Goal: Task Accomplishment & Management: Use online tool/utility

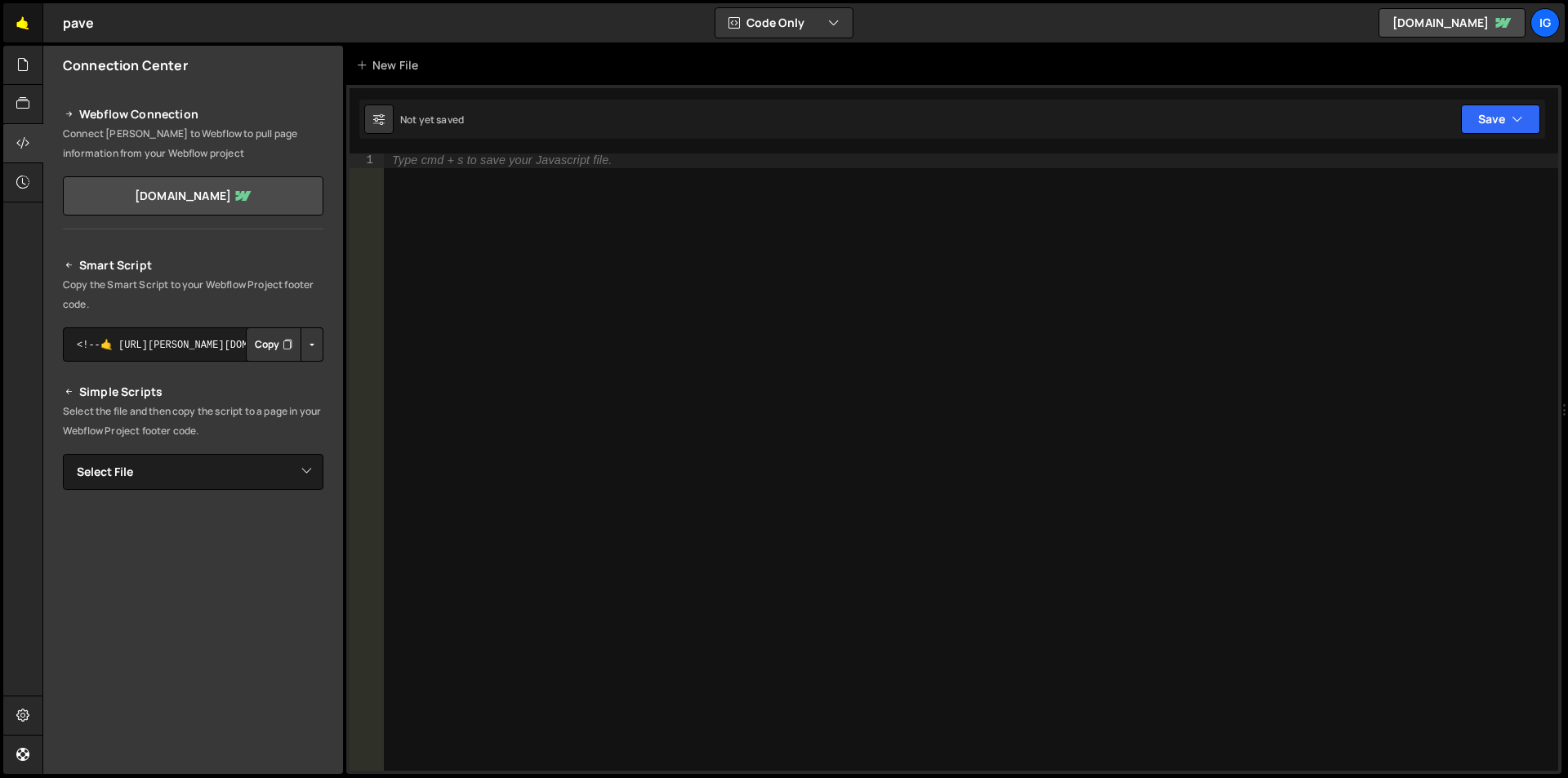
click at [20, 28] on link "🤙" at bounding box center [23, 23] width 40 height 40
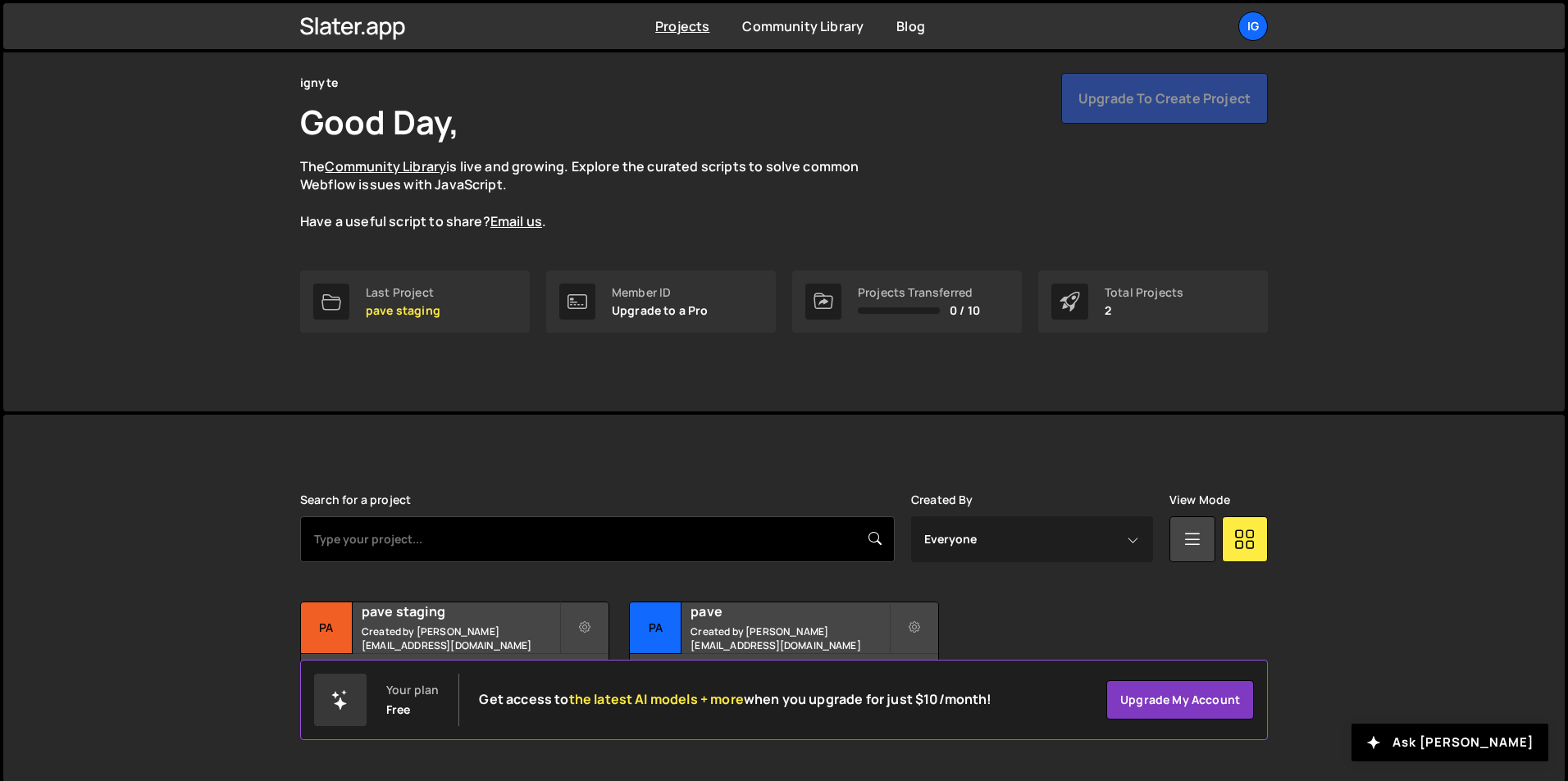
scroll to position [63, 0]
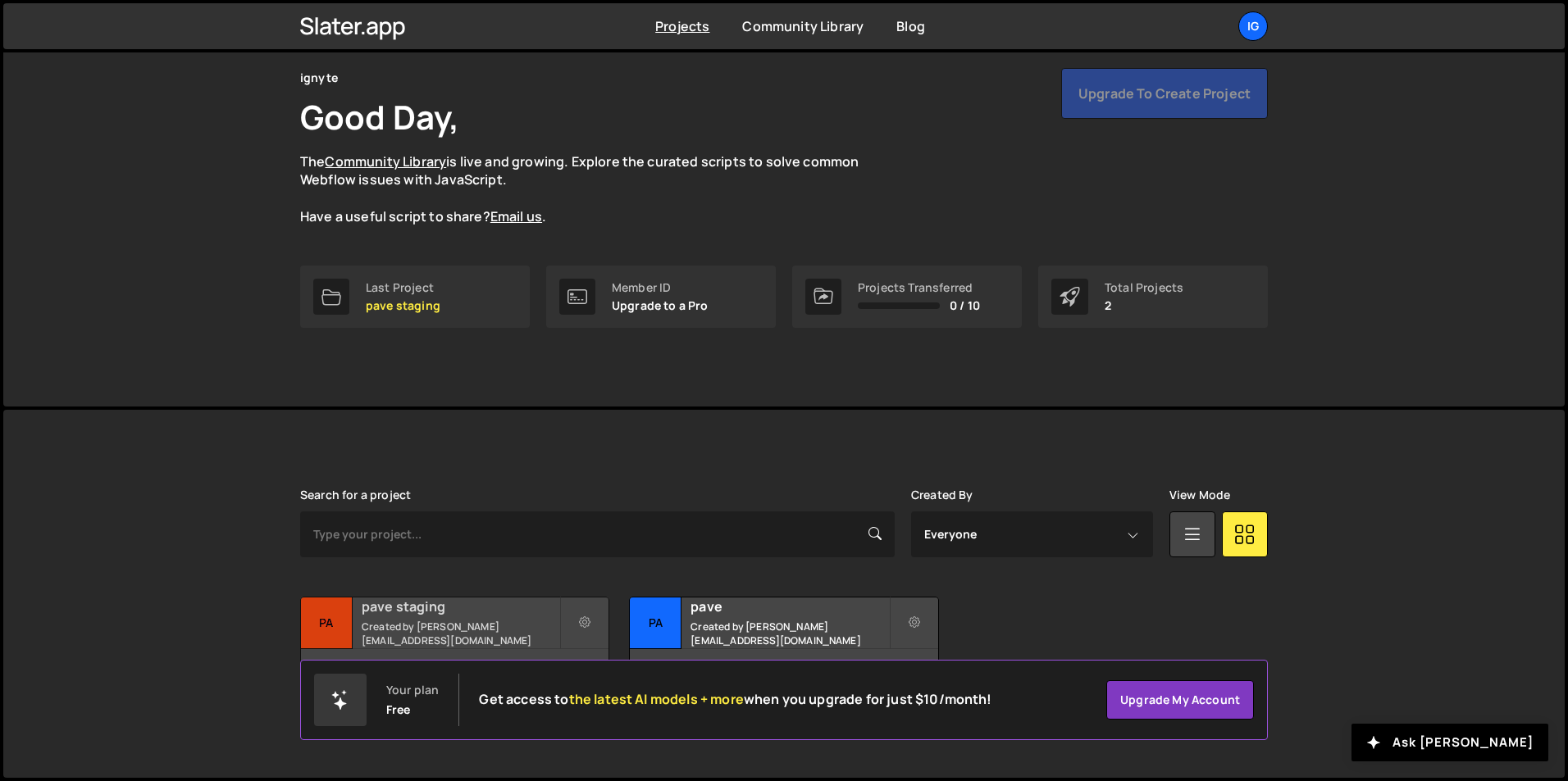
click at [448, 629] on small "Created by sam@ignyte.studio" at bounding box center [461, 633] width 198 height 28
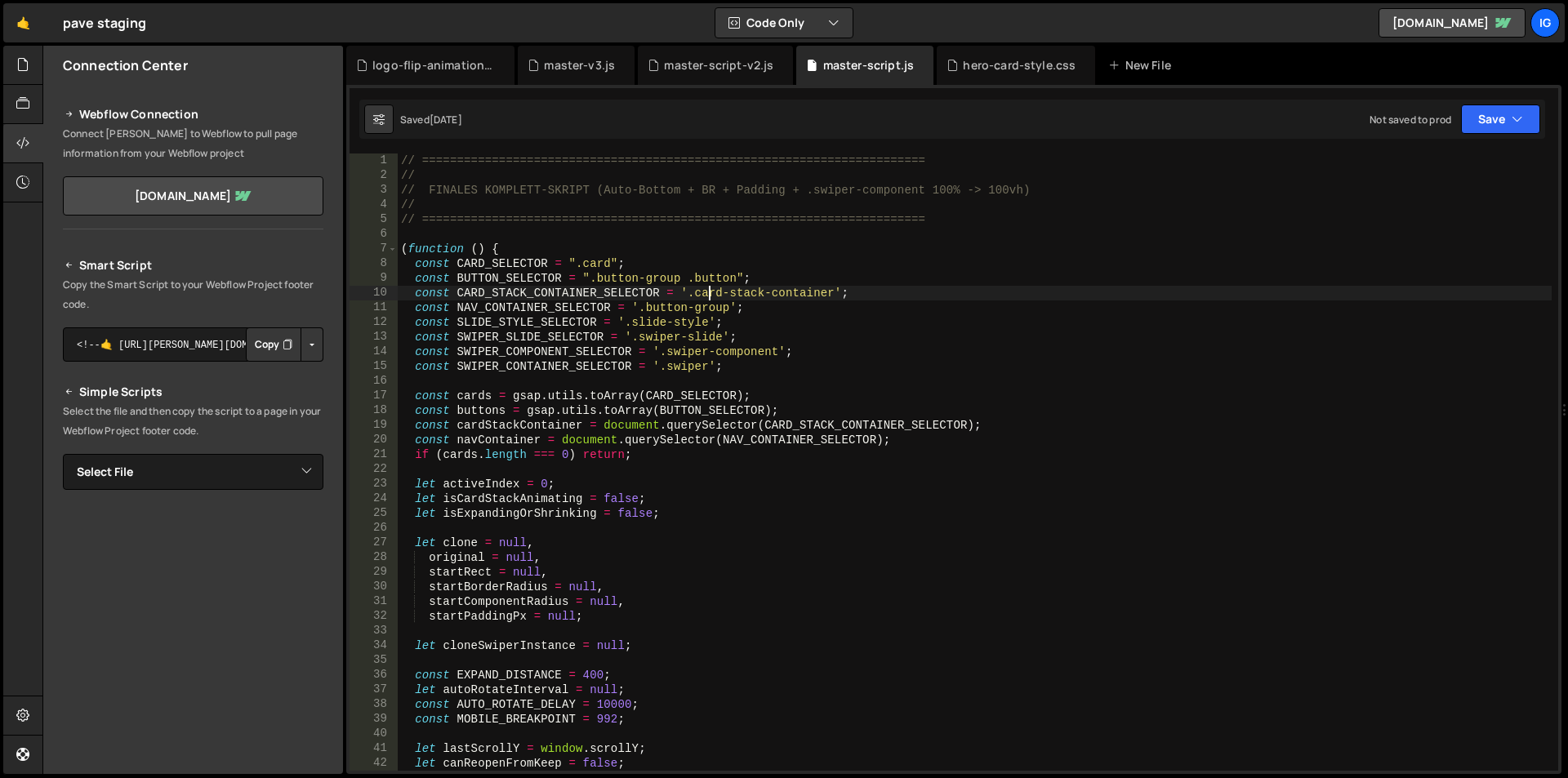
click at [709, 292] on div "// ======================================================================== // …" at bounding box center [975, 476] width 1154 height 647
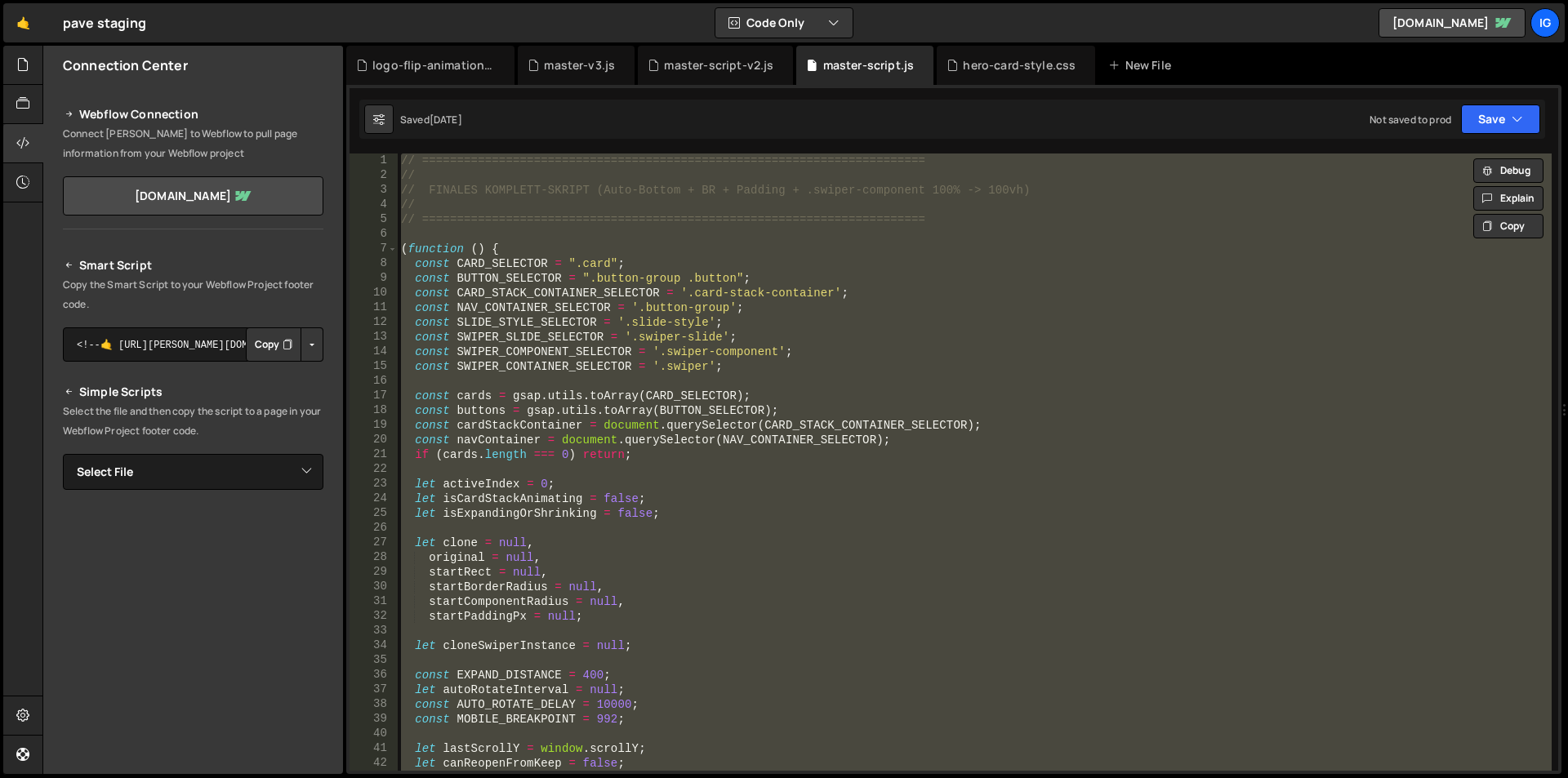
click at [714, 336] on div "// ======================================================================== // …" at bounding box center [975, 461] width 1154 height 617
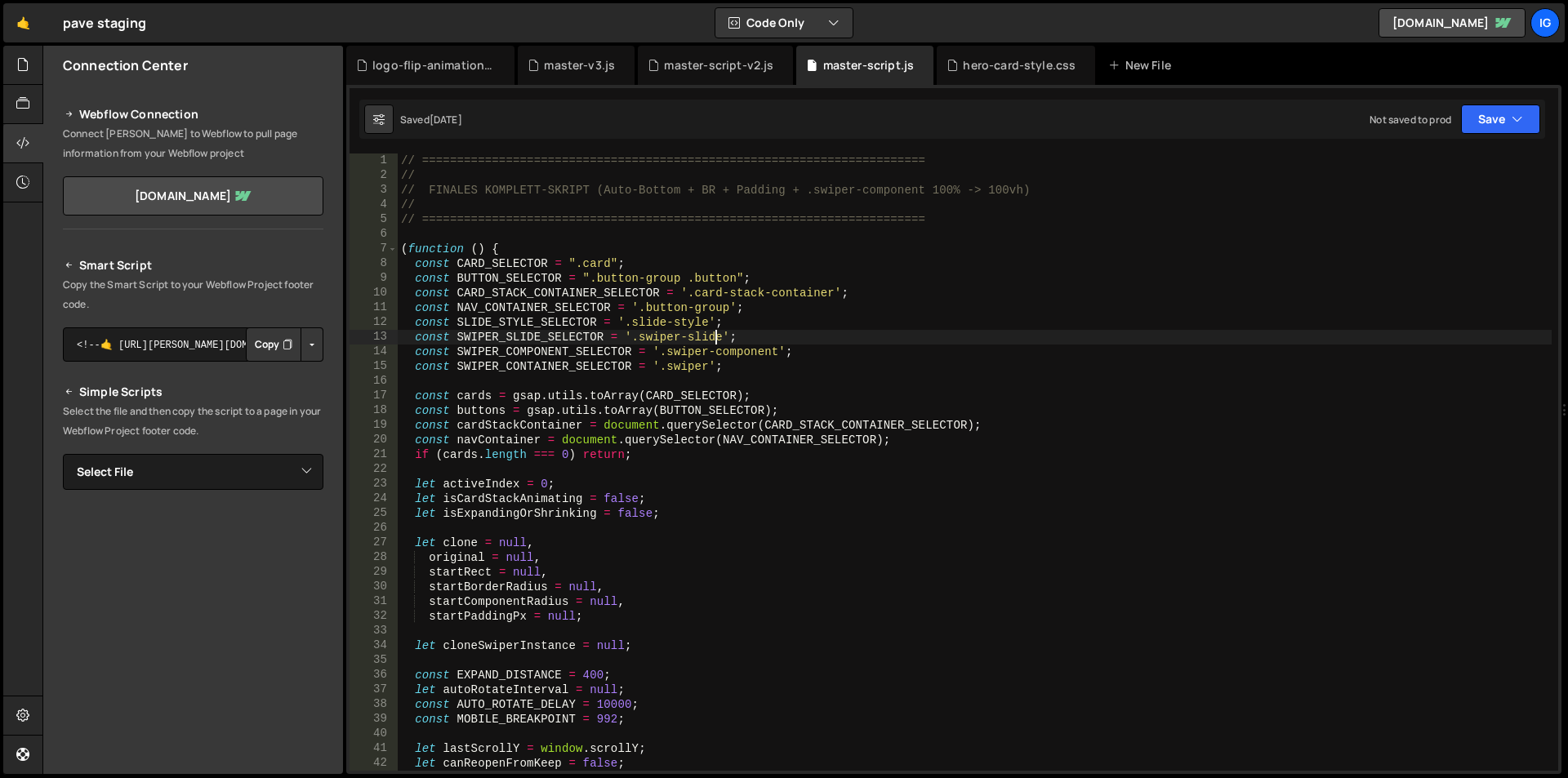
click at [760, 395] on div "// ======================================================================== // …" at bounding box center [975, 476] width 1154 height 647
type textarea "const cards = gsap.utils.toArray(CARD_SELECTOR);"
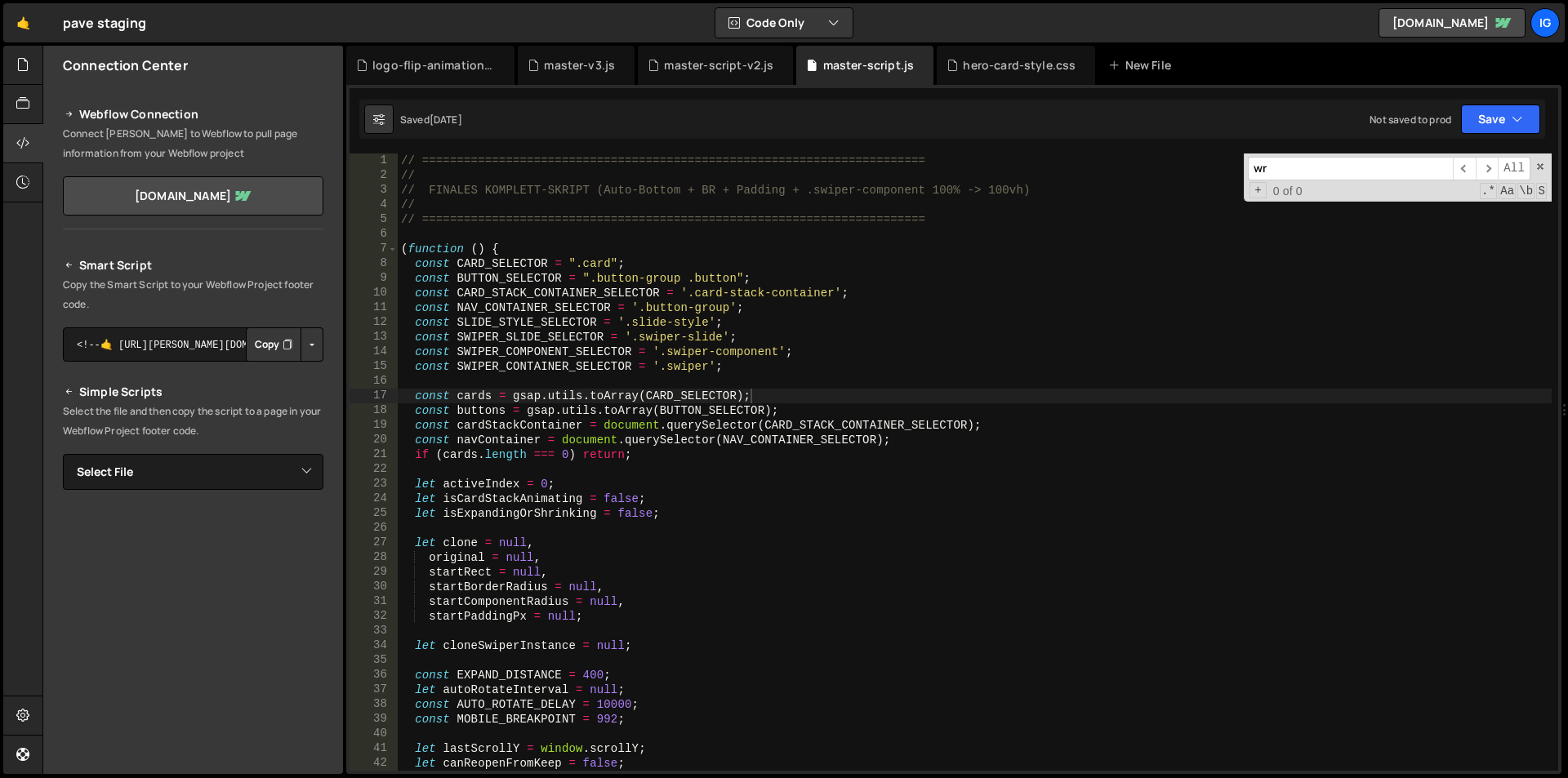
scroll to position [2293, 0]
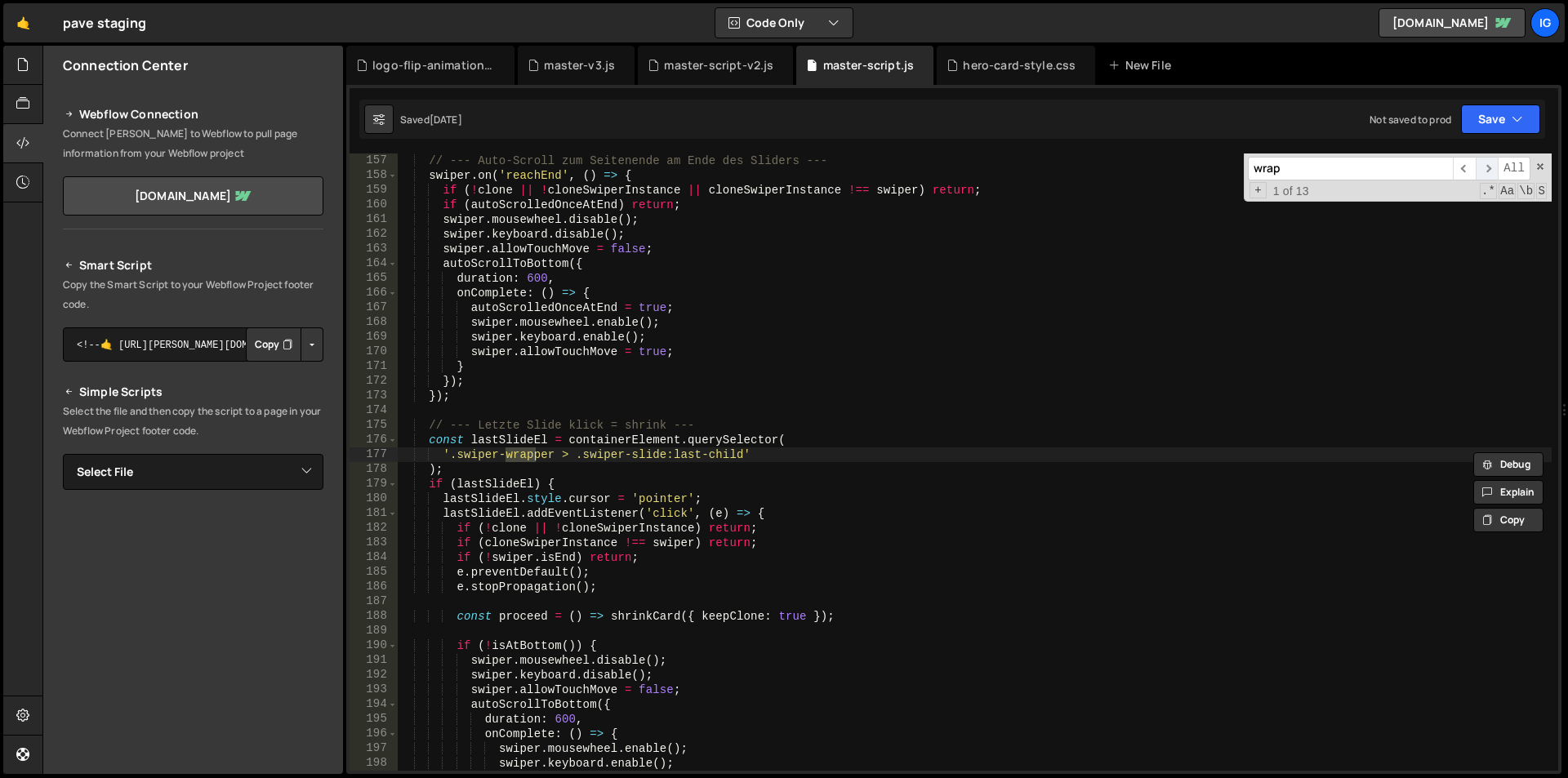
type input "wrap"
click at [1484, 168] on span "​" at bounding box center [1487, 168] width 23 height 24
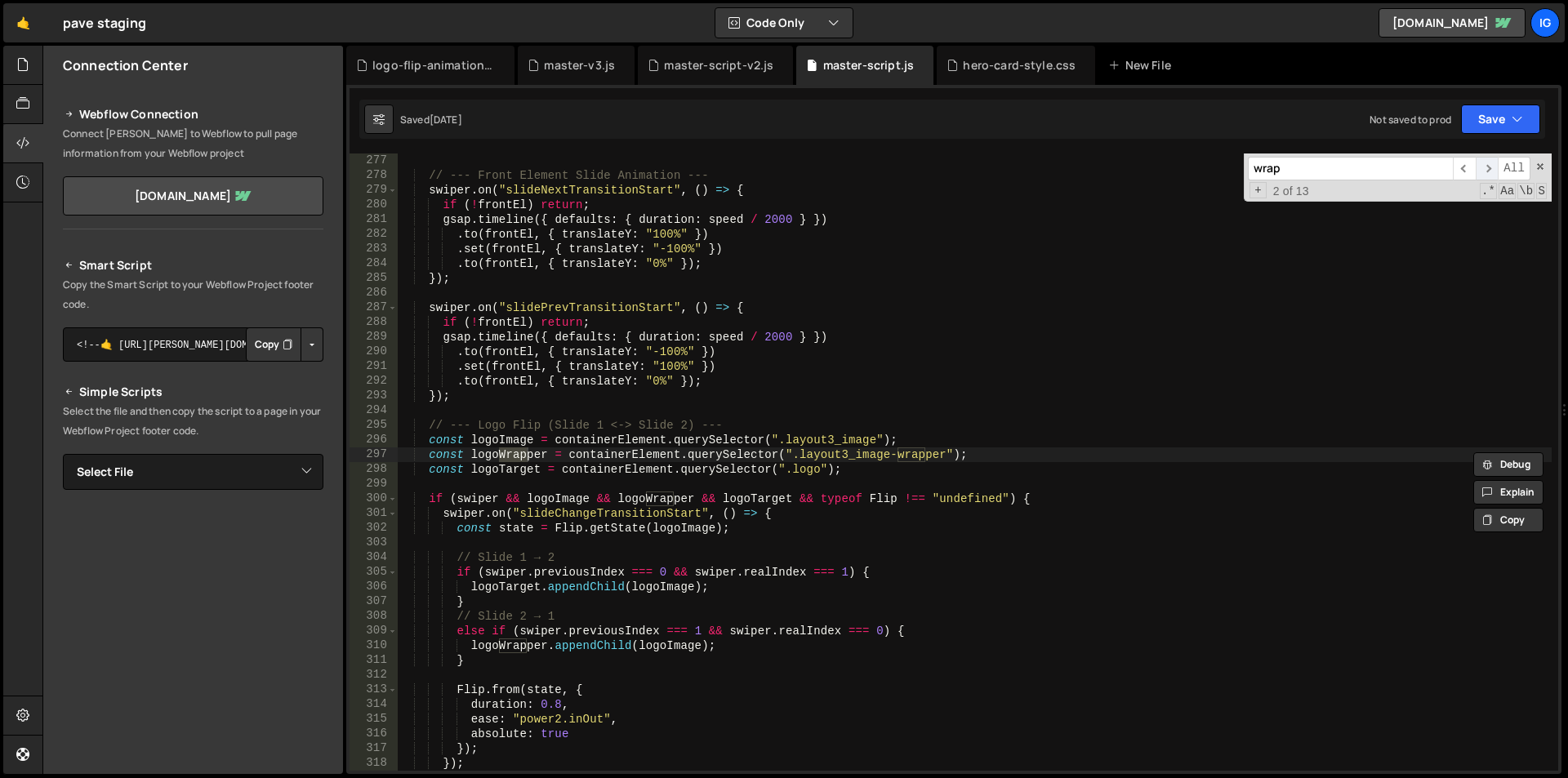
scroll to position [4056, 0]
click at [1484, 168] on span "​" at bounding box center [1487, 168] width 23 height 24
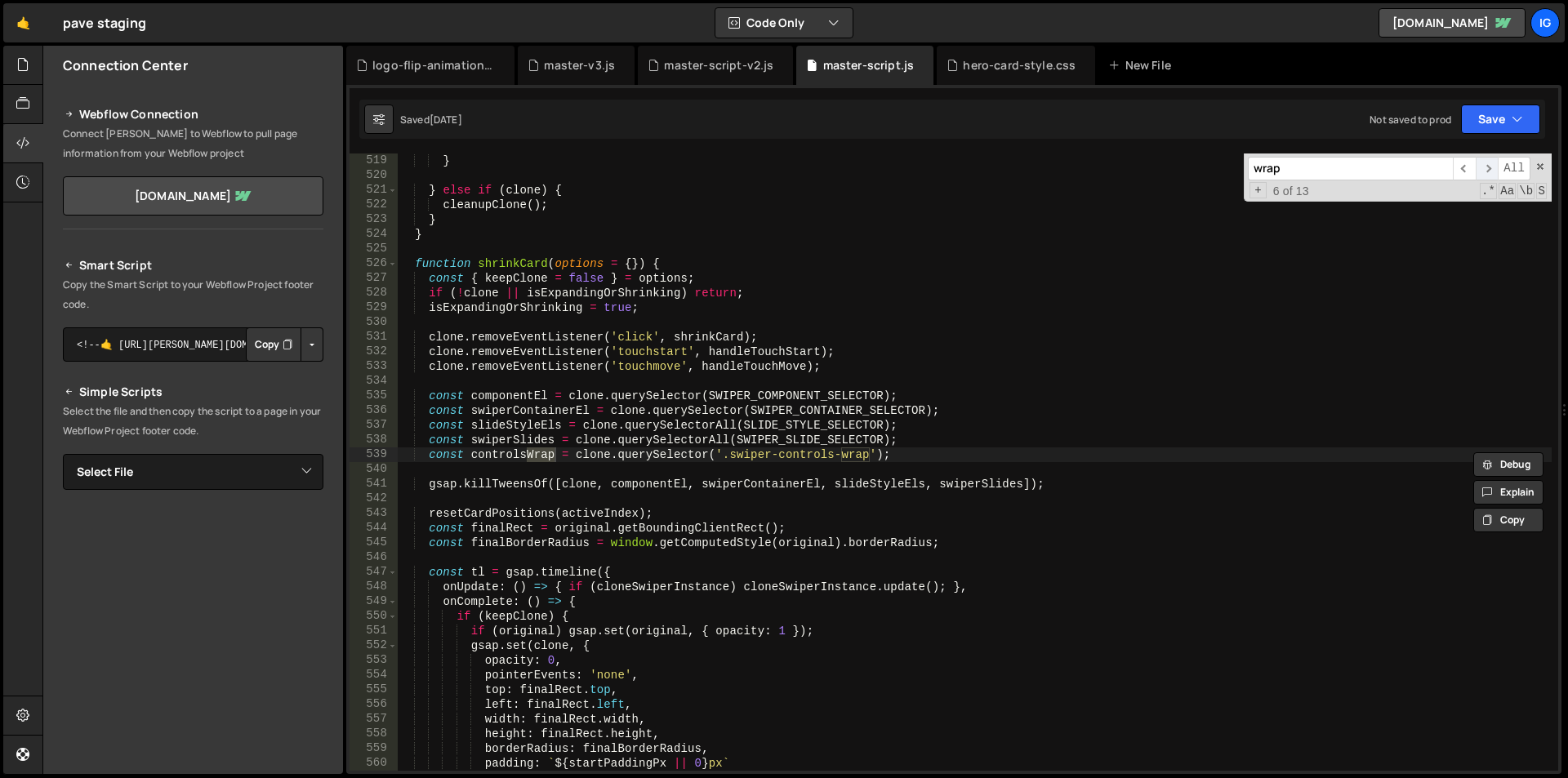
scroll to position [7613, 0]
click at [1496, 167] on span "​" at bounding box center [1487, 168] width 23 height 24
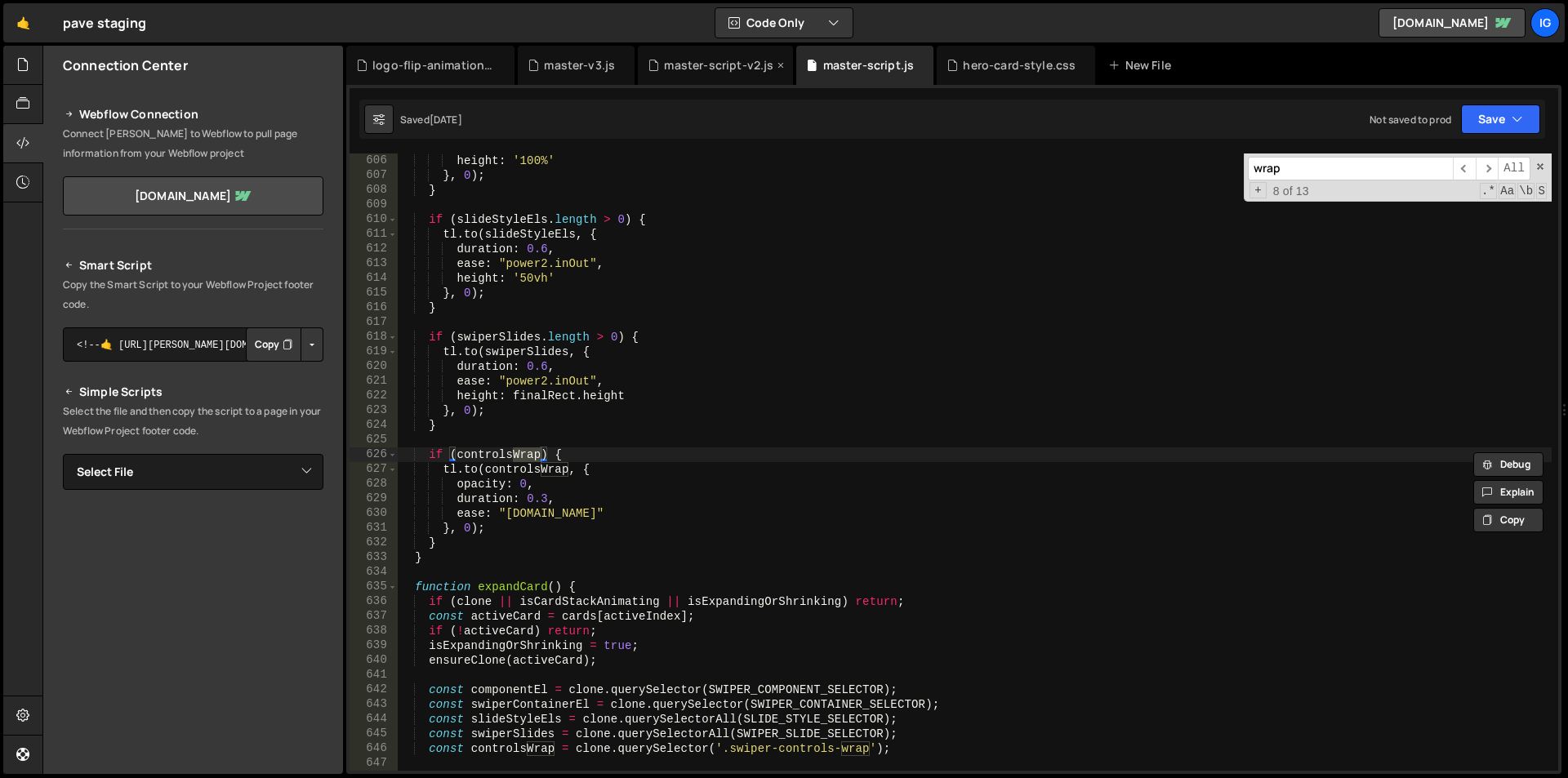
click at [697, 60] on div "master-script-v2.js" at bounding box center [718, 65] width 109 height 17
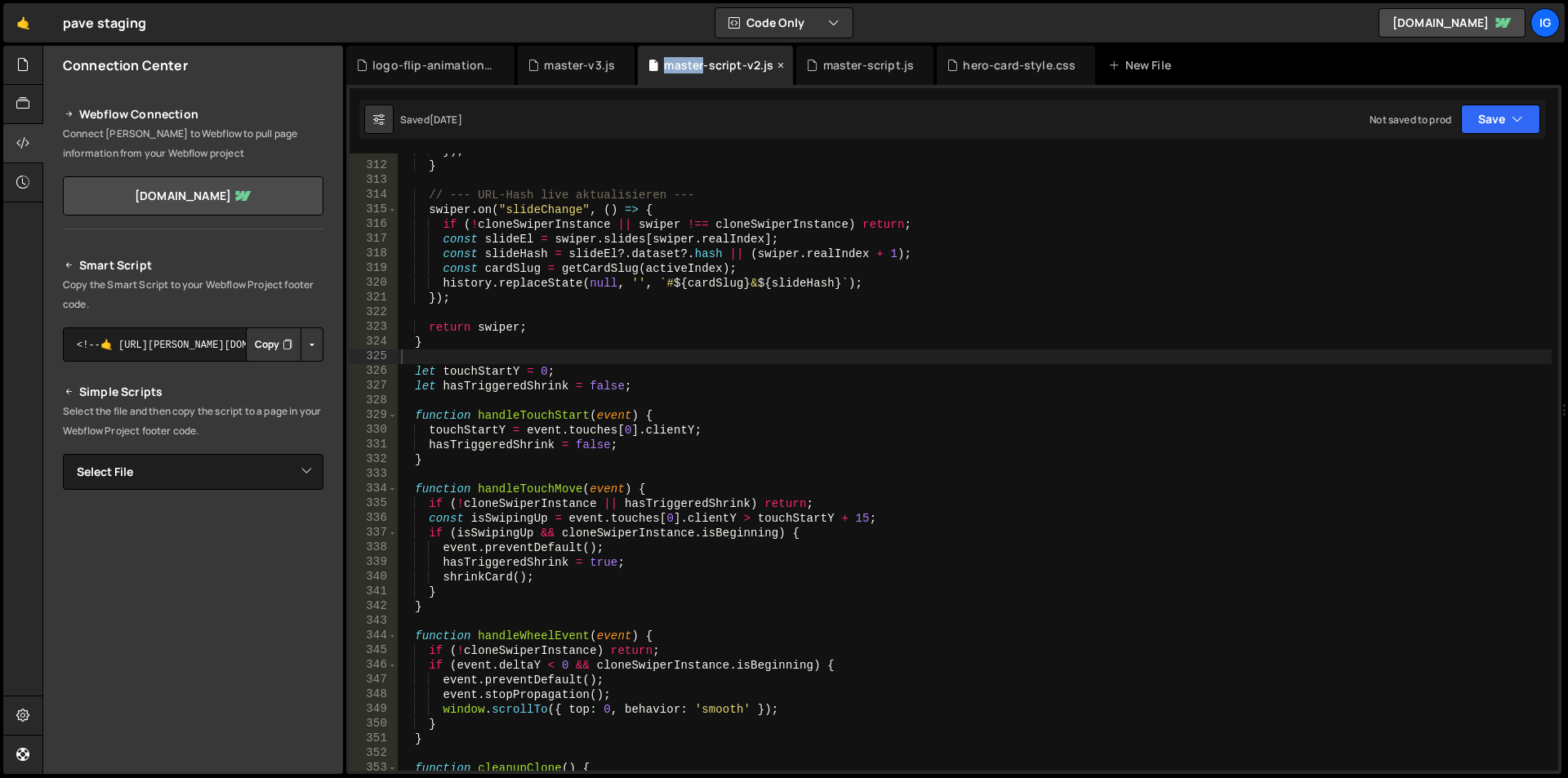
scroll to position [4566, 0]
click at [984, 62] on div "hero-card-style.css" at bounding box center [1020, 65] width 113 height 17
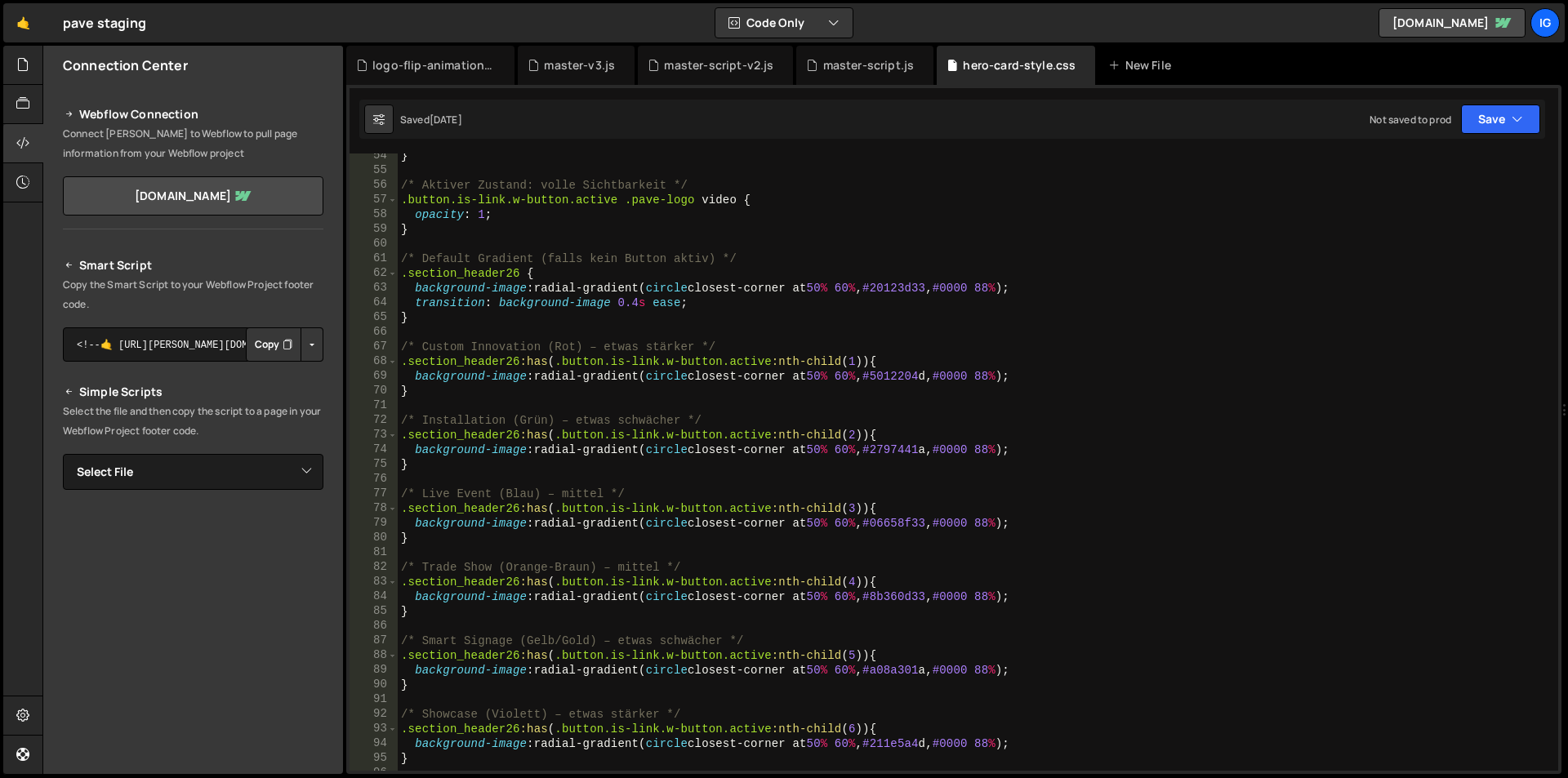
scroll to position [1169, 0]
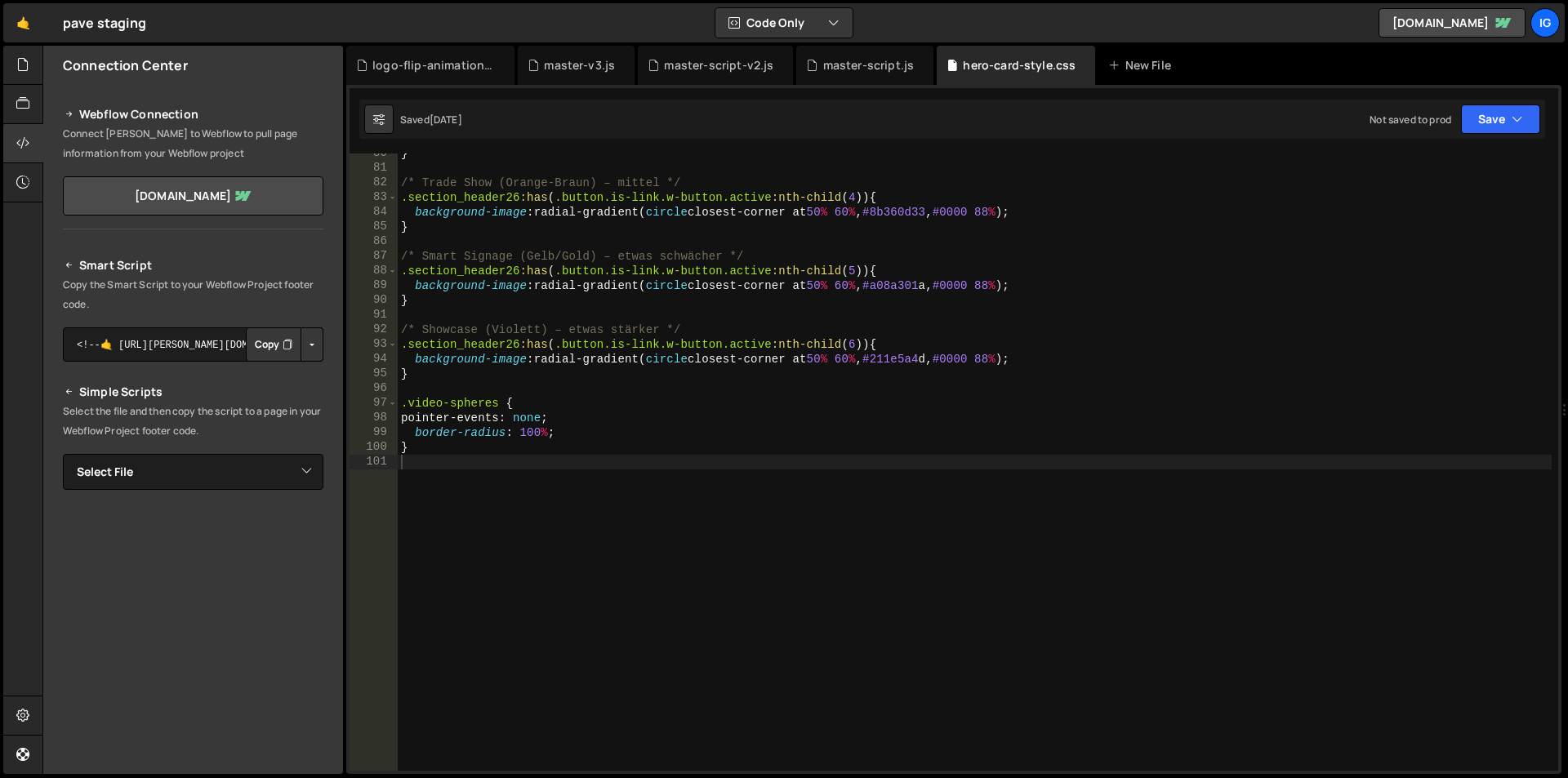
click at [629, 469] on div "} /* Trade Show (Orange-[PERSON_NAME]) – [PERSON_NAME] */ .section_header26 :ha…" at bounding box center [975, 469] width 1154 height 647
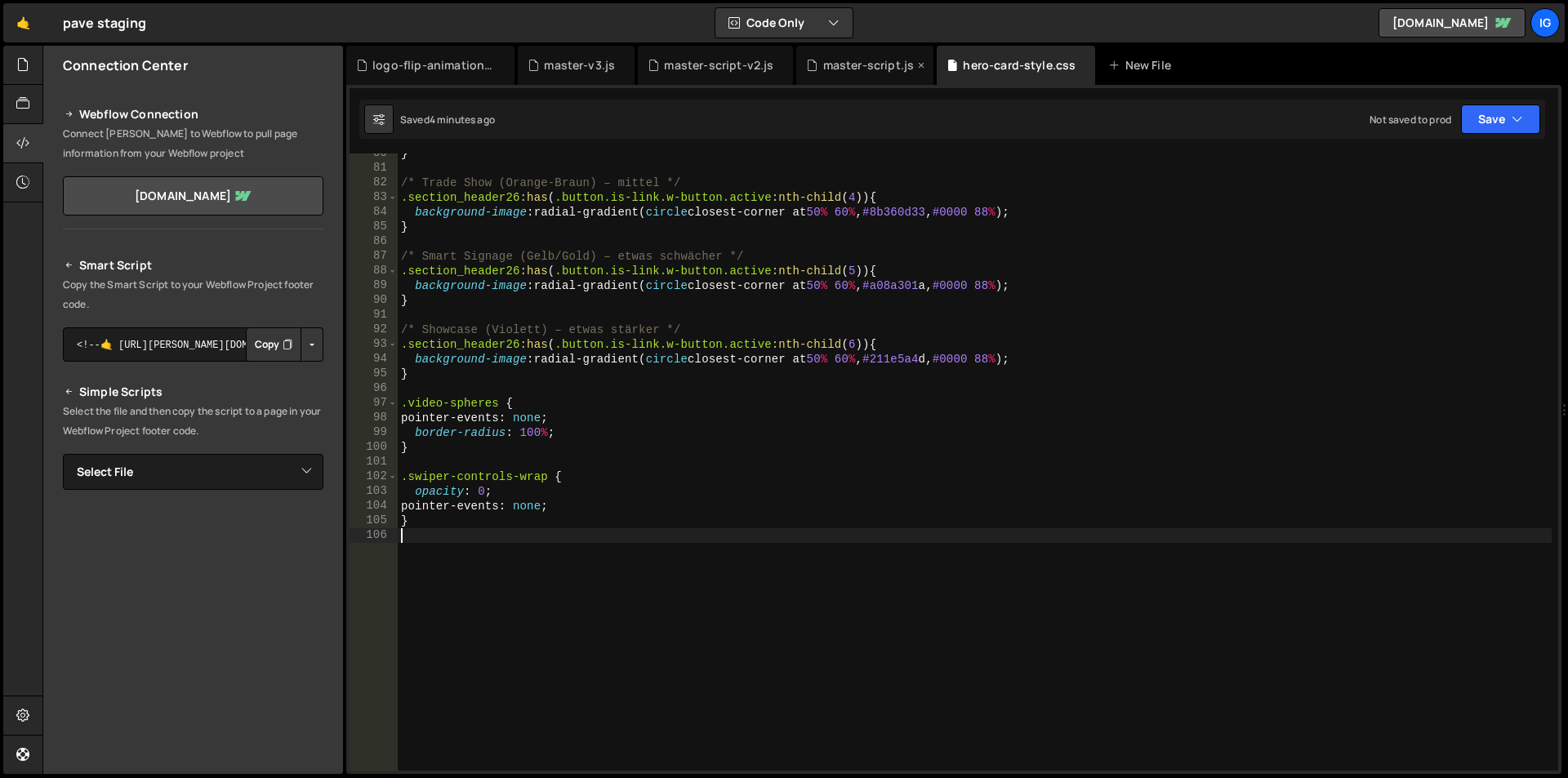
click at [837, 70] on div "master-script.js" at bounding box center [869, 65] width 92 height 17
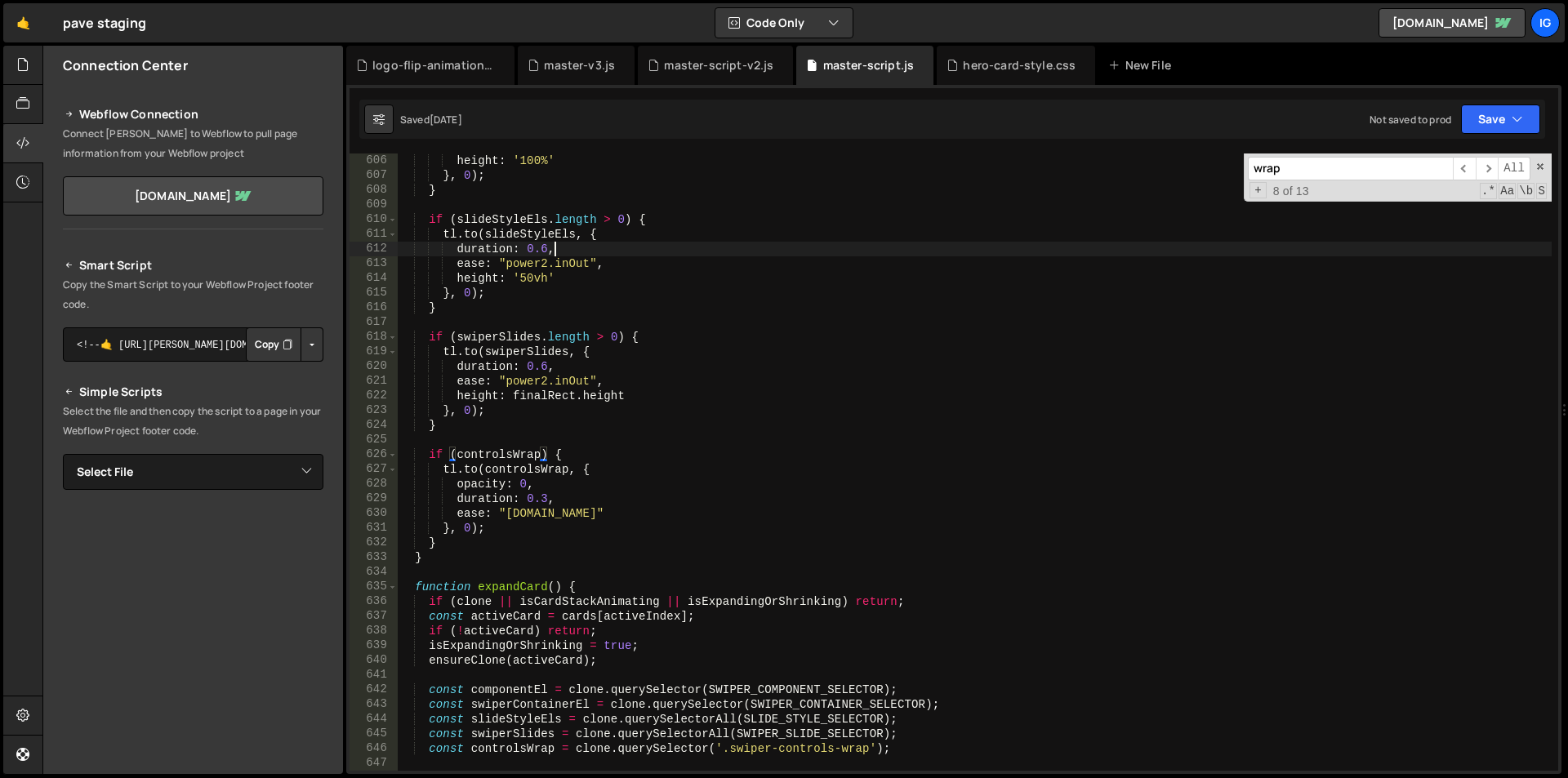
click at [751, 250] on div "height : '100%' } , 0 ) ; } if ( slideStyleEls . length > 0 ) { tl . to ( slide…" at bounding box center [975, 476] width 1154 height 647
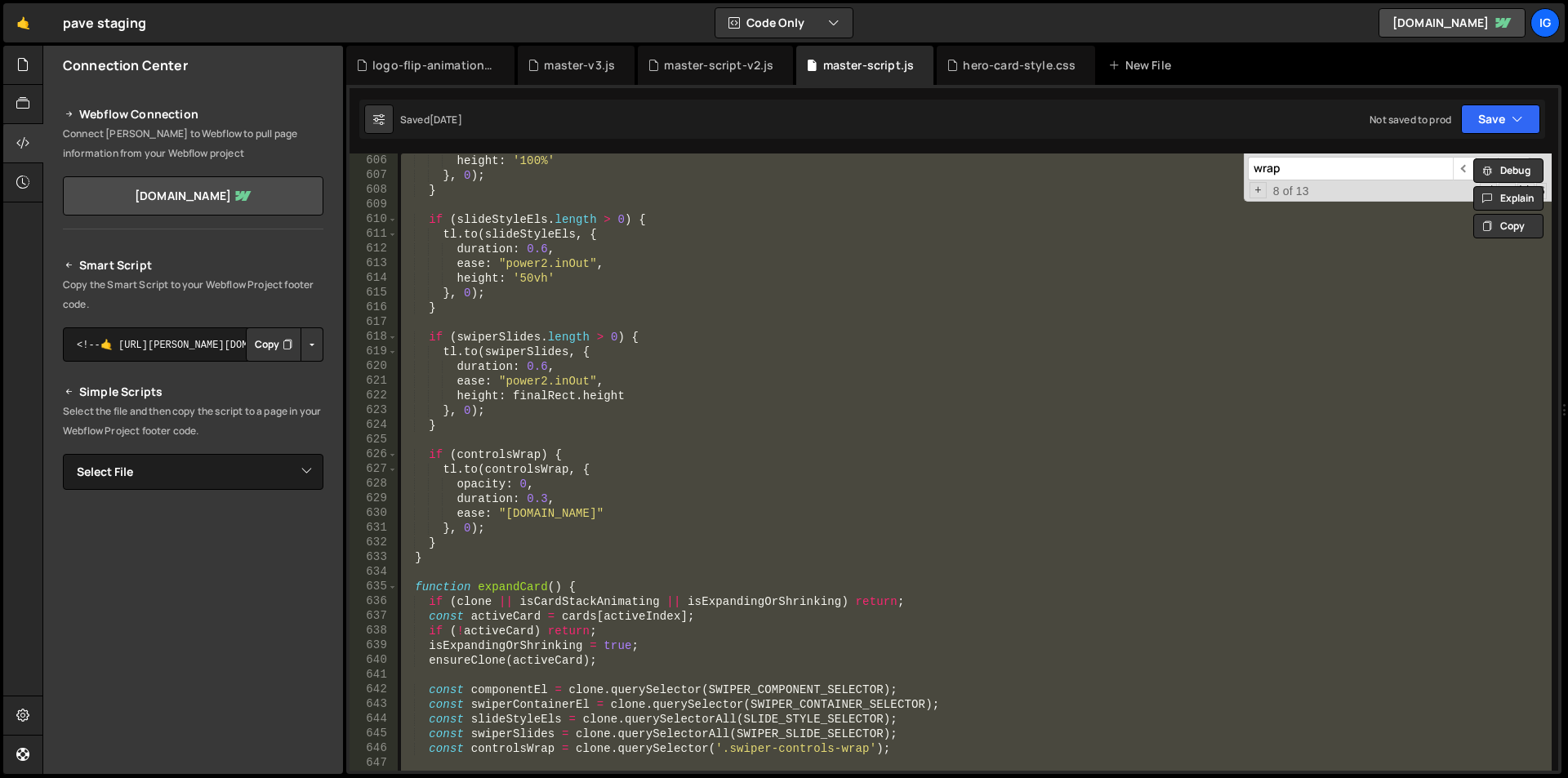
click at [729, 352] on div "height : '100%' } , 0 ) ; } if ( slideStyleEls . length > 0 ) { tl . to ( slide…" at bounding box center [975, 461] width 1154 height 617
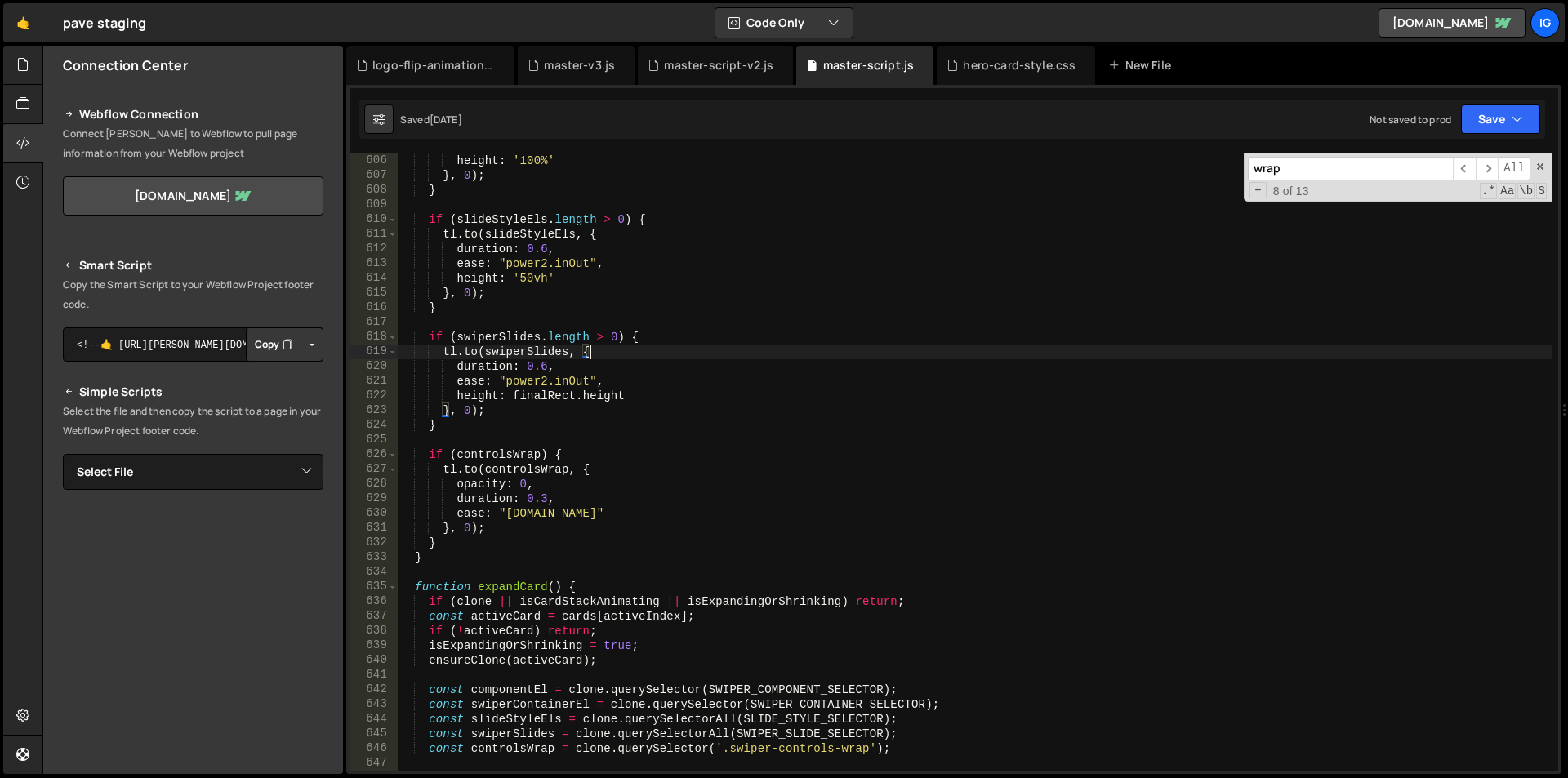
type textarea "})();"
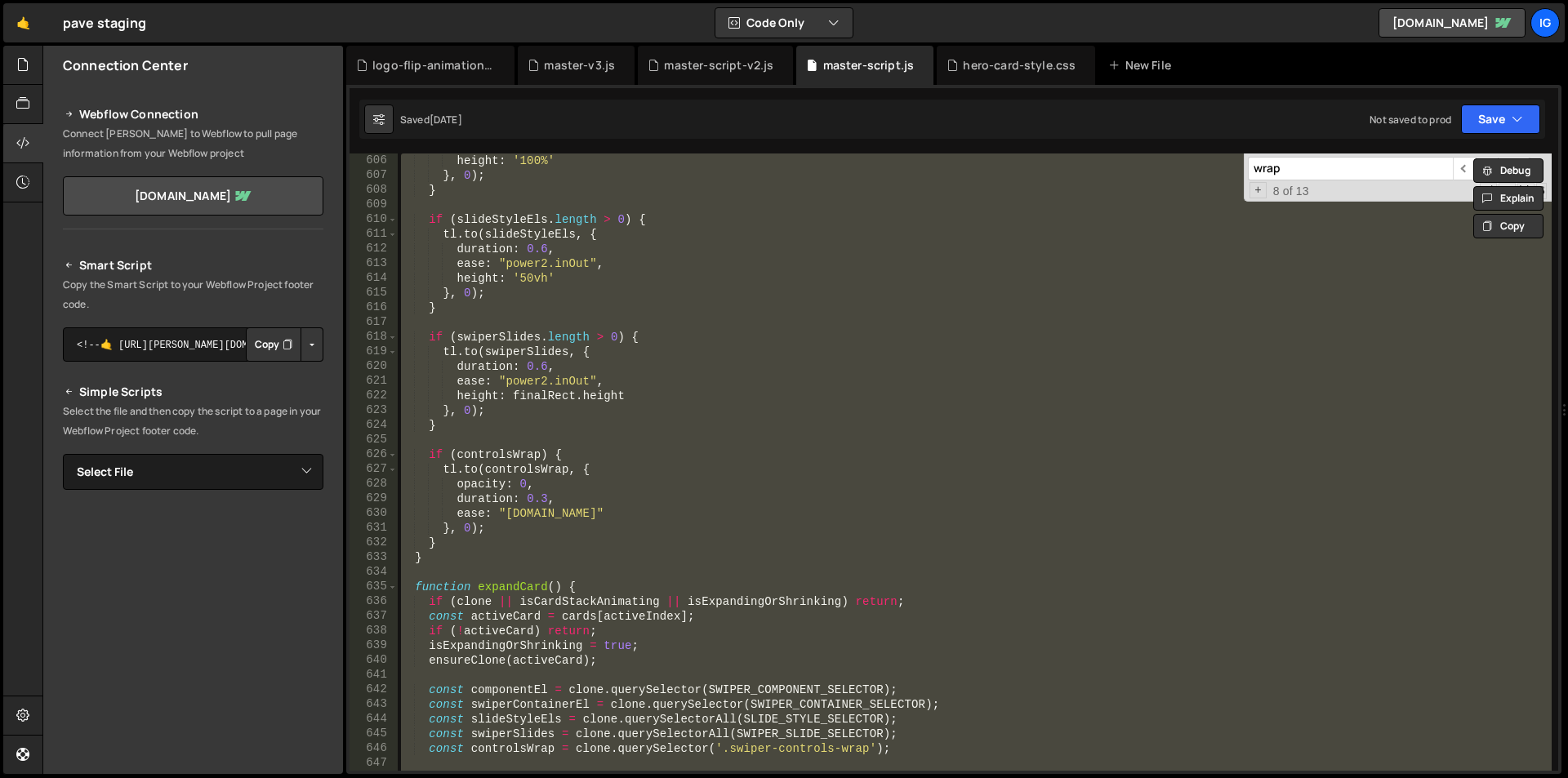
paste textarea
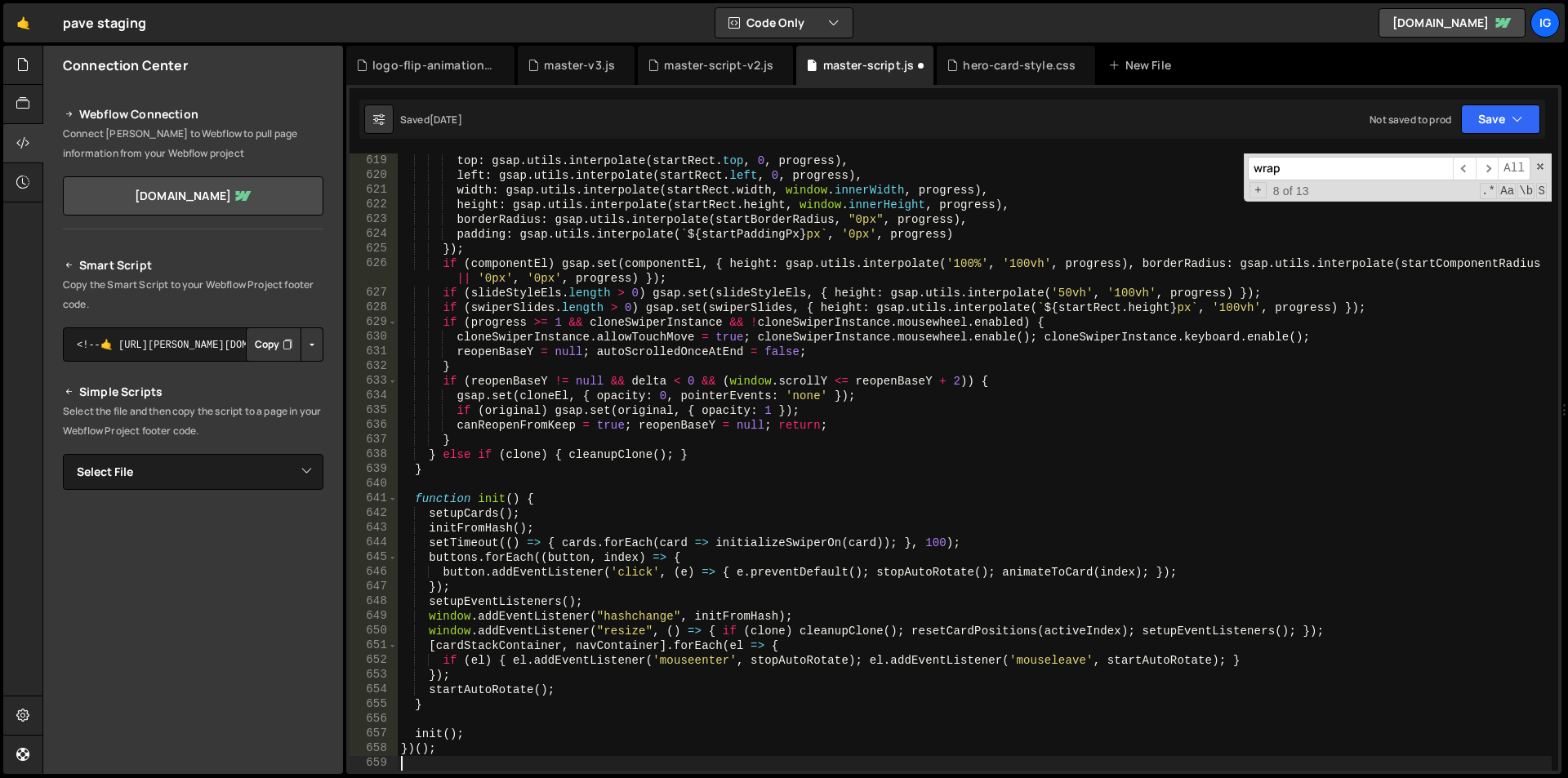
scroll to position [9083, 0]
type textarea "const activeCard = cards[activeIndex];"
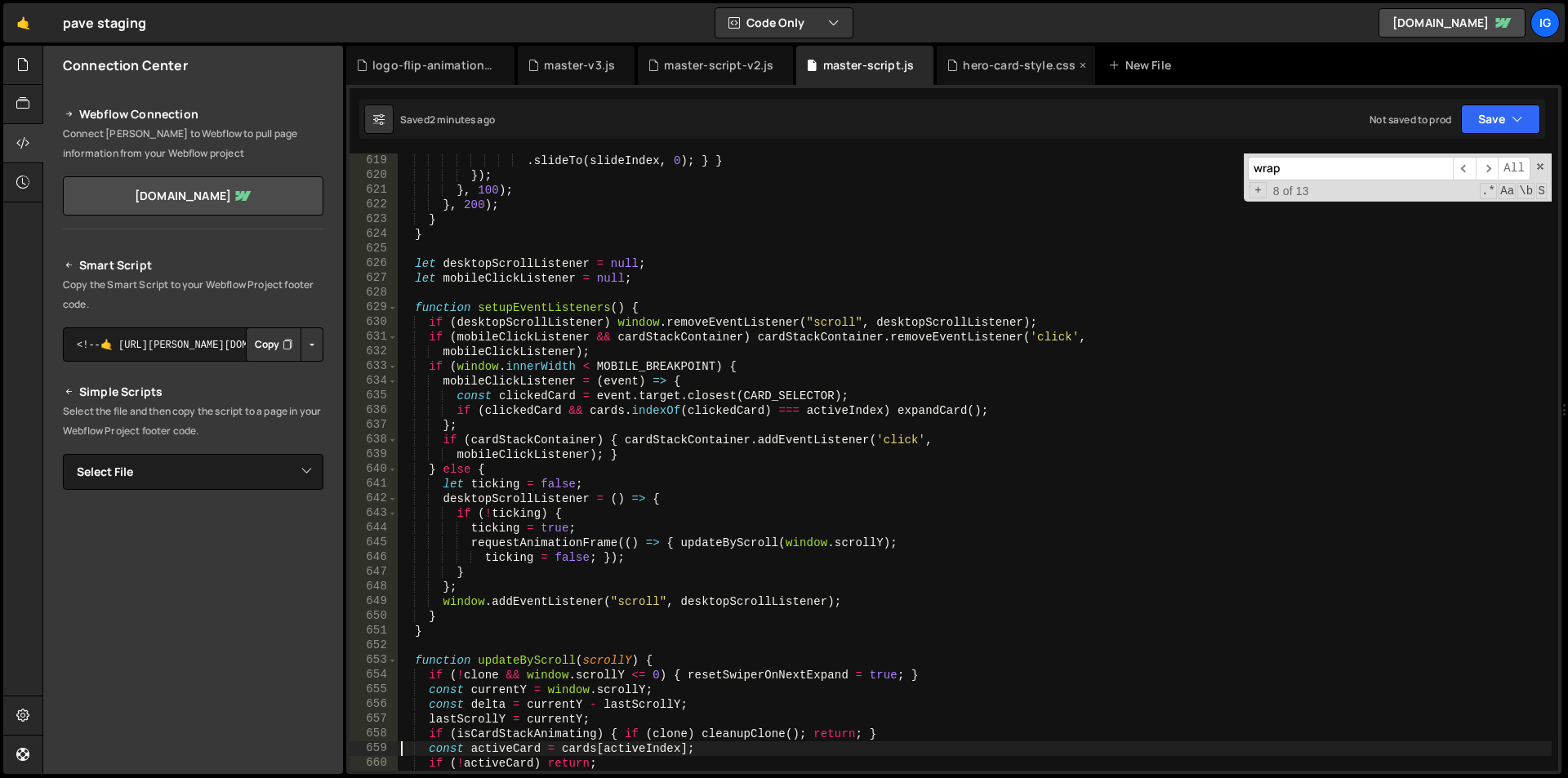
click at [971, 56] on div "hero-card-style.css" at bounding box center [1016, 65] width 158 height 40
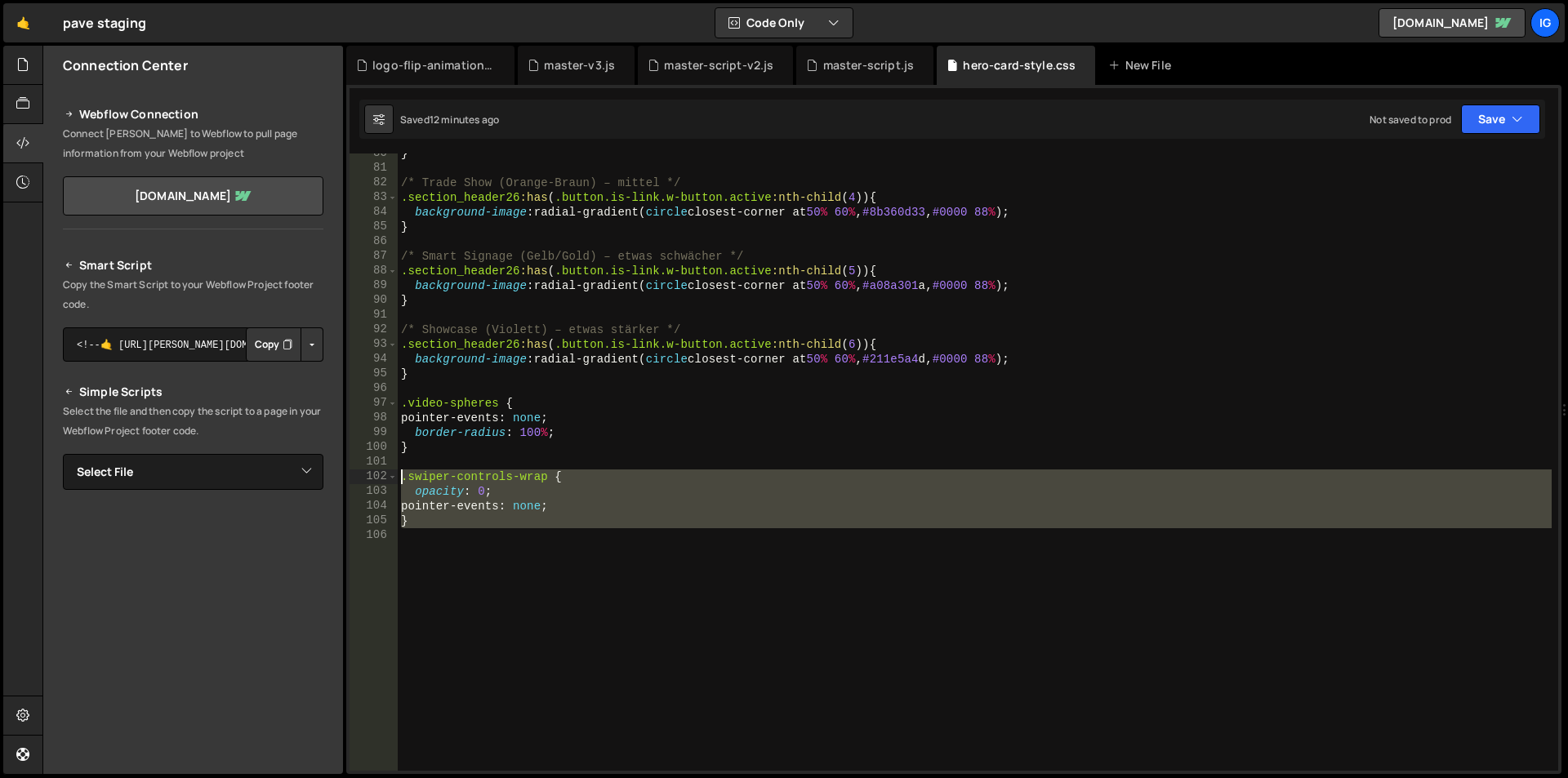
drag, startPoint x: 409, startPoint y: 517, endPoint x: 376, endPoint y: 481, distance: 48.8
click at [376, 481] on div "80 81 82 83 84 85 86 87 88 89 90 91 92 93 94 95 96 97 98 99 100 101 102 103 104…" at bounding box center [953, 461] width 1209 height 617
type textarea ".swiper-controls-wrap { opacity: 0;"
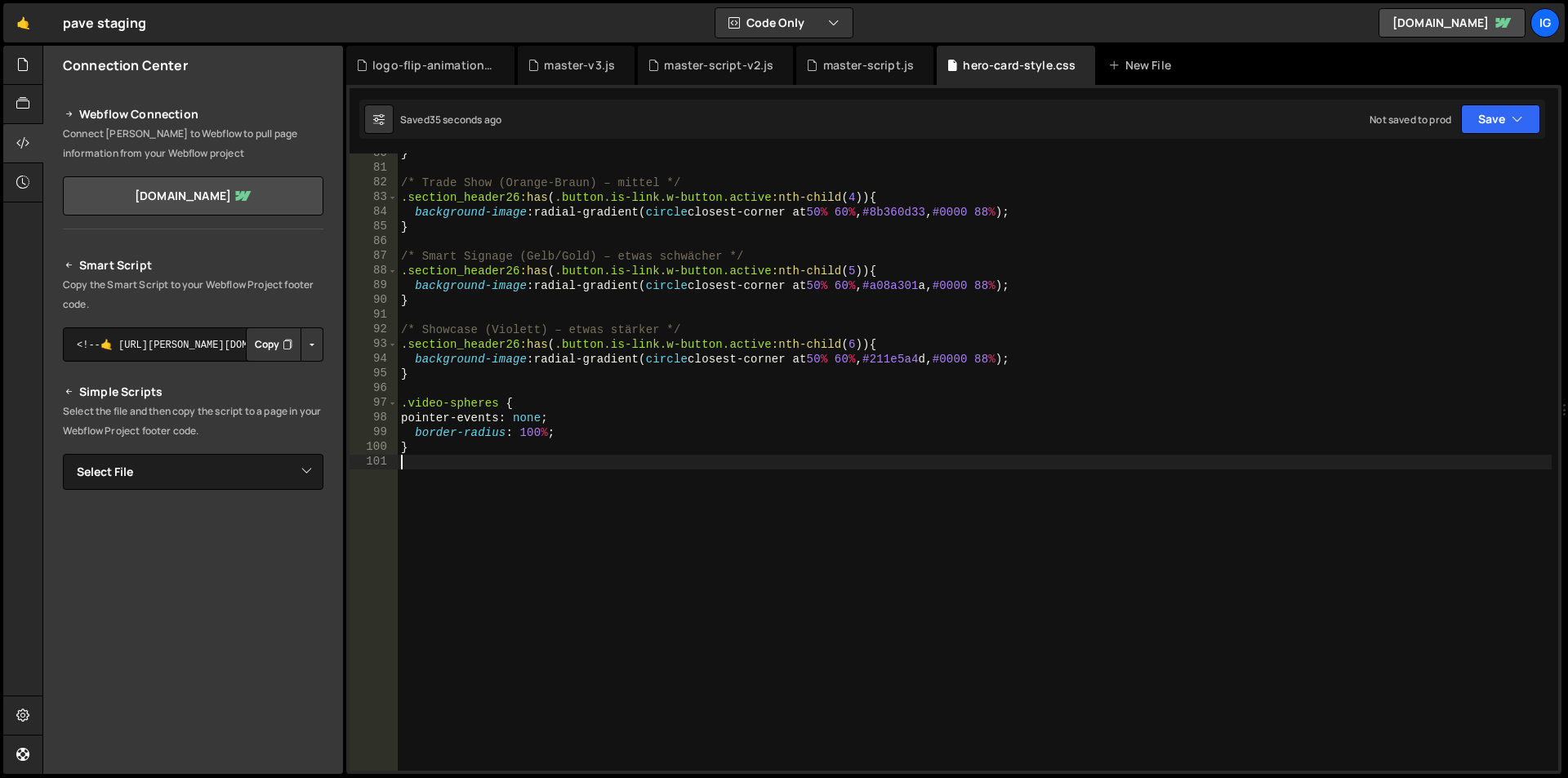
click at [436, 510] on div "} /* Trade Show (Orange-[PERSON_NAME]) – [PERSON_NAME] */ .section_header26 :ha…" at bounding box center [975, 469] width 1154 height 647
paste textarea "[URL][DOMAIN_NAME]"
type textarea "[URL][DOMAIN_NAME]"
click at [866, 68] on div "master-script.js" at bounding box center [869, 65] width 92 height 17
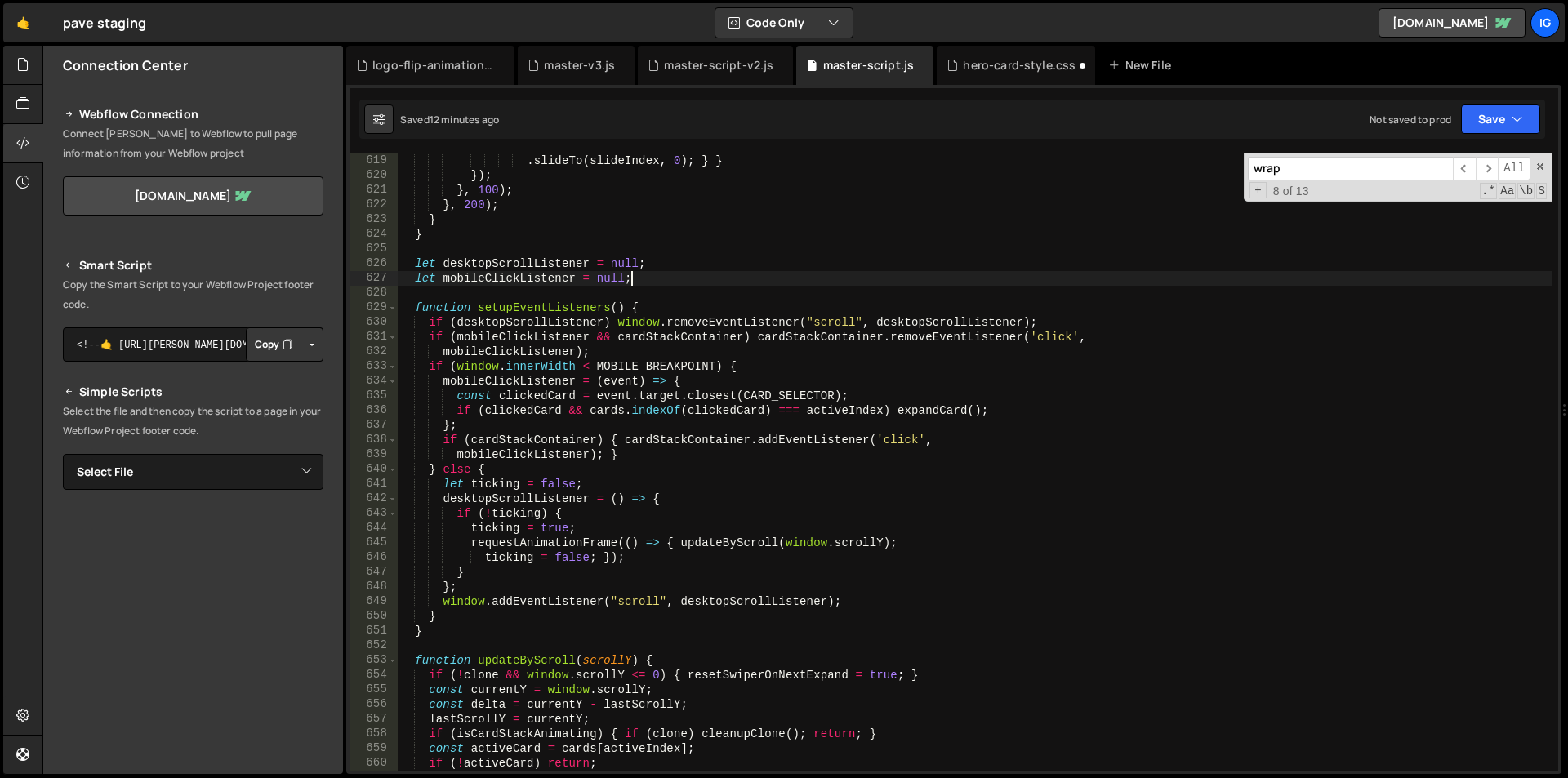
click at [815, 276] on div ". slideTo ( slideIndex , 0 ) ; } } }) ; } , 100 ) ; } , 200 ) ; } } let desktop…" at bounding box center [975, 476] width 1154 height 647
type textarea "})();"
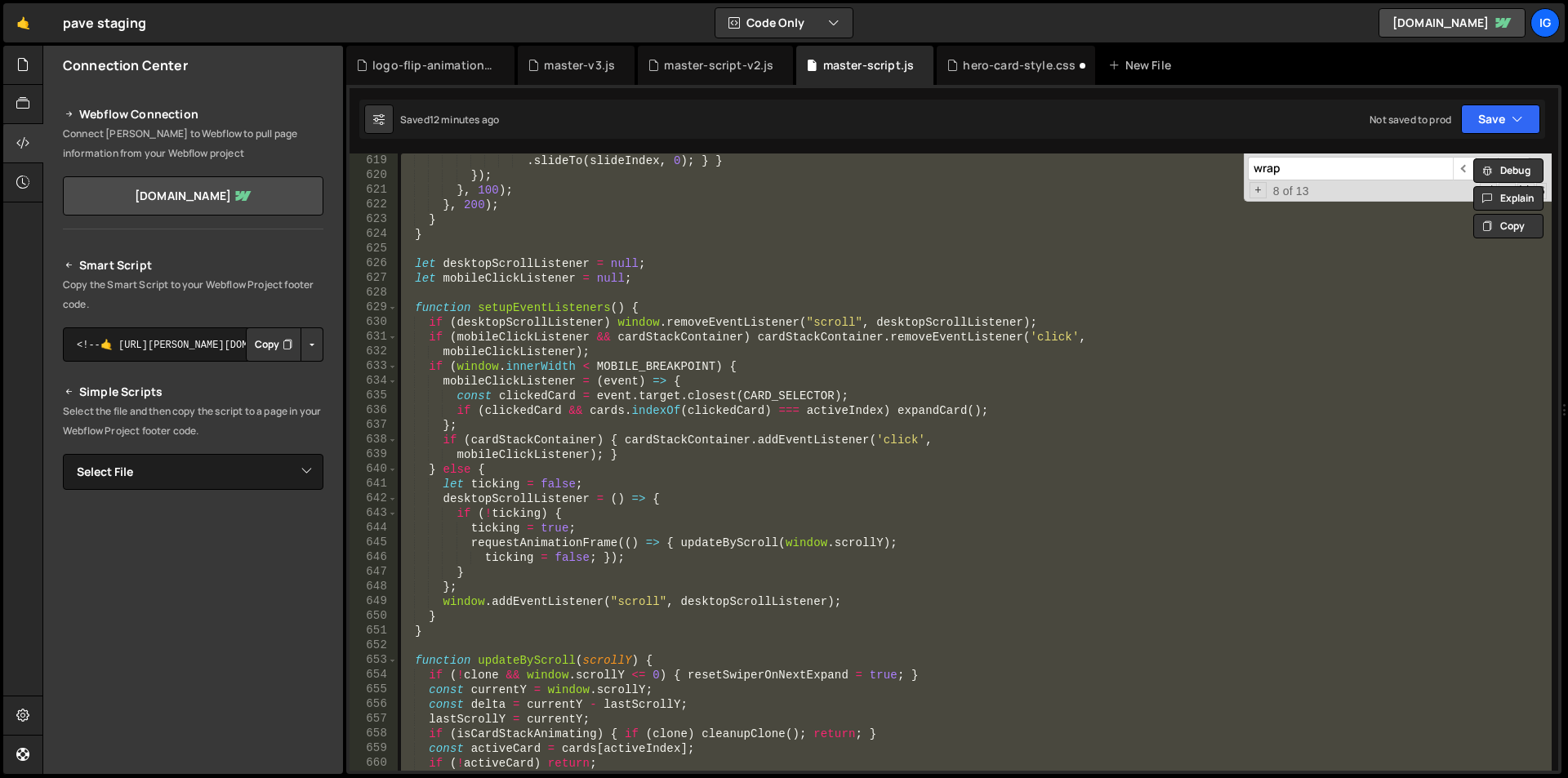
paste textarea
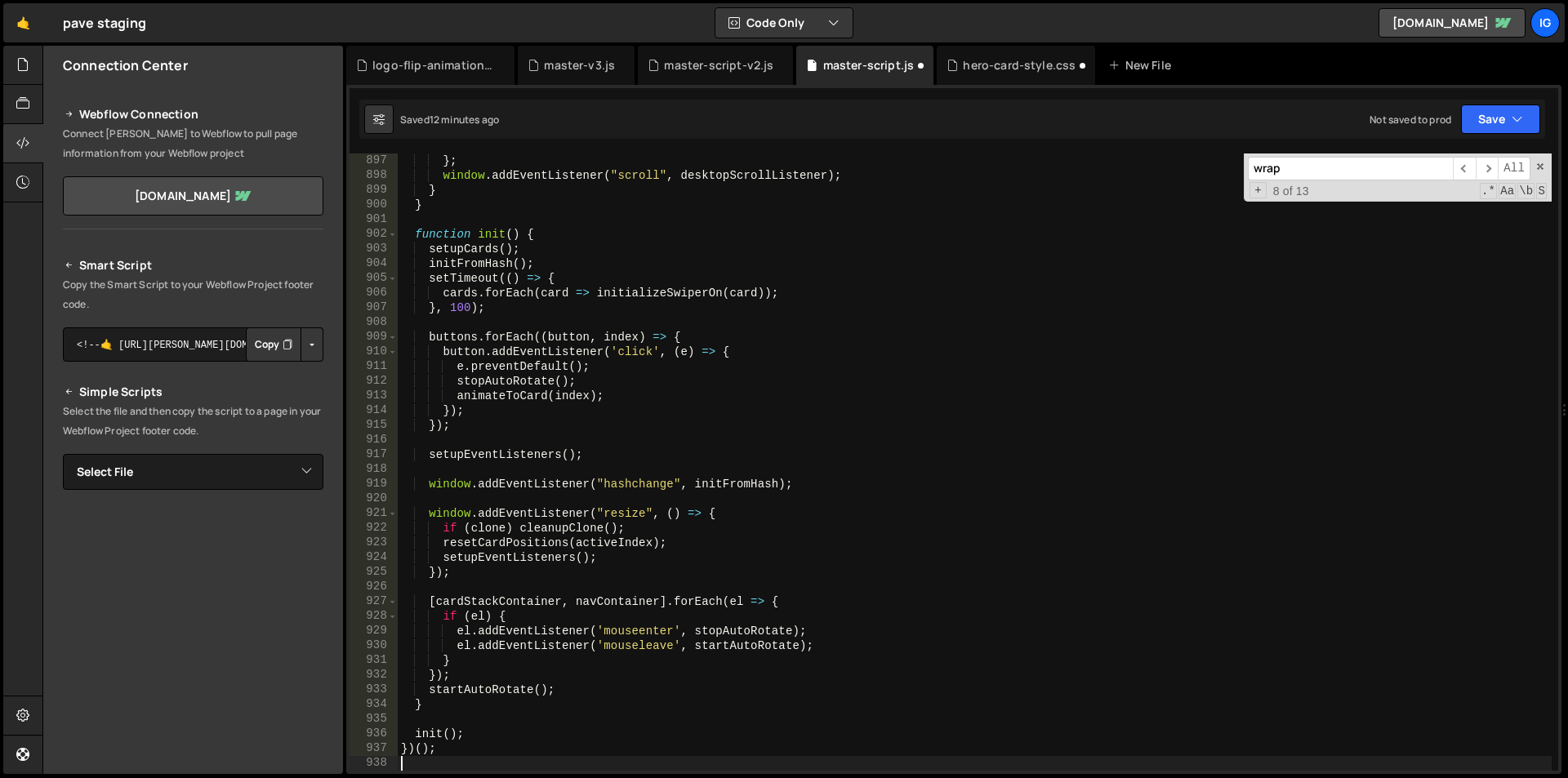
scroll to position [13168, 0]
click at [759, 282] on div "} ; window . addEventListener ( "scroll" , desktopScrollListener ) ; } } functi…" at bounding box center [975, 476] width 1154 height 647
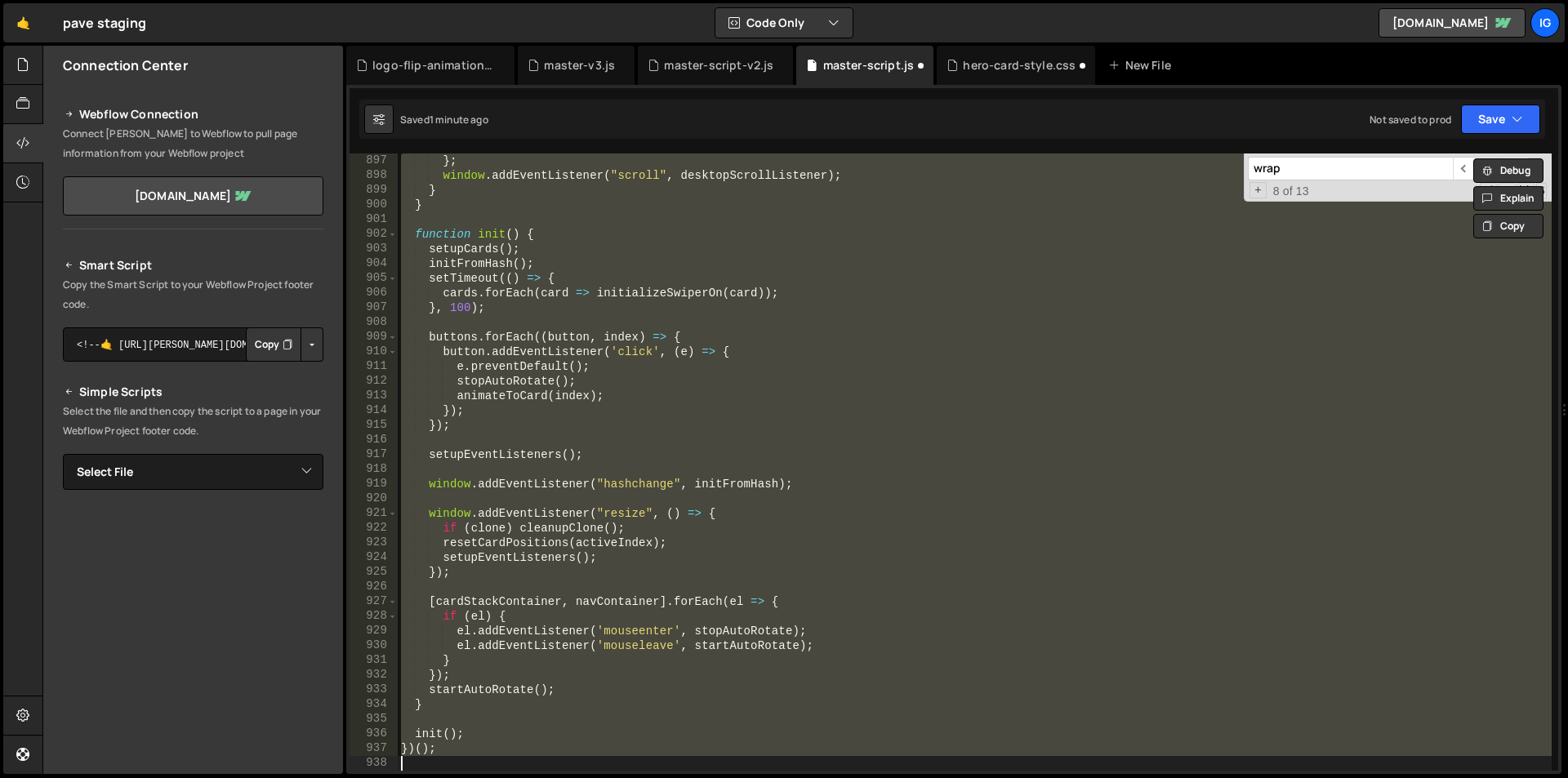
scroll to position [10611, 0]
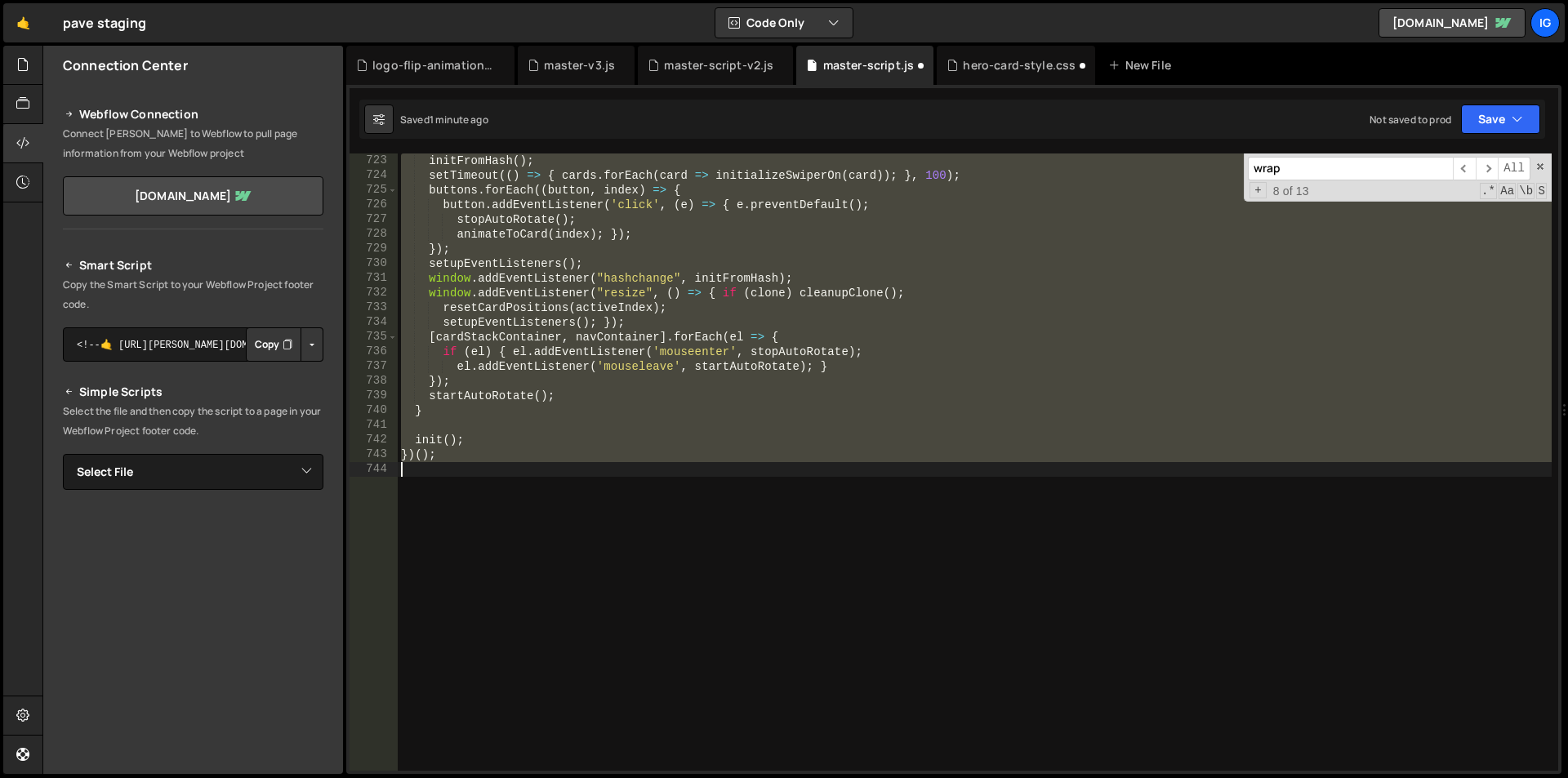
type textarea "}"
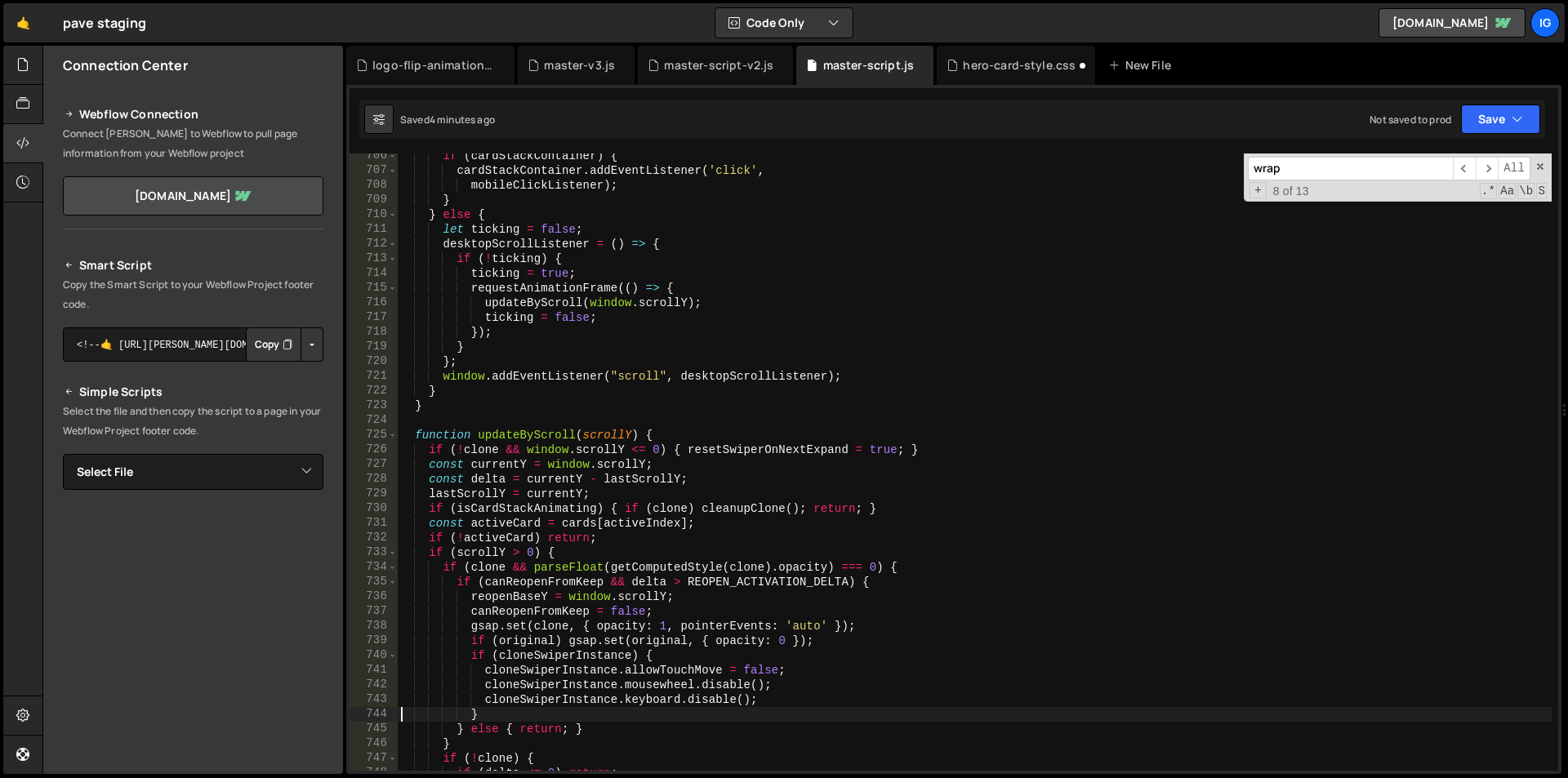
scroll to position [10366, 0]
click at [1001, 75] on div "hero-card-style.css" at bounding box center [1016, 65] width 158 height 40
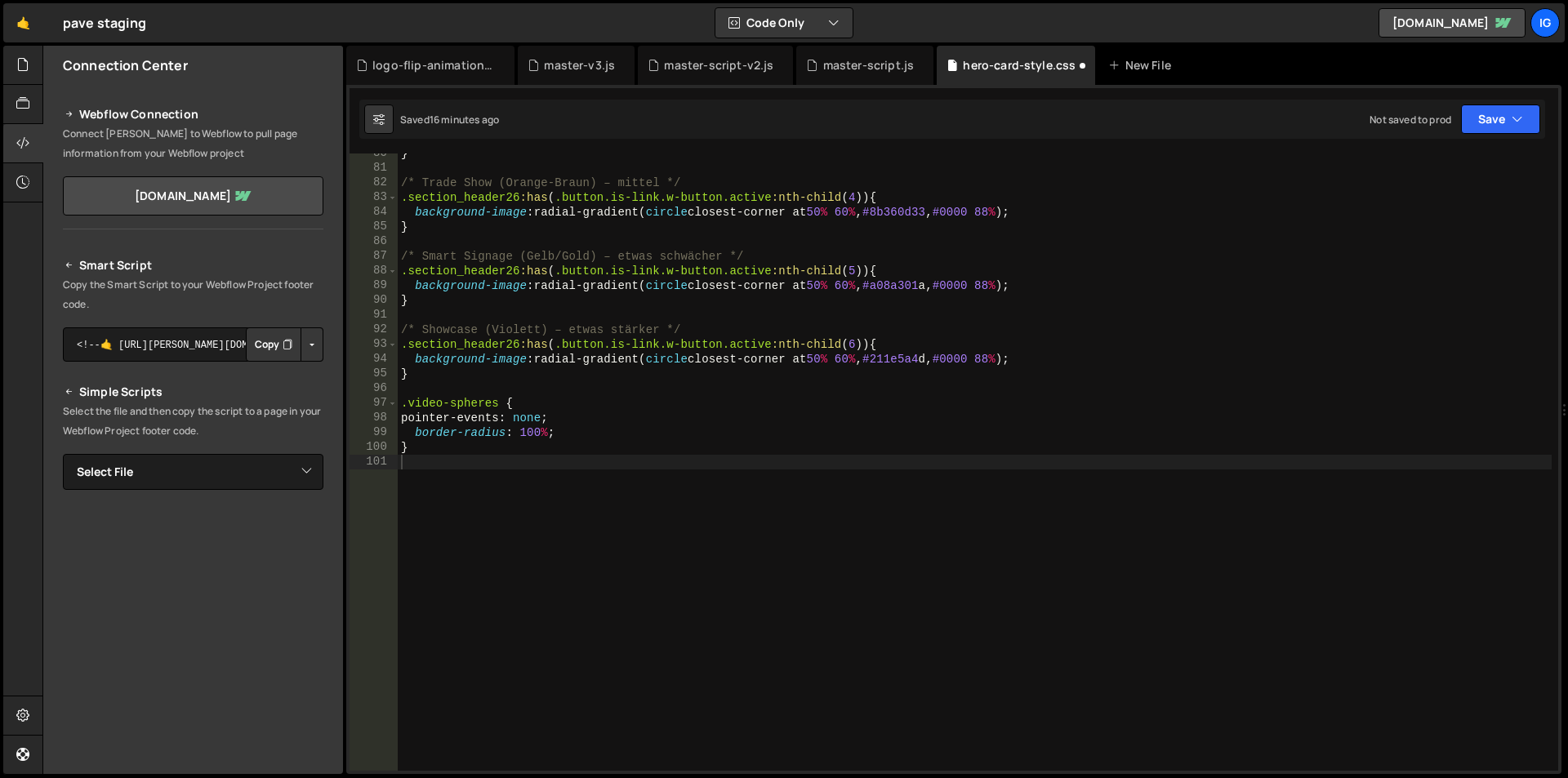
click at [462, 472] on div "} /* Trade Show (Orange-[PERSON_NAME]) – [PERSON_NAME] */ .section_header26 :ha…" at bounding box center [975, 469] width 1154 height 647
paste textarea "}"
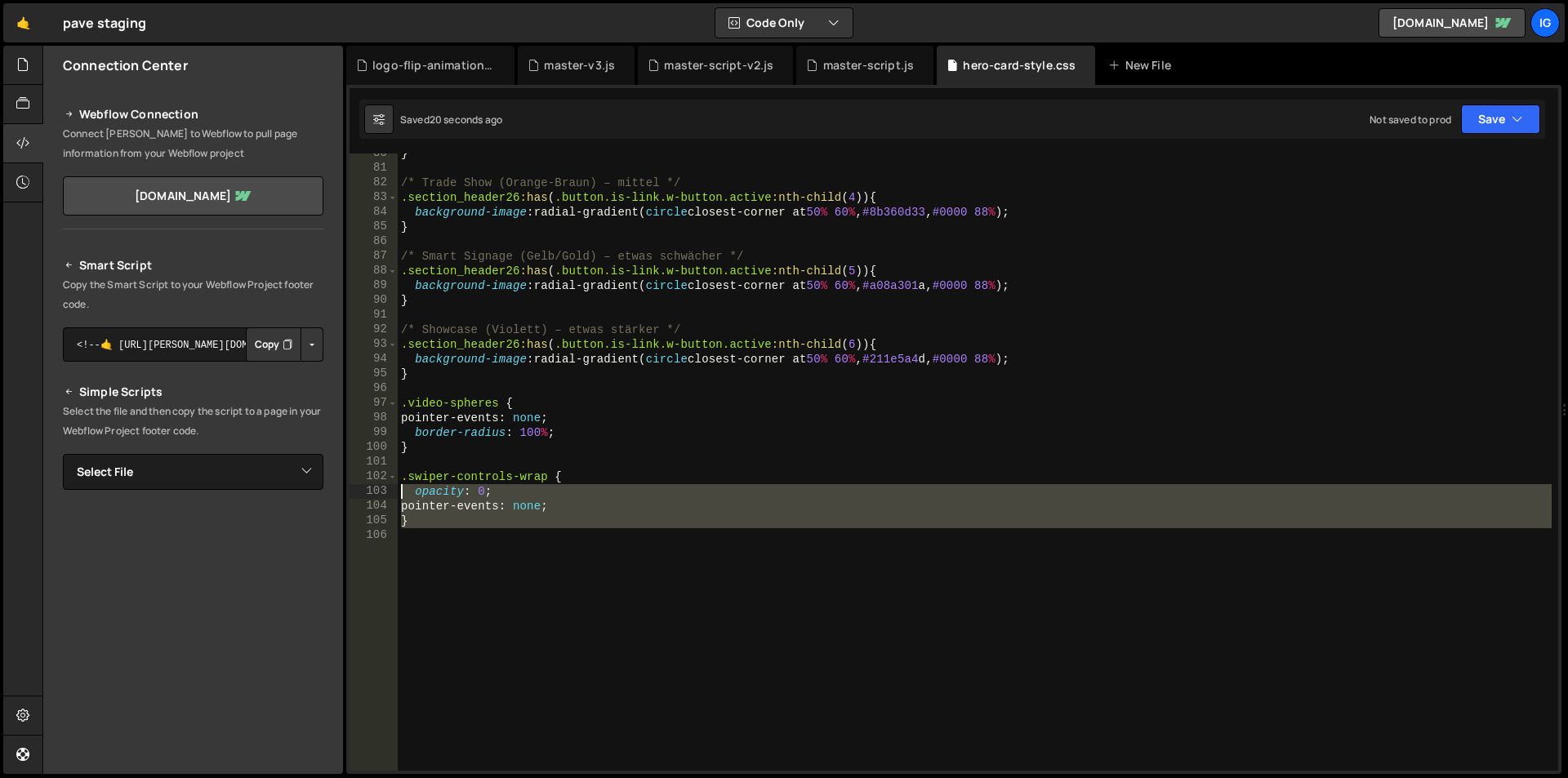
drag, startPoint x: 409, startPoint y: 515, endPoint x: 374, endPoint y: 492, distance: 41.9
click at [374, 492] on div "} 80 81 82 83 84 85 86 87 88 89 90 91 92 93 94 95 96 97 98 99 100 101 102 103 1…" at bounding box center [953, 461] width 1209 height 617
click at [540, 516] on div "} /* Trade Show (Orange-[PERSON_NAME]) – [PERSON_NAME] */ .section_header26 :ha…" at bounding box center [975, 461] width 1154 height 617
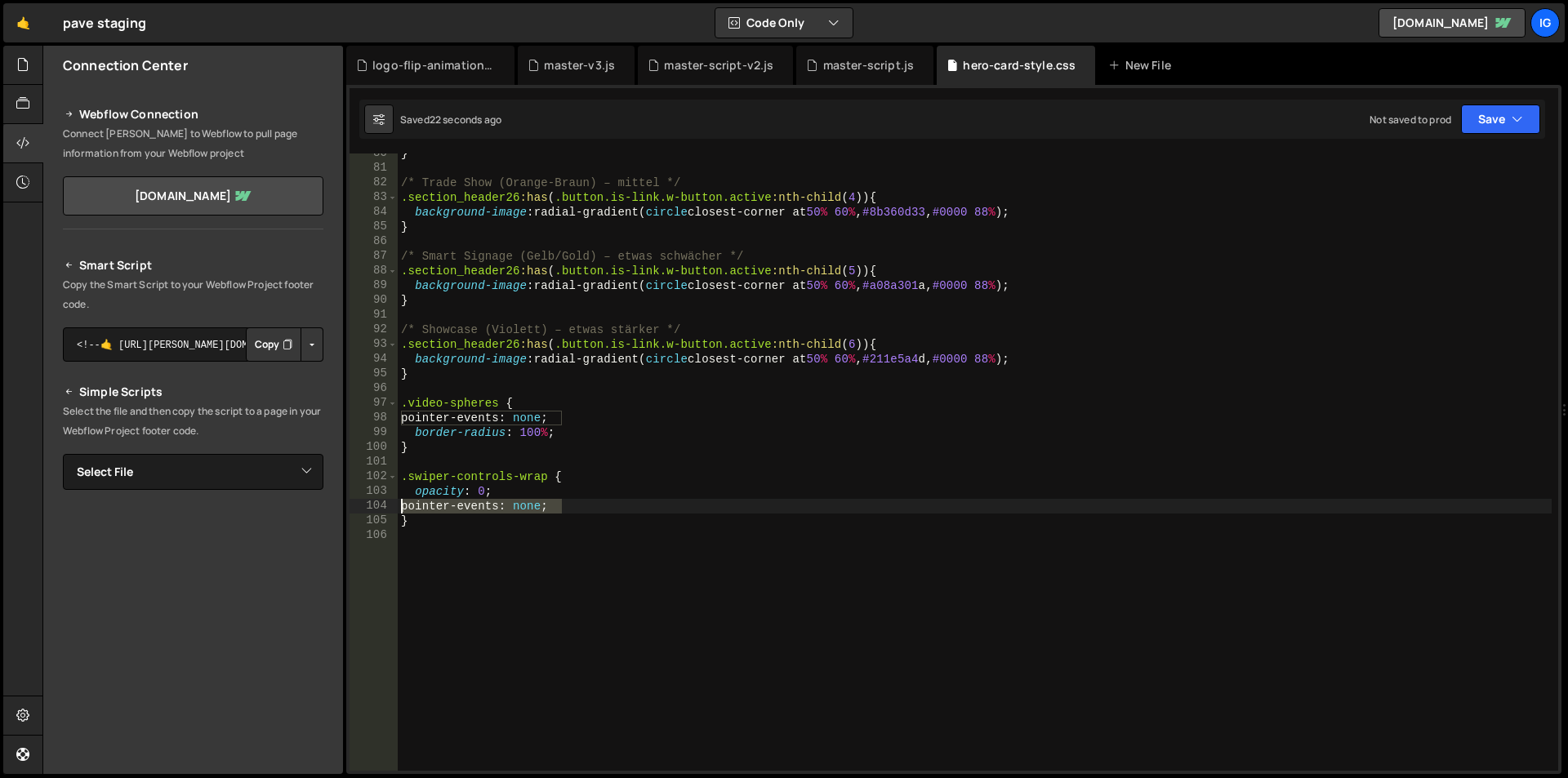
drag, startPoint x: 556, startPoint y: 510, endPoint x: 396, endPoint y: 509, distance: 160.0
click at [396, 509] on div "} 80 81 82 83 84 85 86 87 88 89 90 91 92 93 94 95 96 97 98 99 100 101 102 103 1…" at bounding box center [953, 461] width 1209 height 617
type textarea "pointer-events: none;"
click at [486, 491] on div "} /* Trade Show (Orange-[PERSON_NAME]) – [PERSON_NAME] */ .section_header26 :ha…" at bounding box center [975, 469] width 1154 height 647
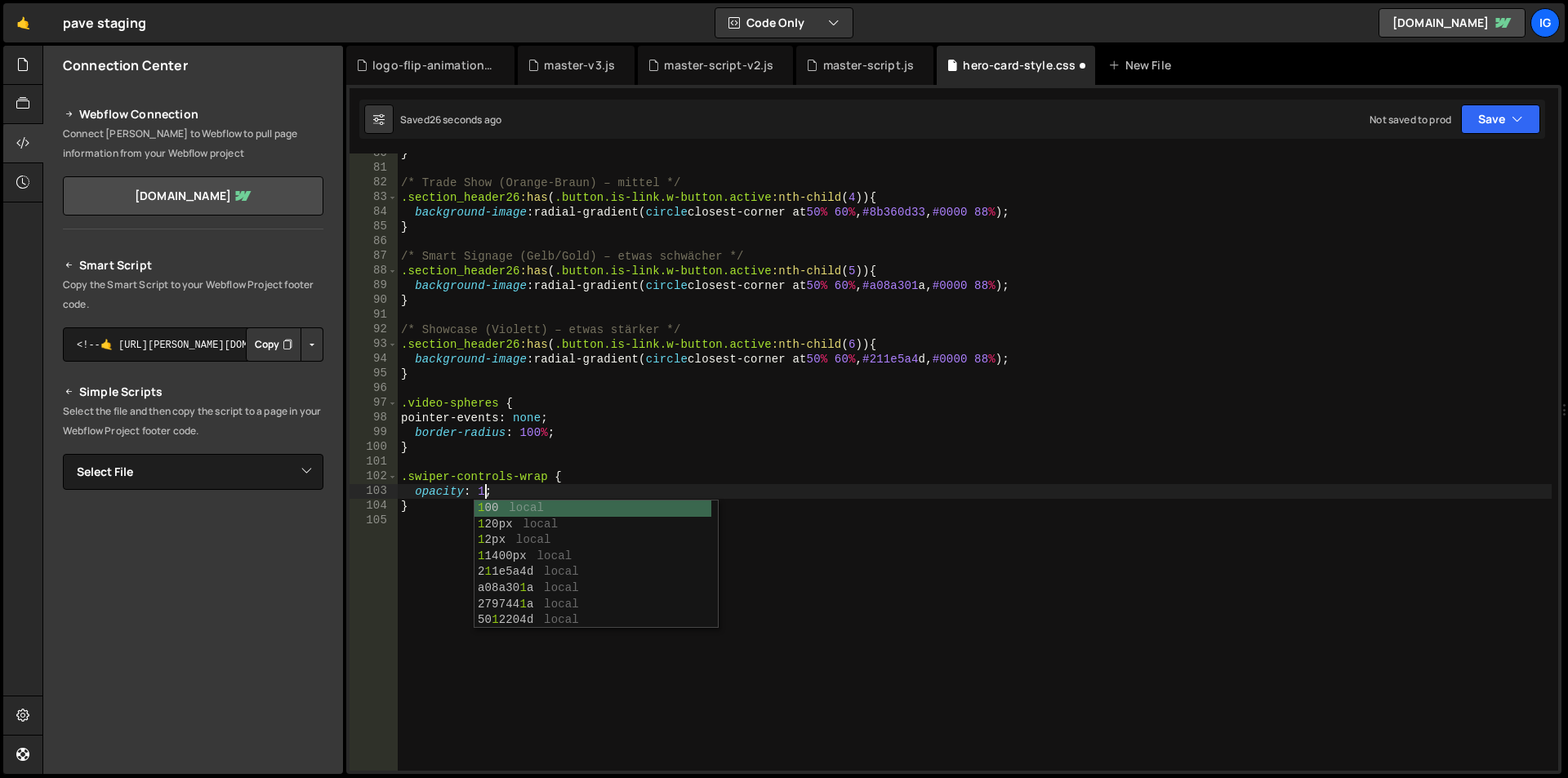
scroll to position [0, 35]
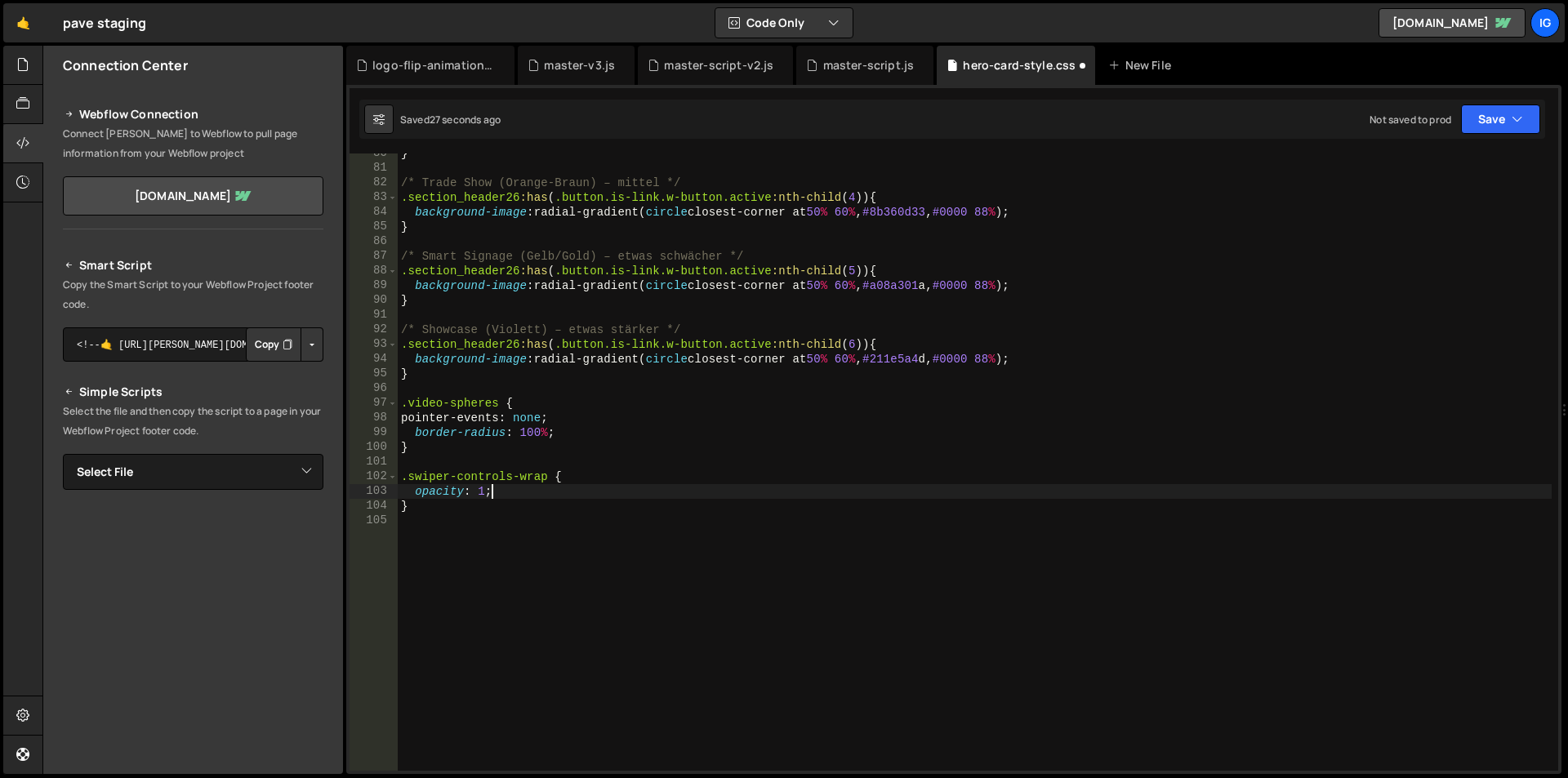
click at [519, 484] on div "} /* Trade Show (Orange-[PERSON_NAME]) – [PERSON_NAME] */ .section_header26 :ha…" at bounding box center [975, 469] width 1154 height 647
click at [484, 491] on div "} /* Trade Show (Orange-[PERSON_NAME]) – [PERSON_NAME] */ .section_header26 :ha…" at bounding box center [975, 469] width 1154 height 647
type textarea "opacity: 0;"
click at [833, 62] on div "master-script.js" at bounding box center [869, 65] width 92 height 17
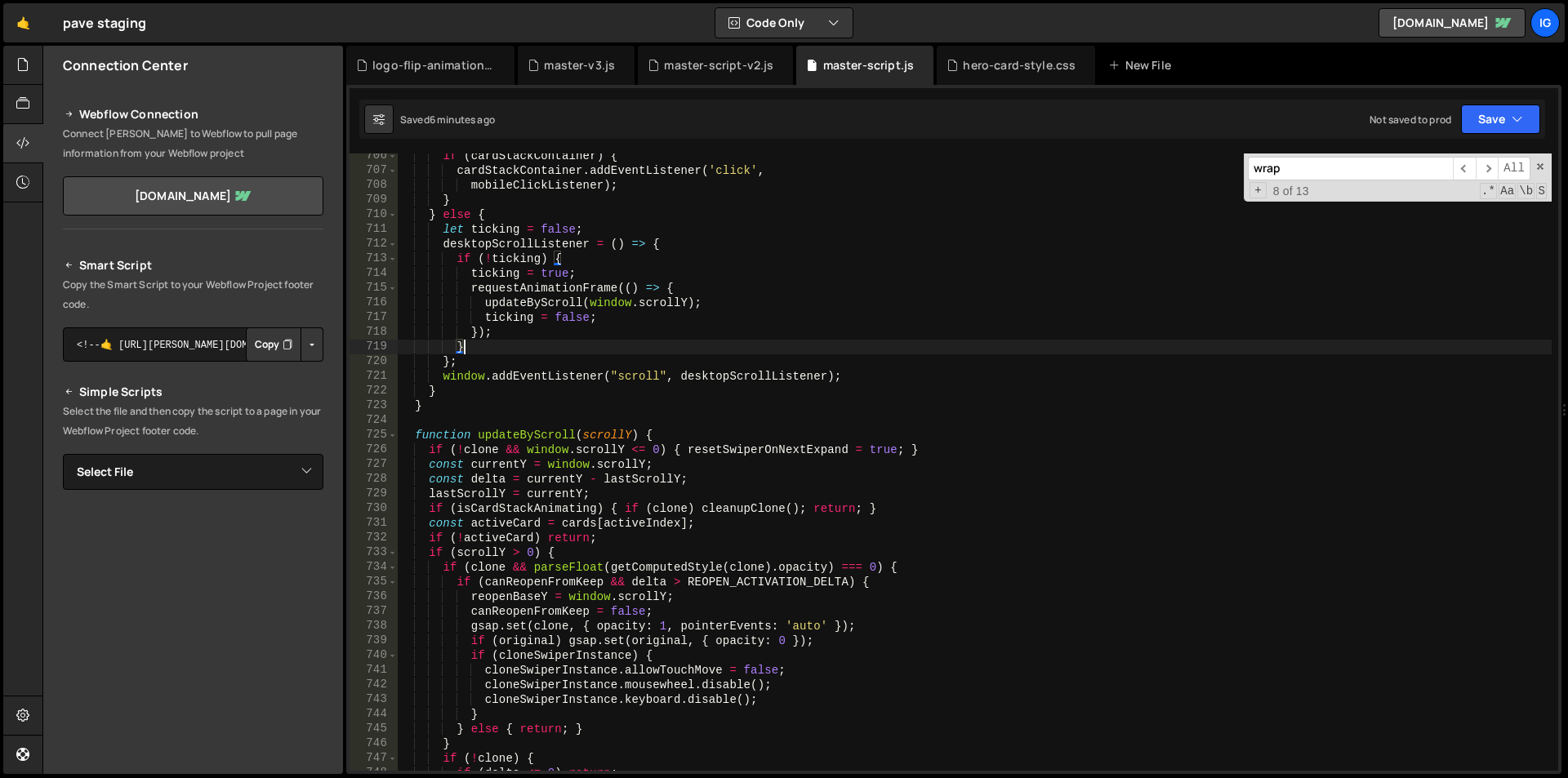
click at [734, 353] on div "if ( cardStackContainer ) { cardStackContainer . addEventListener ( 'click' , m…" at bounding box center [975, 472] width 1154 height 647
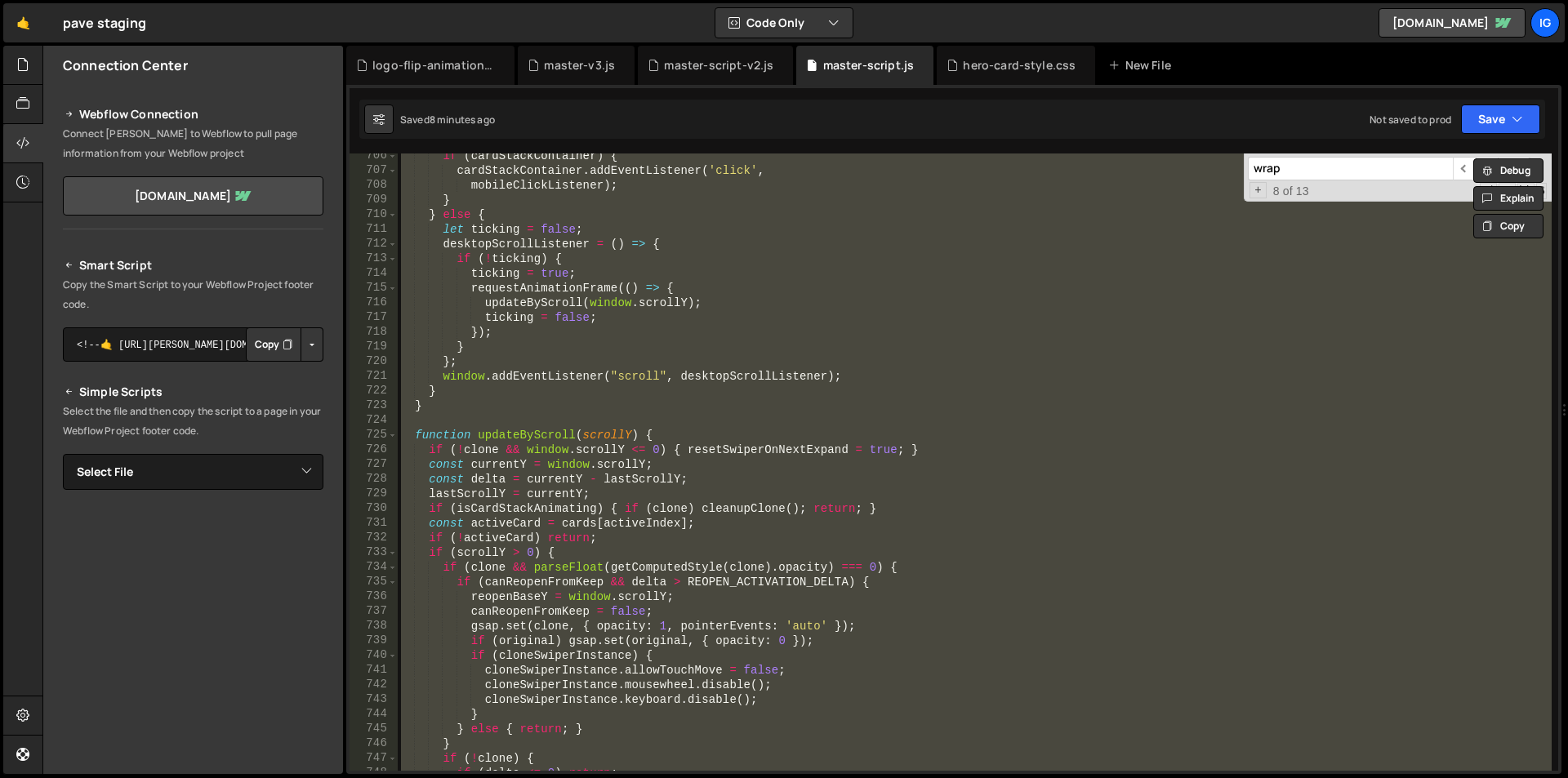
click at [804, 211] on div "if ( cardStackContainer ) { cardStackContainer . addEventListener ( 'click' , m…" at bounding box center [975, 461] width 1154 height 617
click at [659, 298] on div "if ( cardStackContainer ) { cardStackContainer . addEventListener ( 'click' , m…" at bounding box center [975, 461] width 1154 height 617
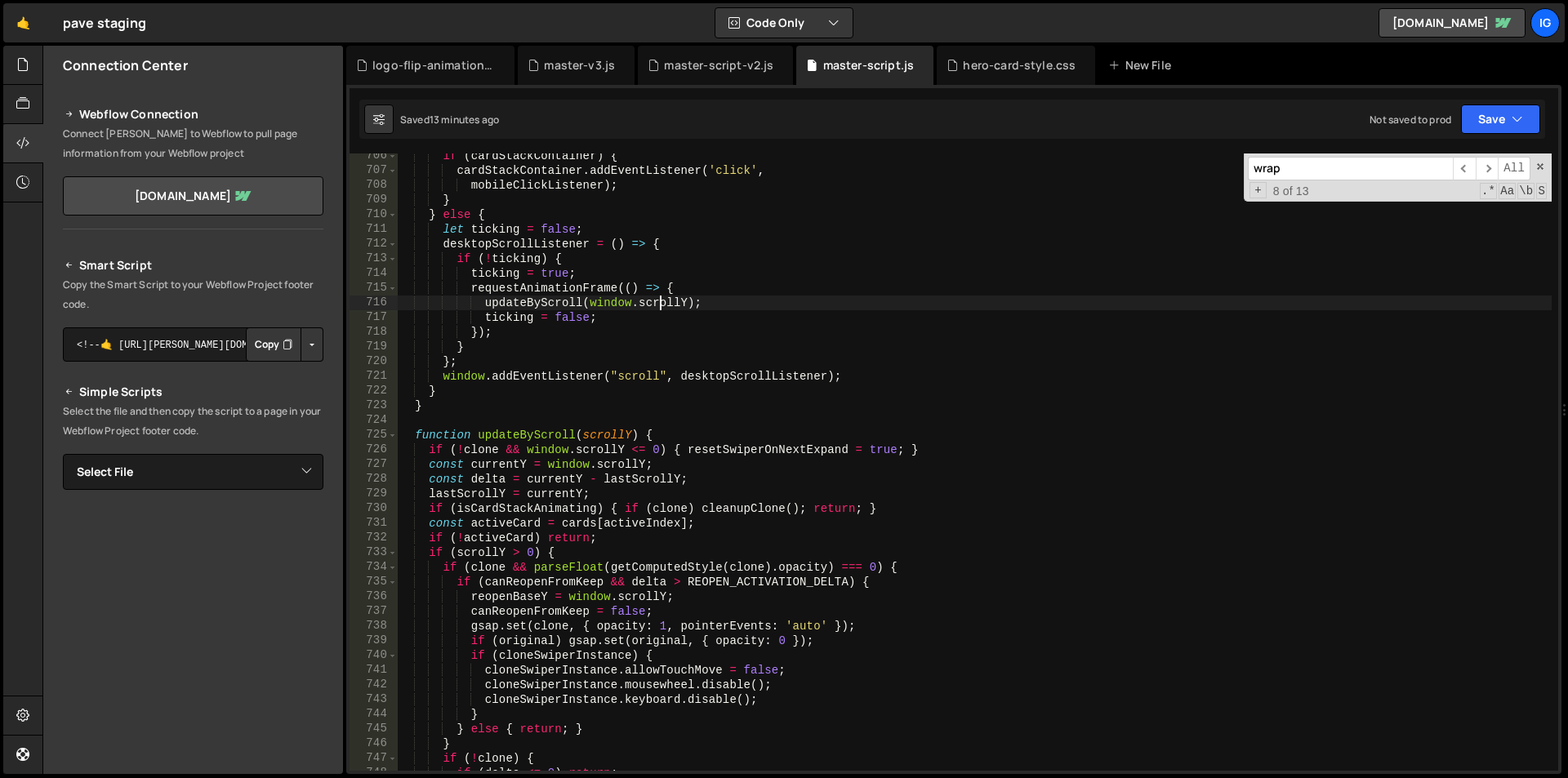
type textarea "})();"
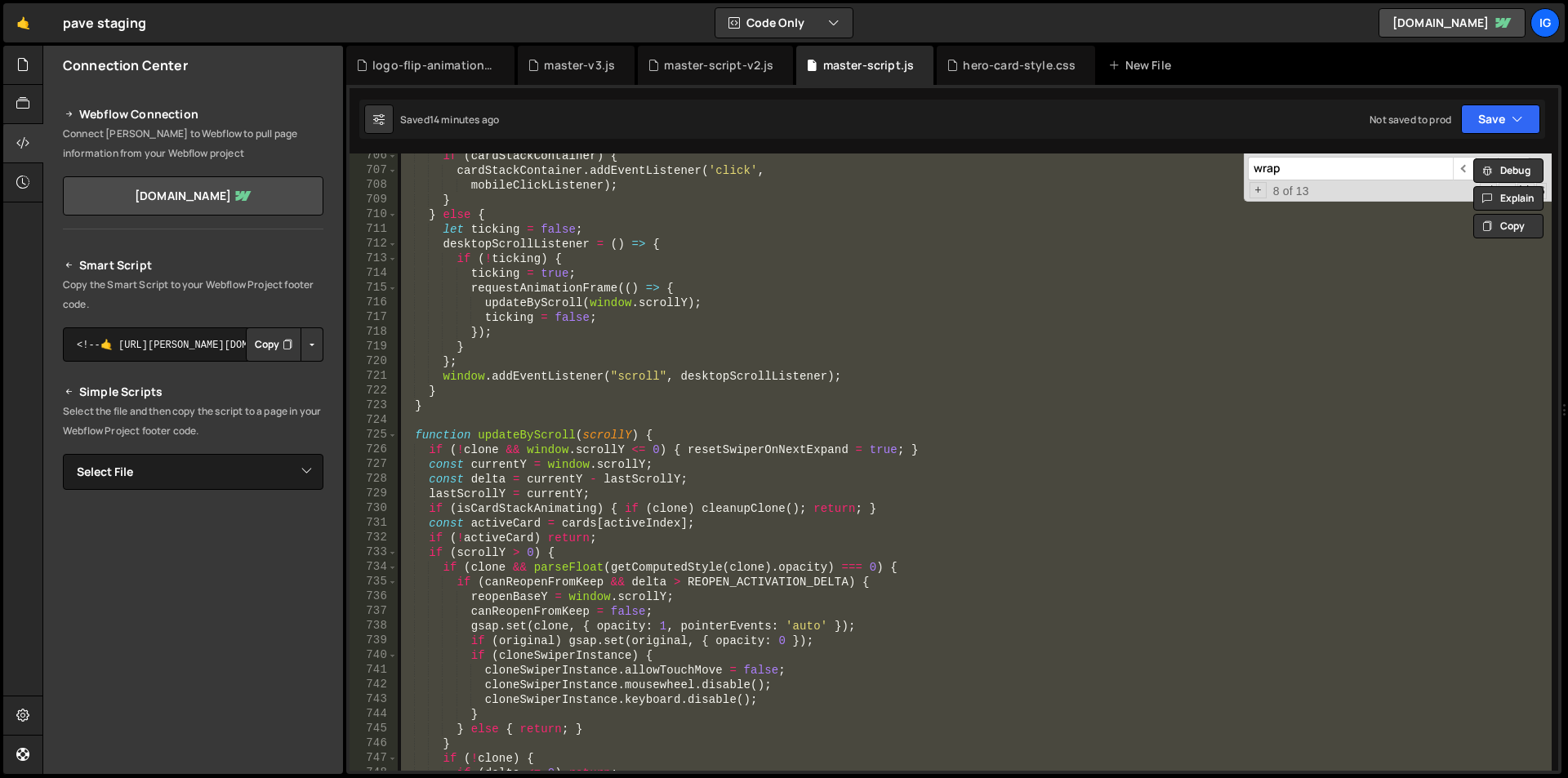
paste textarea
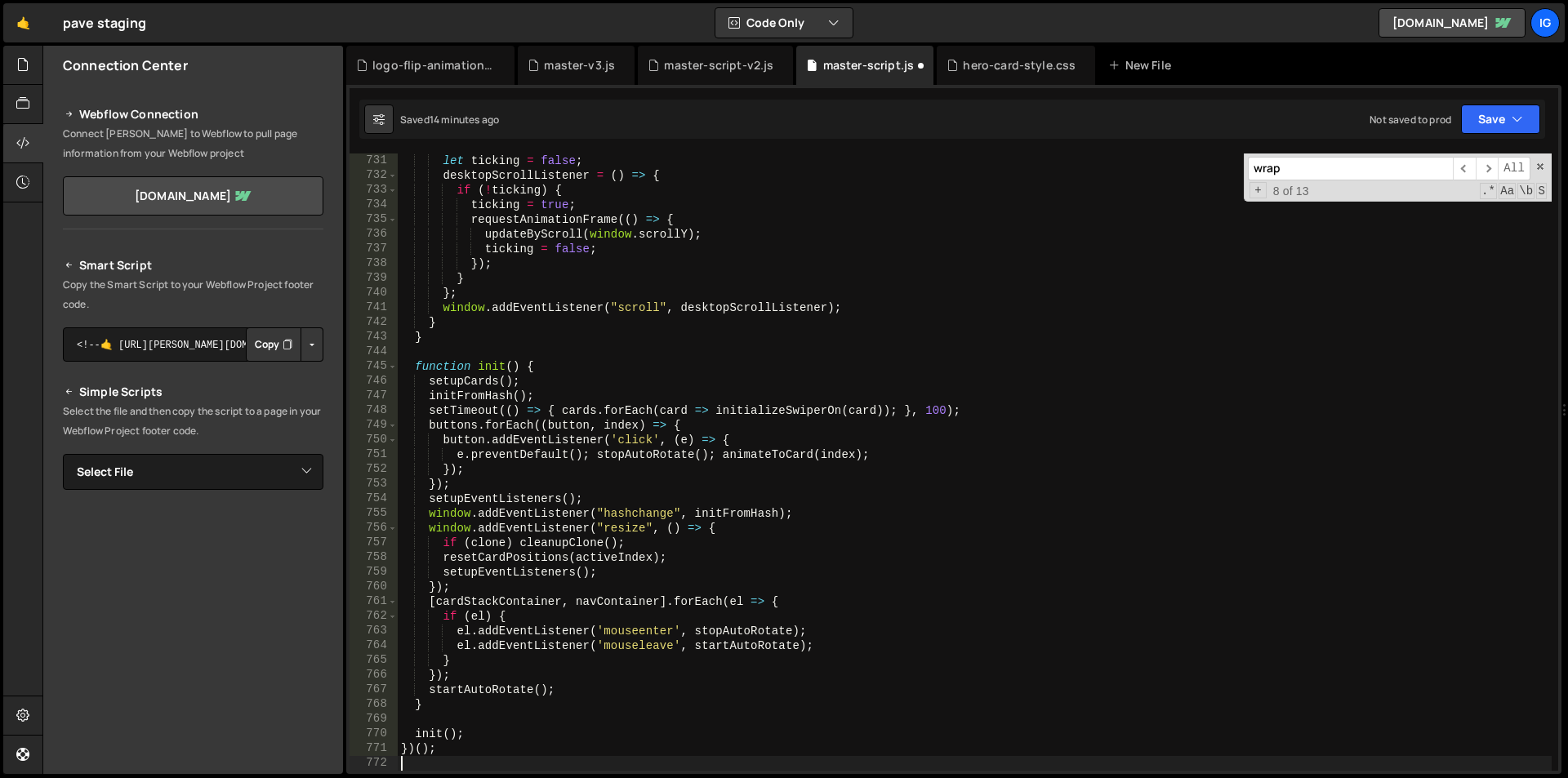
type textarea "buttons.forEach((button, index) => {"
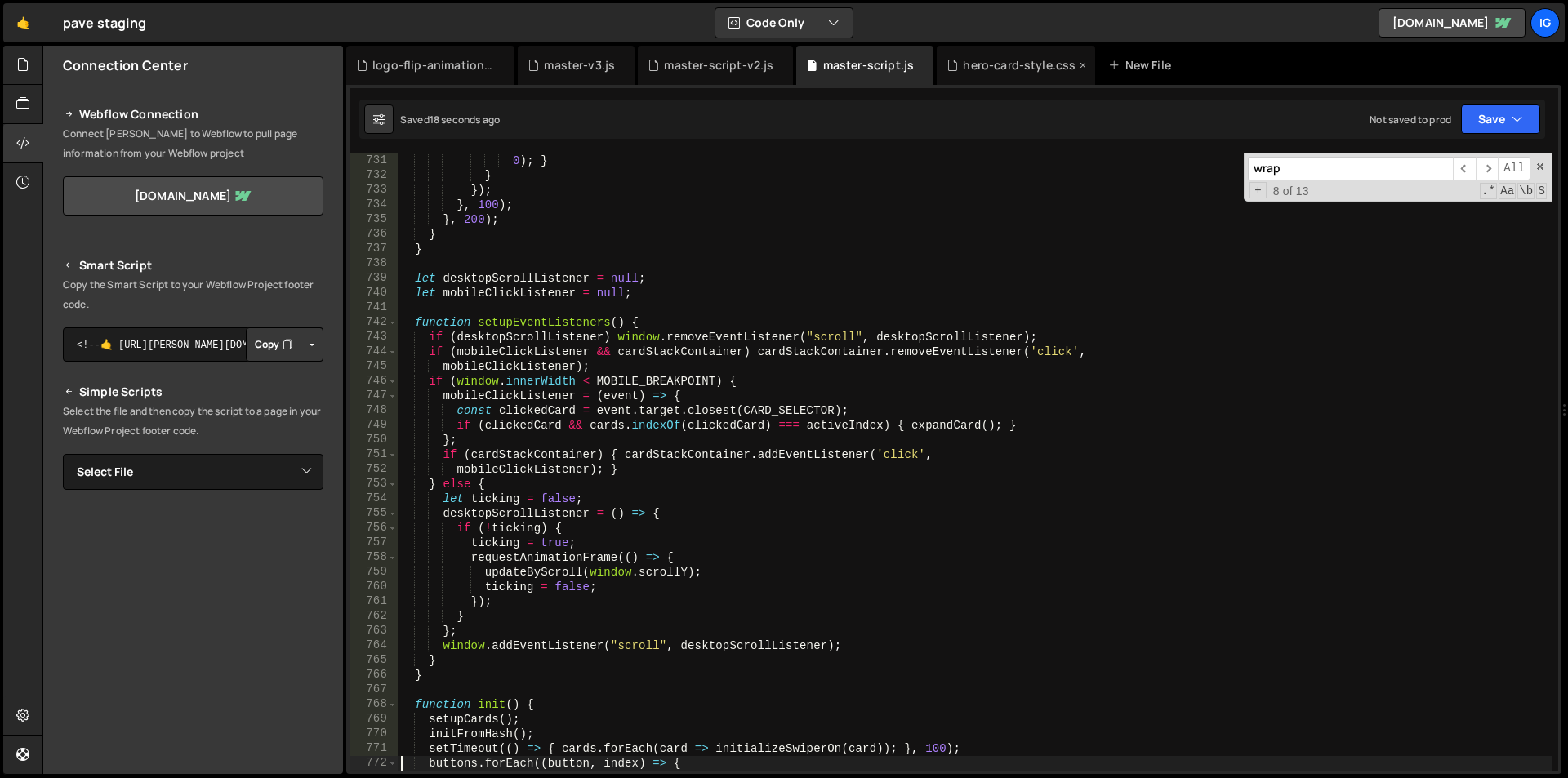
click at [996, 62] on div "hero-card-style.css" at bounding box center [1020, 65] width 113 height 17
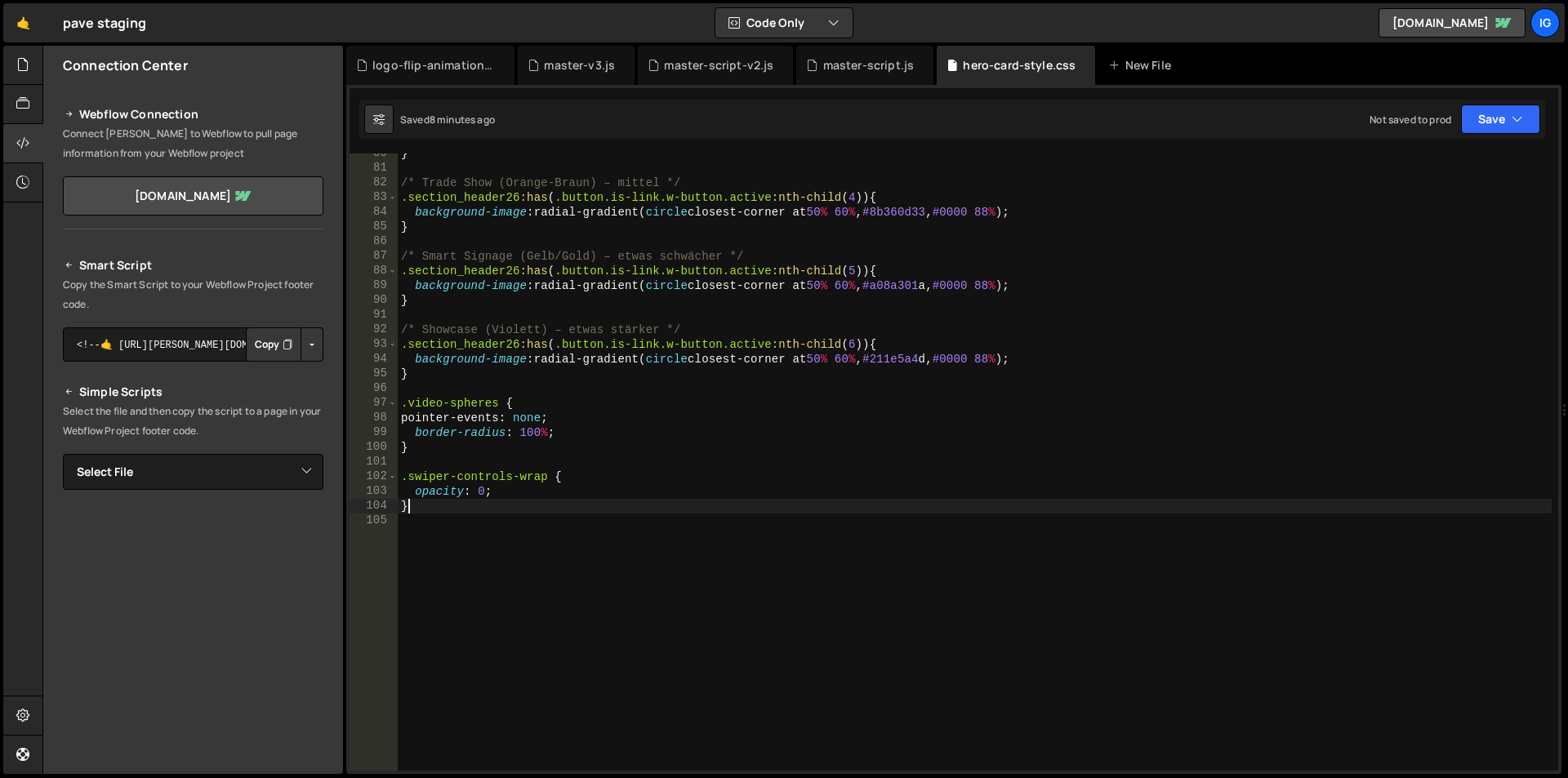
scroll to position [0, 3]
click at [413, 507] on div "} /* Trade Show (Orange-[PERSON_NAME]) – [PERSON_NAME] */ .section_header26 :ha…" at bounding box center [975, 469] width 1154 height 647
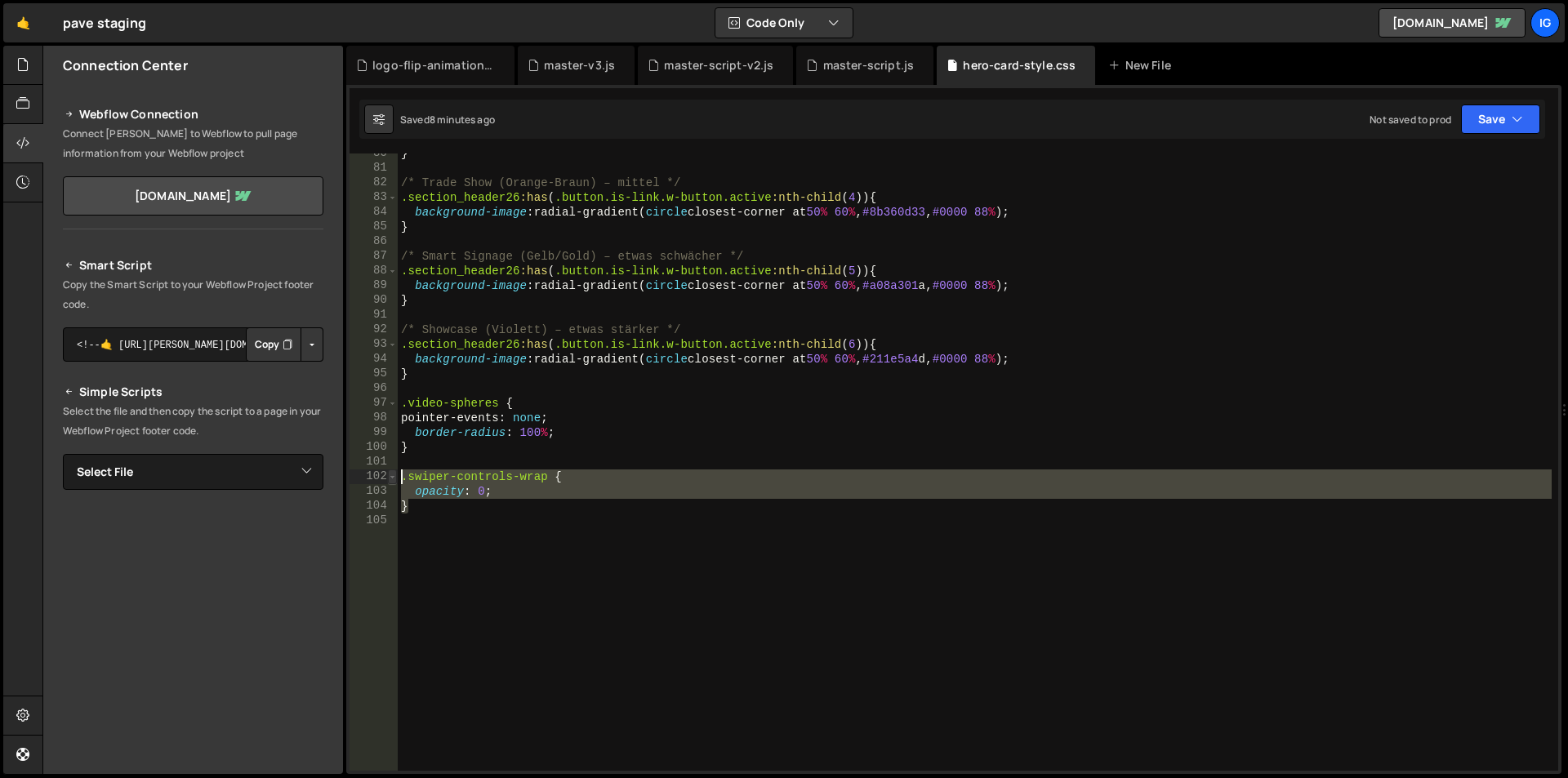
drag, startPoint x: 412, startPoint y: 508, endPoint x: 392, endPoint y: 481, distance: 33.6
click at [392, 481] on div "} 80 81 82 83 84 85 86 87 88 89 90 91 92 93 94 95 96 97 98 99 100 101 102 103 1…" at bounding box center [953, 461] width 1209 height 617
type textarea ".swiper-controls-wrap { opacity: 0;"
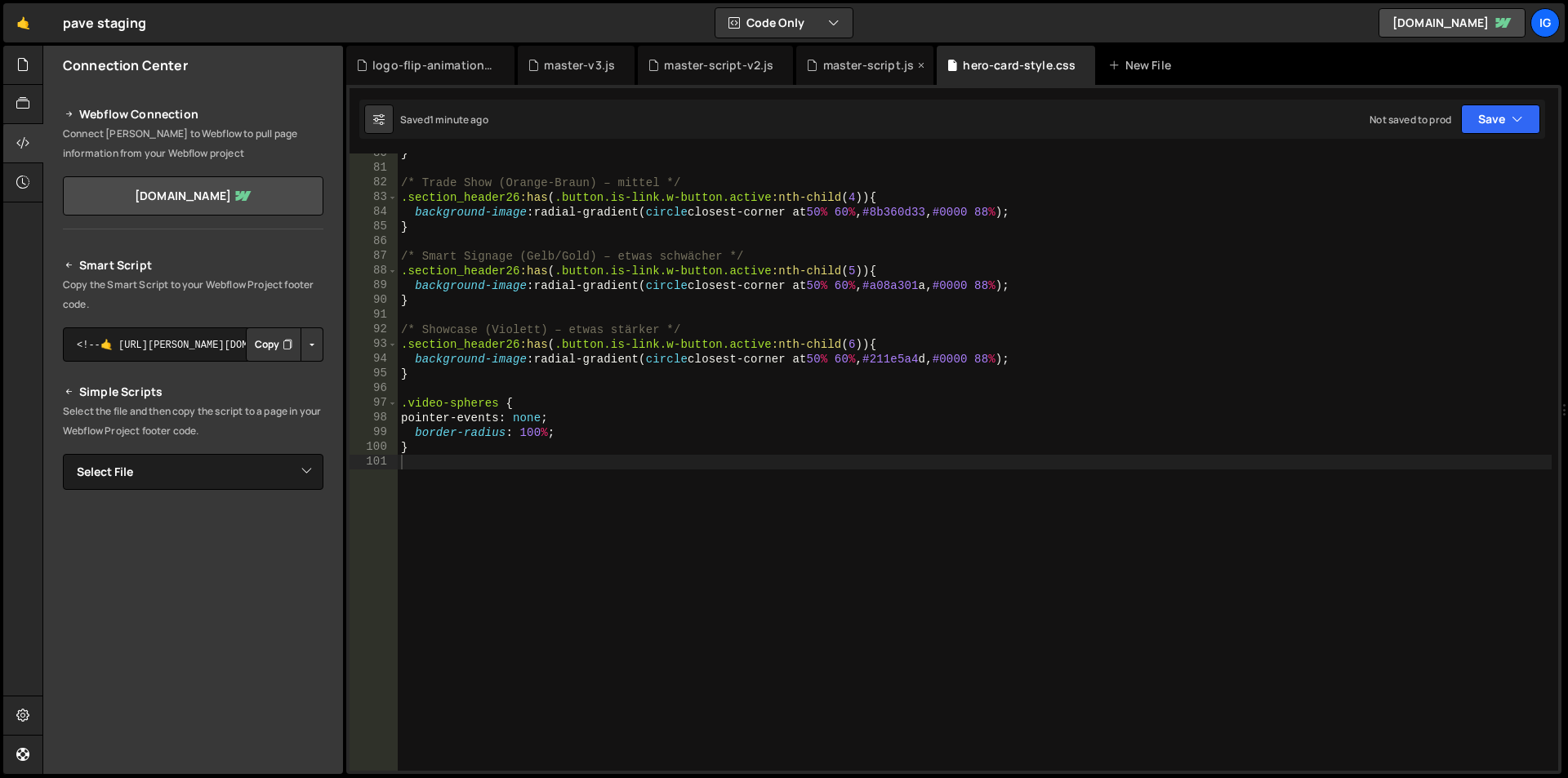
click at [851, 75] on div "master-script.js" at bounding box center [865, 65] width 137 height 40
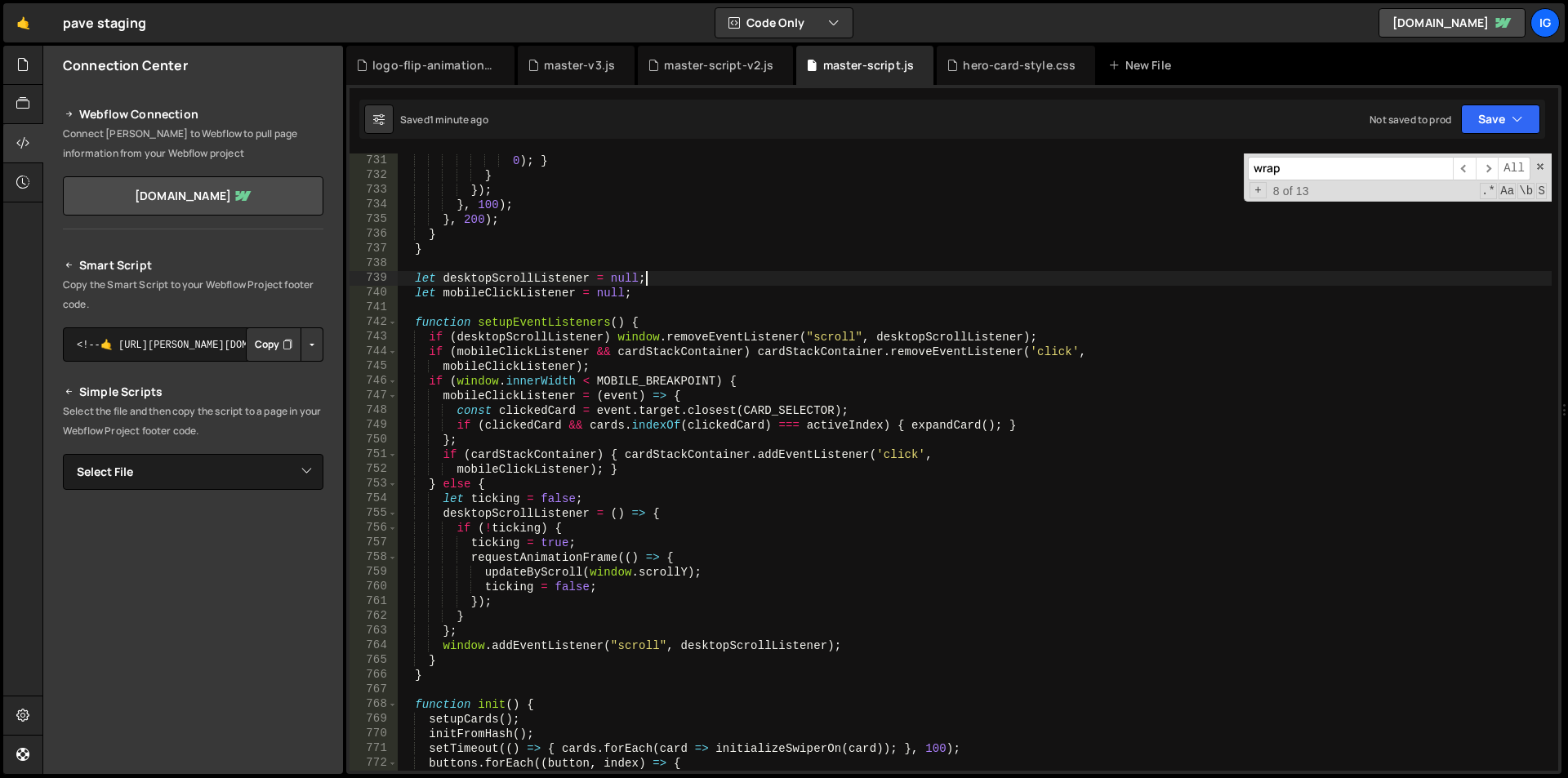
click at [762, 273] on div "0 ) ; } } }) ; } , 100 ) ; } , 200 ) ; } } let desktopScrollListener = null ; l…" at bounding box center [975, 476] width 1154 height 647
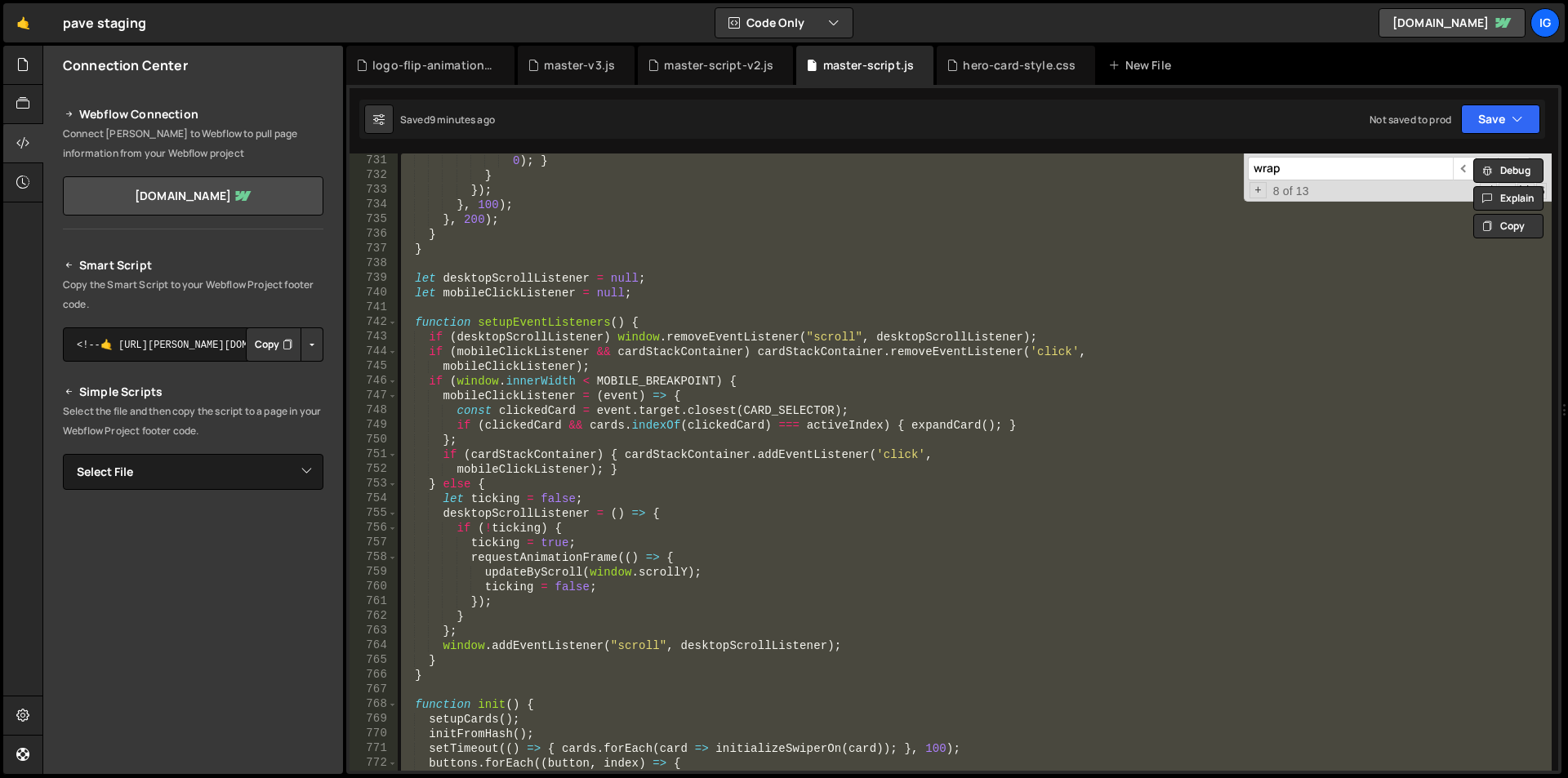
click at [734, 277] on div "0 ) ; } } }) ; } , 100 ) ; } , 200 ) ; } } let desktopScrollListener = null ; l…" at bounding box center [975, 461] width 1154 height 617
click at [966, 73] on div "hero-card-style.css" at bounding box center [1016, 65] width 158 height 40
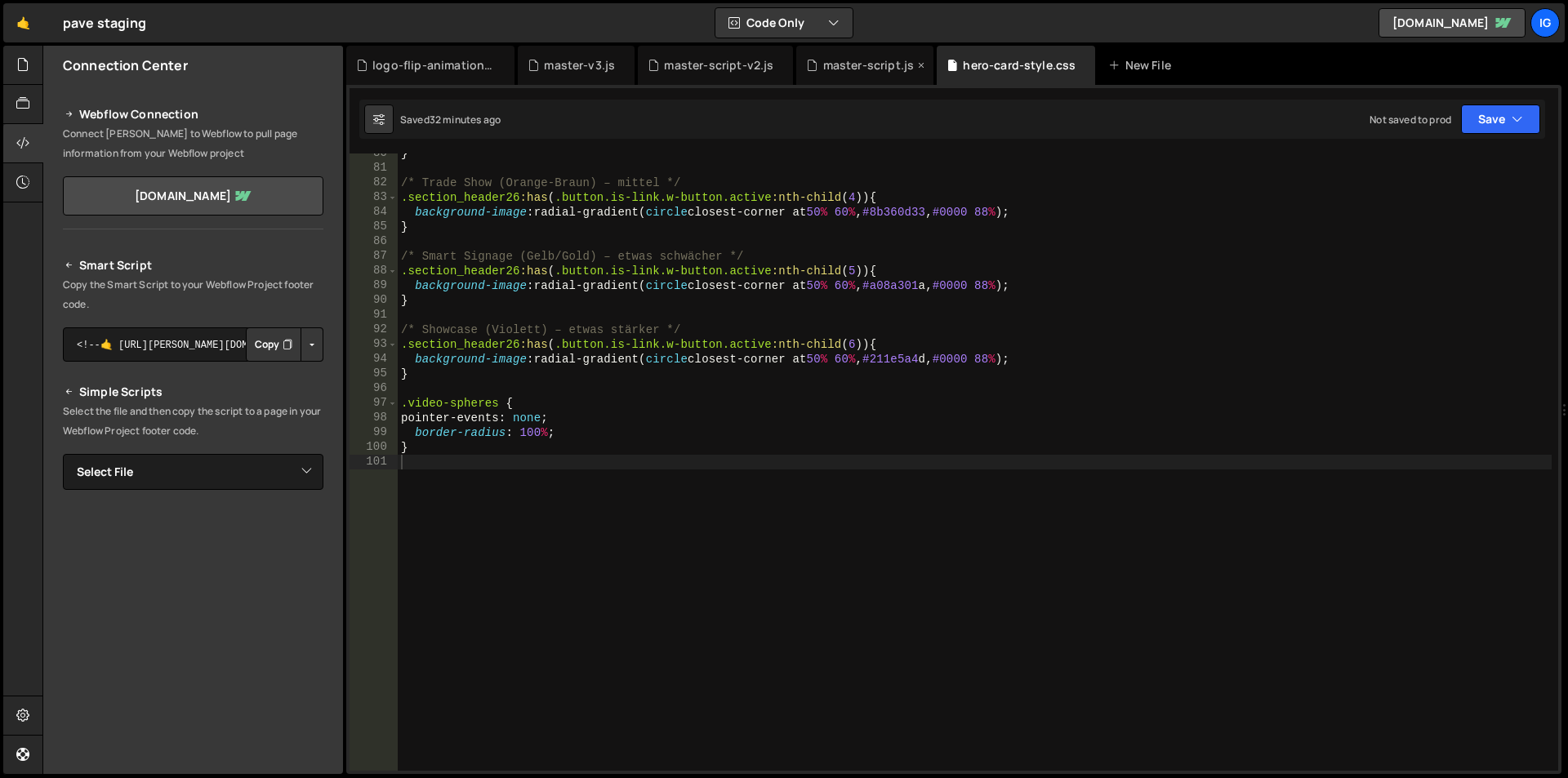
click at [836, 62] on div "master-script.js" at bounding box center [869, 65] width 92 height 17
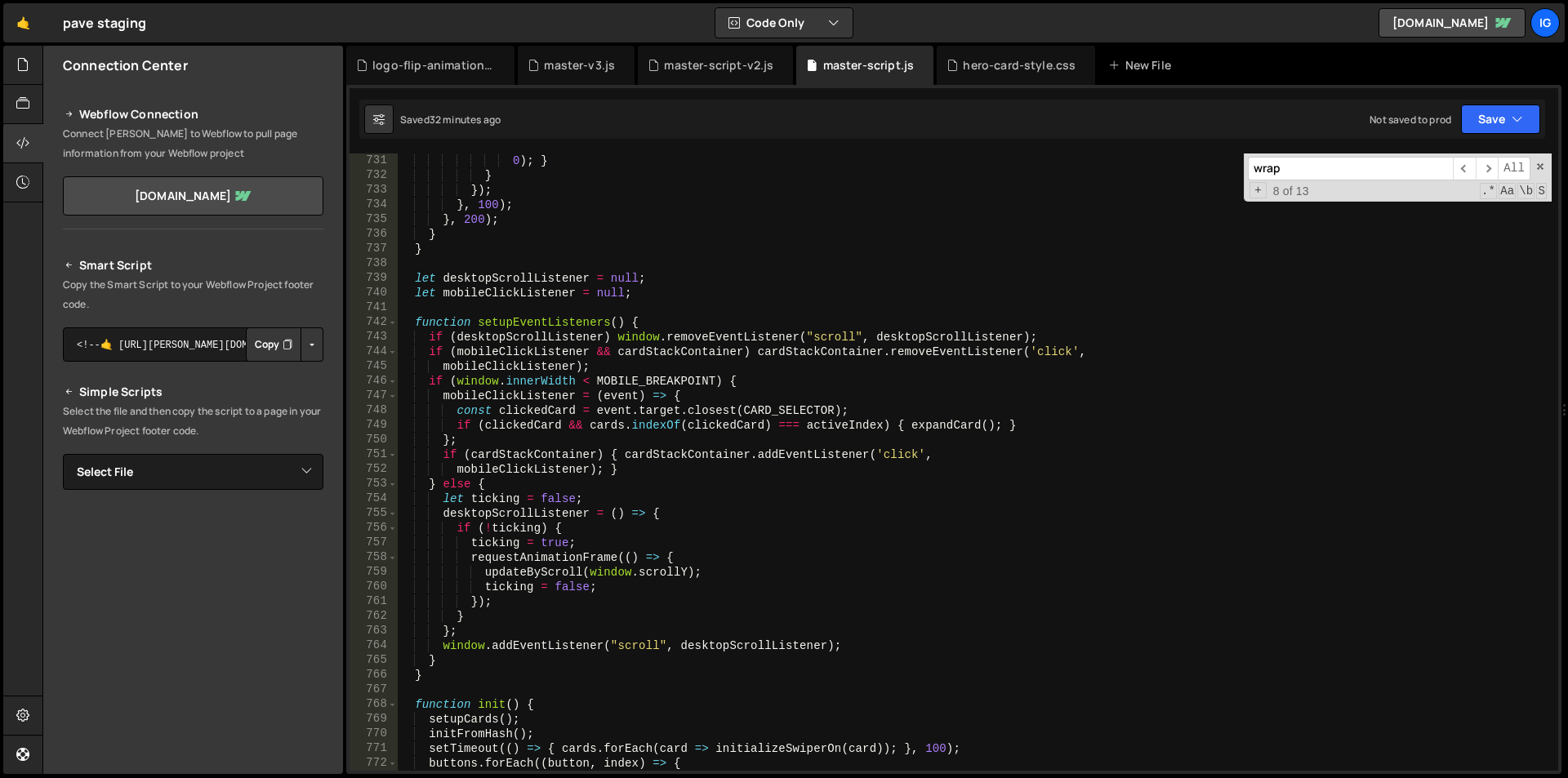
type textarea "mobileClickListener);"
click at [667, 371] on div "0 ) ; } } }) ; } , 100 ) ; } , 200 ) ; } } let desktopScrollListener = null ; l…" at bounding box center [975, 476] width 1154 height 647
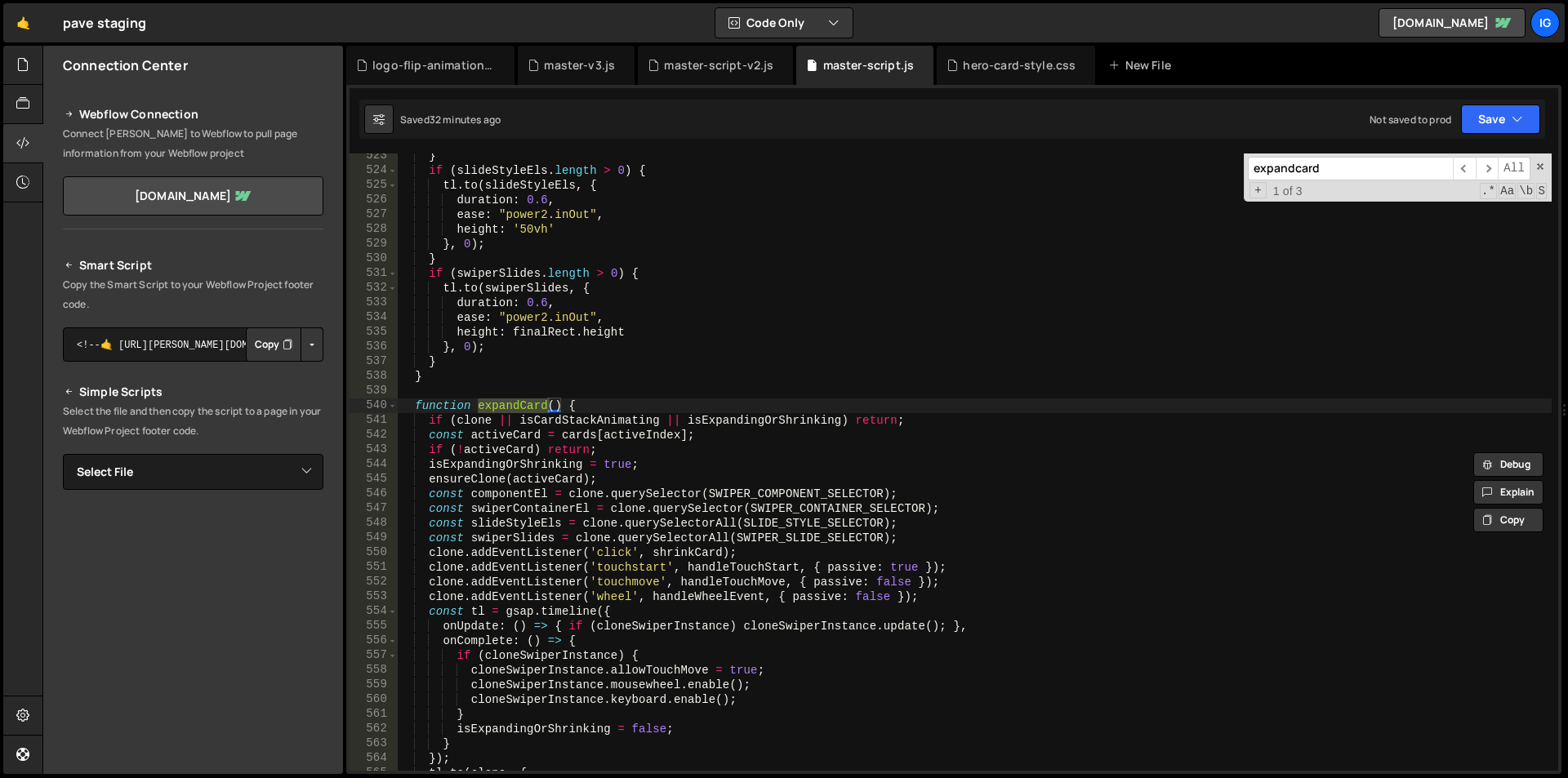
scroll to position [7775, 0]
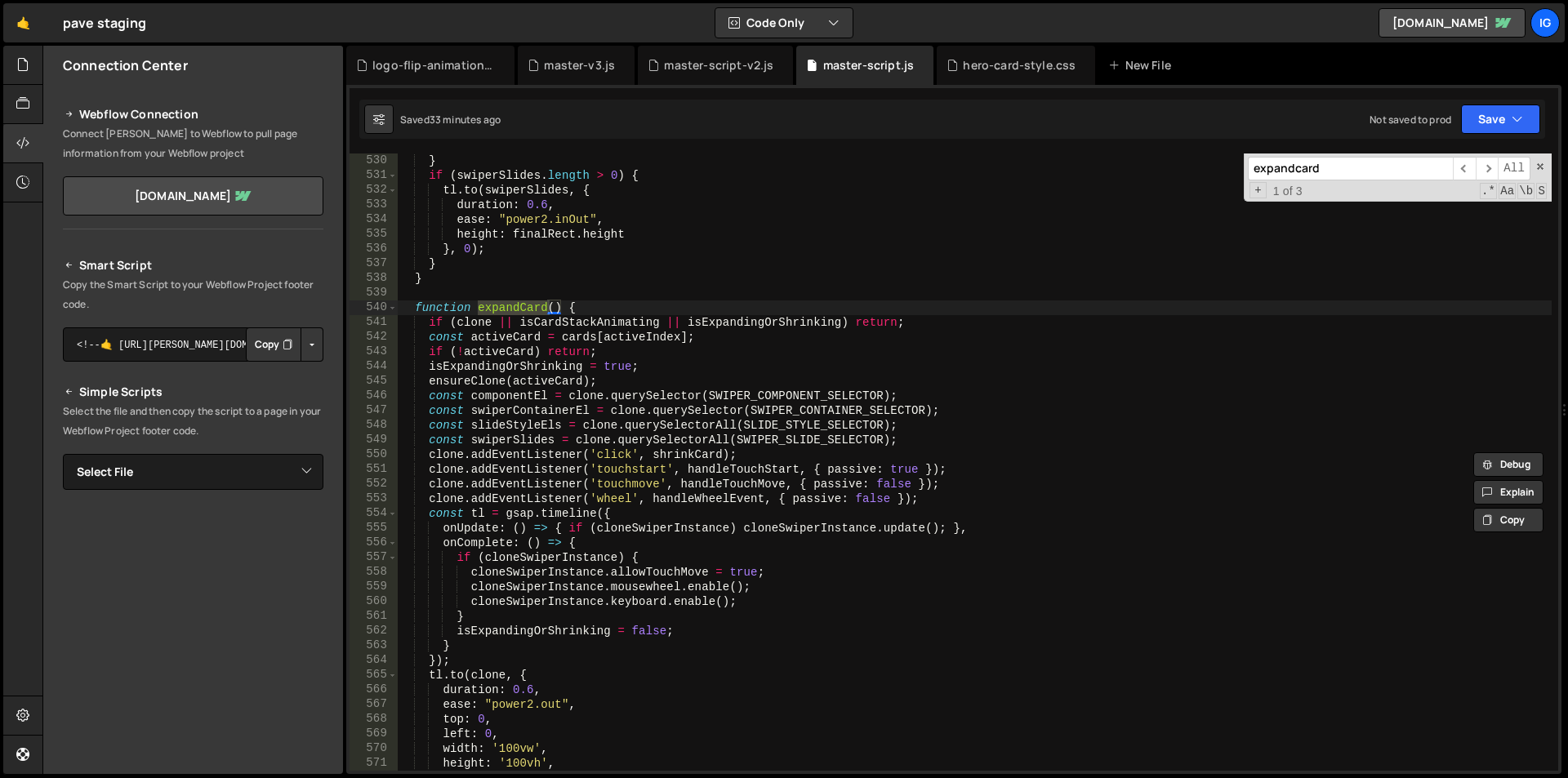
type input "expandcard"
click at [426, 324] on div "} if ( swiperSlides . length > 0 ) { tl . to ( swiperSlides , { duration : 0.6 …" at bounding box center [975, 476] width 1154 height 647
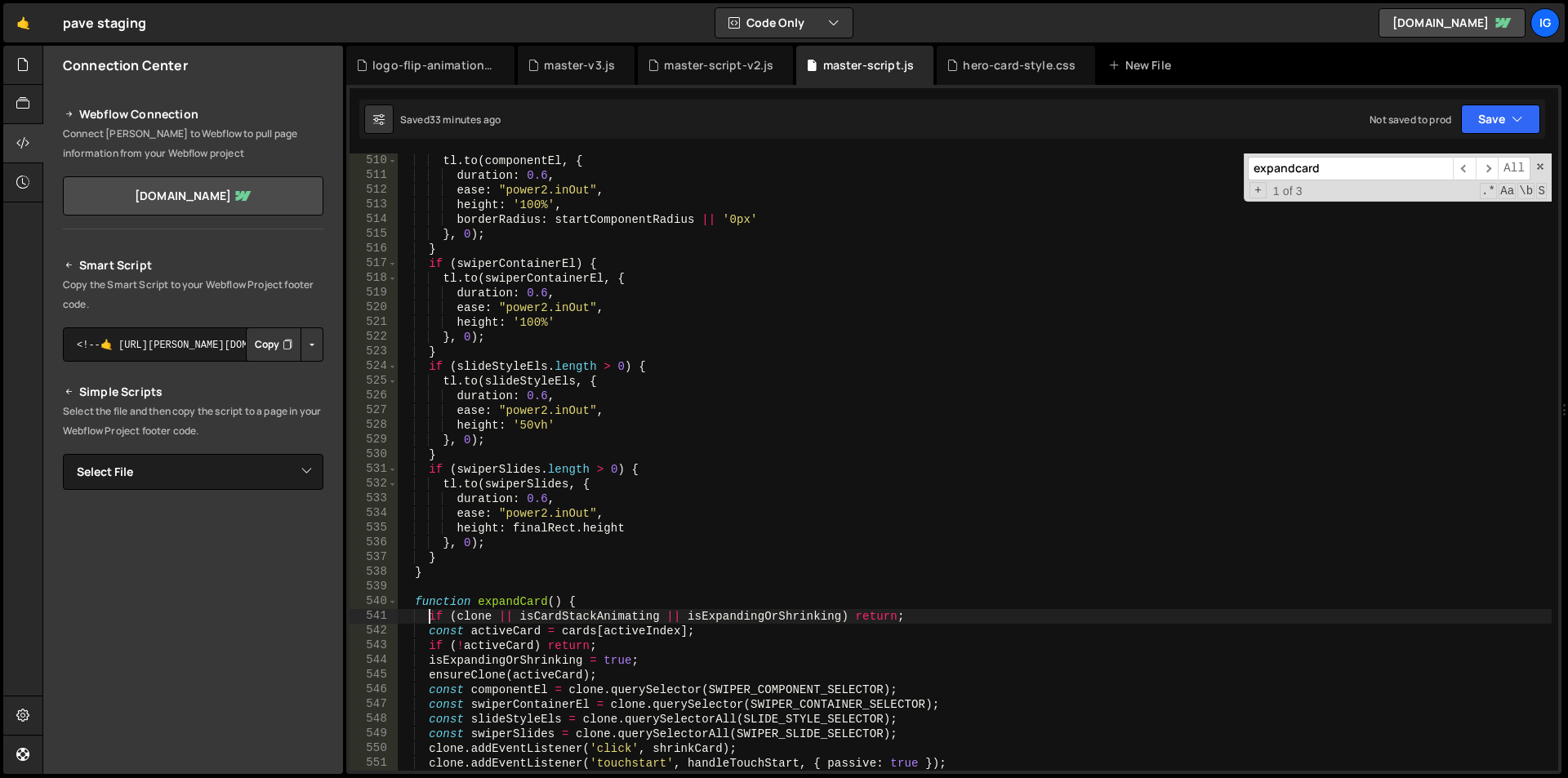
scroll to position [7529, 0]
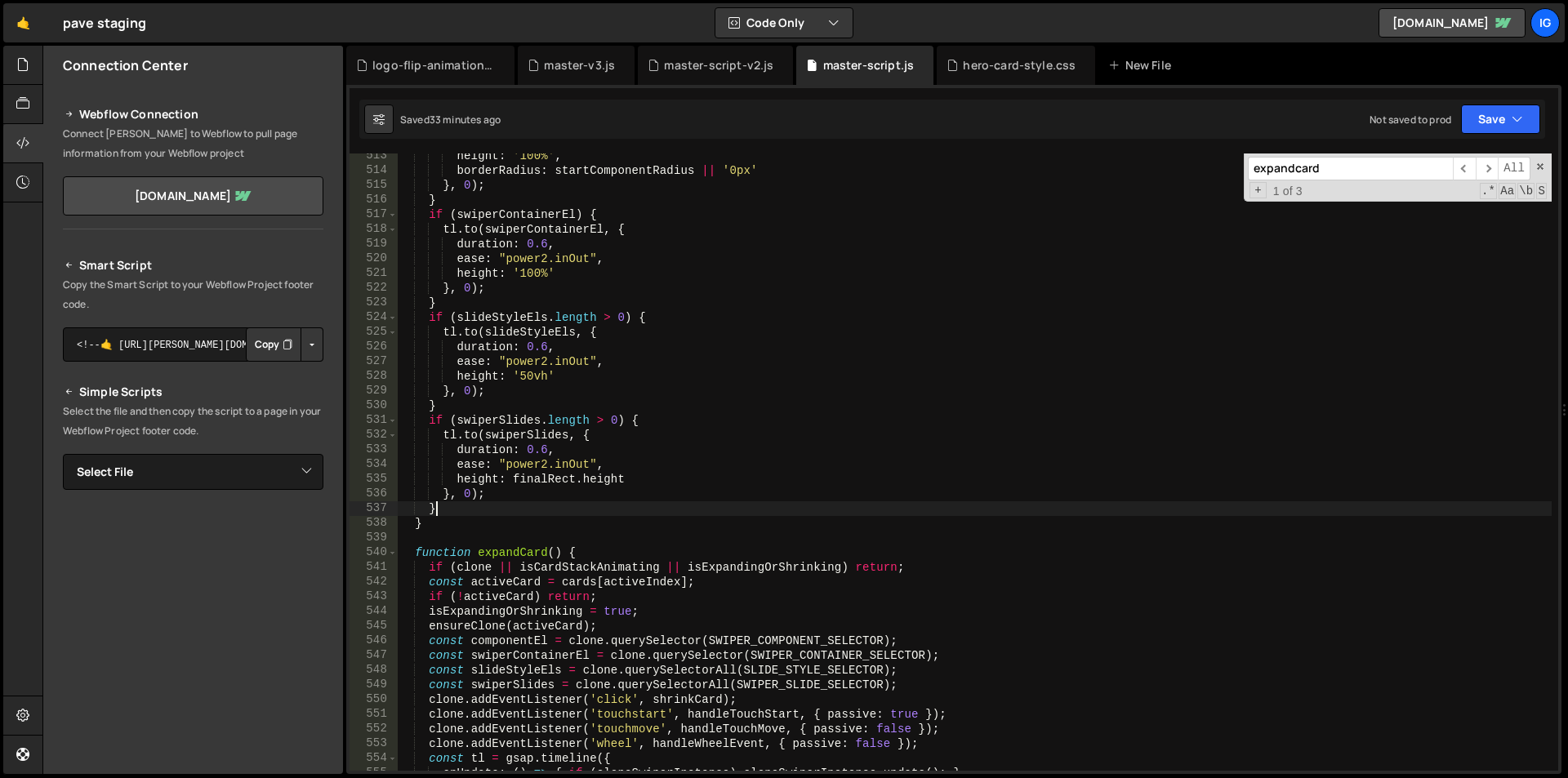
click at [435, 507] on div "height : '100%' , borderRadius : startComponentRadius || '0px' } , 0 ) ; } if (…" at bounding box center [975, 472] width 1154 height 647
type textarea "}"
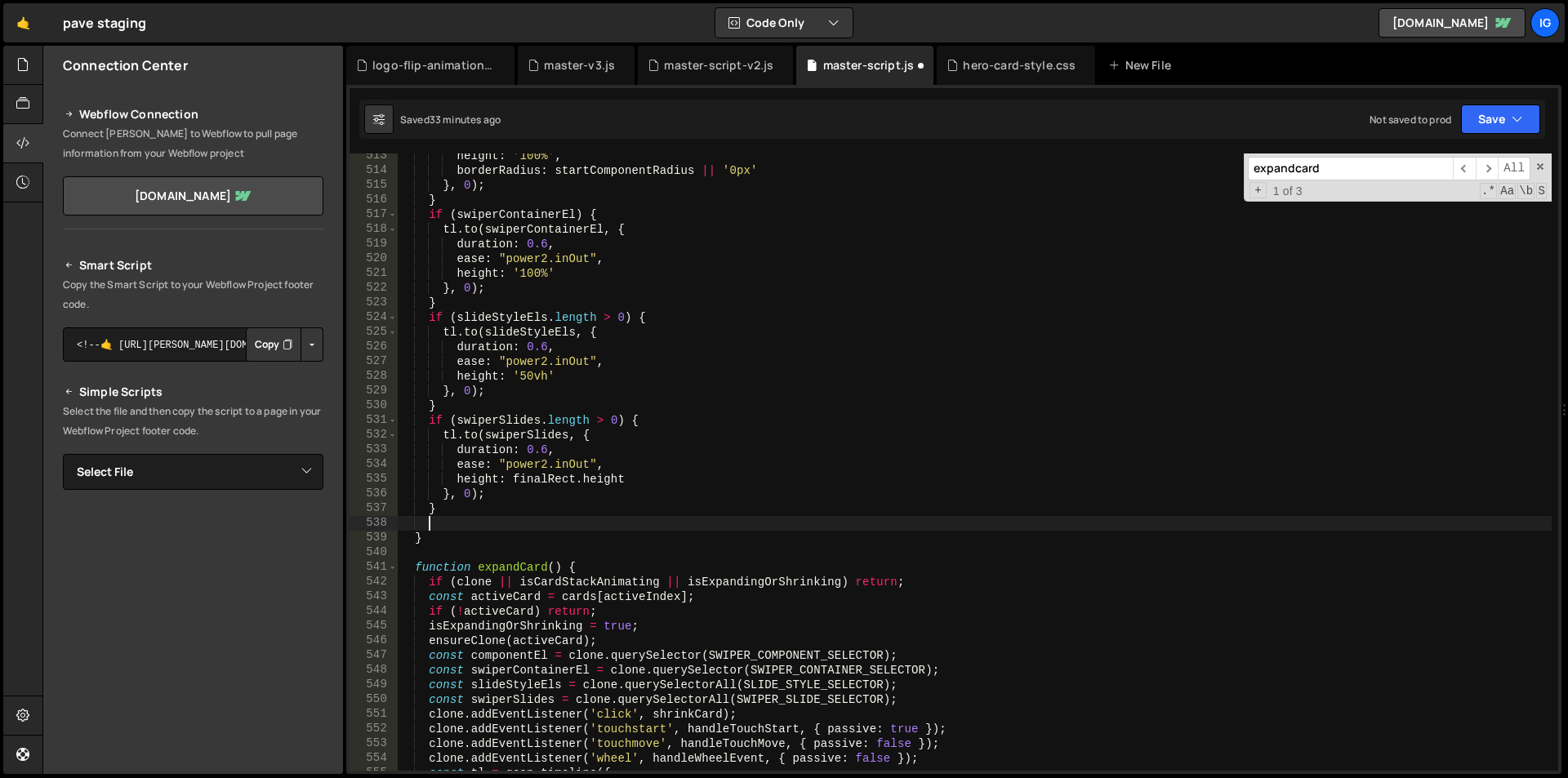
paste textarea
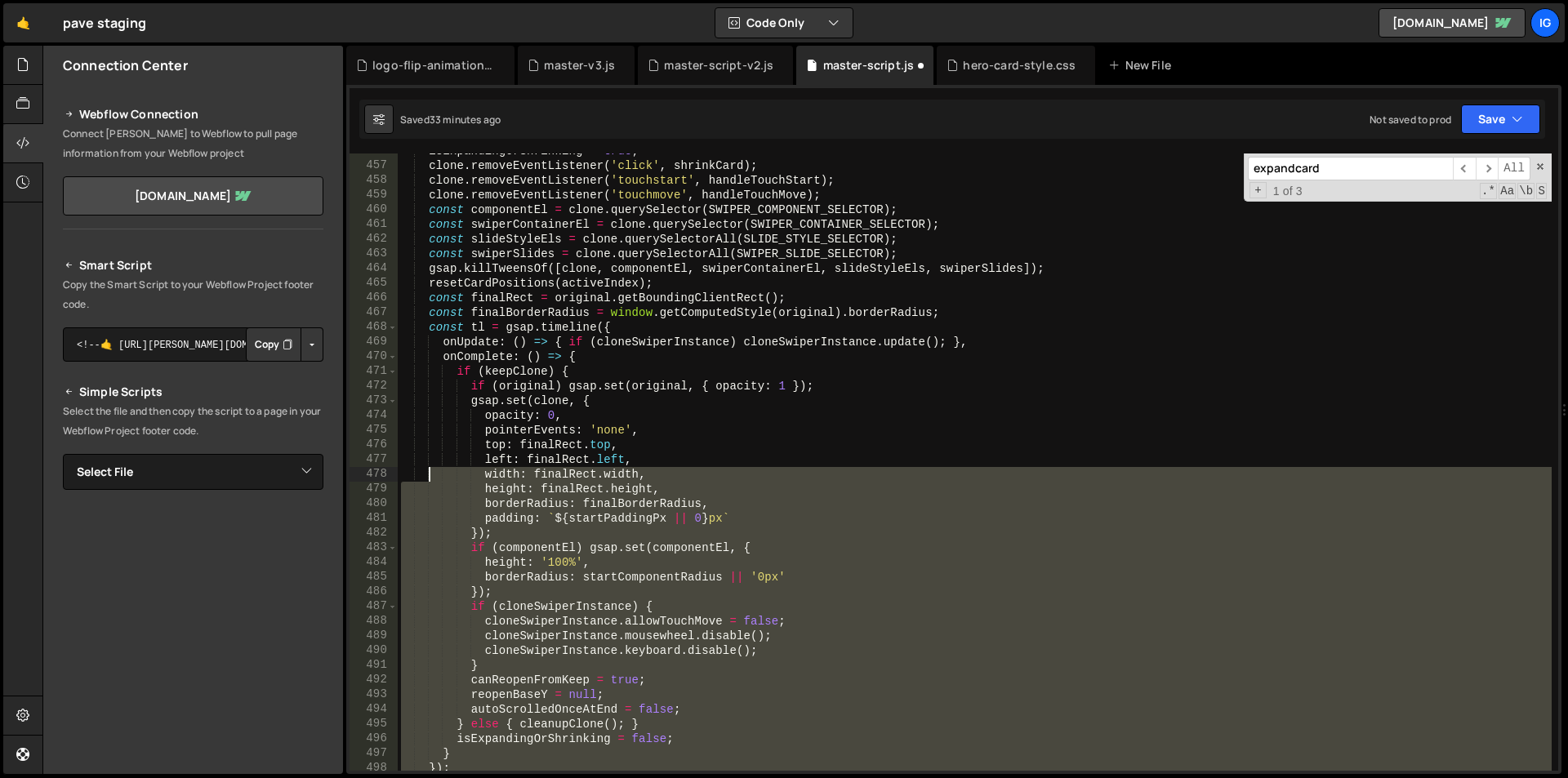
scroll to position [6500, 0]
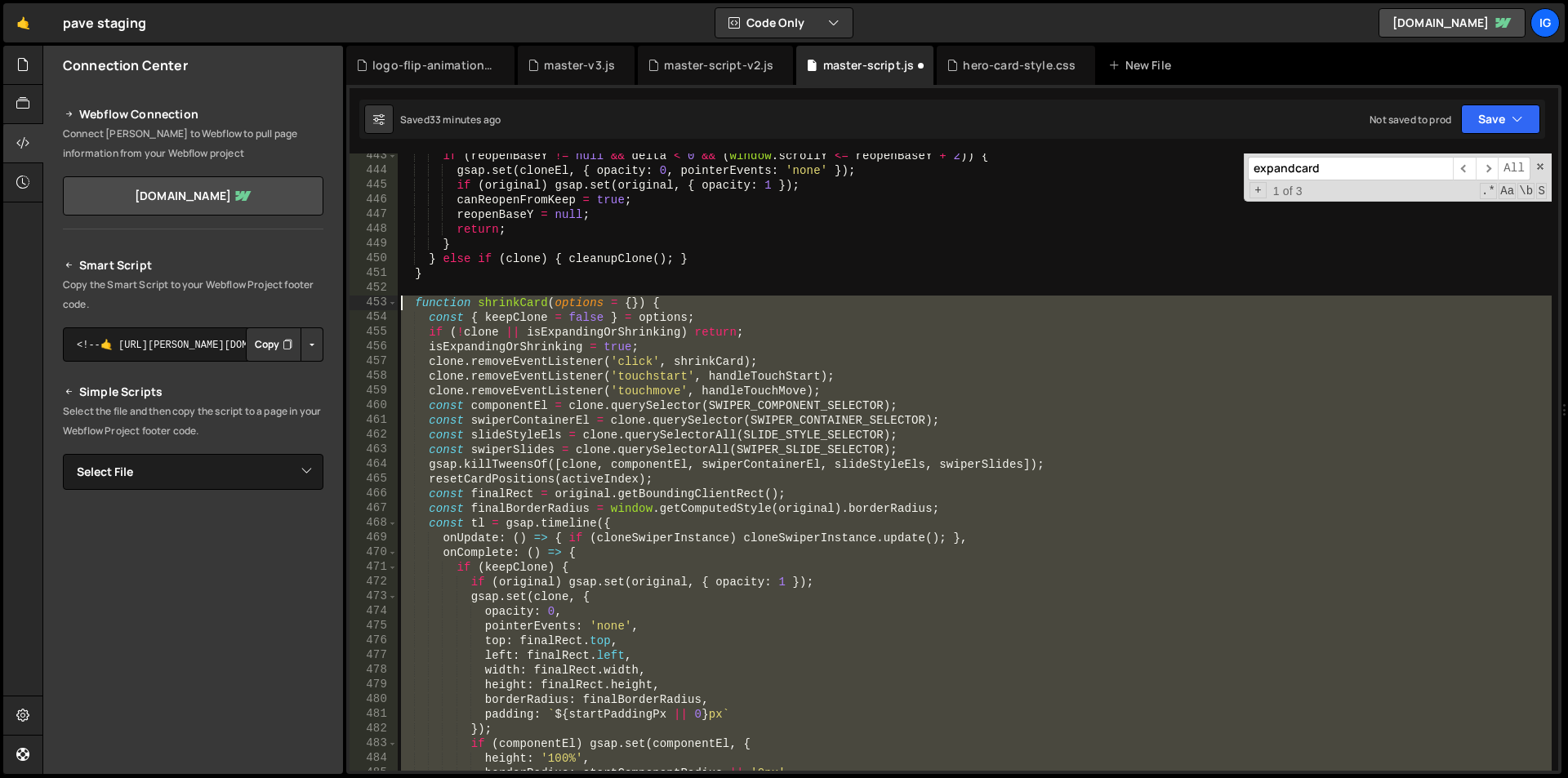
drag, startPoint x: 430, startPoint y: 577, endPoint x: 386, endPoint y: 304, distance: 276.5
click at [386, 304] on div "443 444 445 446 447 448 449 450 451 452 453 454 455 456 457 458 459 460 461 462…" at bounding box center [953, 461] width 1209 height 617
type textarea "function shrinkCard(options = {}) { const { keepClone = false } = options;"
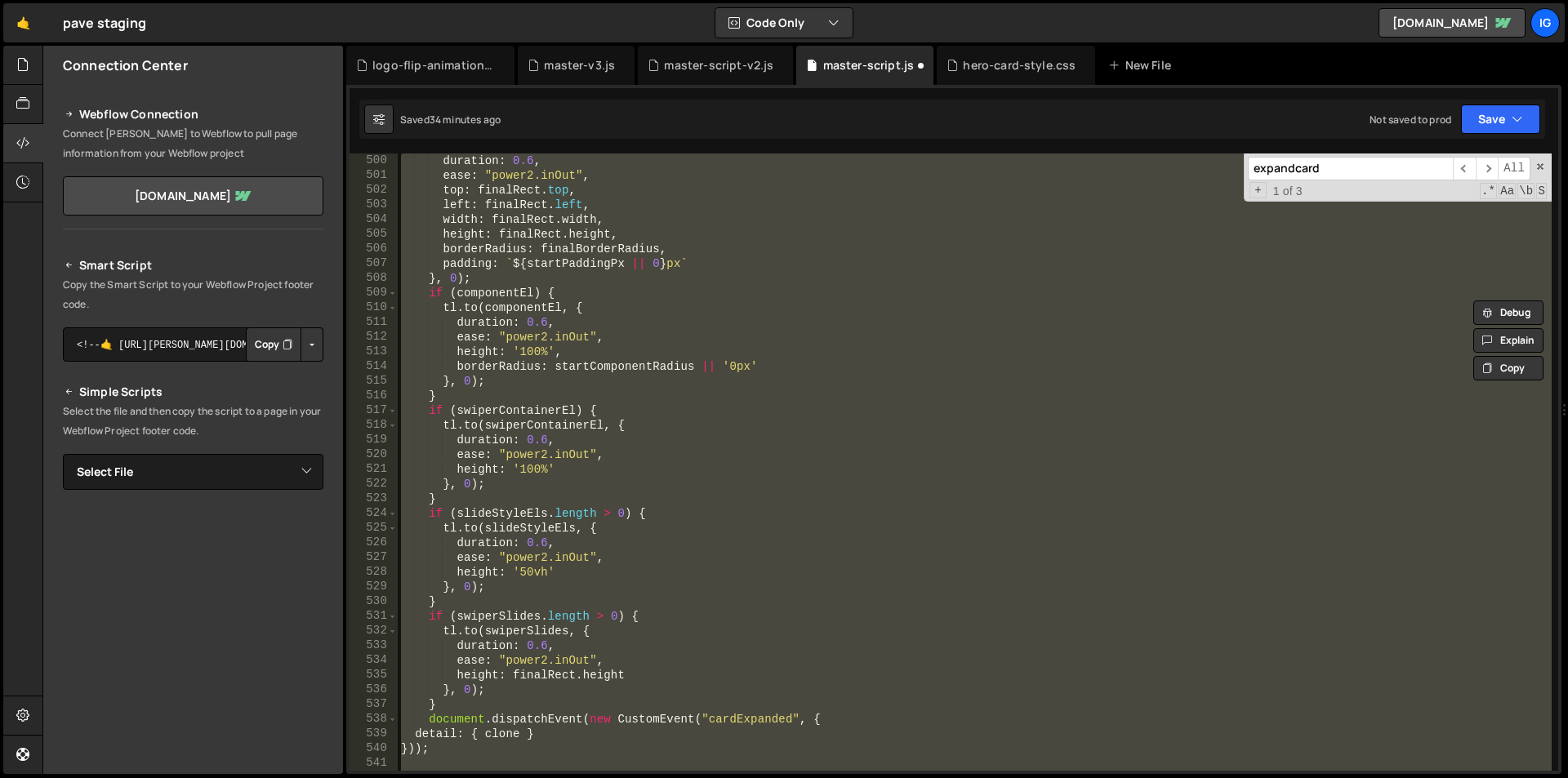
scroll to position [7725, 0]
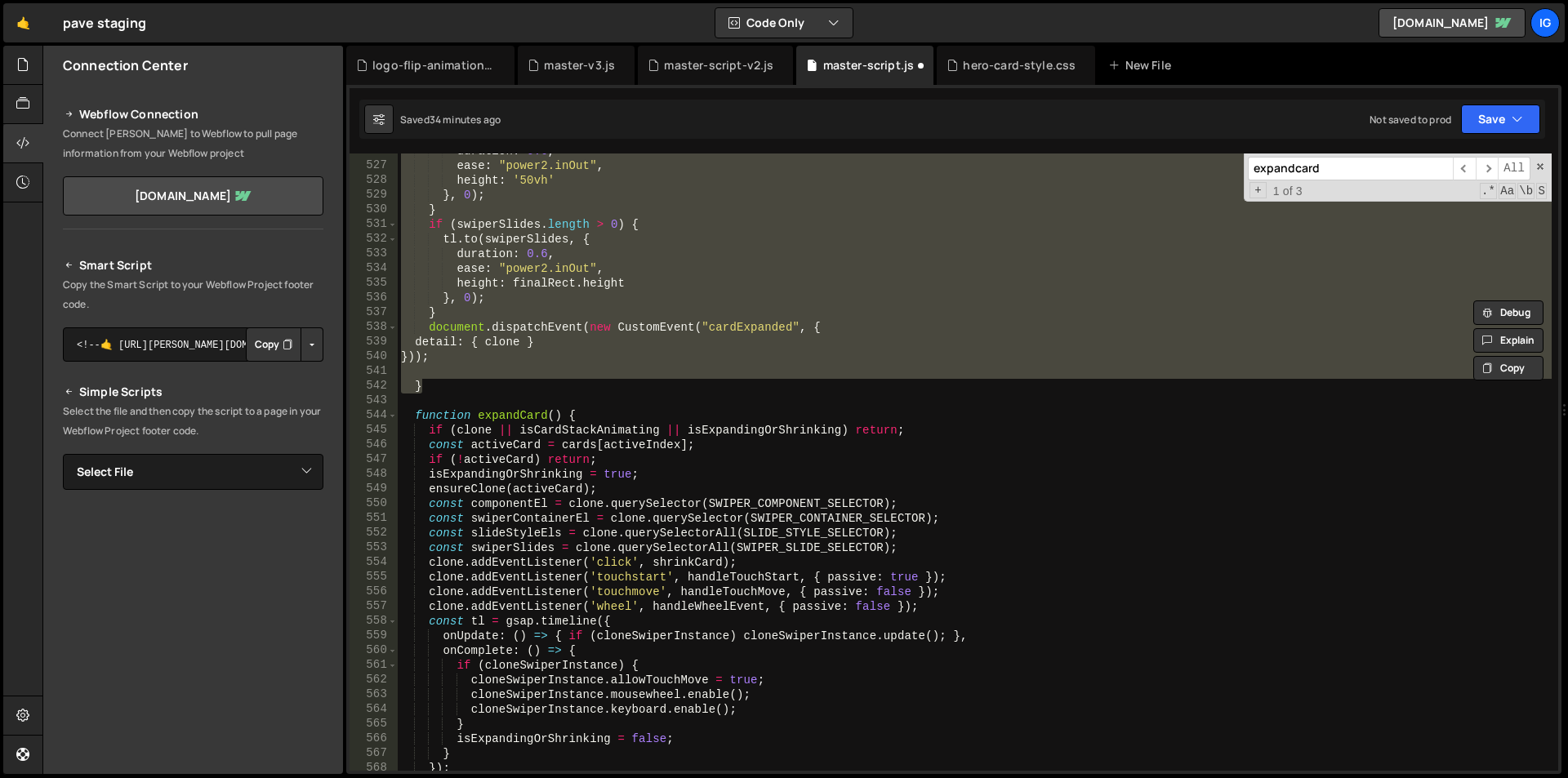
paste textarea
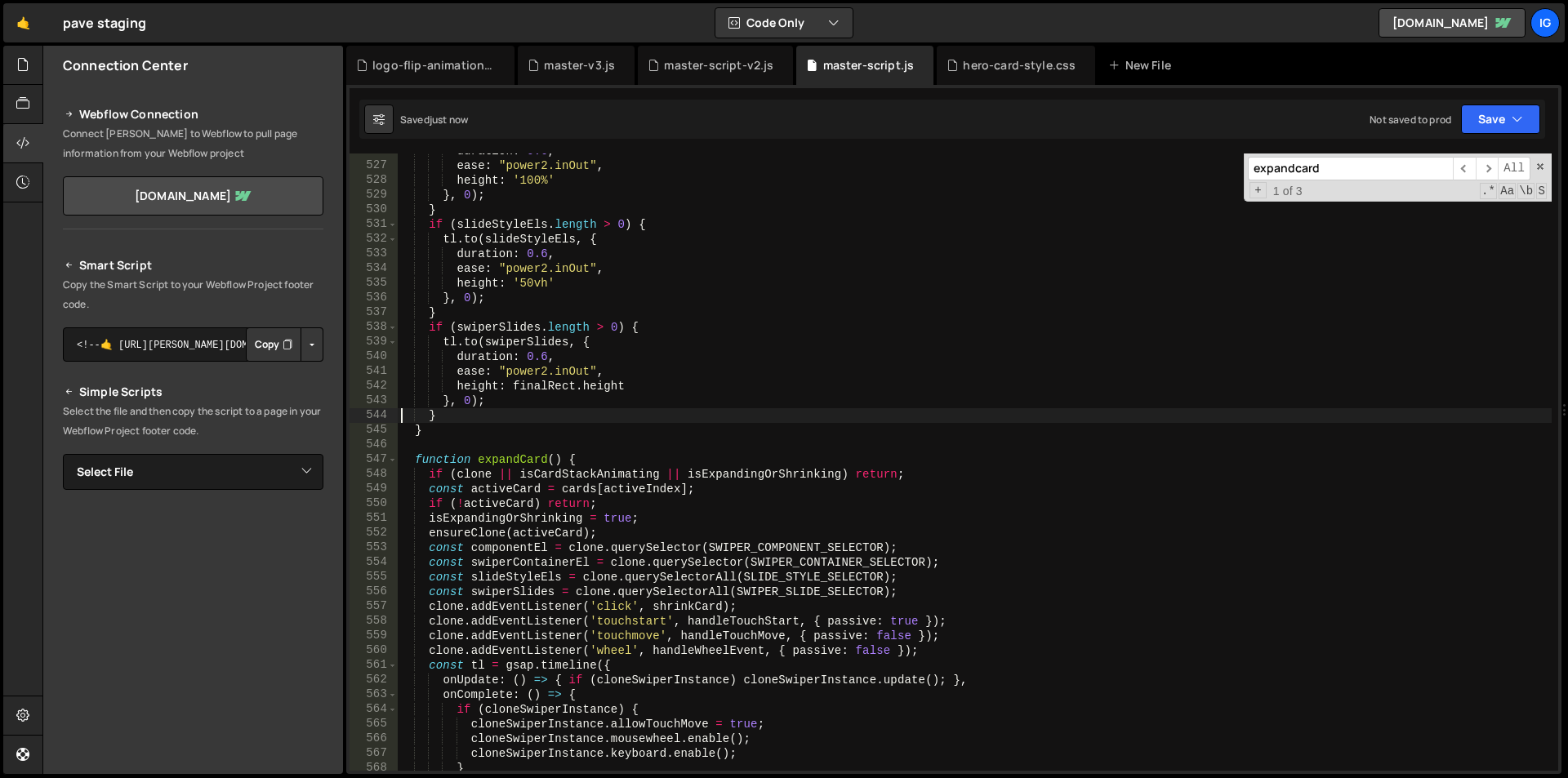
click at [414, 457] on div "duration : 0.6 , ease : "power2.inOut" , height : '100%' } , 0 ) ; } if ( slide…" at bounding box center [975, 466] width 1154 height 647
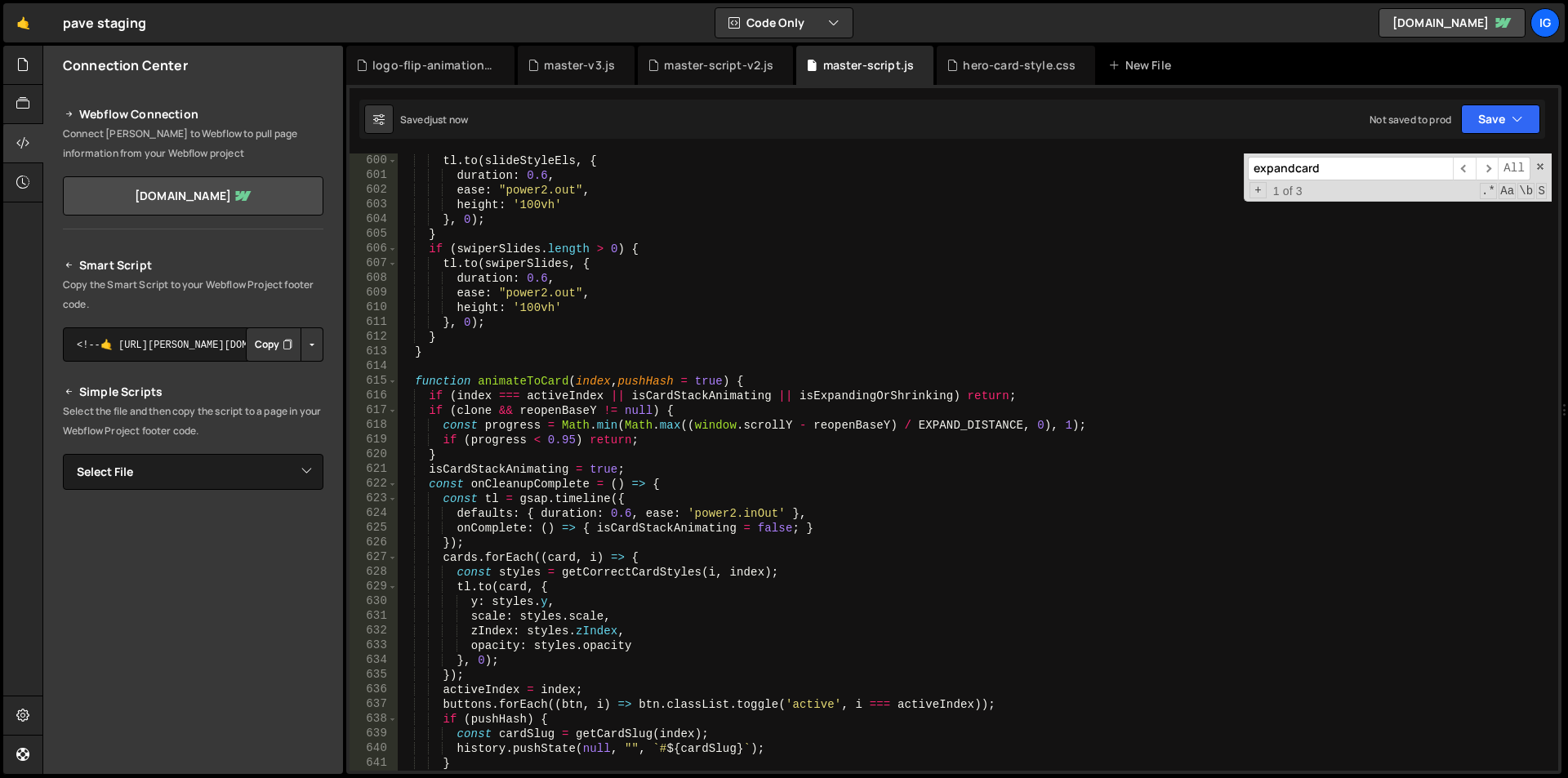
scroll to position [8754, 0]
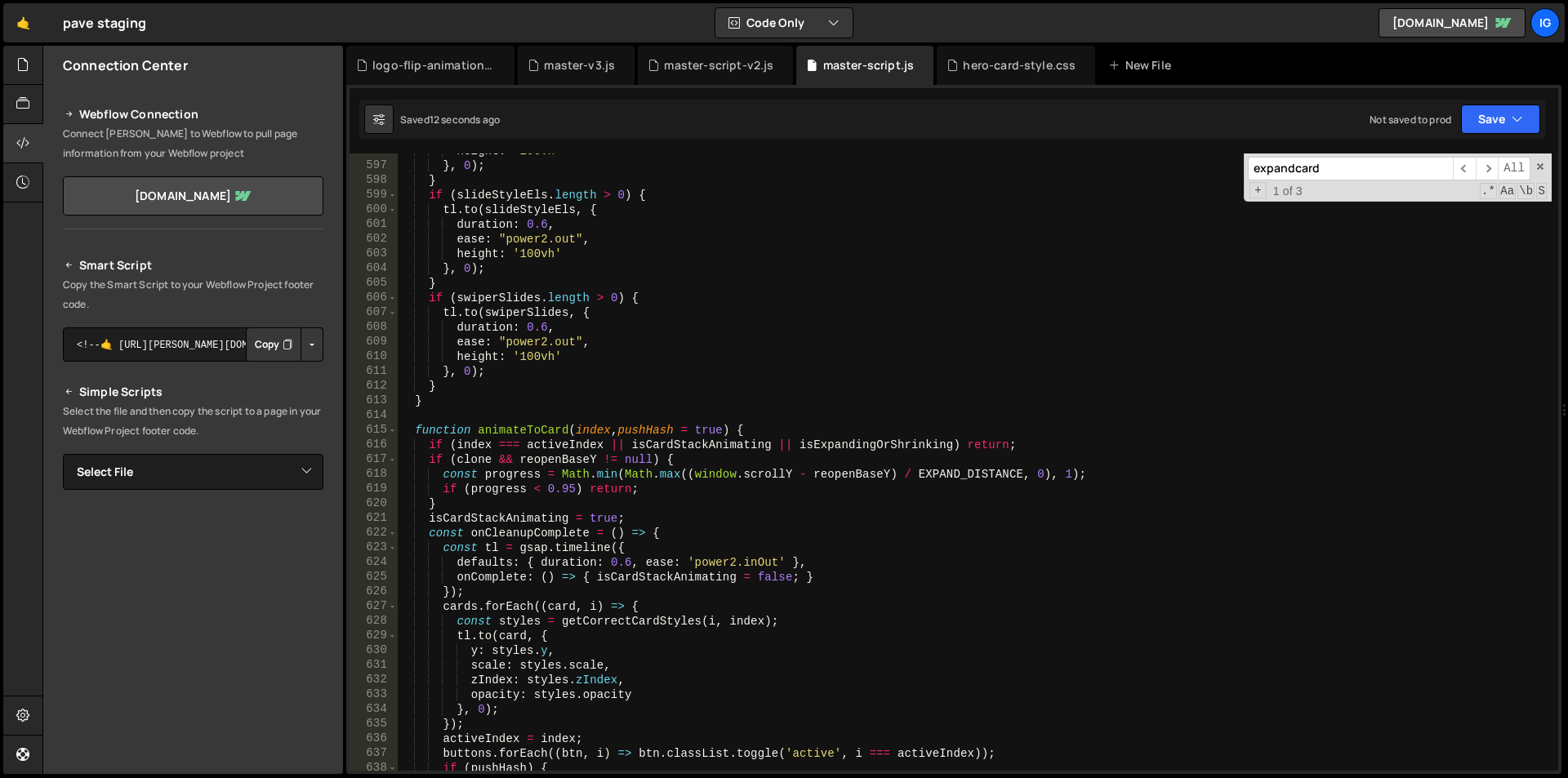
click at [436, 403] on div "height : '100vh' } , 0 ) ; } if ( slideStyleEls . length > 0 ) { tl . to ( slid…" at bounding box center [975, 466] width 1154 height 647
type textarea "} }"
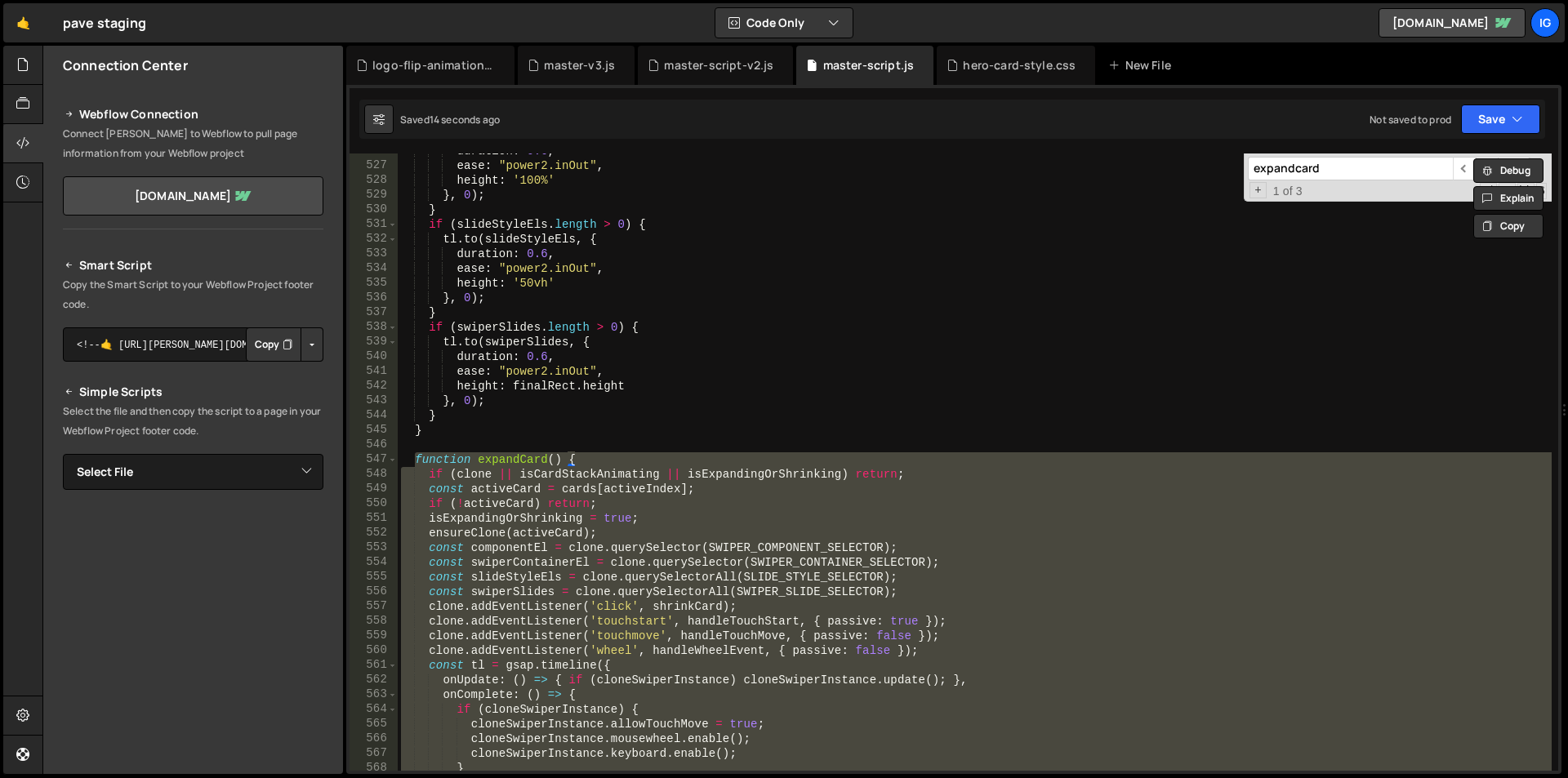
scroll to position [7725, 0]
paste textarea
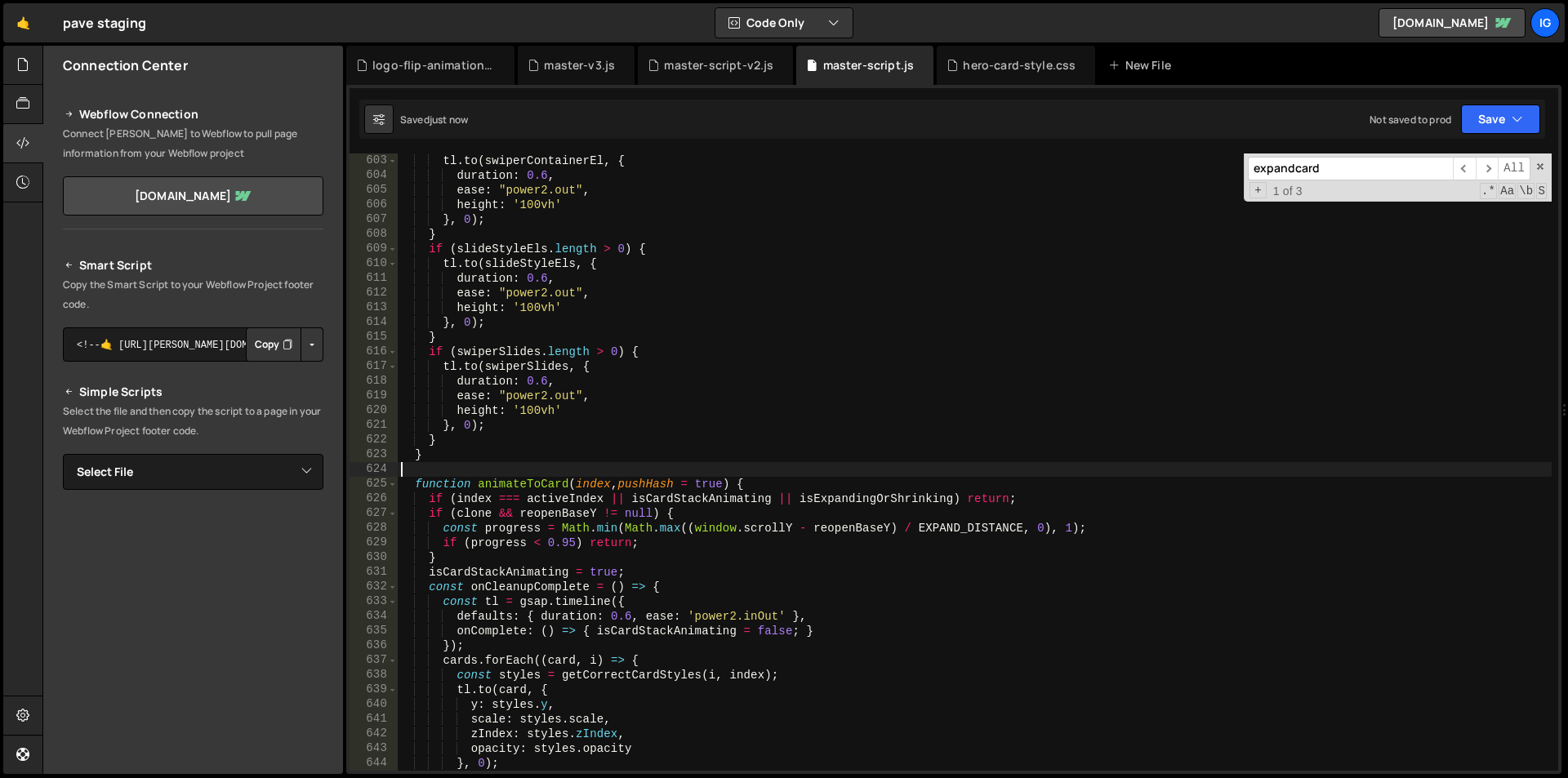
scroll to position [8848, 0]
click at [33, 70] on div at bounding box center [23, 65] width 40 height 40
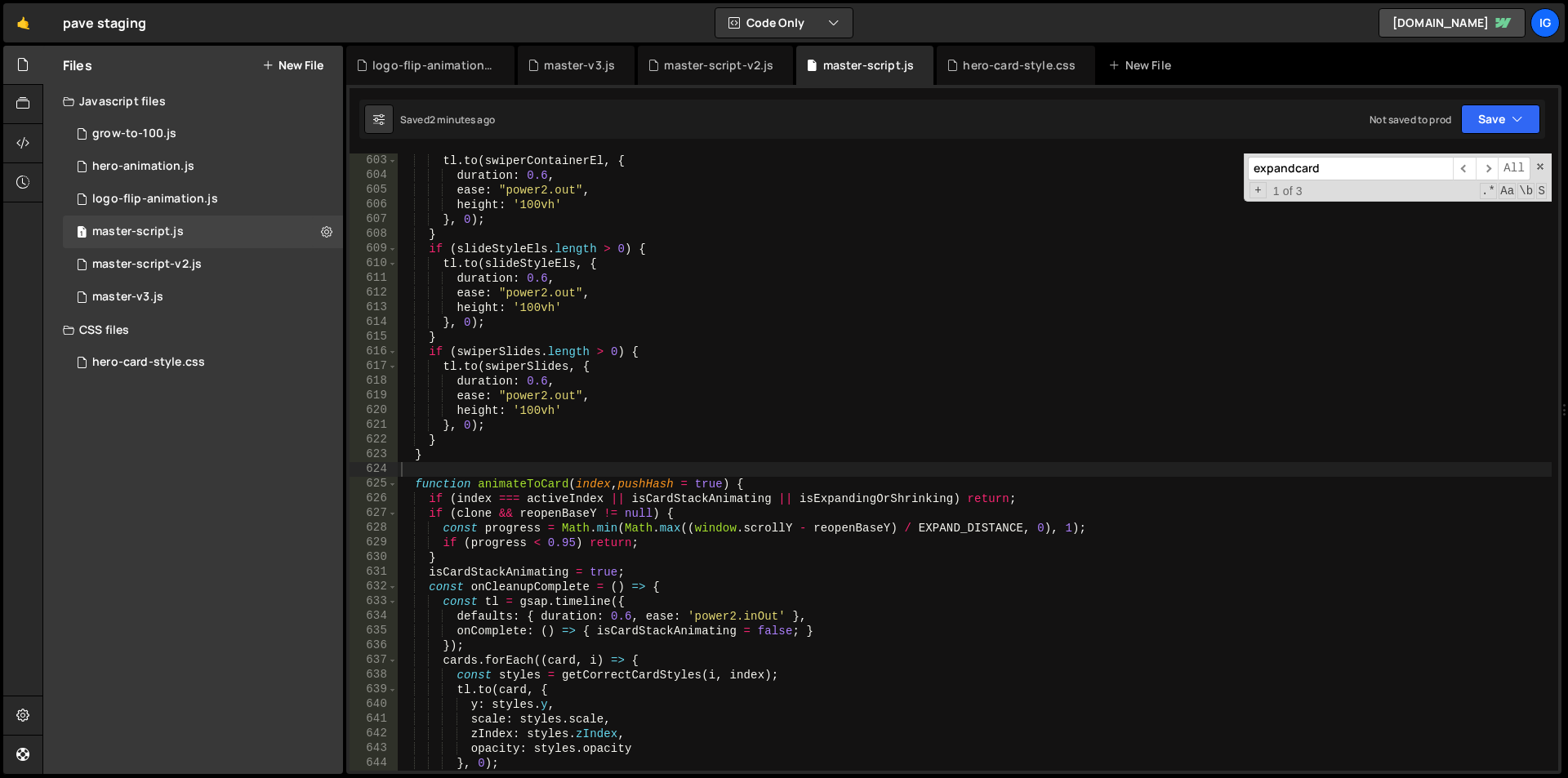
click at [308, 63] on button "New File" at bounding box center [293, 65] width 62 height 13
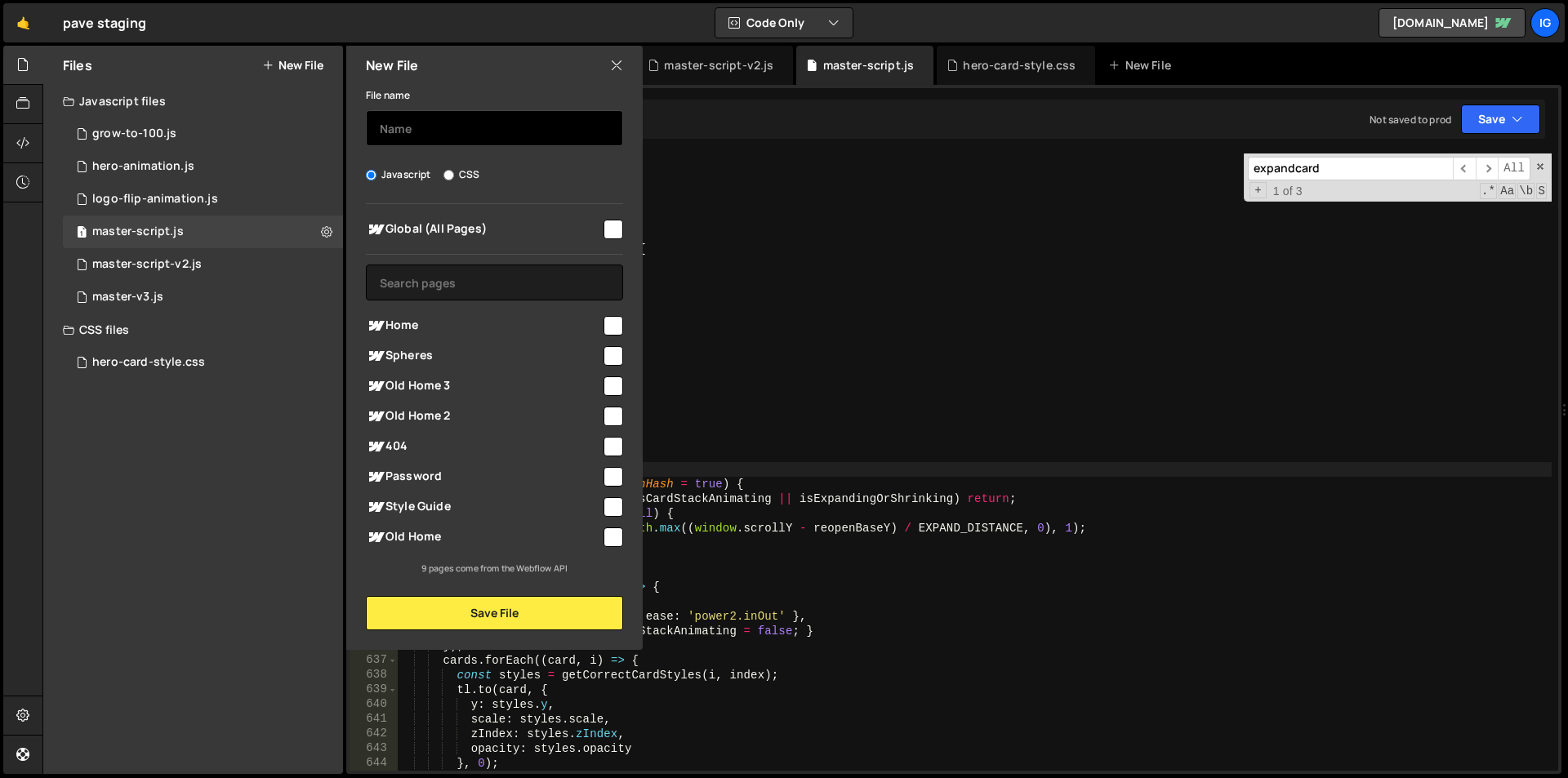
click at [450, 130] on input "text" at bounding box center [495, 128] width 257 height 36
type input "pagination-show-hide"
click at [611, 225] on input "checkbox" at bounding box center [614, 230] width 19 height 19
checkbox input "true"
click at [510, 638] on div "New File File name pagination-show-hide Javascript CSS Global (All Pages)" at bounding box center [493, 348] width 299 height 605
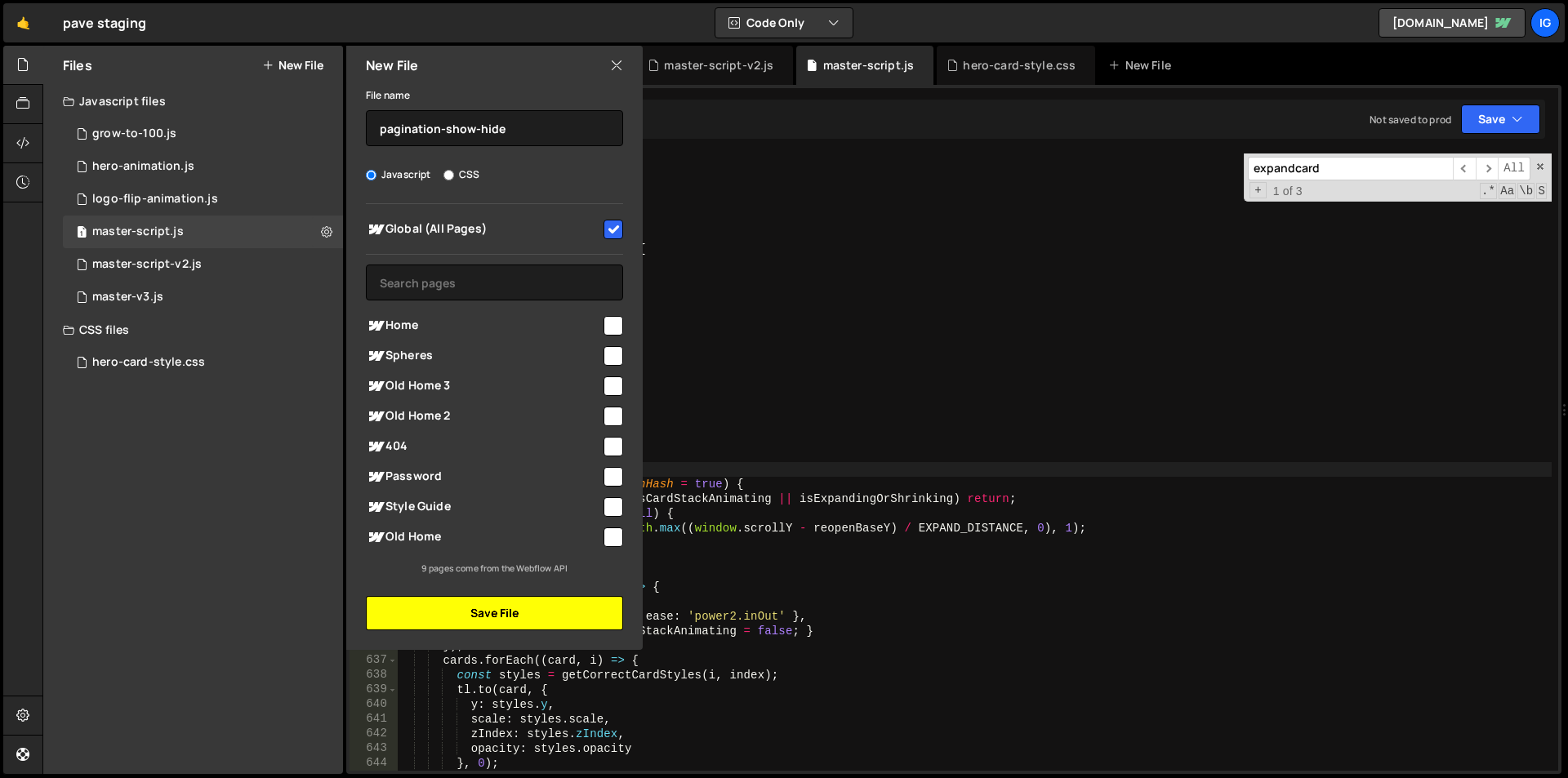
click at [510, 623] on button "Save File" at bounding box center [495, 613] width 257 height 34
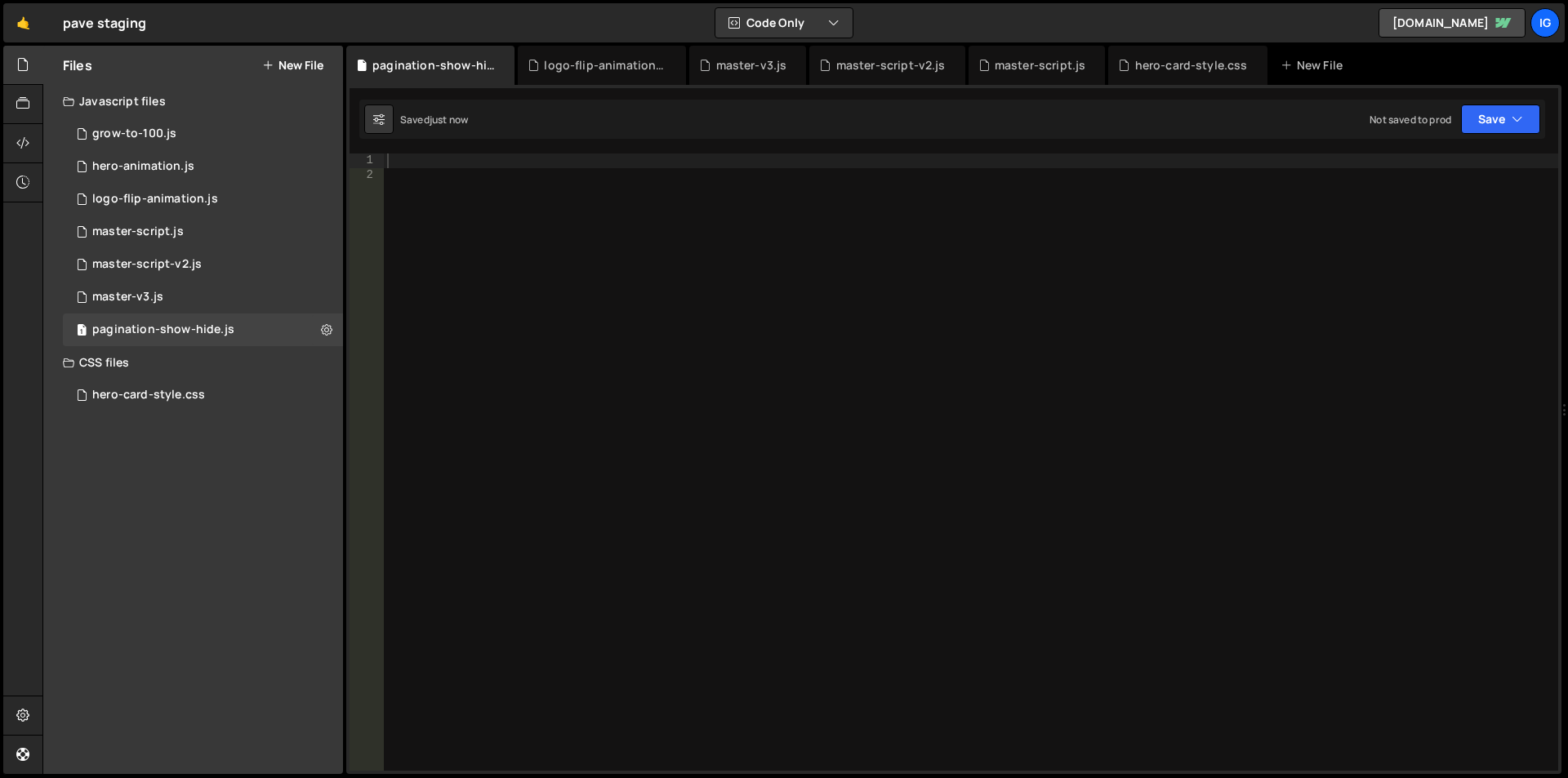
click at [463, 196] on div at bounding box center [971, 476] width 1174 height 647
click at [469, 164] on div at bounding box center [971, 476] width 1174 height 647
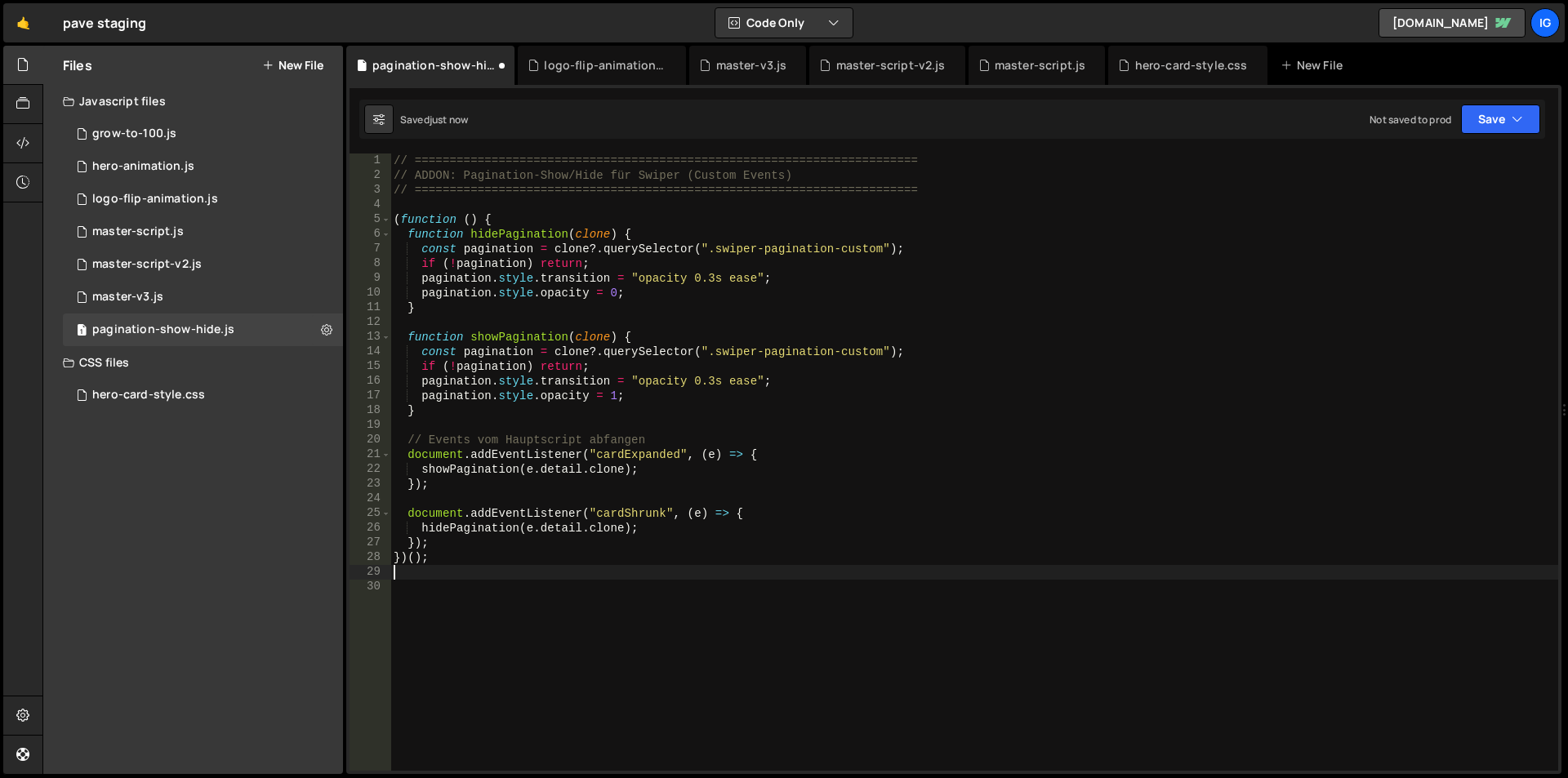
click at [270, 525] on div "Files New File Javascript files 1 grow-to-100.js 0 1 hero-animation.js 0 1 logo…" at bounding box center [193, 410] width 299 height 729
type textarea "hidePagination(e.detail.clone);"
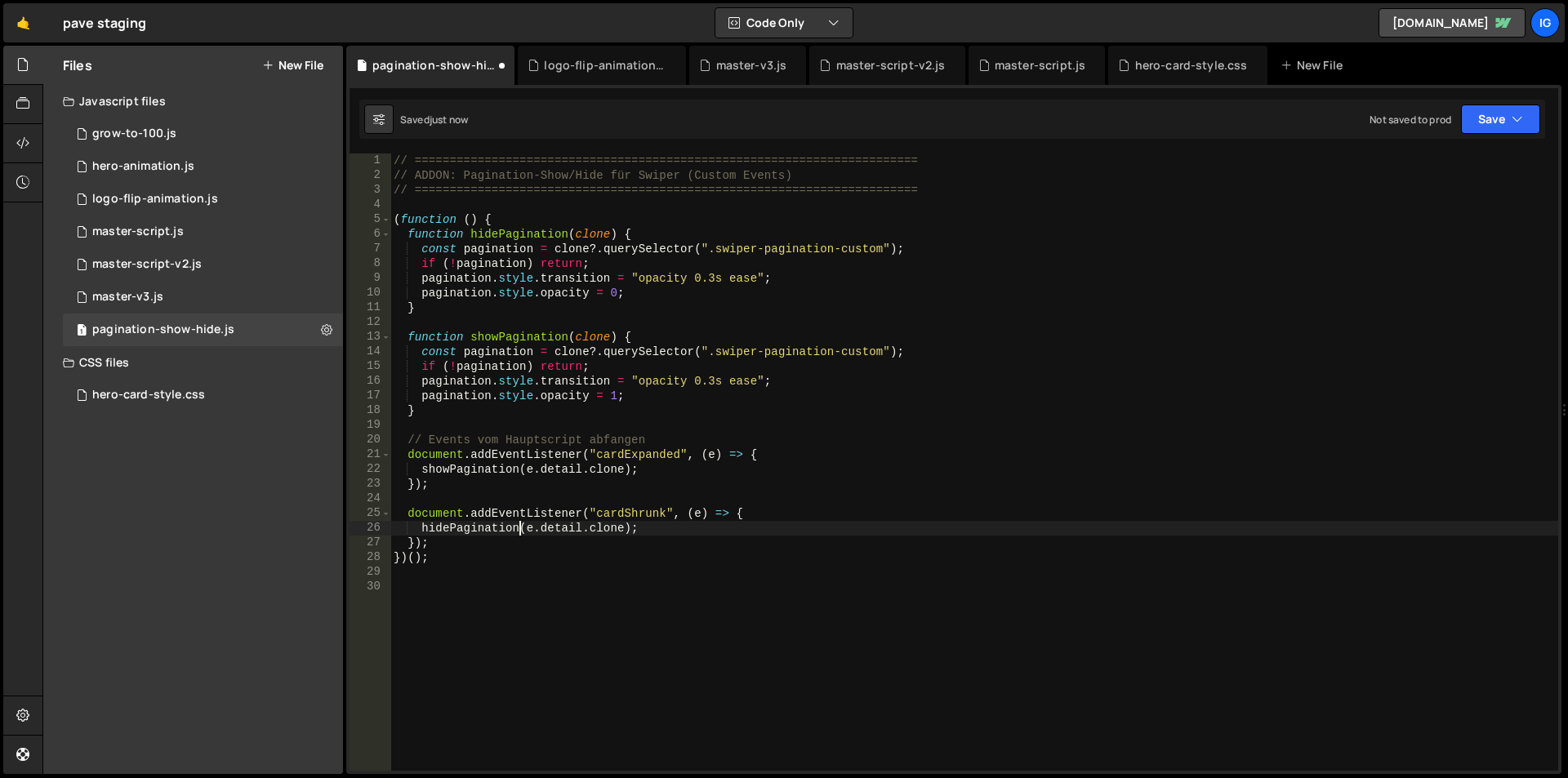
click at [517, 528] on div "// ======================================================================== // …" at bounding box center [974, 476] width 1168 height 647
click at [19, 141] on icon at bounding box center [23, 143] width 13 height 18
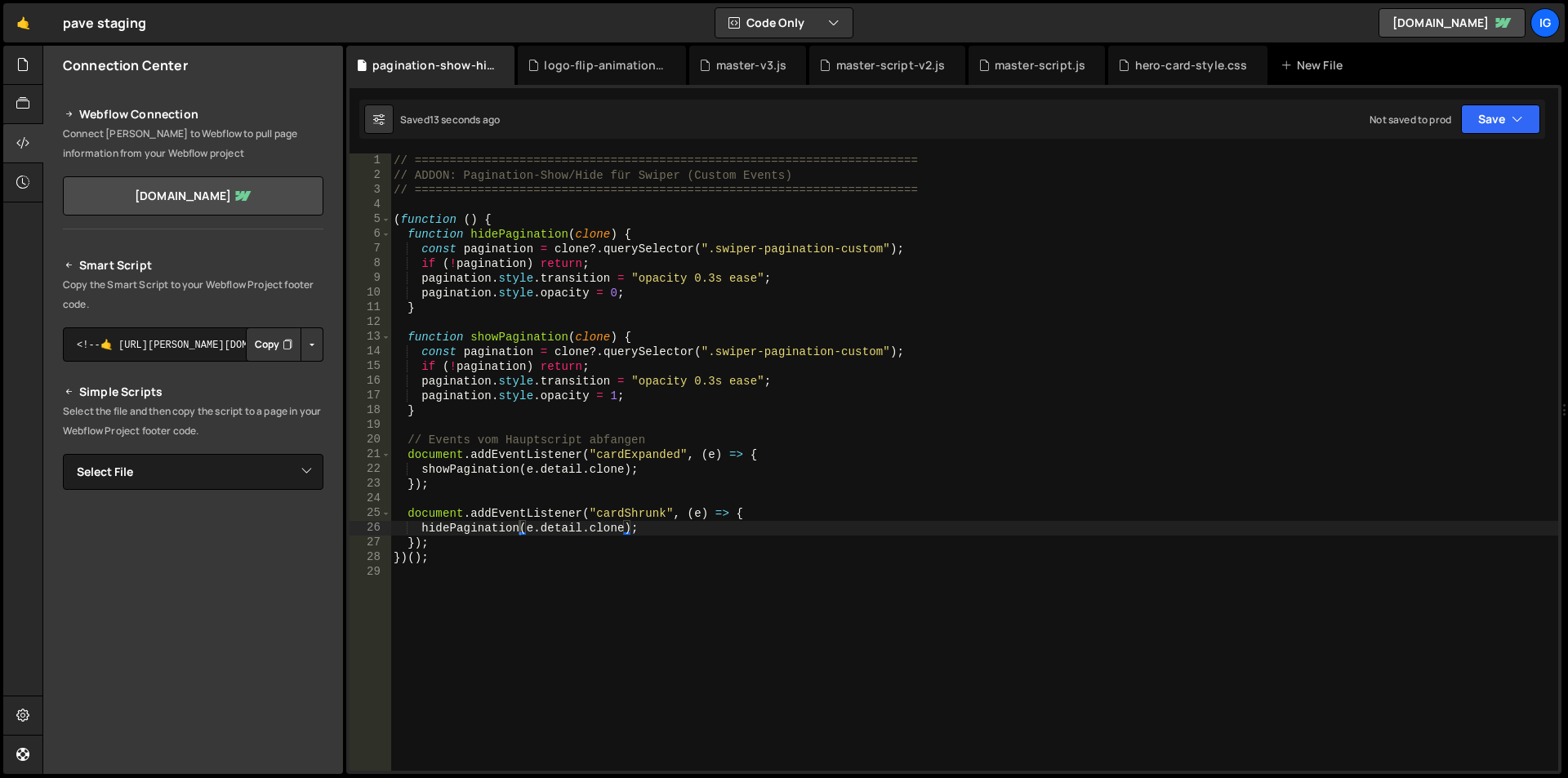
click at [313, 349] on button "Button group with nested dropdown" at bounding box center [312, 344] width 23 height 34
click at [172, 343] on textarea "<!--🤙 [URL][PERSON_NAME][DOMAIN_NAME]> <script>document.addEventListener("DOMCo…" at bounding box center [193, 344] width 261 height 34
click at [185, 488] on select "Select File grow-to-100.js hero-animation.js logo-flip-animation.js master-scri…" at bounding box center [193, 472] width 261 height 36
select select "46600"
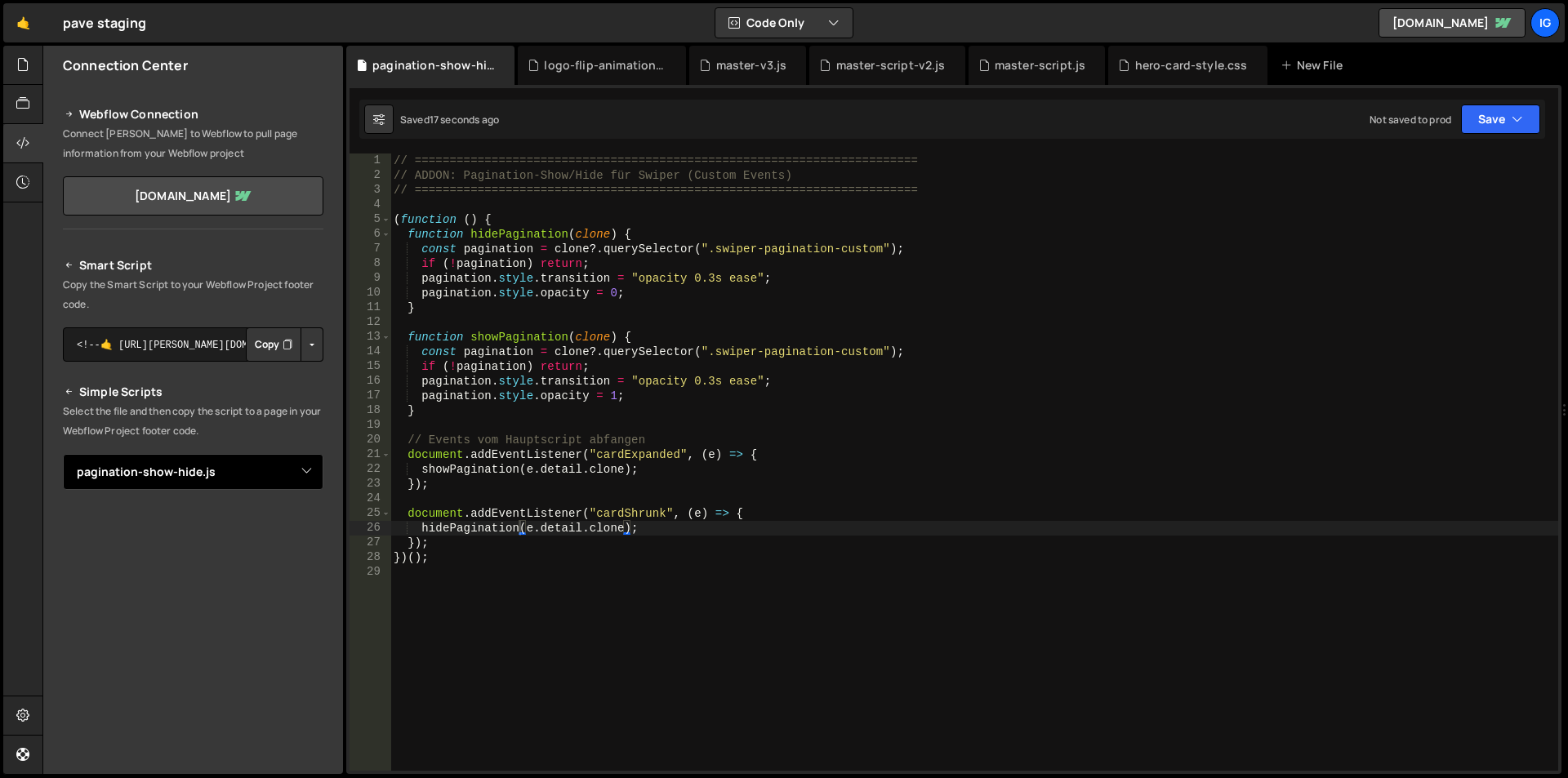
click at [63, 454] on select "Select File grow-to-100.js hero-animation.js logo-flip-animation.js master-scri…" at bounding box center [193, 472] width 261 height 36
click at [268, 531] on button "Copy" at bounding box center [273, 527] width 55 height 34
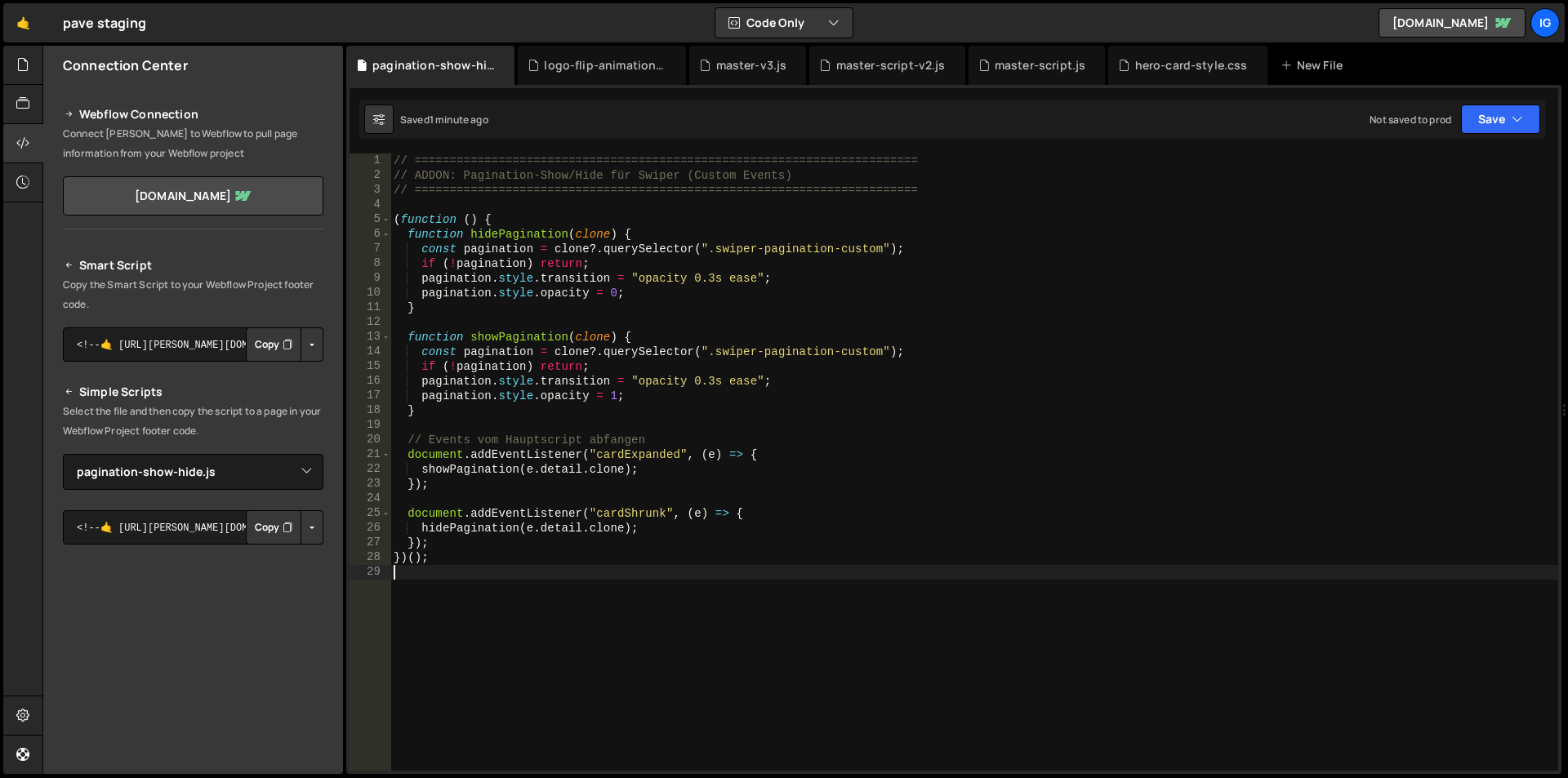
click at [567, 567] on div "// ======================================================================== // …" at bounding box center [974, 476] width 1168 height 647
click at [1344, 62] on div "New File" at bounding box center [1320, 65] width 98 height 40
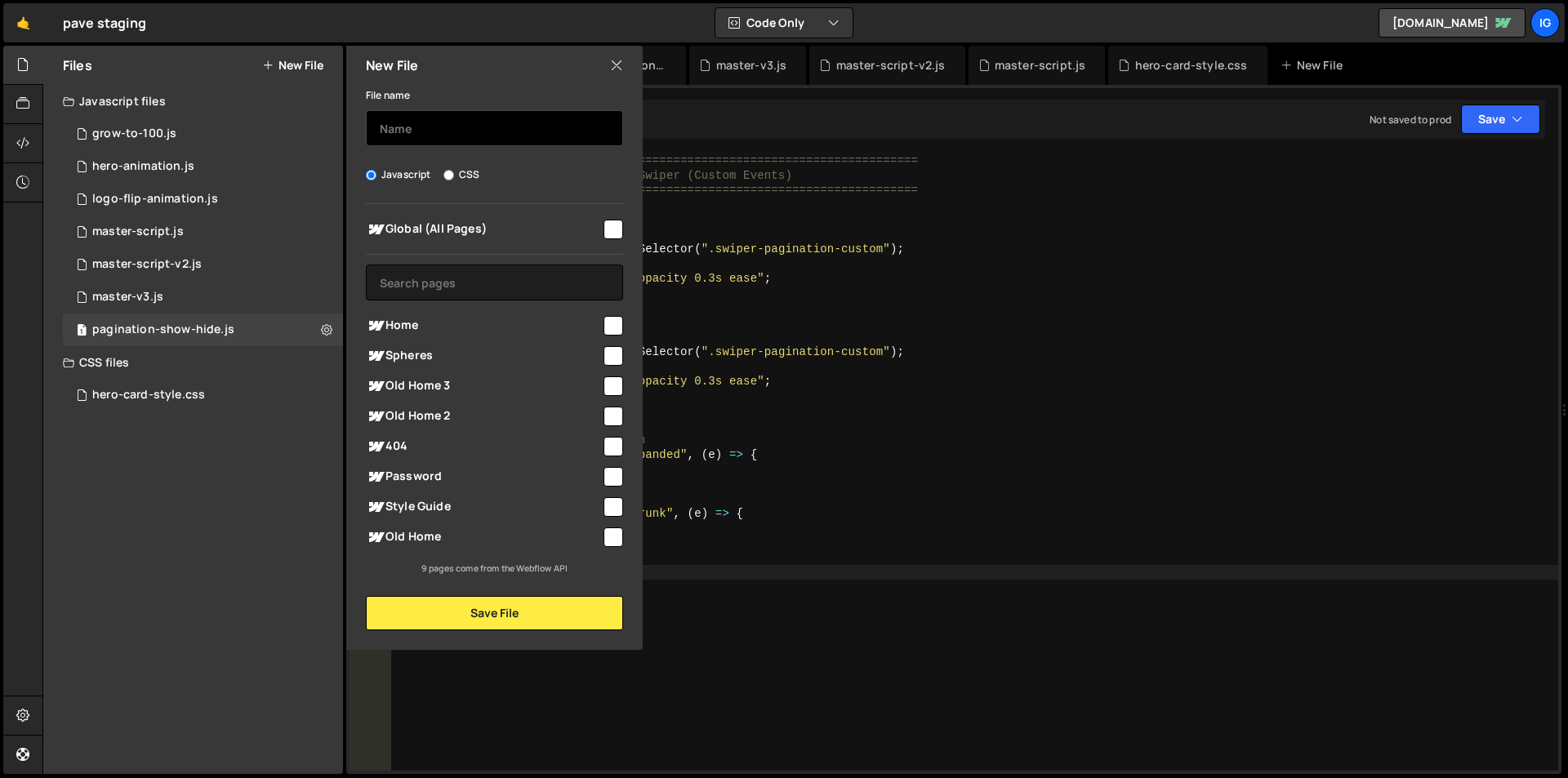
click at [485, 130] on input "text" at bounding box center [495, 128] width 257 height 36
type input "debug"
click at [617, 223] on input "checkbox" at bounding box center [614, 230] width 19 height 19
checkbox input "true"
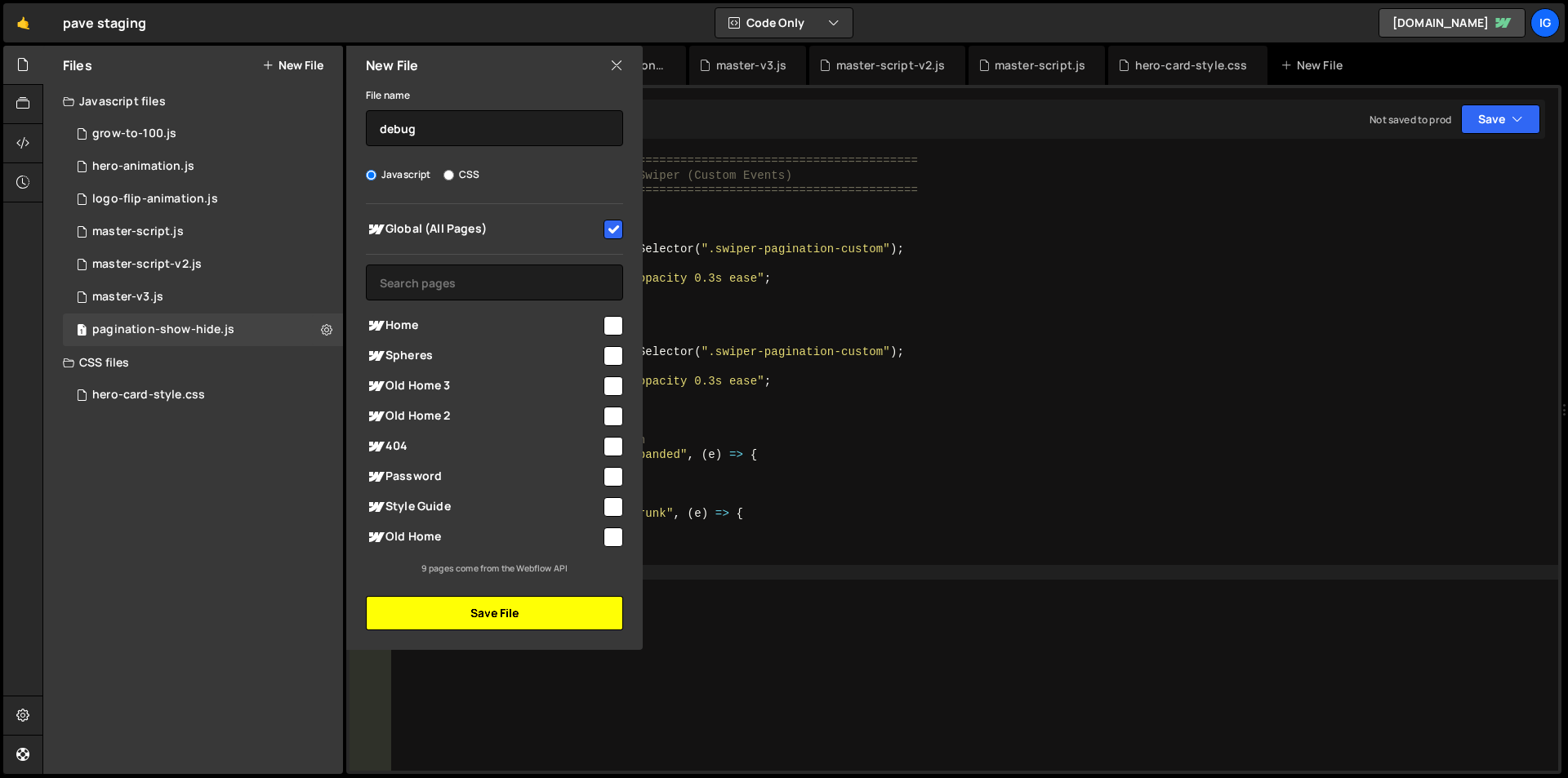
click at [513, 624] on button "Save File" at bounding box center [495, 613] width 257 height 34
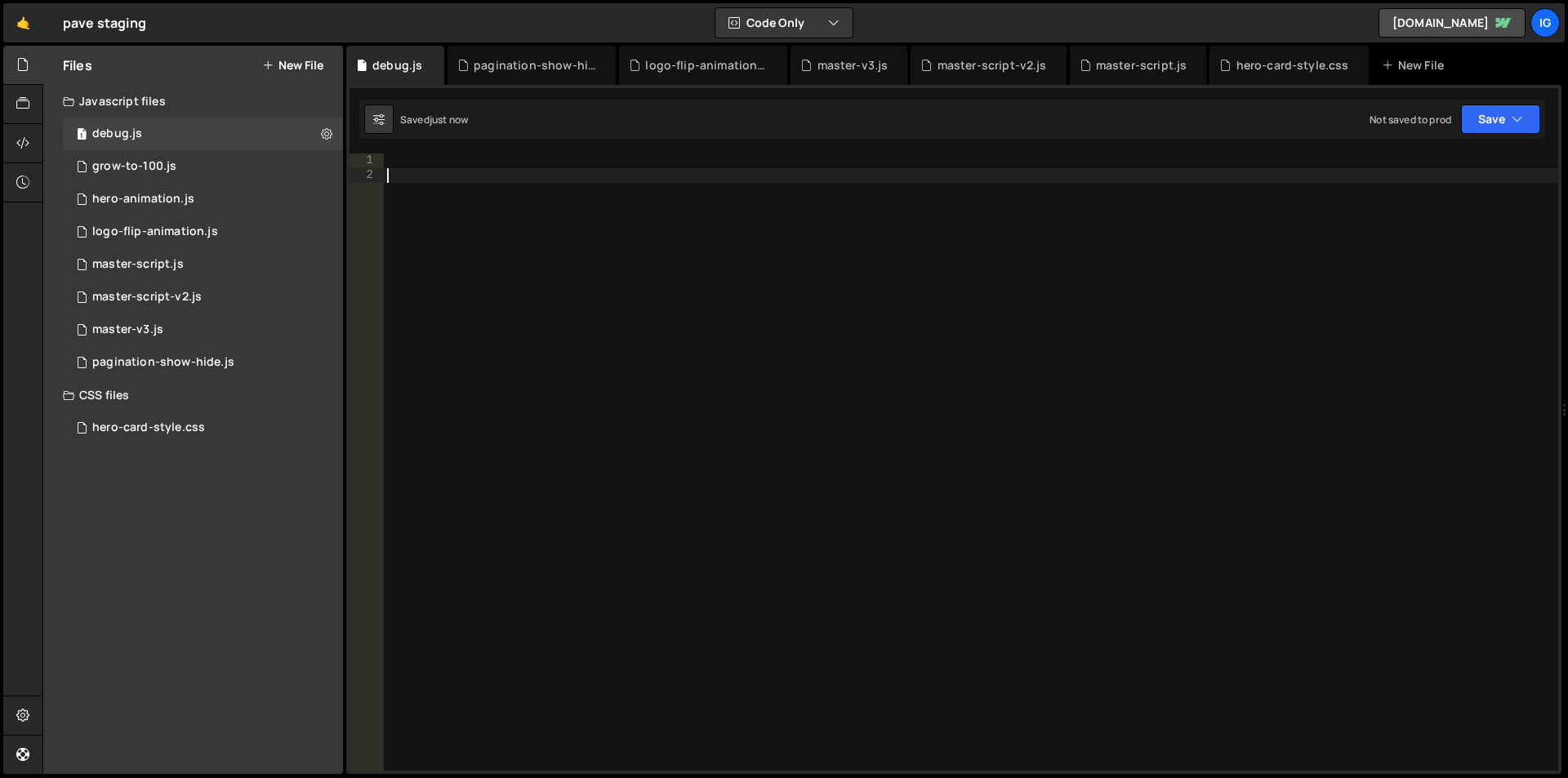
click at [556, 274] on div at bounding box center [971, 476] width 1174 height 647
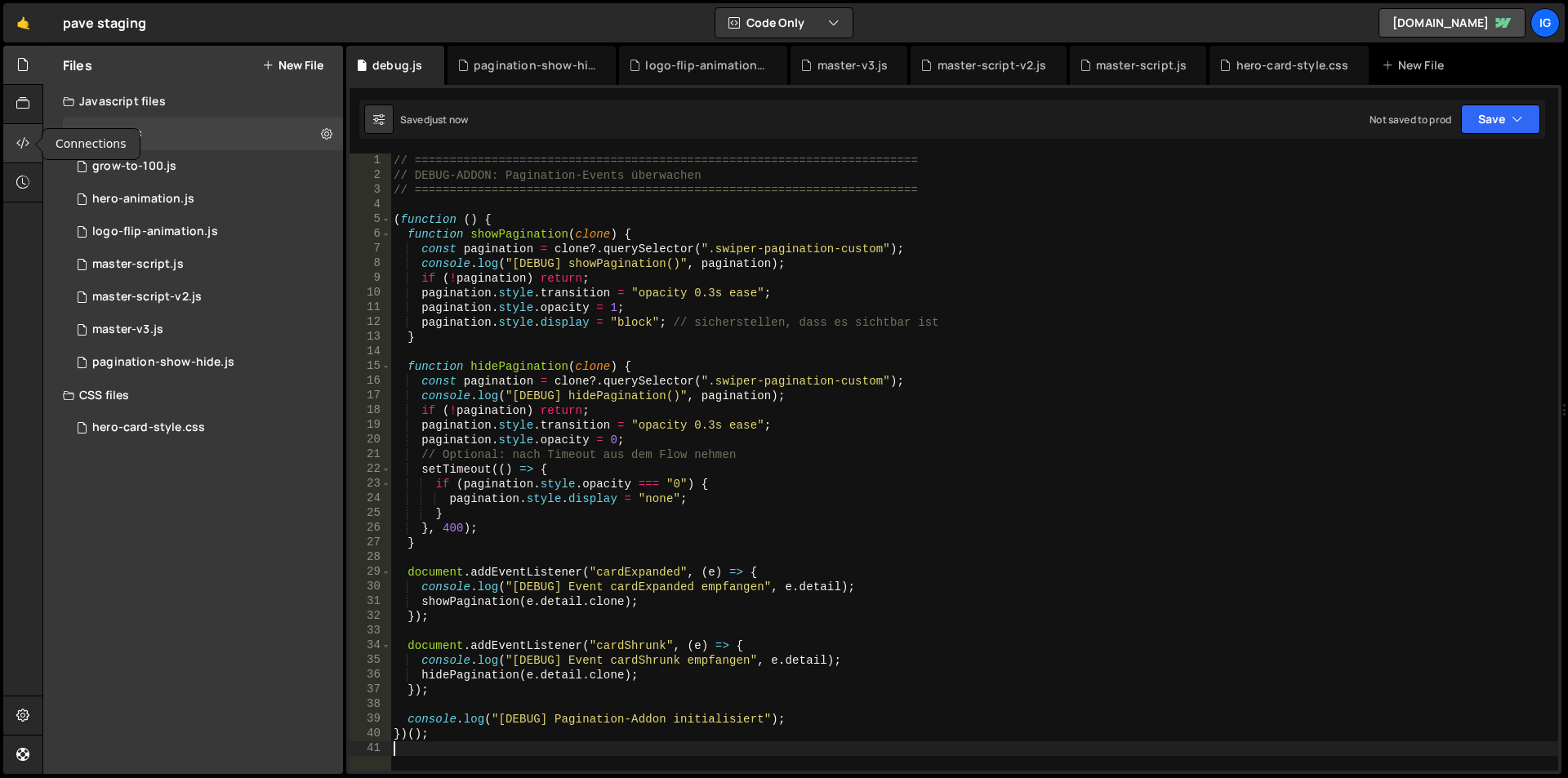
click at [28, 136] on icon at bounding box center [23, 143] width 13 height 18
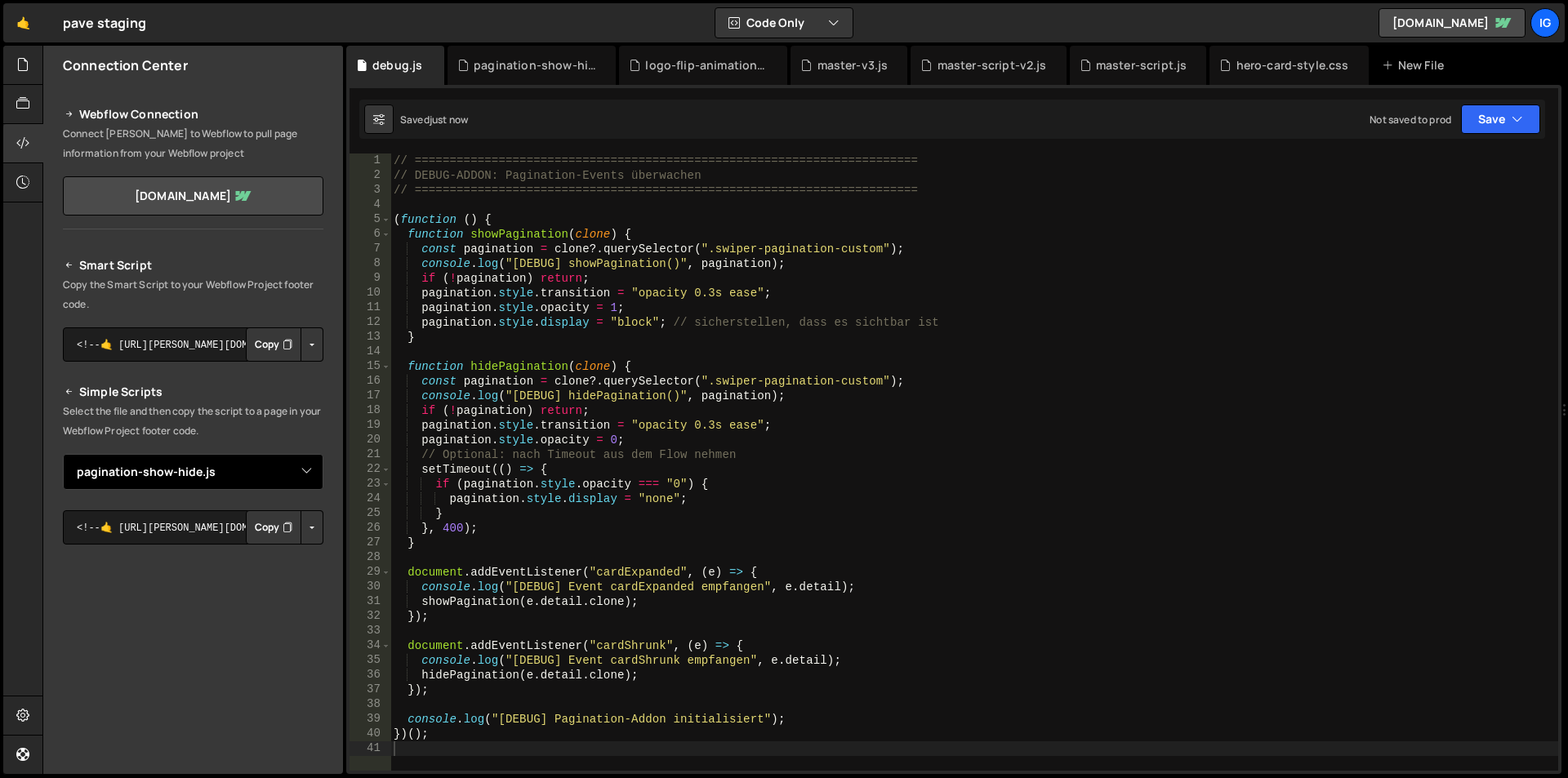
click at [203, 470] on select "Select File grow-to-100.js hero-animation.js logo-flip-animation.js master-scri…" at bounding box center [193, 472] width 261 height 36
select select "46602"
click at [63, 454] on select "Select File grow-to-100.js hero-animation.js logo-flip-animation.js master-scri…" at bounding box center [193, 472] width 261 height 36
click at [274, 531] on button "Copy" at bounding box center [273, 527] width 55 height 34
click at [1096, 59] on div "master-script.js" at bounding box center [1142, 65] width 92 height 17
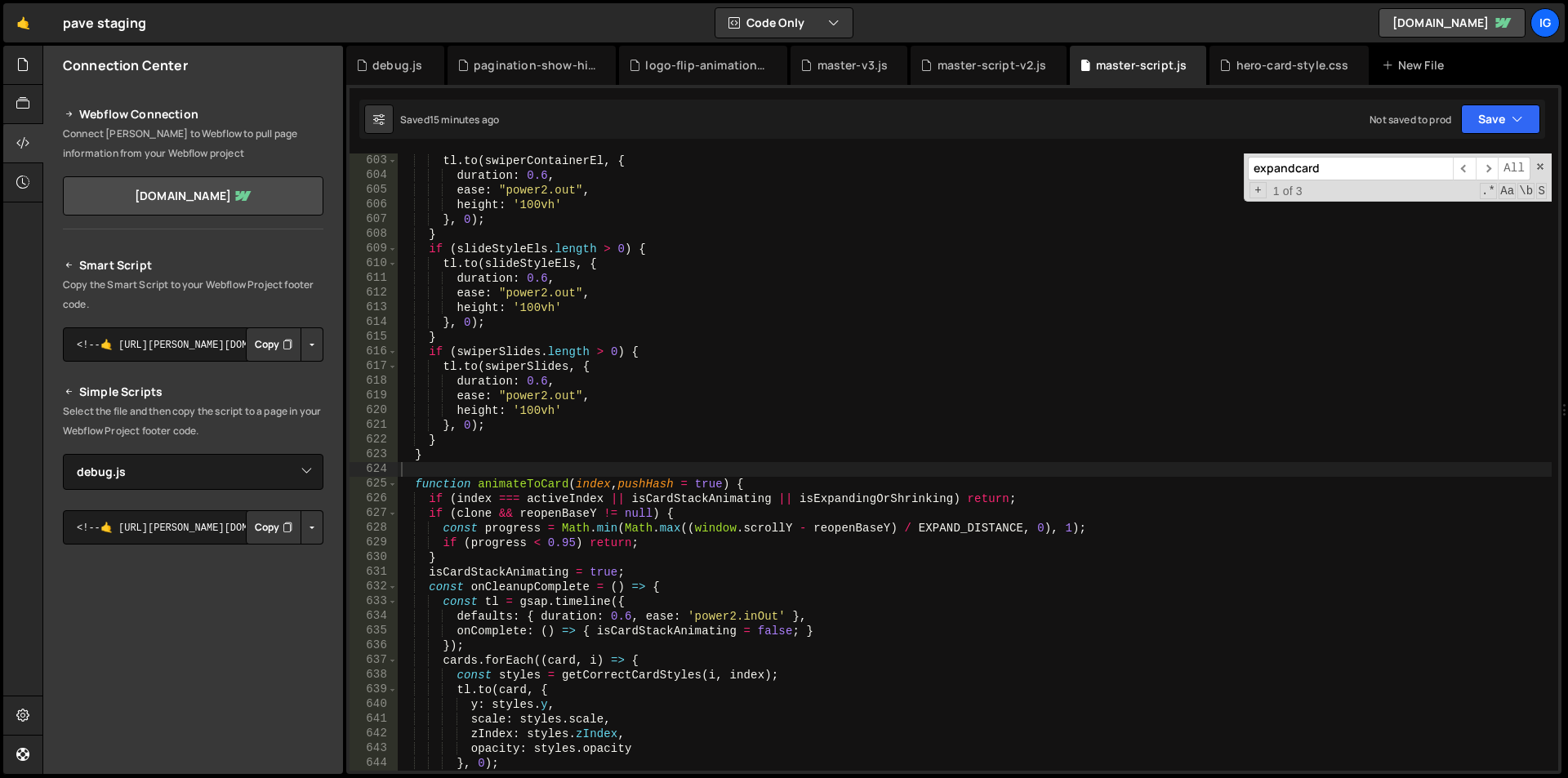
click at [874, 218] on div "tl . to ( swiperContainerEl , { duration : 0.6 , ease : "power2.out" , height :…" at bounding box center [975, 476] width 1154 height 647
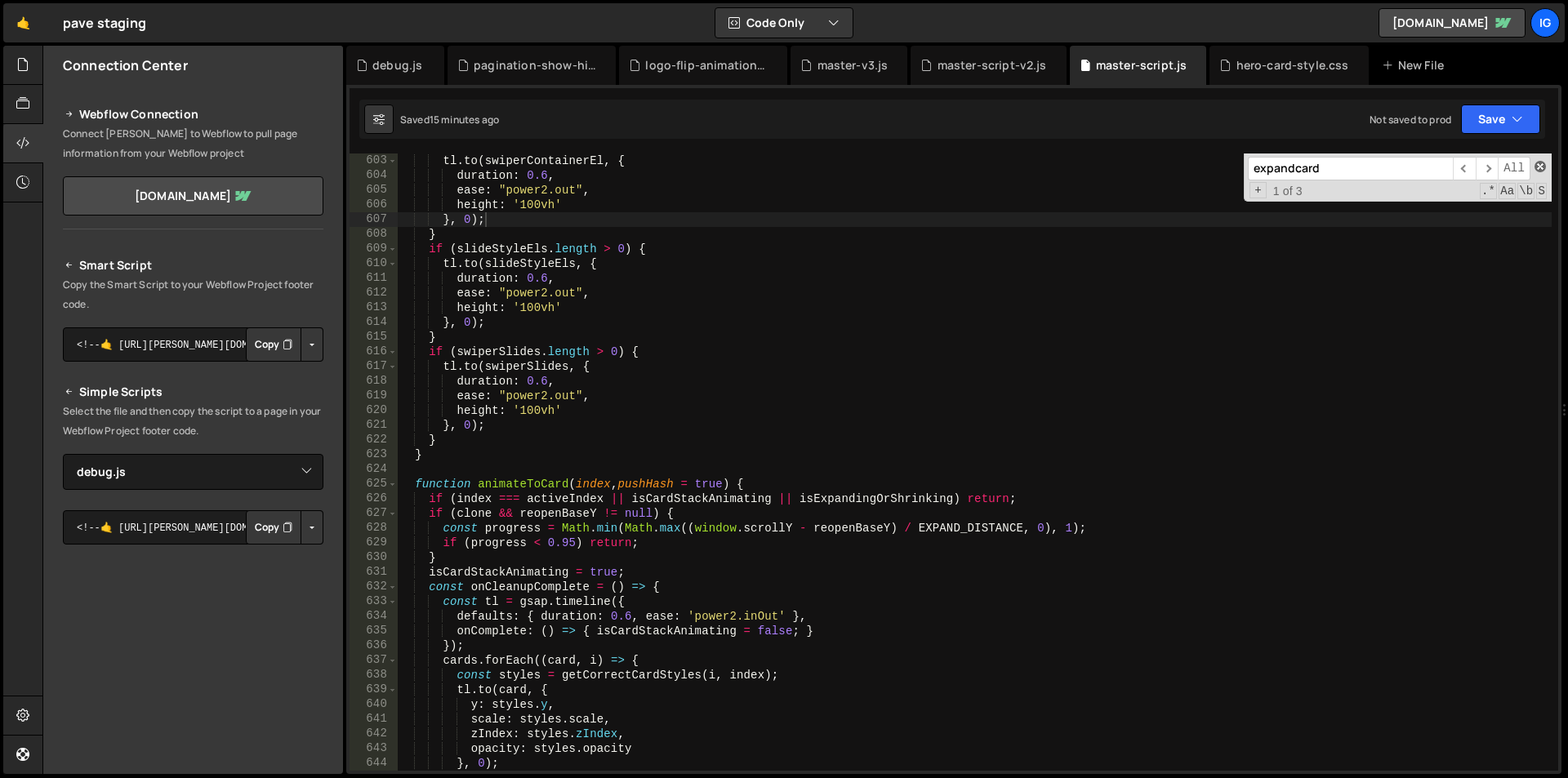
click at [1541, 168] on span at bounding box center [1540, 166] width 11 height 11
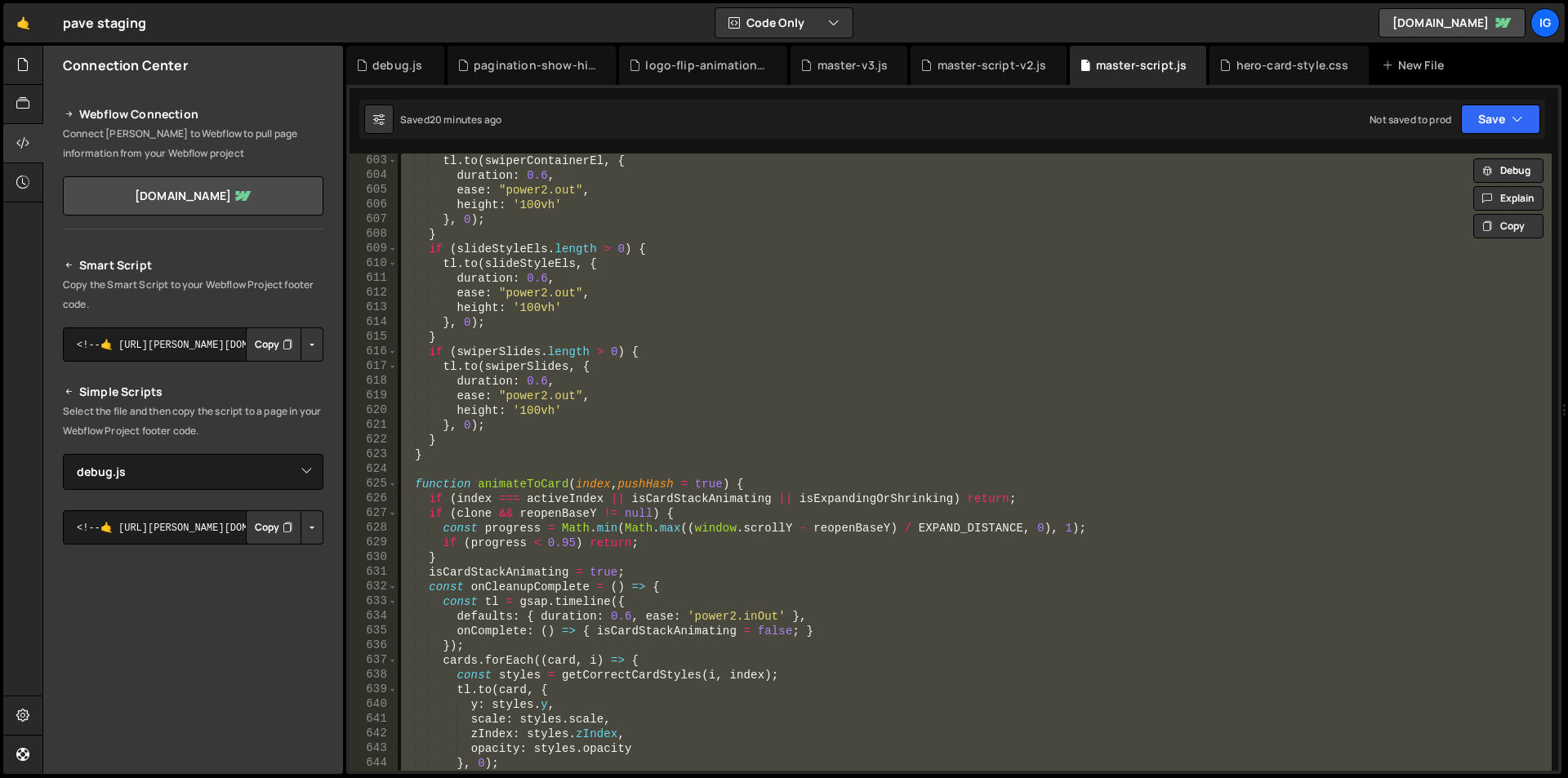
click at [696, 331] on div "tl . to ( swiperContainerEl , { duration : 0.6 , ease : "power2.out" , height :…" at bounding box center [975, 461] width 1154 height 617
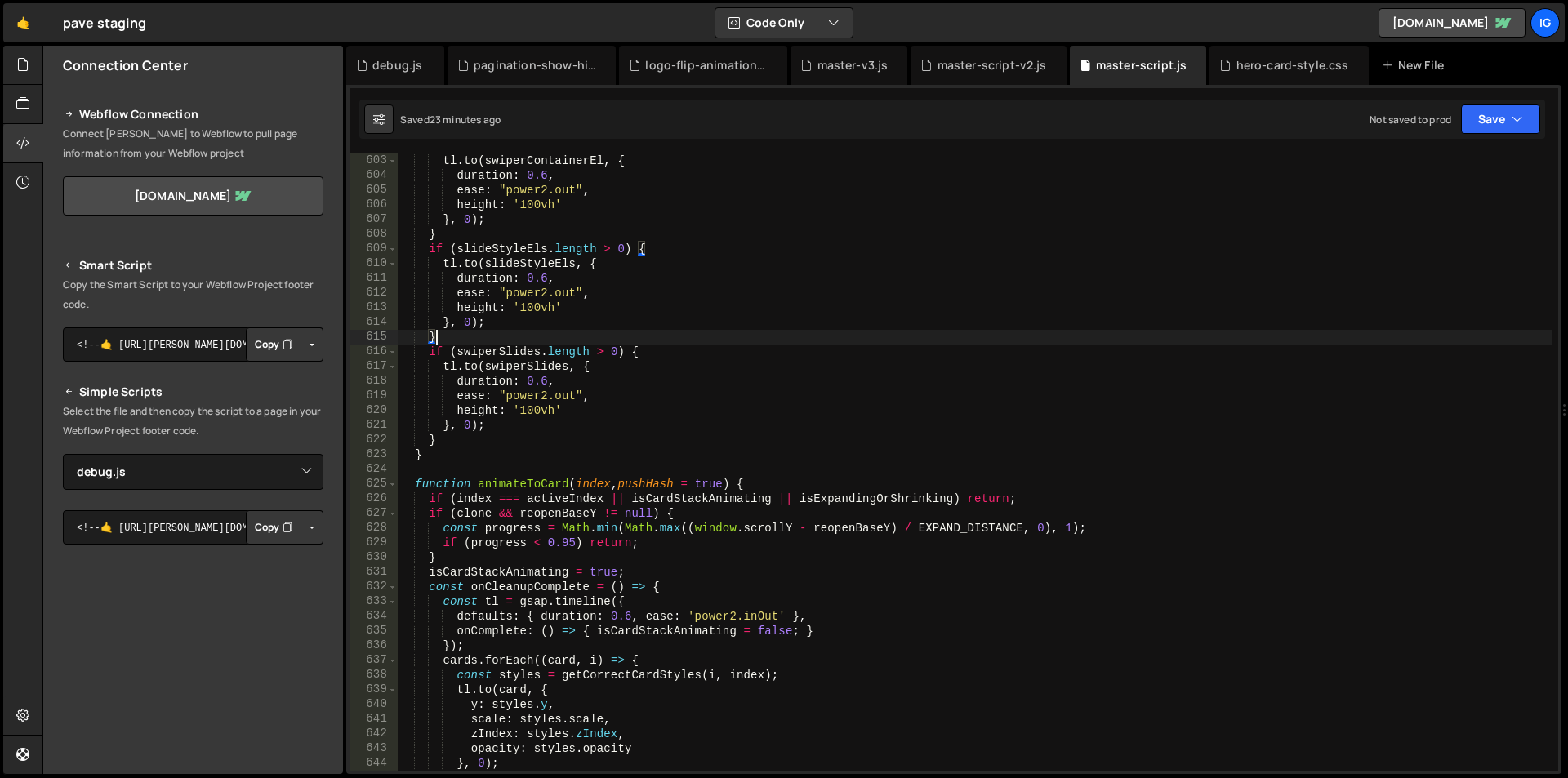
click at [696, 309] on div "tl . to ( swiperContainerEl , { duration : 0.6 , ease : "power2.out" , height :…" at bounding box center [975, 476] width 1154 height 647
type textarea "height: '100vh'"
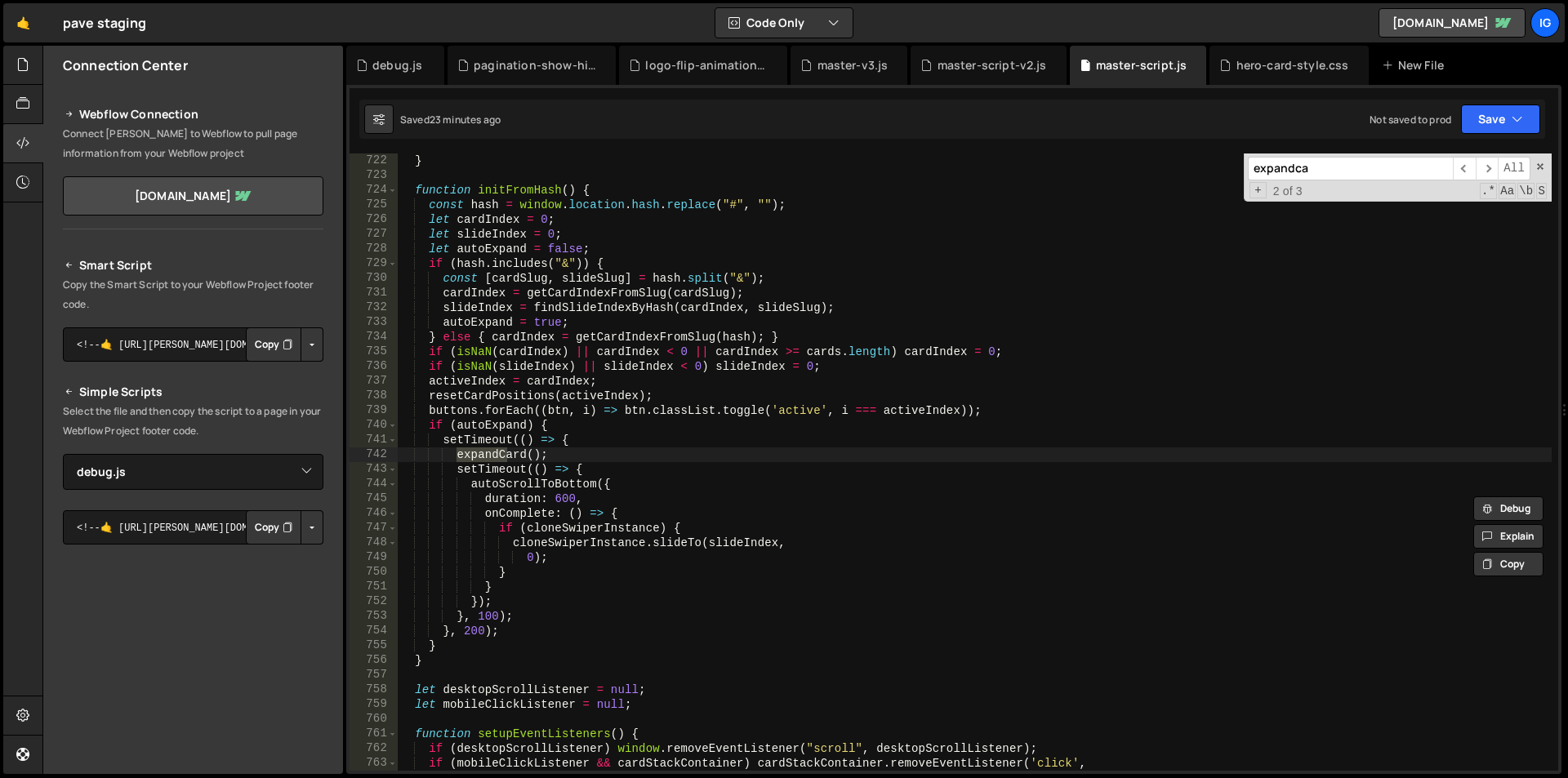
scroll to position [10596, 0]
type input "expandcard"
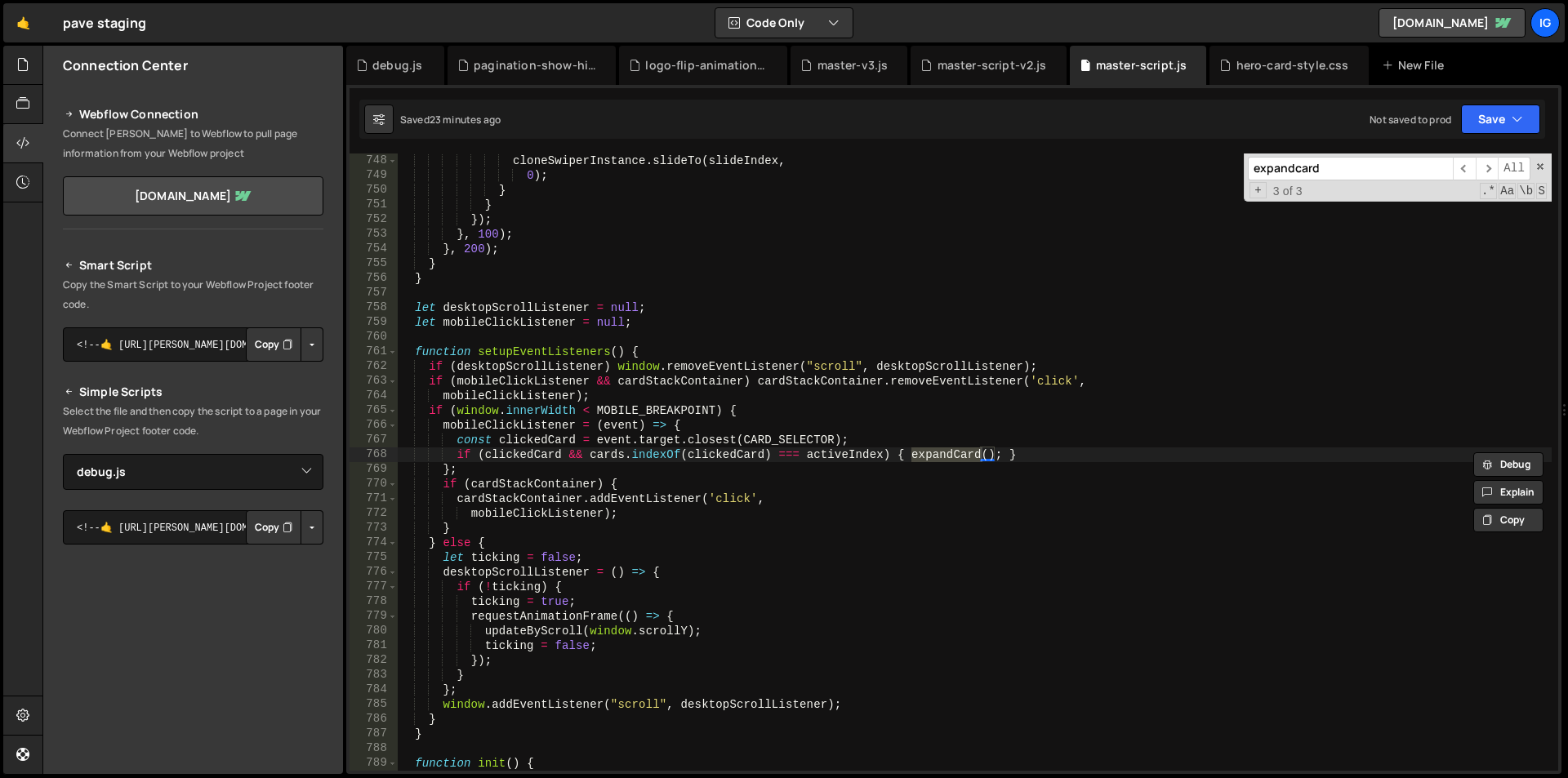
scroll to position [11076, 0]
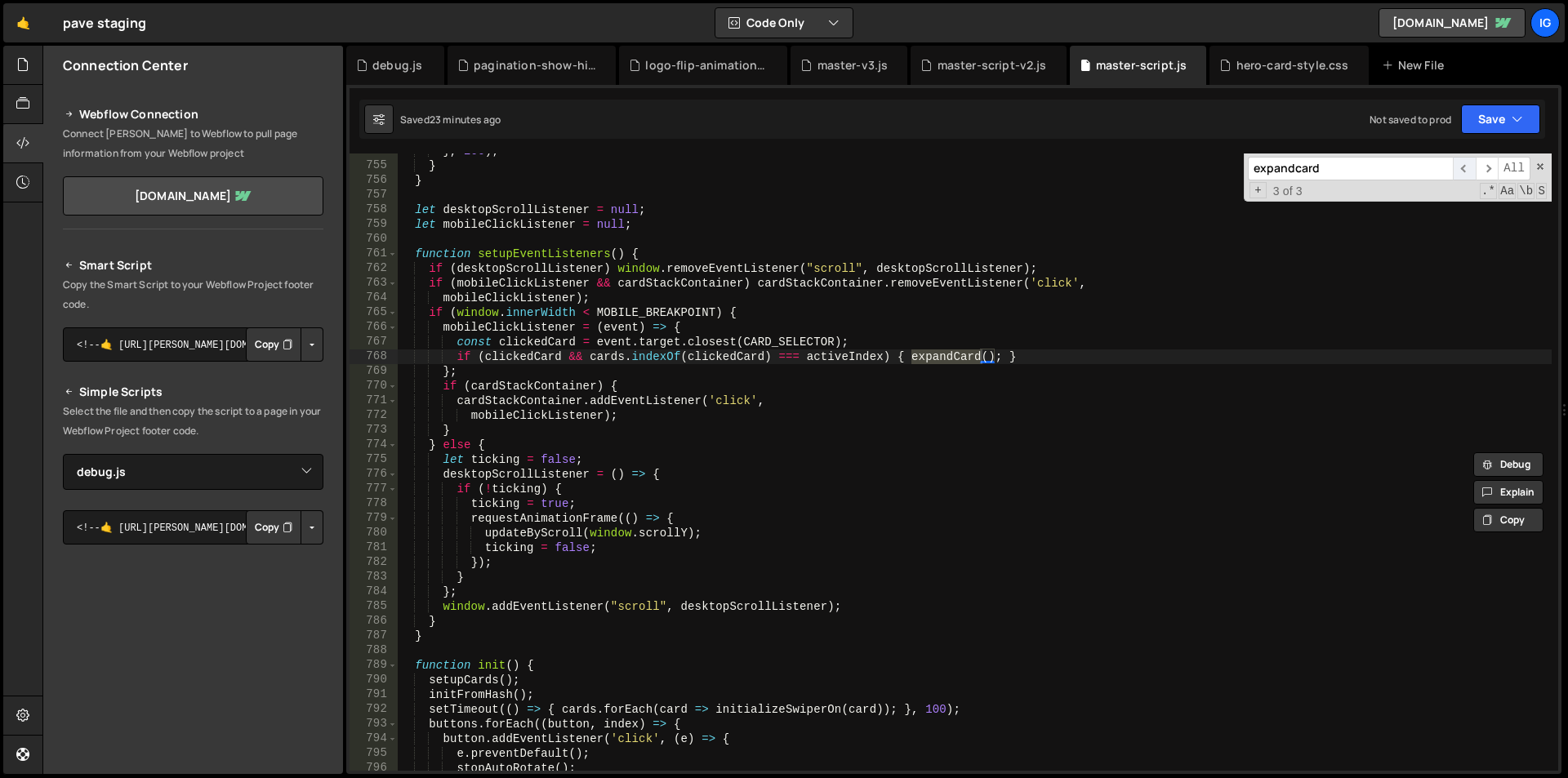
click at [1466, 177] on span "​" at bounding box center [1464, 168] width 23 height 24
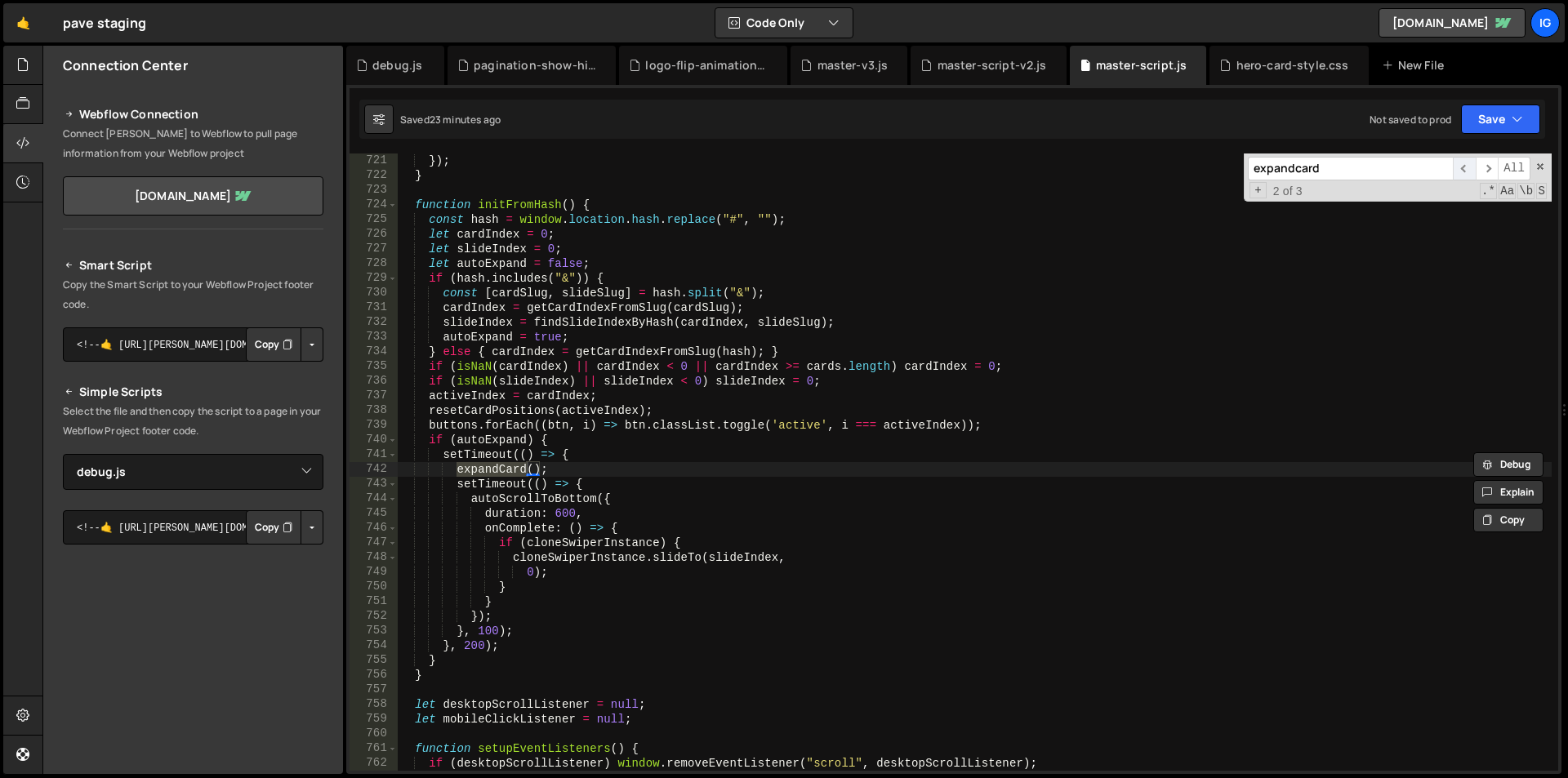
click at [1466, 177] on span "​" at bounding box center [1464, 168] width 23 height 24
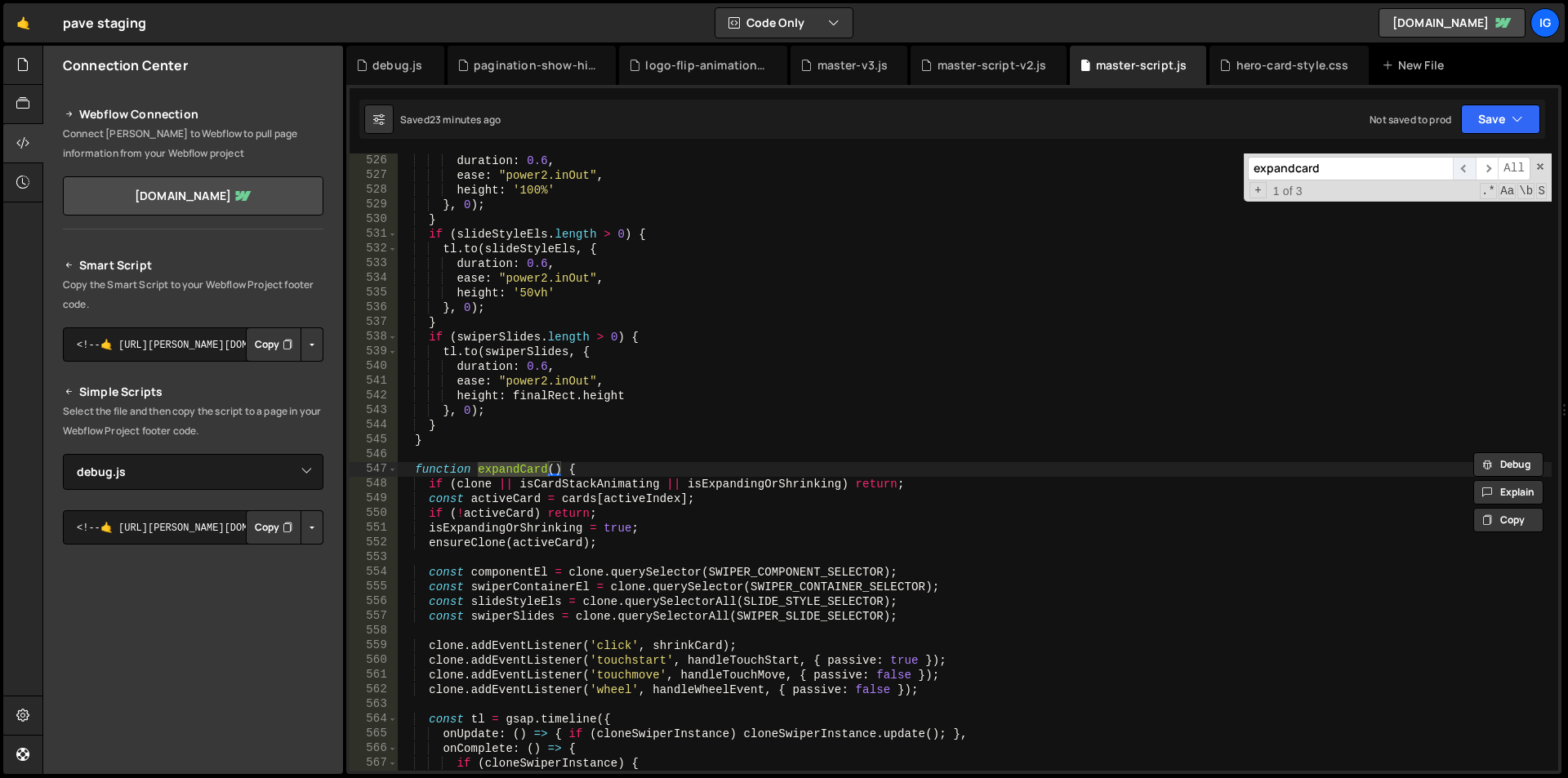
scroll to position [7716, 0]
click at [413, 469] on div "duration : 0.6 , ease : "power2.inOut" , height : '100%' } , 0 ) ; } if ( slide…" at bounding box center [975, 476] width 1154 height 647
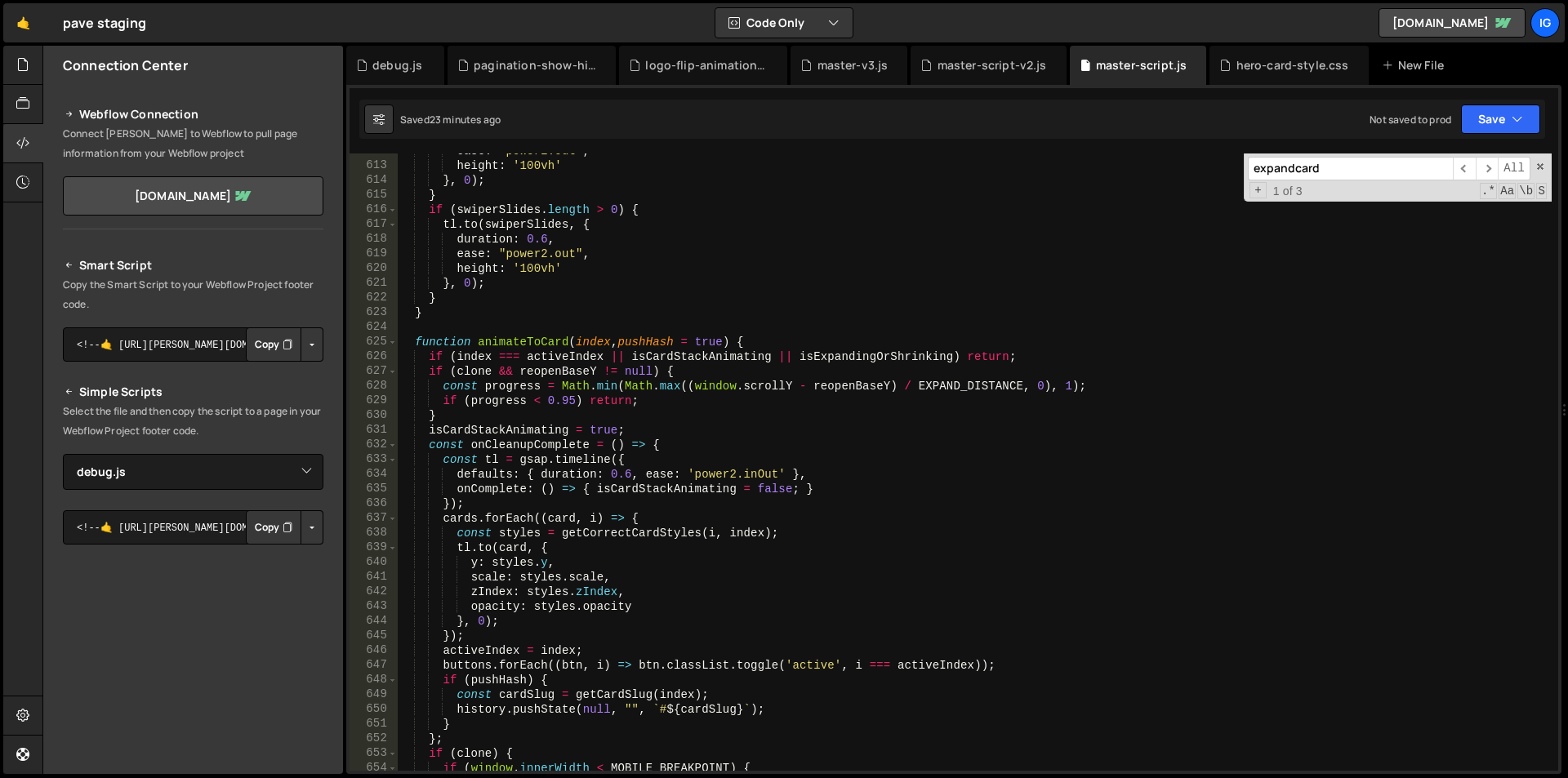
scroll to position [8892, 0]
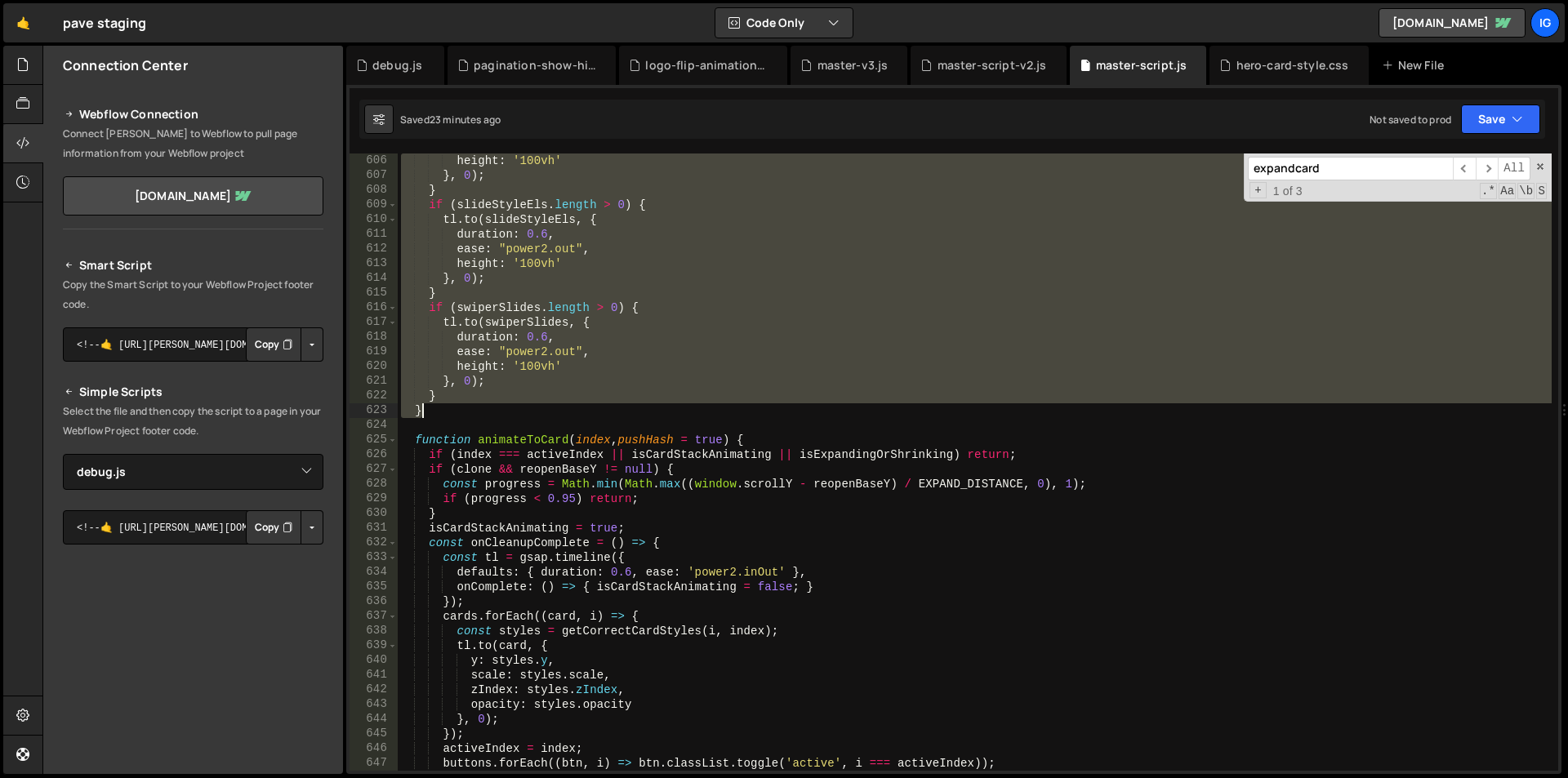
click at [426, 408] on div "height : '100vh' } , 0 ) ; } if ( slideStyleEls . length > 0 ) { tl . to ( slid…" at bounding box center [975, 476] width 1154 height 647
type textarea "} }"
paste textarea
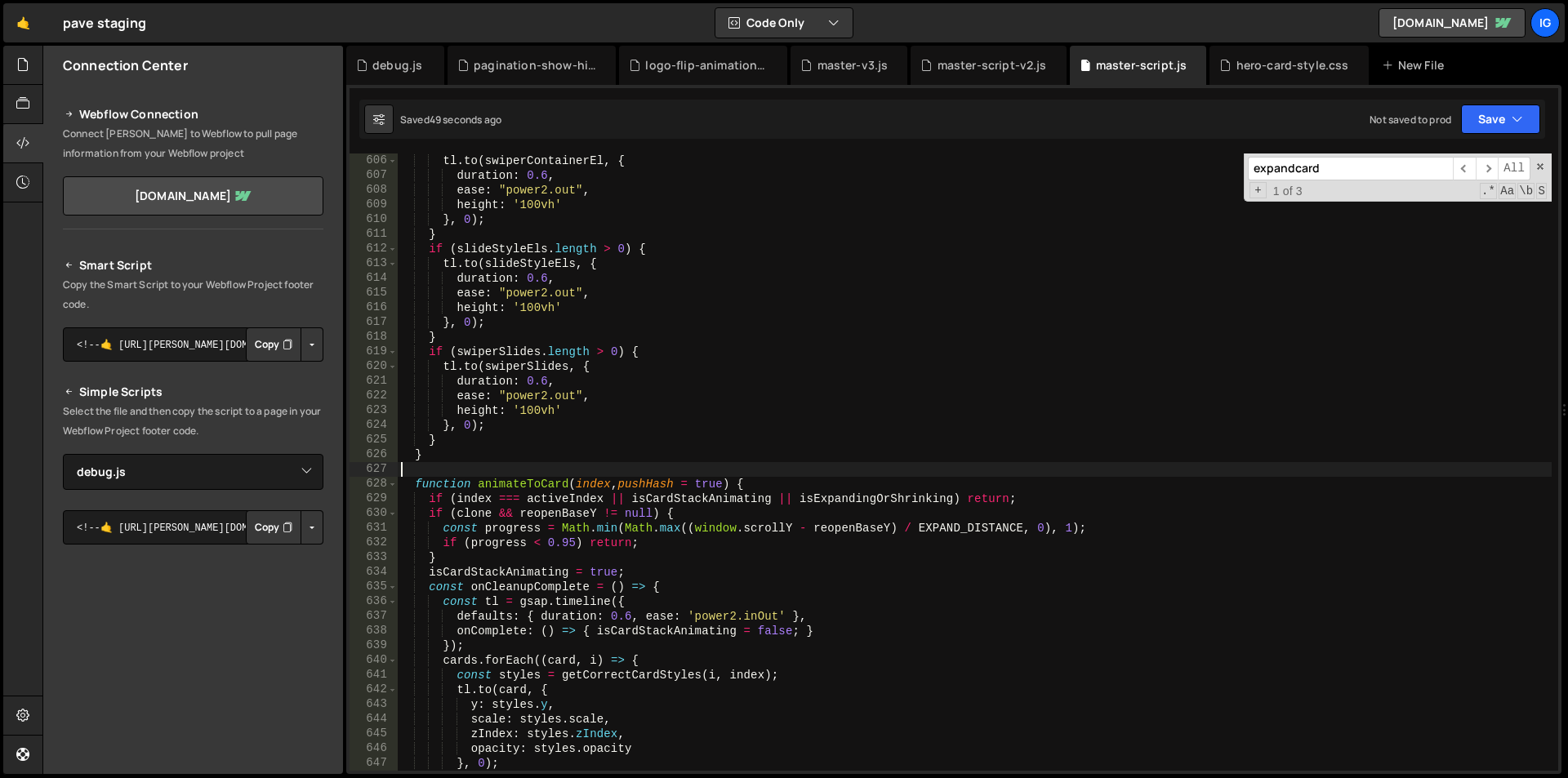
click at [844, 210] on div "tl . to ( swiperContainerEl , { duration : 0.6 , ease : "power2.out" , height :…" at bounding box center [975, 476] width 1154 height 647
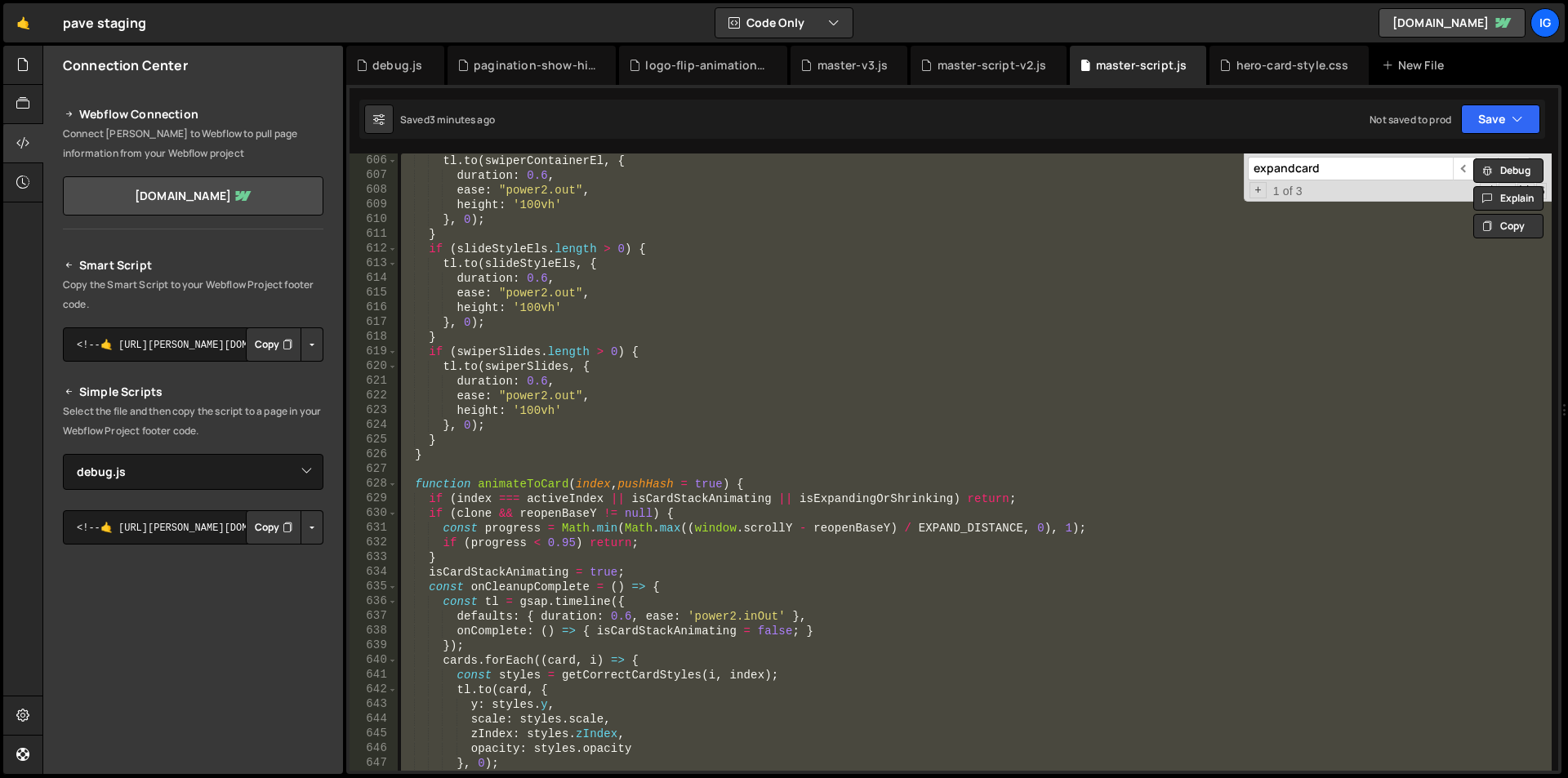
click at [747, 346] on div "tl . to ( swiperContainerEl , { duration : 0.6 , ease : "power2.out" , height :…" at bounding box center [975, 461] width 1154 height 617
type textarea "if (swiperSlides.length > 0) {"
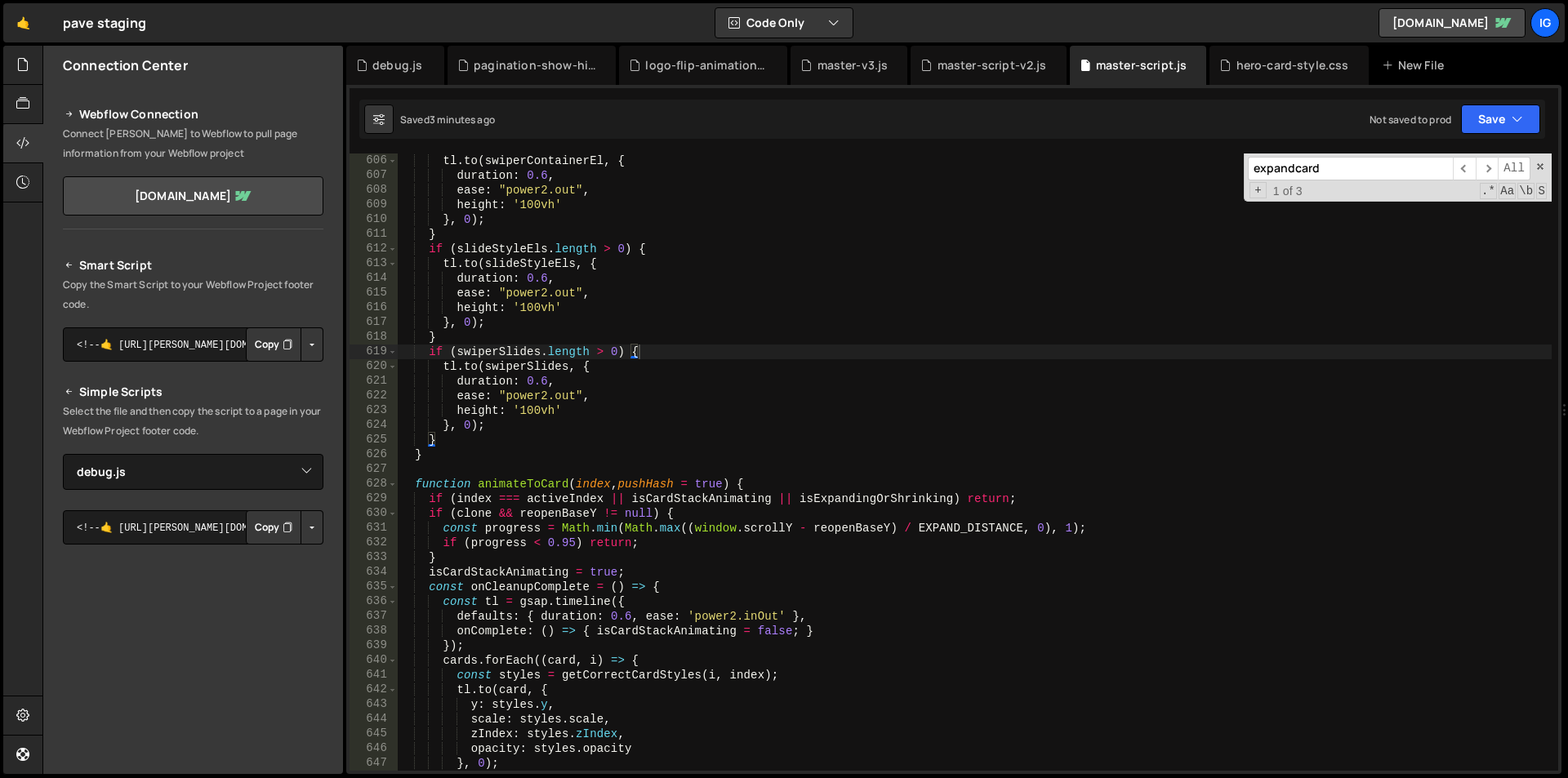
click at [1307, 167] on input "expandcard" at bounding box center [1351, 168] width 205 height 24
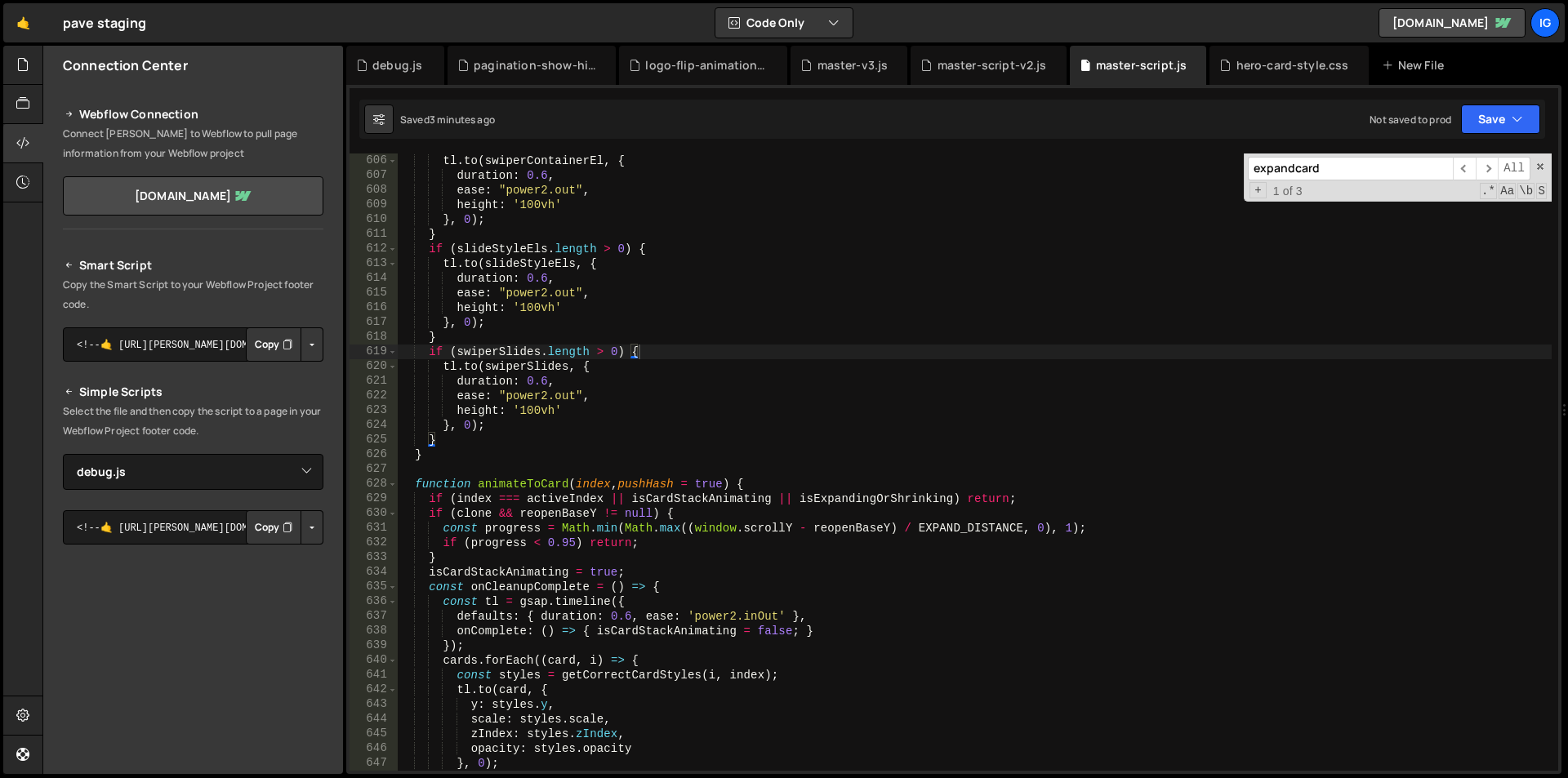
paste input "initializeSwiperOn"
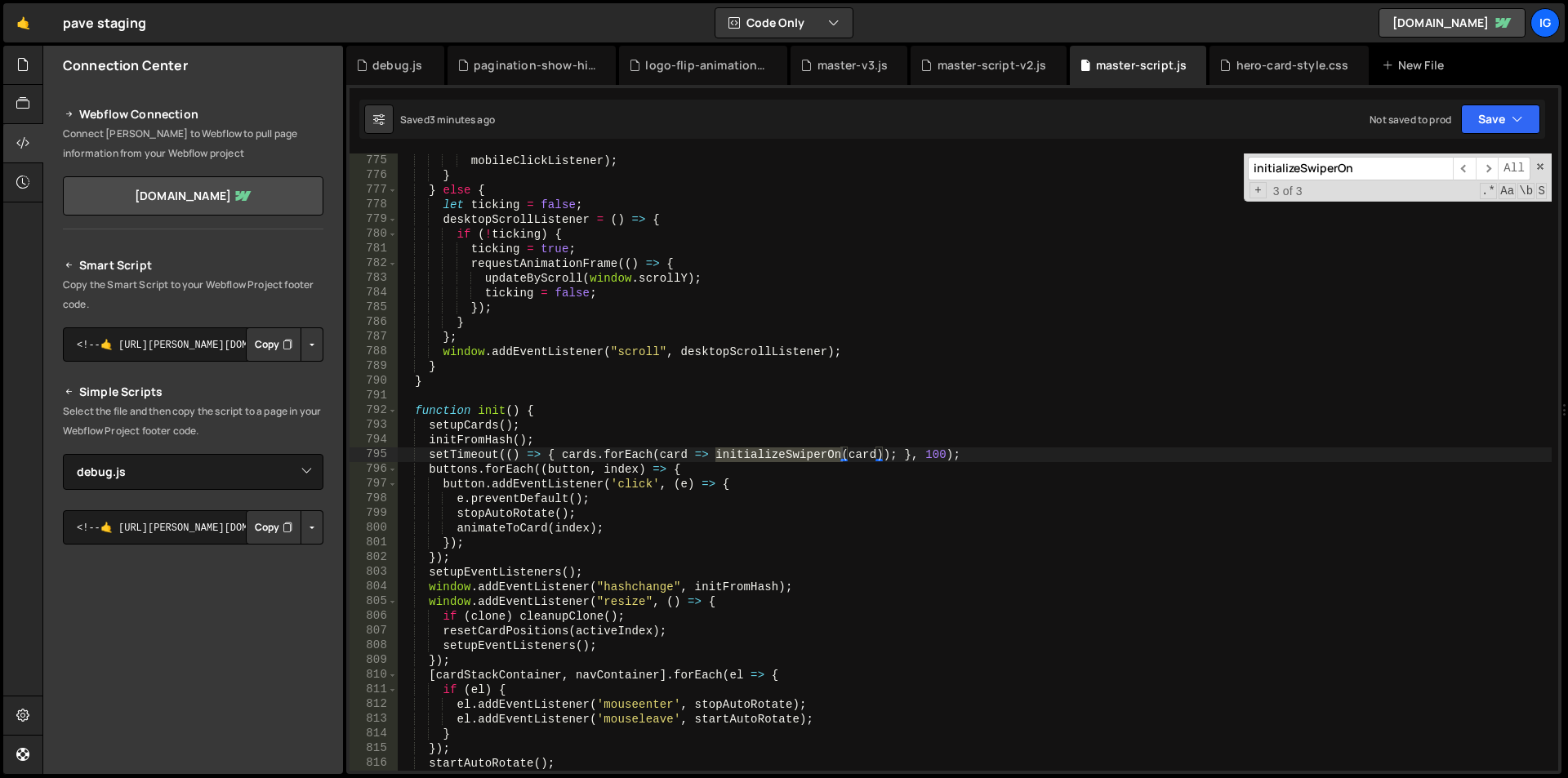
scroll to position [11375, 0]
type input "initializeSwiperOn"
click at [1484, 164] on span "​" at bounding box center [1487, 168] width 23 height 24
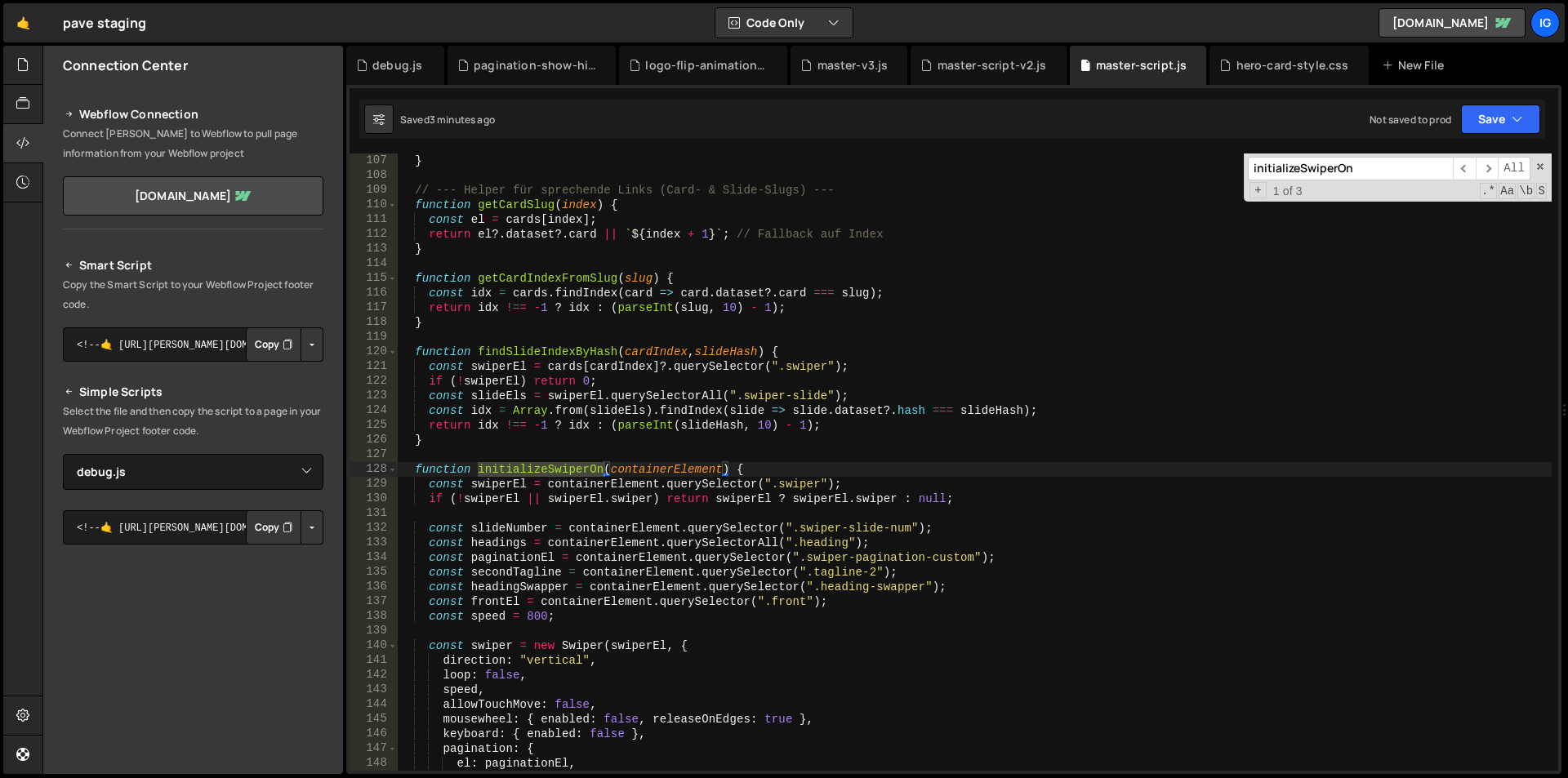
click at [417, 473] on div "} // --- Helper für sprechende Links (Card- & Slide-Slugs) --- function getCard…" at bounding box center [975, 476] width 1154 height 647
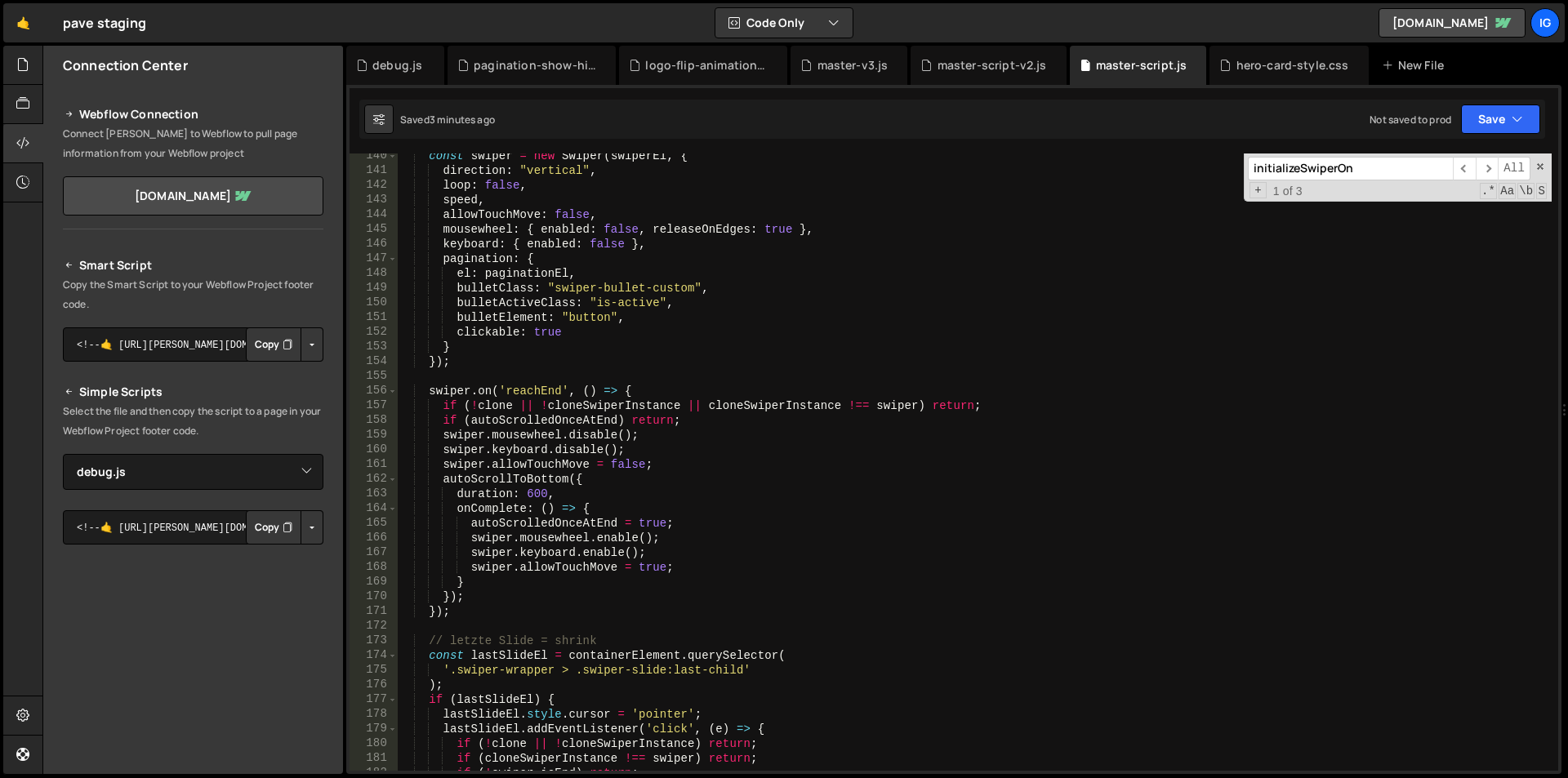
scroll to position [2048, 0]
click at [428, 389] on div "const swiper = new Swiper ( swiperEl , { direction : "vertical" , loop : false …" at bounding box center [975, 472] width 1154 height 647
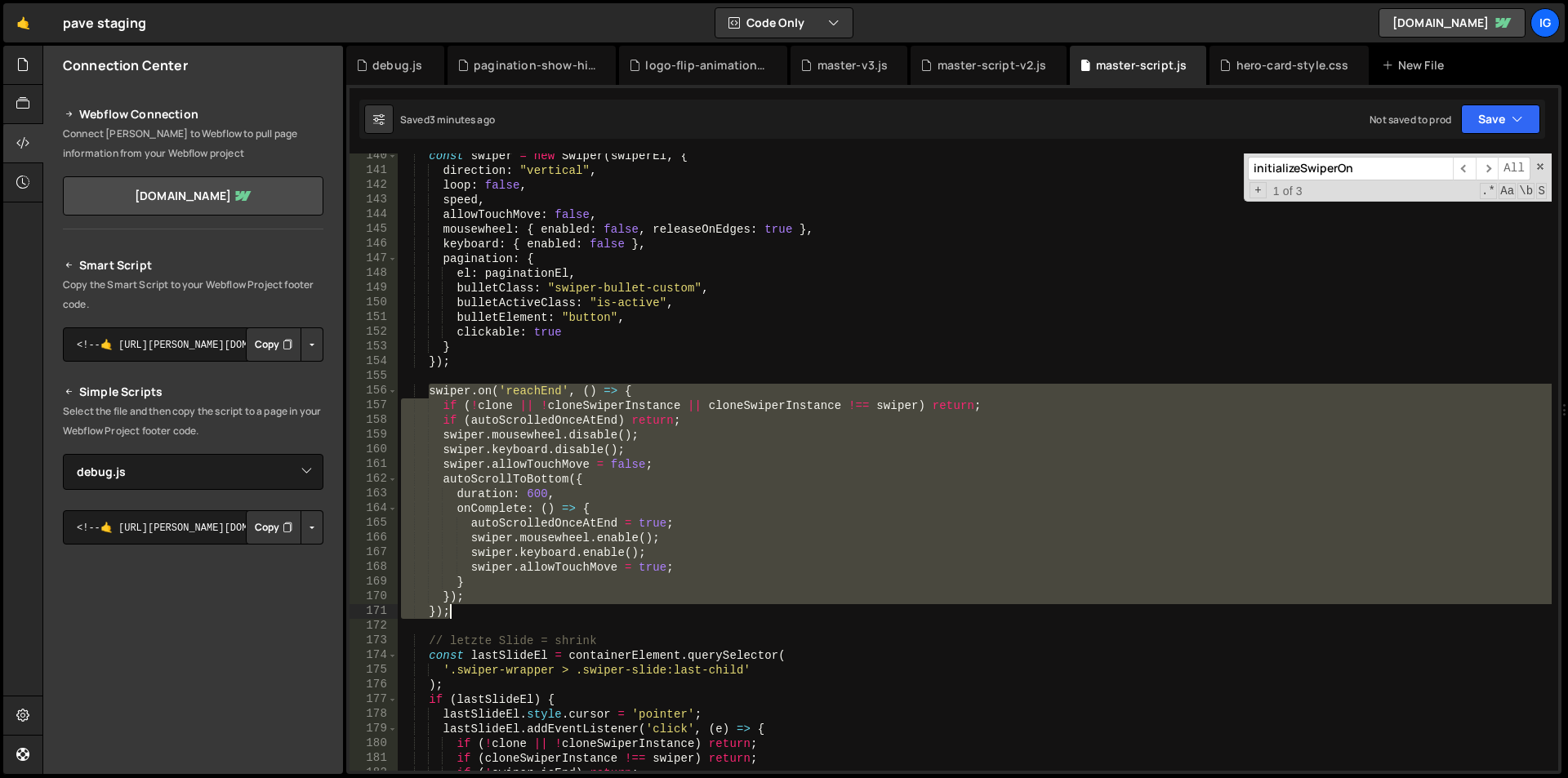
click at [469, 617] on div "const swiper = new Swiper ( swiperEl , { direction : "vertical" , loop : false …" at bounding box center [975, 472] width 1154 height 647
type textarea "}); });"
paste textarea
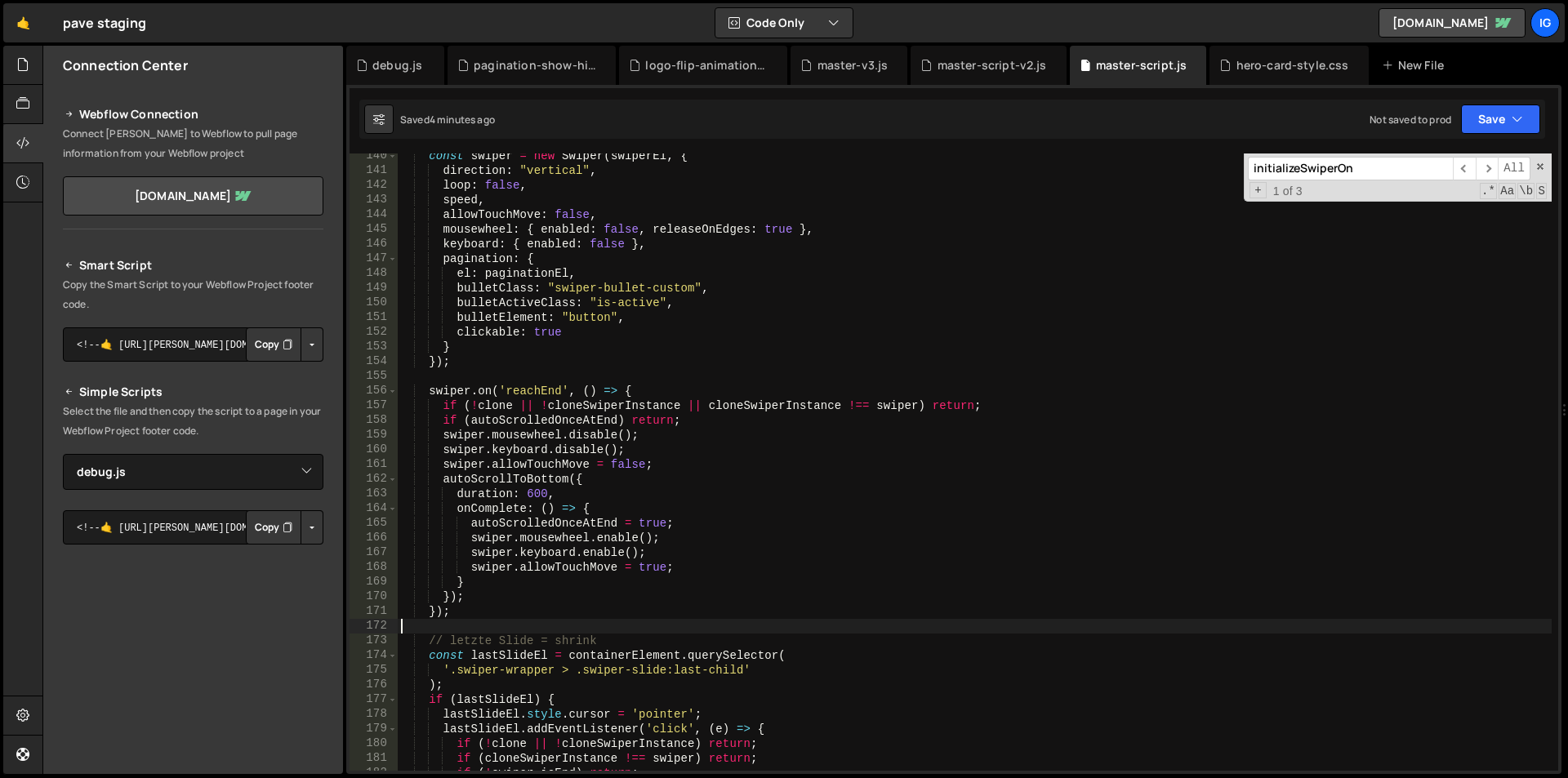
click at [430, 387] on div "const swiper = new Swiper ( swiperEl , { direction : "vertical" , loop : false …" at bounding box center [975, 472] width 1154 height 647
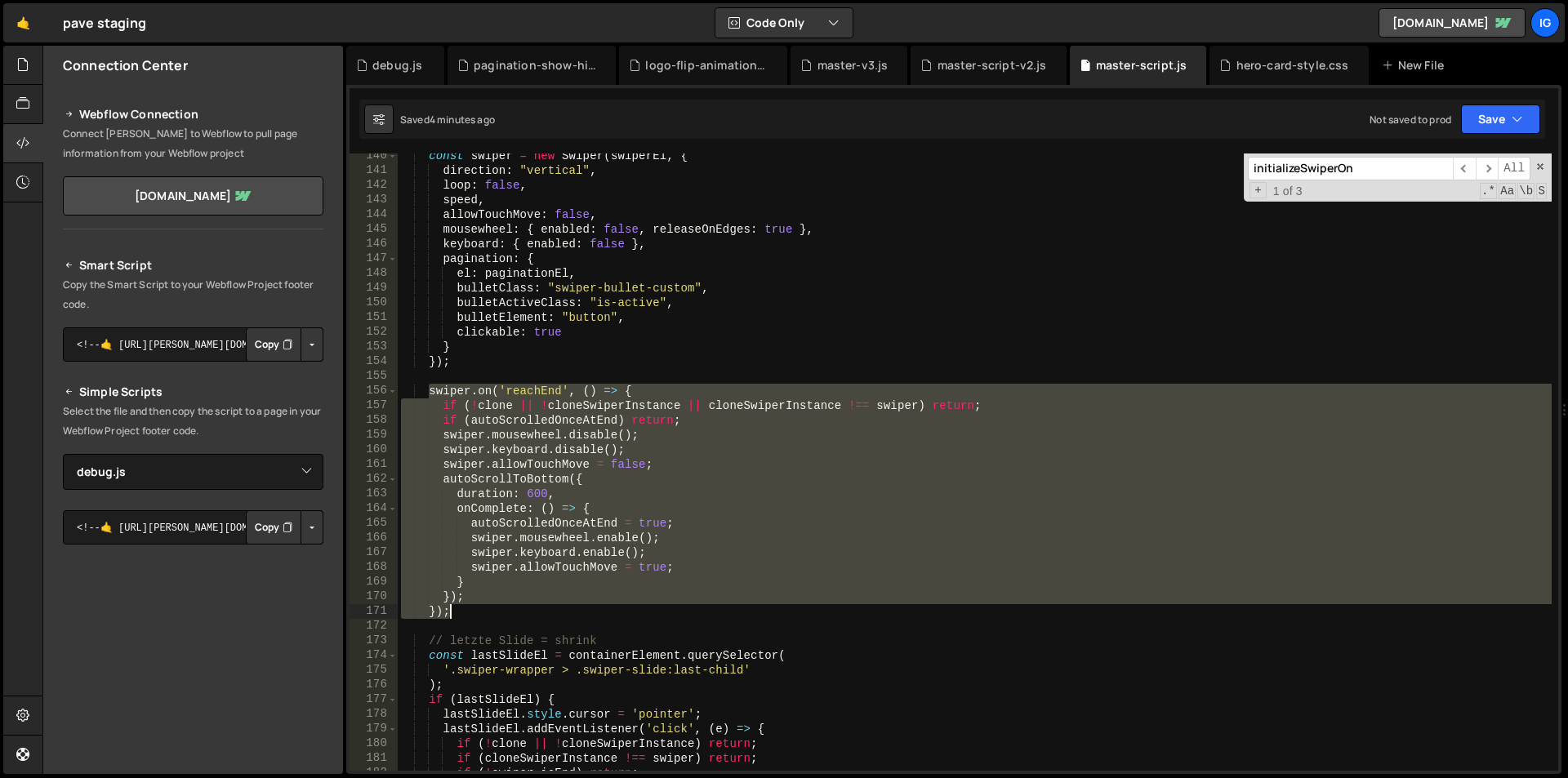
click at [455, 613] on div "const swiper = new Swiper ( swiperEl , { direction : "vertical" , loop : false …" at bounding box center [975, 472] width 1154 height 647
type textarea "}); });"
paste textarea
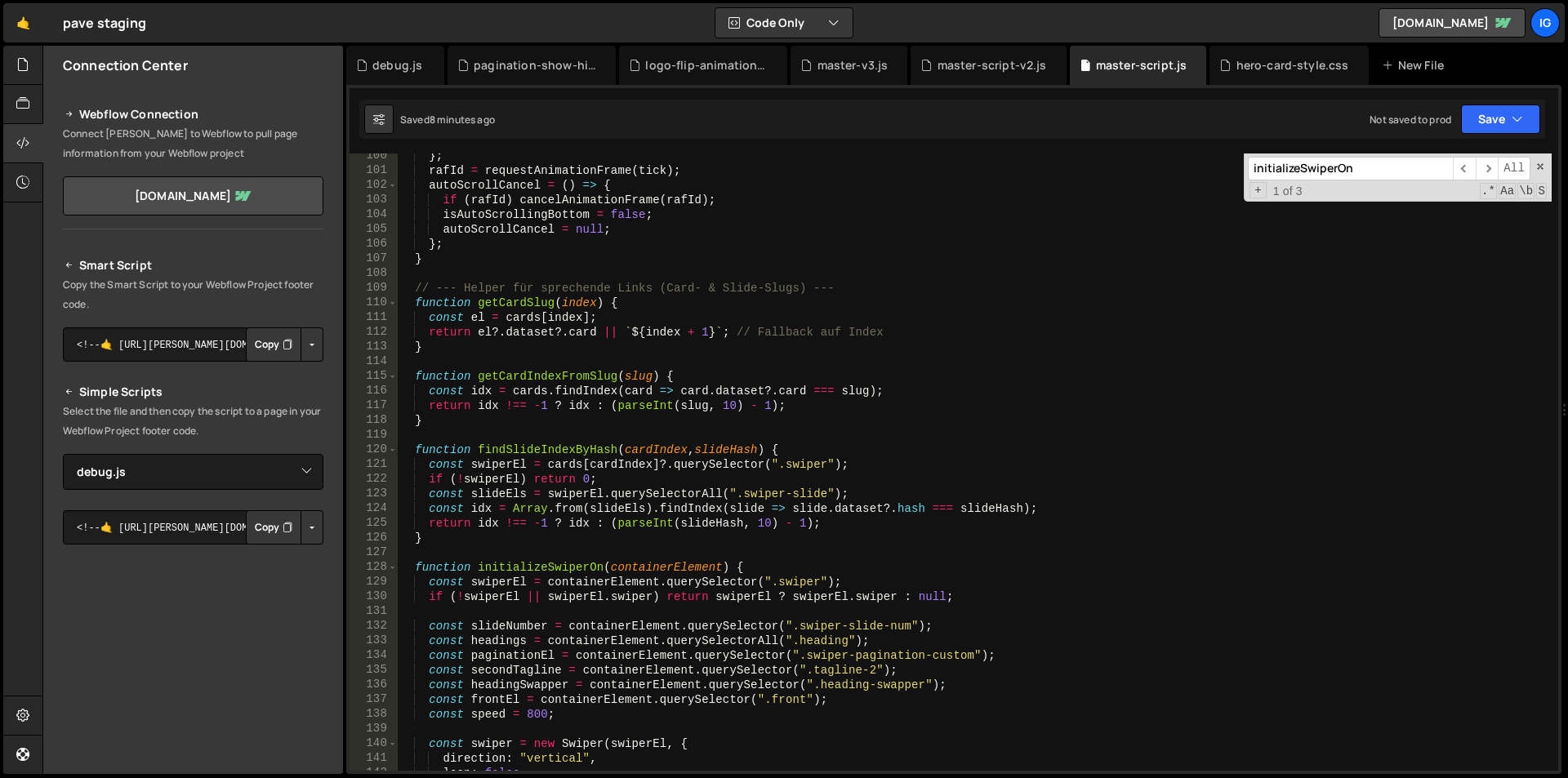
scroll to position [1460, 0]
click at [936, 182] on div "} ; [PERSON_NAME] = requestAnimationFrame ( tick ) ; autoScrollCancel = ( ) => …" at bounding box center [975, 472] width 1154 height 647
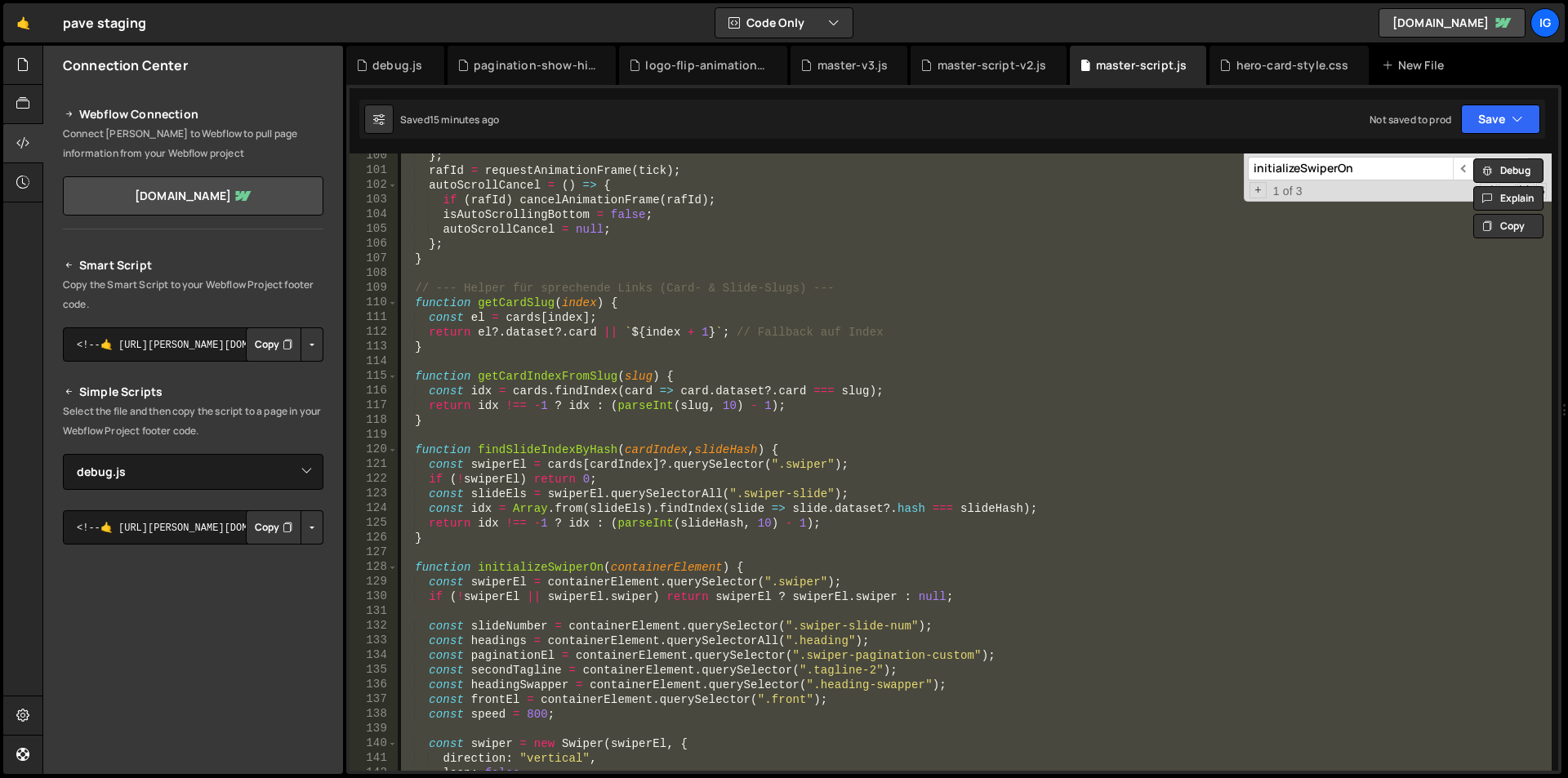
click at [808, 318] on div "} ; [PERSON_NAME] = requestAnimationFrame ( tick ) ; autoScrollCancel = ( ) => …" at bounding box center [975, 461] width 1154 height 617
type textarea "const el = cards[index];"
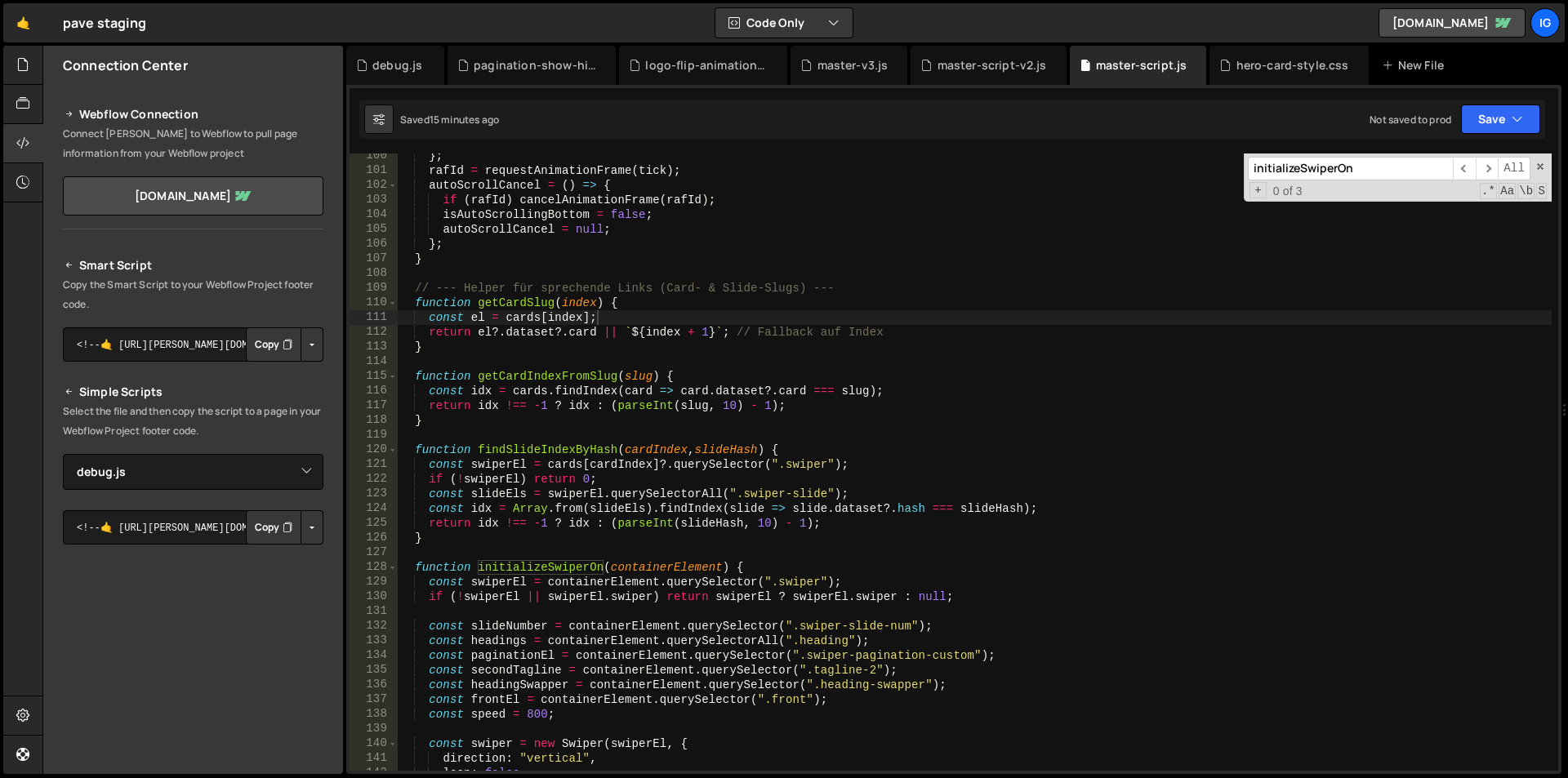
paste input "// tagline swap"
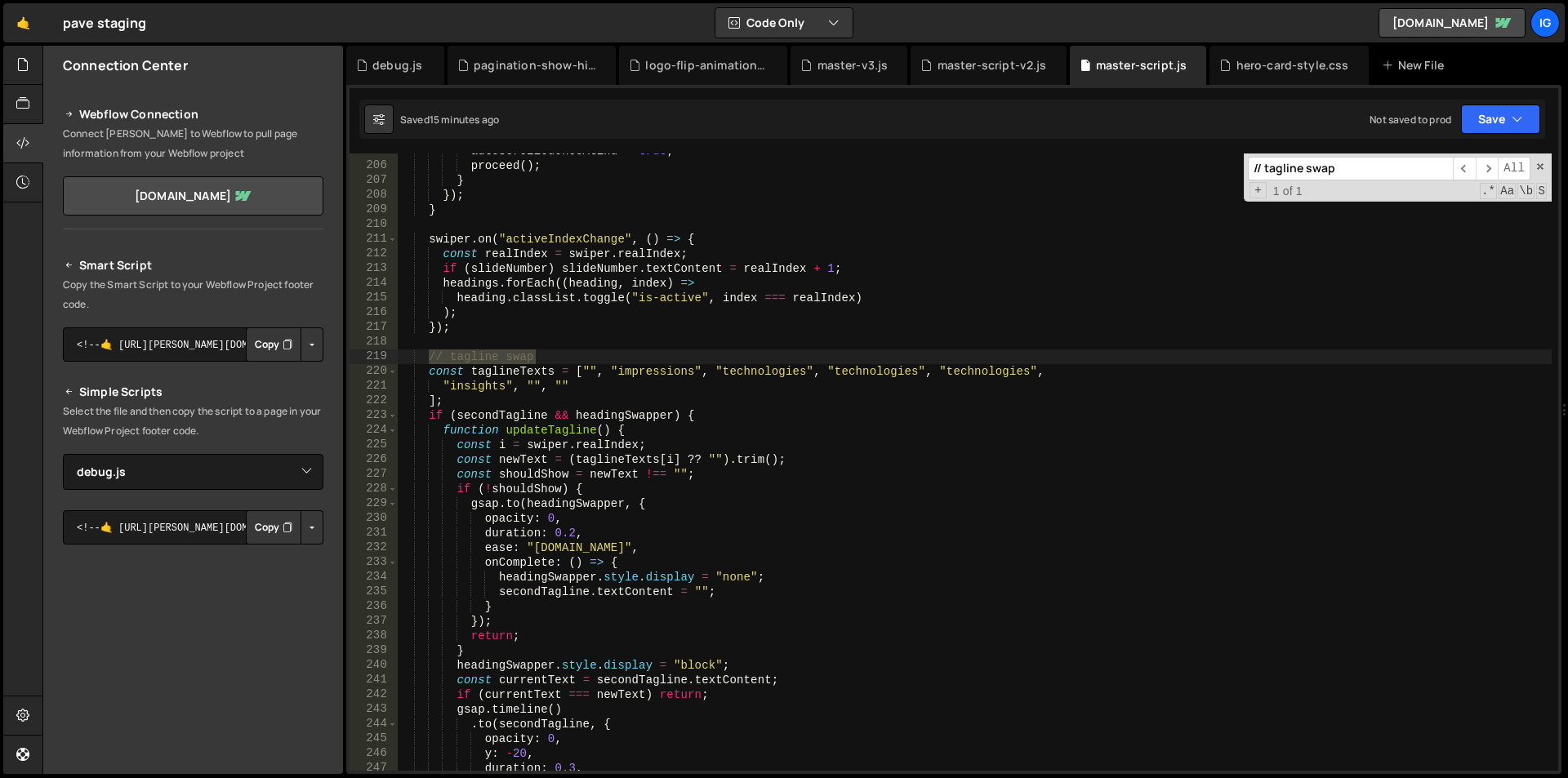
scroll to position [3057, 0]
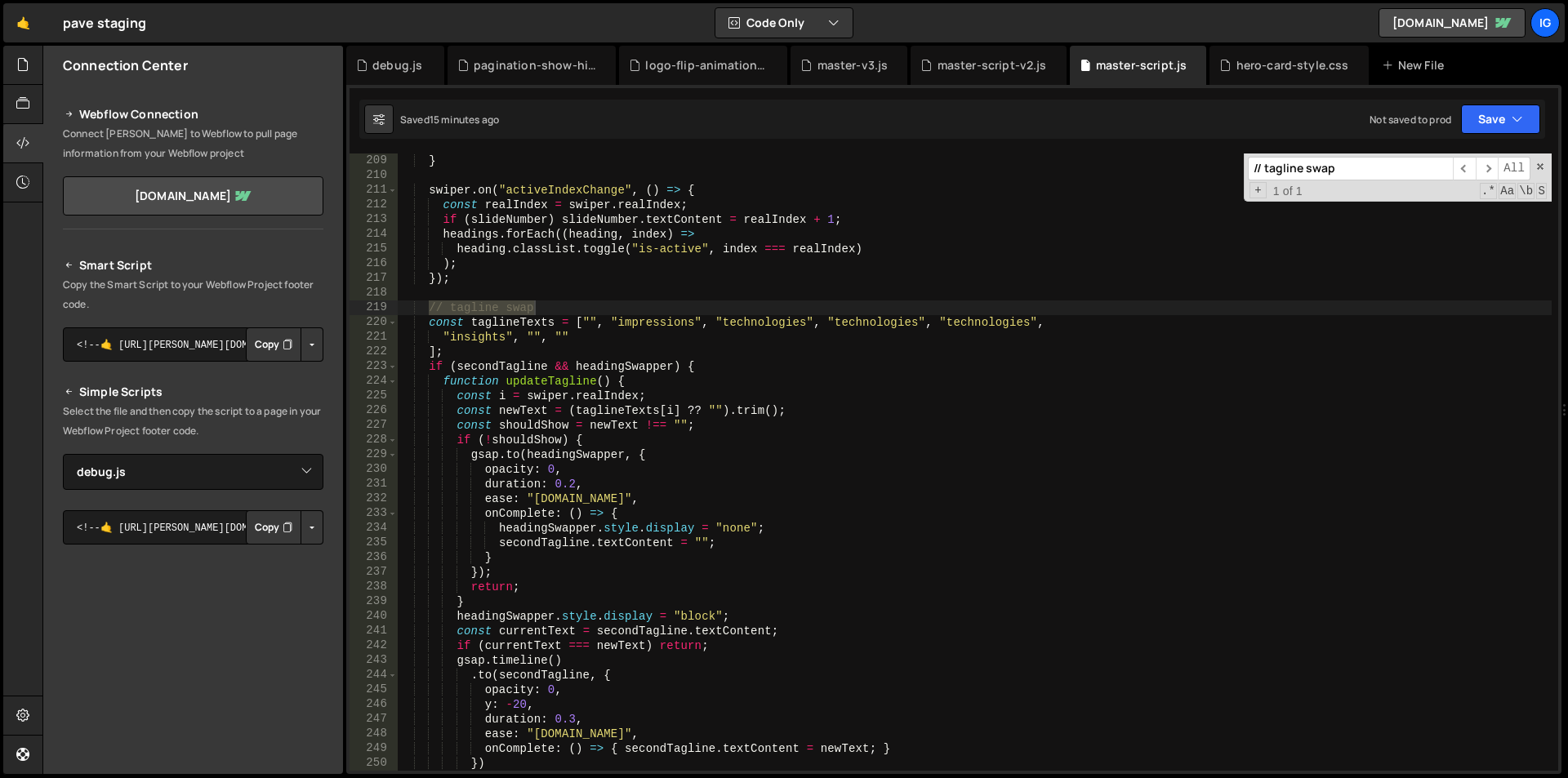
type input "// tagline swap"
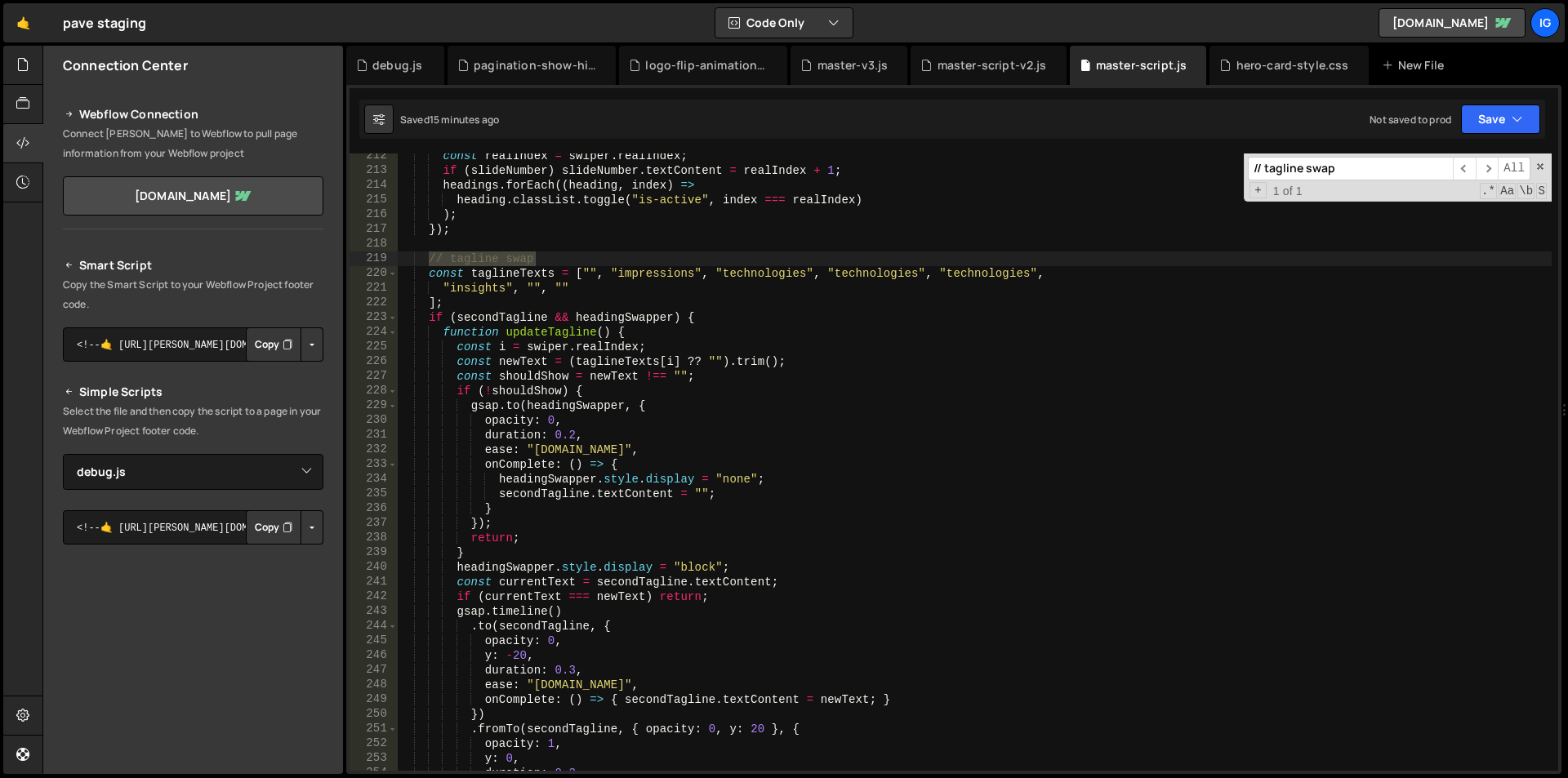
click at [423, 261] on div "const realIndex = swiper . realIndex ; if ( slideNumber ) slideNumber . textCon…" at bounding box center [975, 472] width 1154 height 647
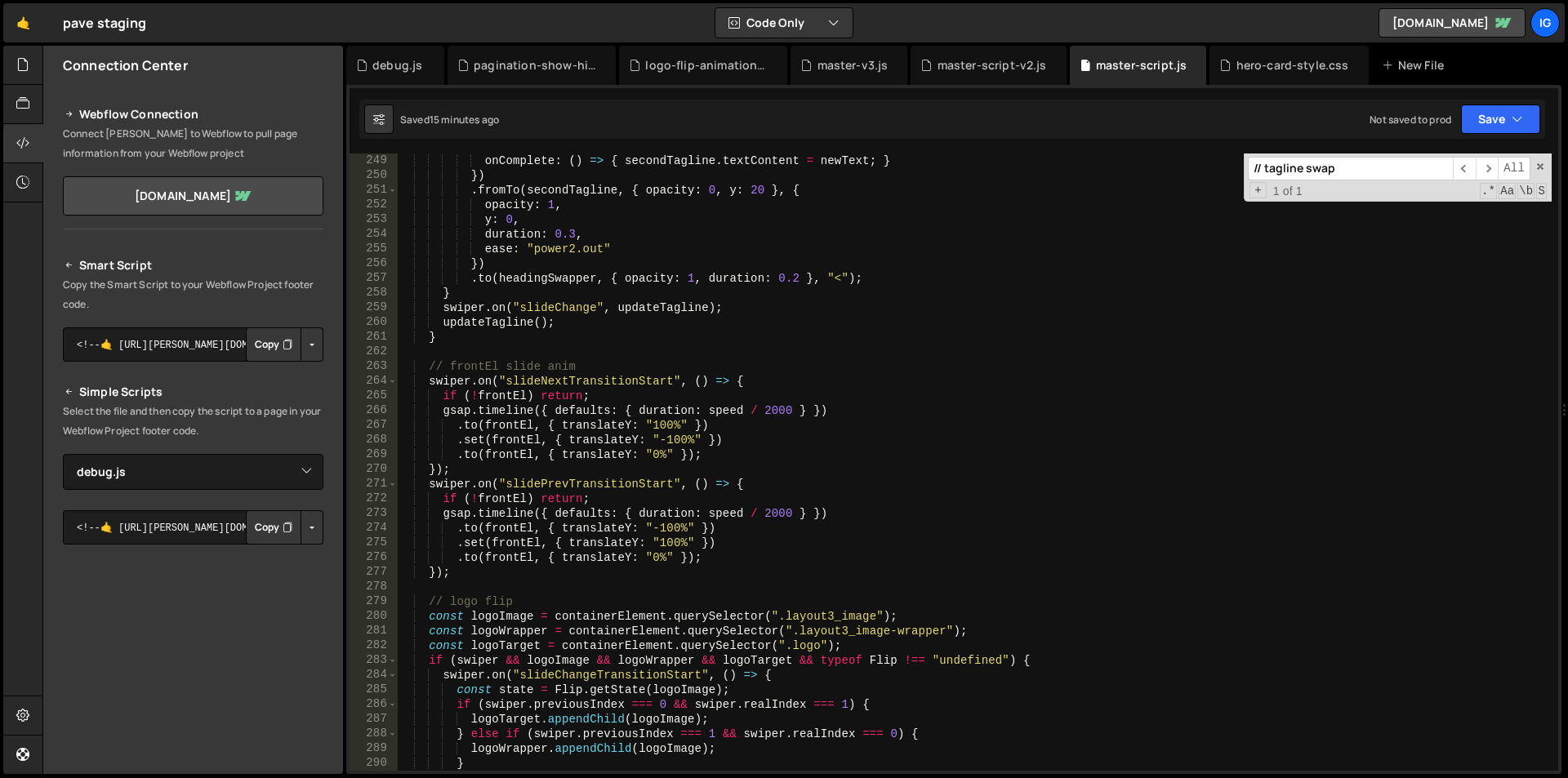
scroll to position [3644, 0]
click at [439, 339] on div "onComplete : ( ) => { secondTagline . textContent = newText ; } }) . fromTo ( s…" at bounding box center [975, 476] width 1154 height 647
type textarea "updateTagline(); }"
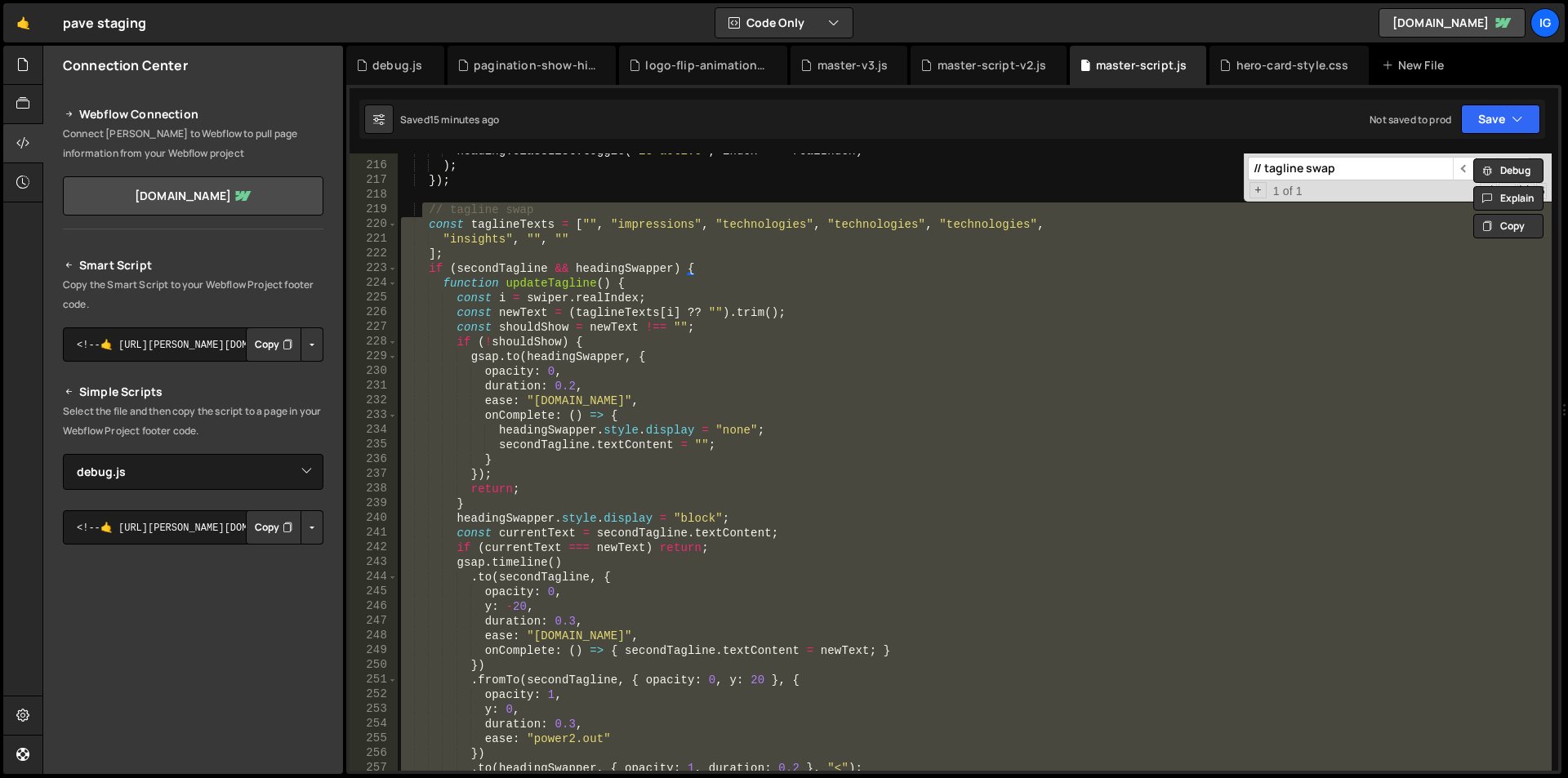
scroll to position [3351, 0]
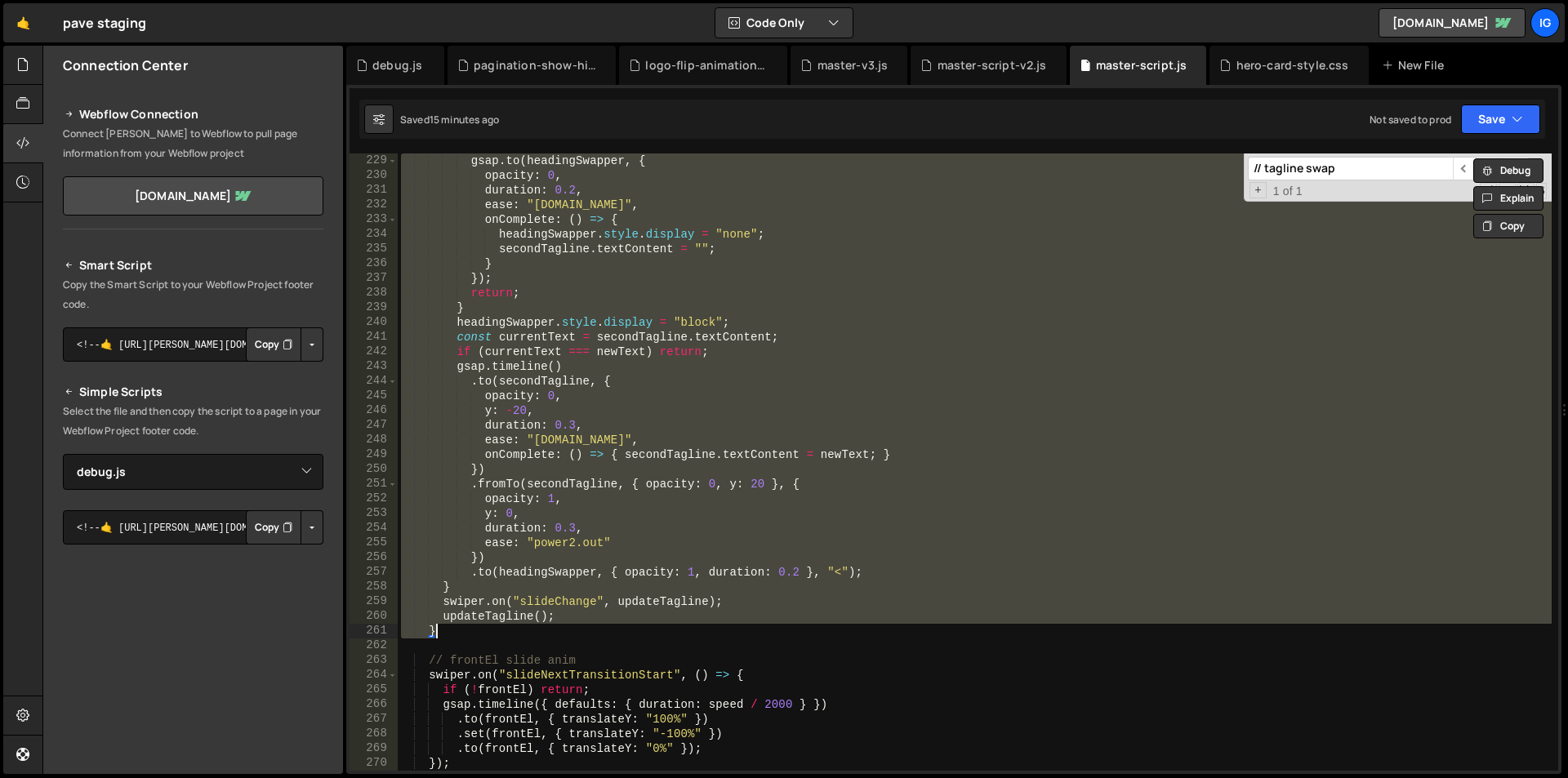
paste textarea
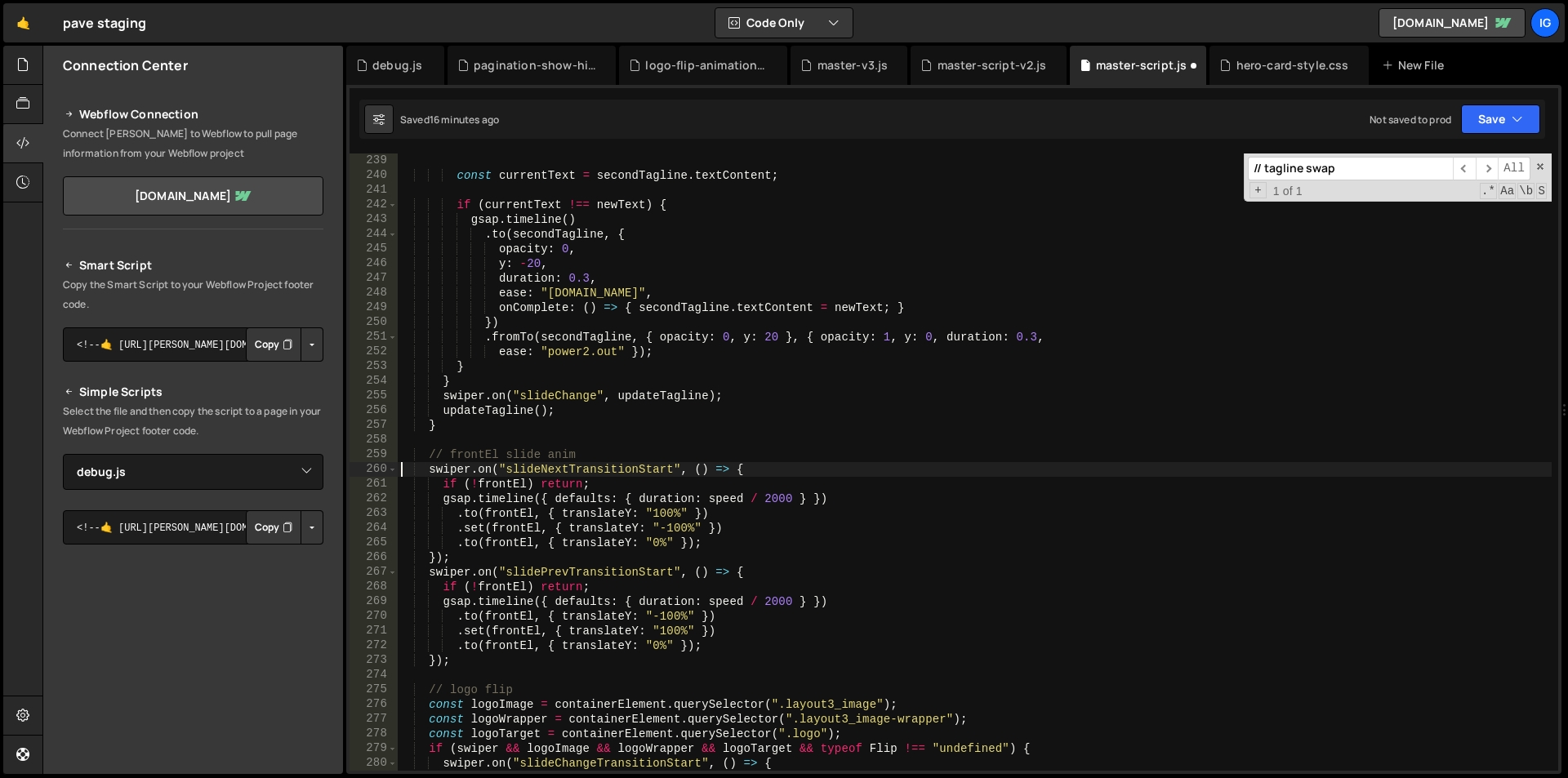
scroll to position [3497, 0]
click at [681, 321] on div "const currentText = secondTagline . textContent ; if ( currentText !== newText …" at bounding box center [975, 476] width 1154 height 647
type textarea "})"
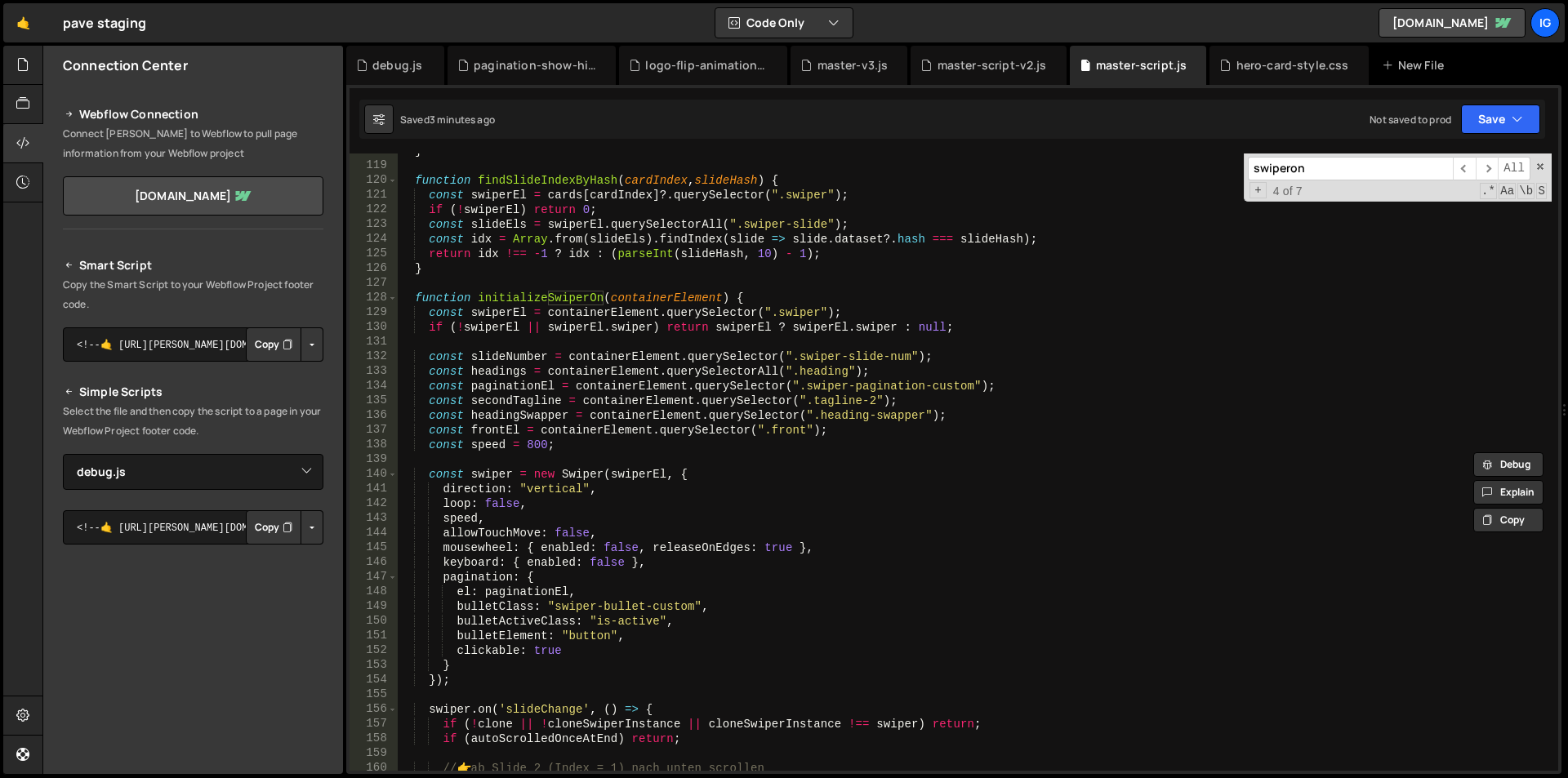
scroll to position [1435, 0]
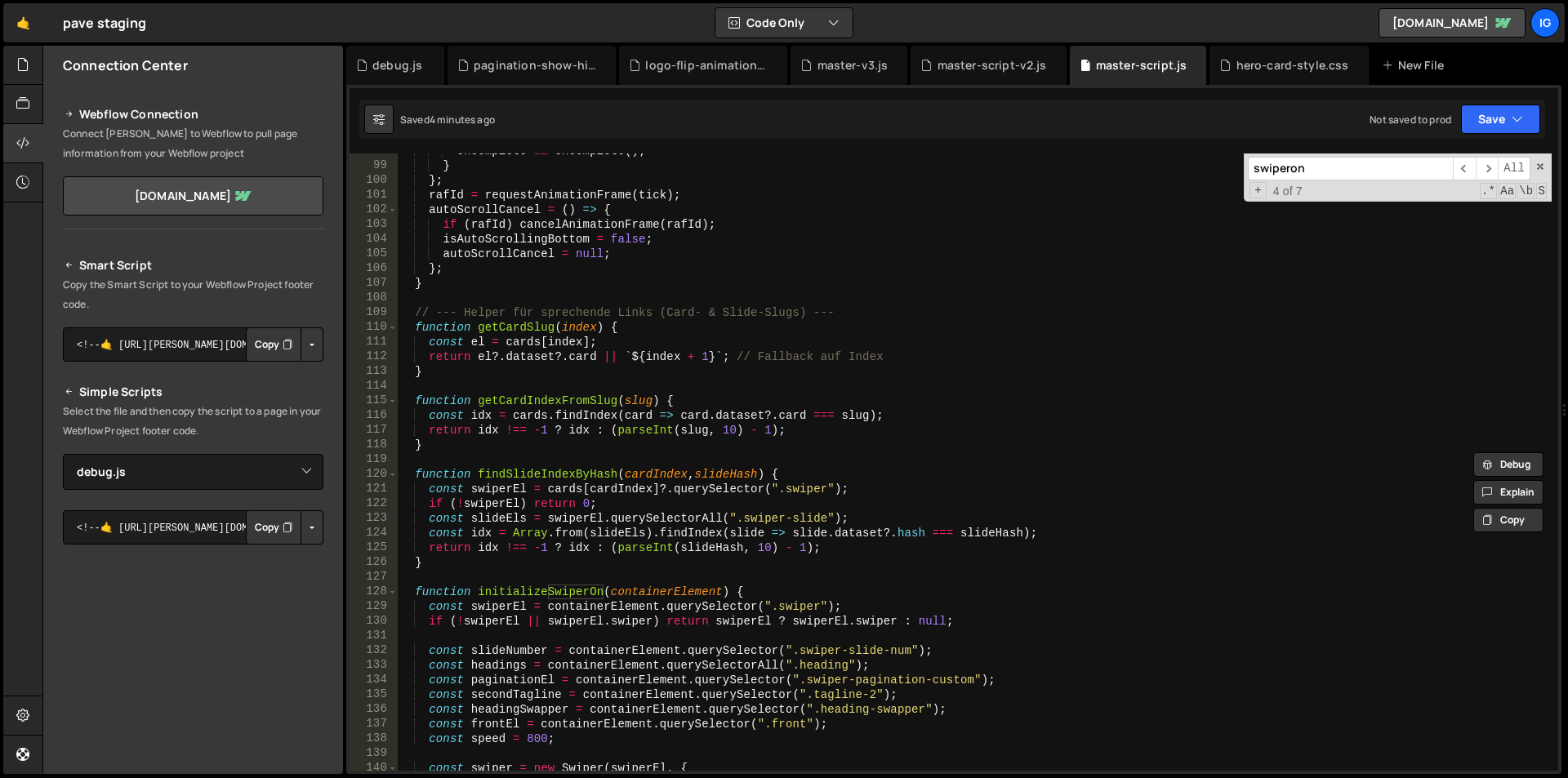
type input "swiperon"
click at [415, 590] on div "onComplete && onComplete ( ) ; } } ; [PERSON_NAME] = requestAnimationFrame ( ti…" at bounding box center [975, 466] width 1154 height 647
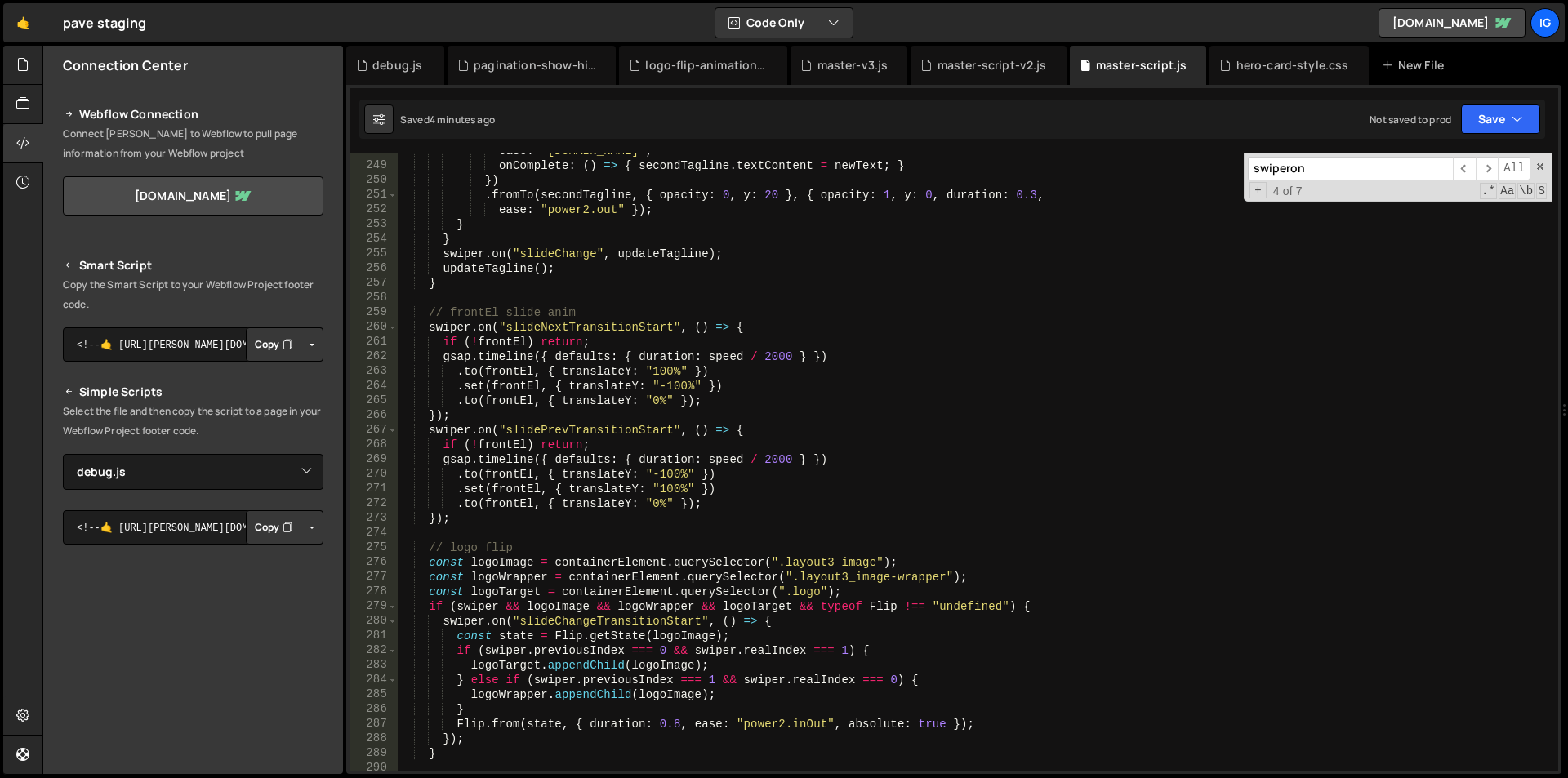
scroll to position [3982, 0]
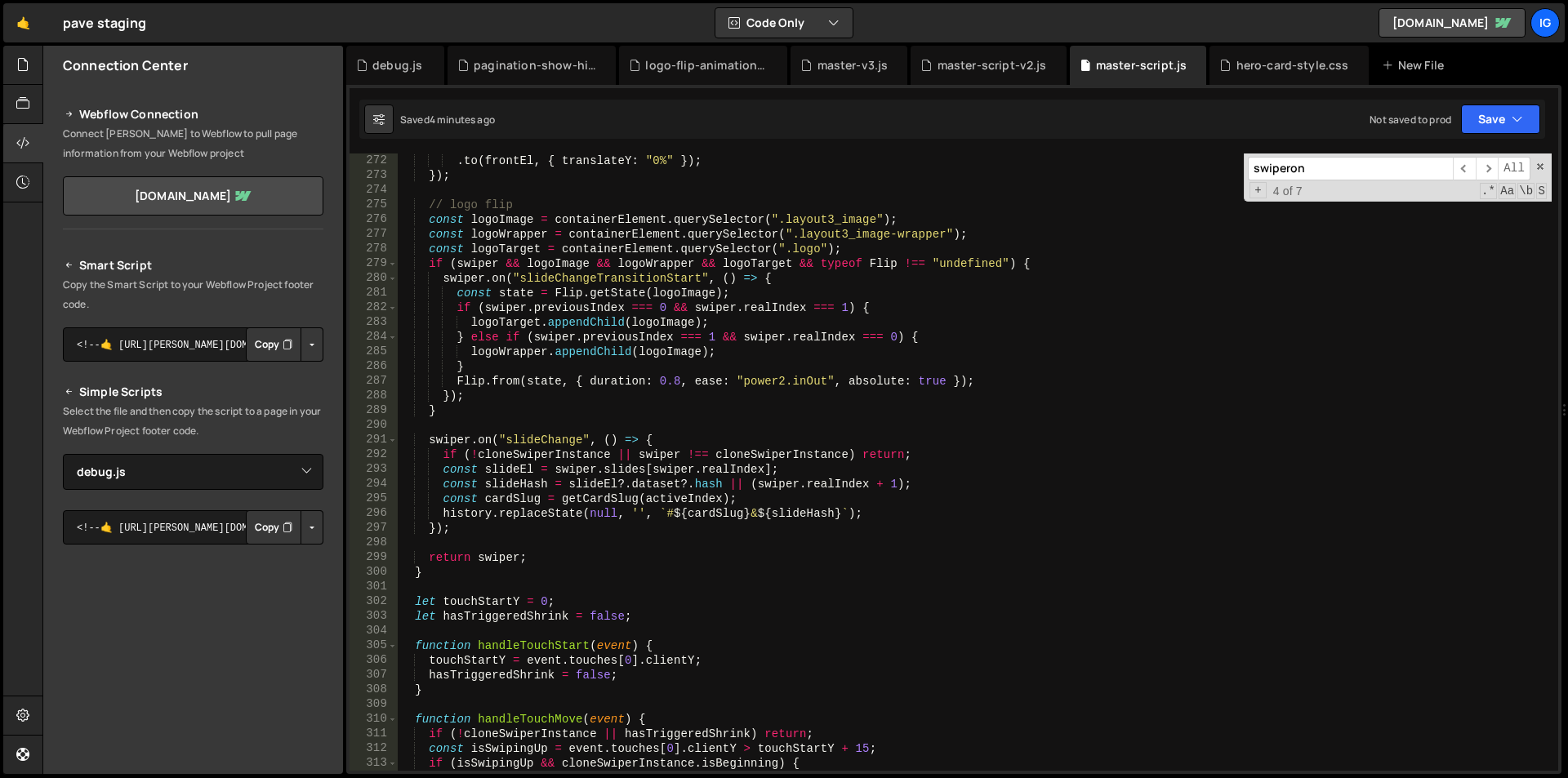
click at [426, 571] on div ". to ( frontEl , { translateY : "0%" }) ; }) ; // logo flip const logoImage = c…" at bounding box center [975, 476] width 1154 height 647
type textarea "return swiper; }"
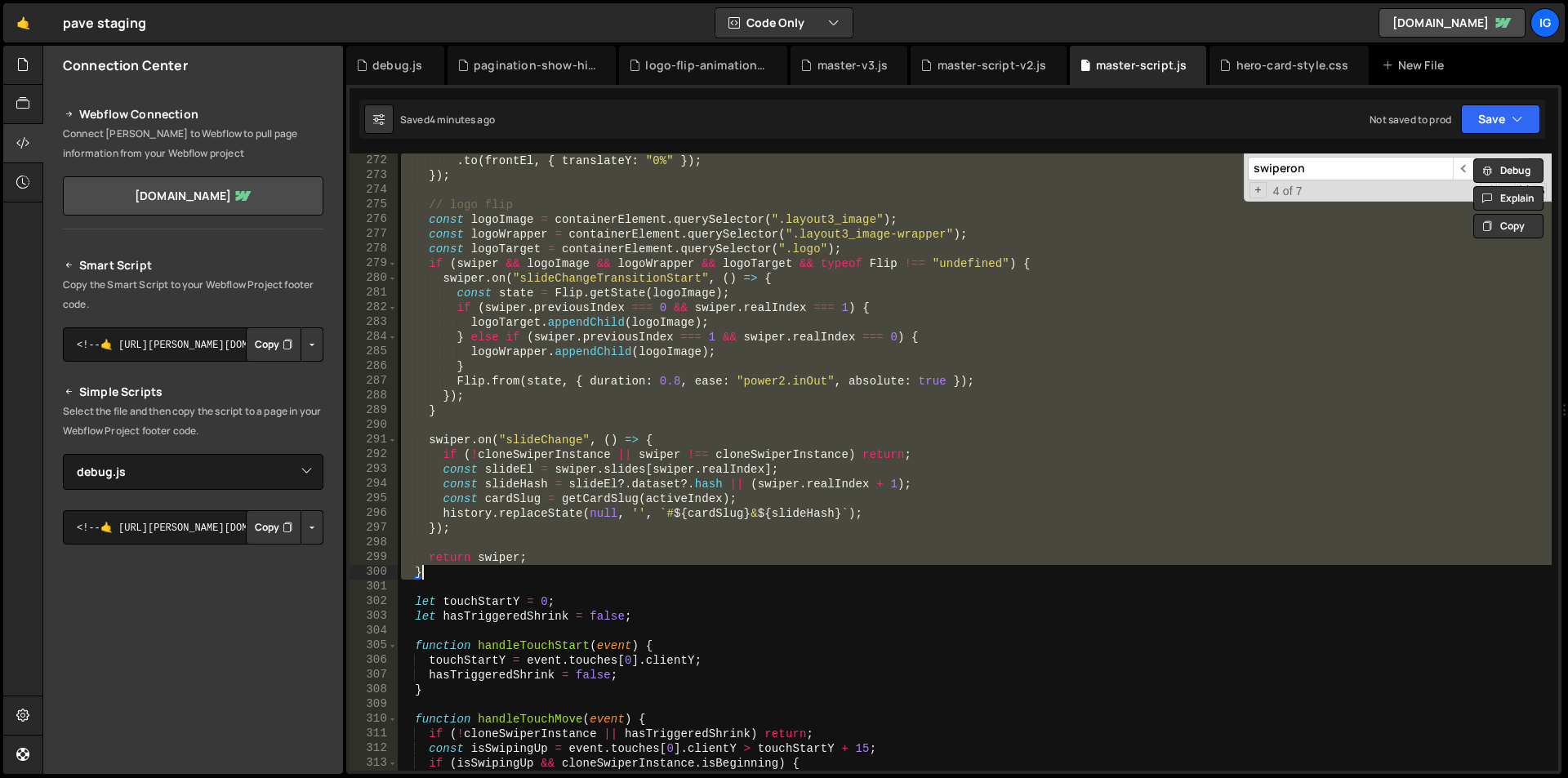
paste textarea
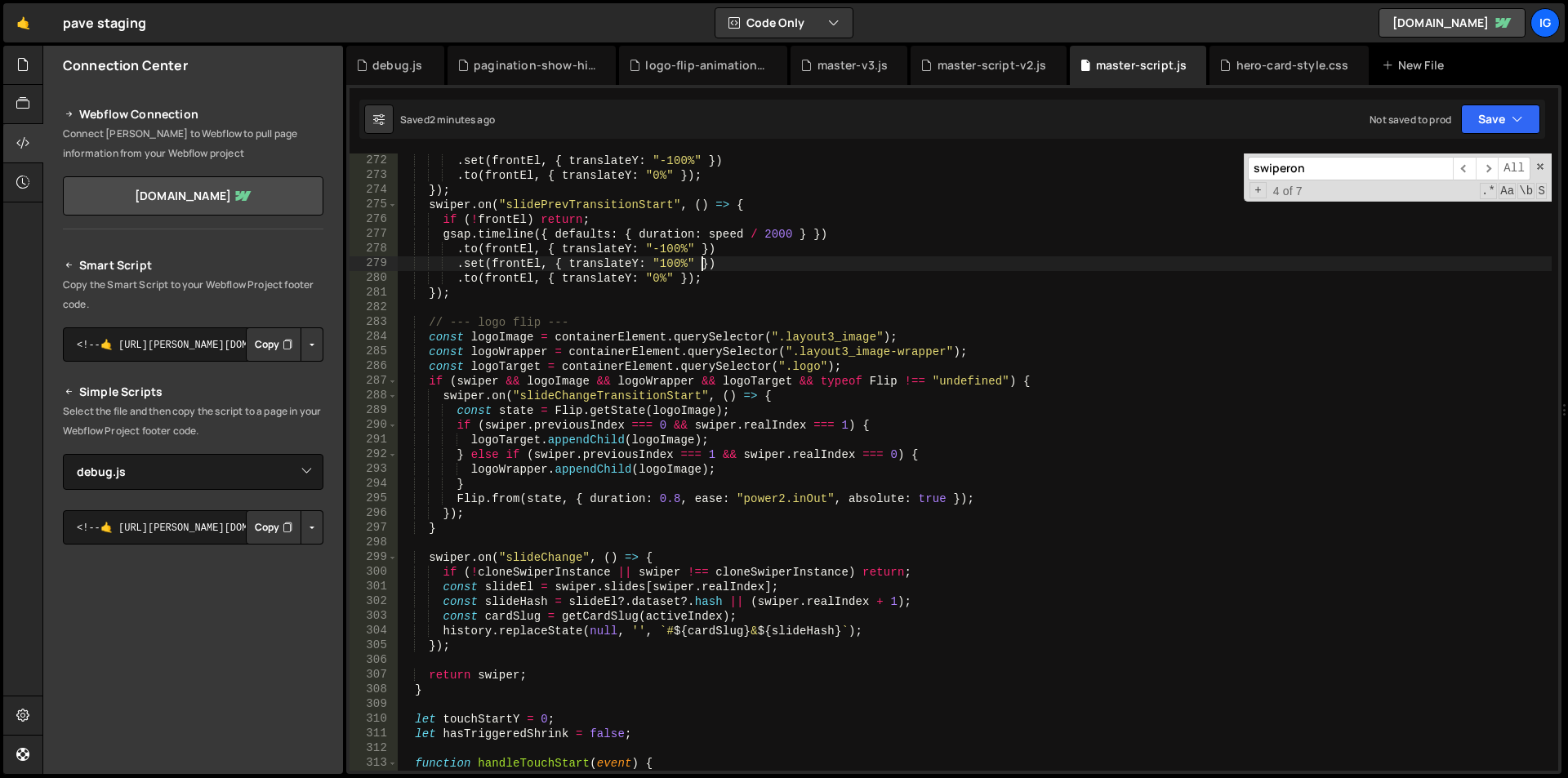
click at [701, 259] on div ". set ( frontEl , { translateY : "-100%" }) . to ( frontEl , { translateY : "0%…" at bounding box center [975, 476] width 1154 height 647
type textarea ".set(frontEl, { translateY: "100%" })"
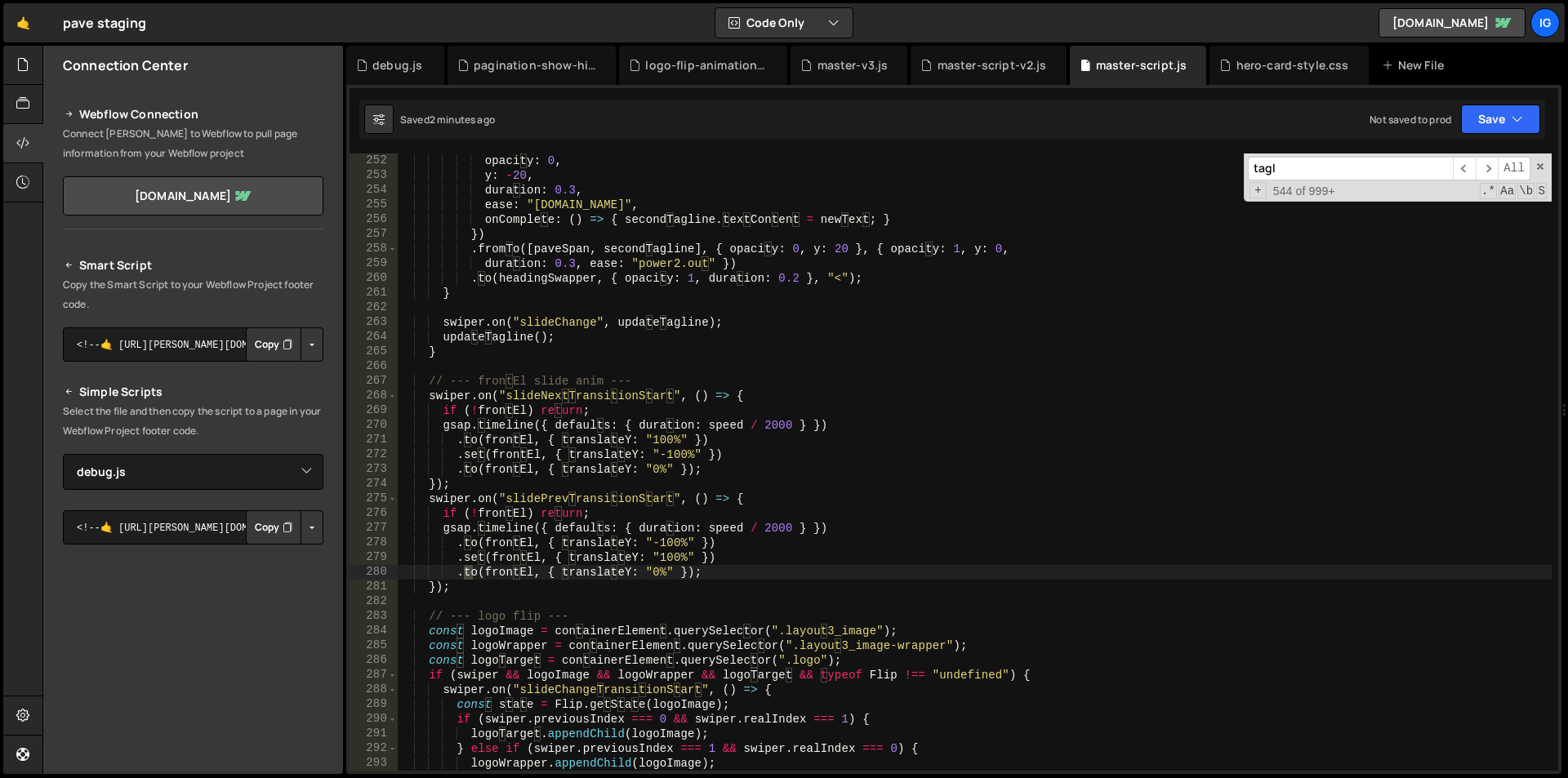
scroll to position [1661, 0]
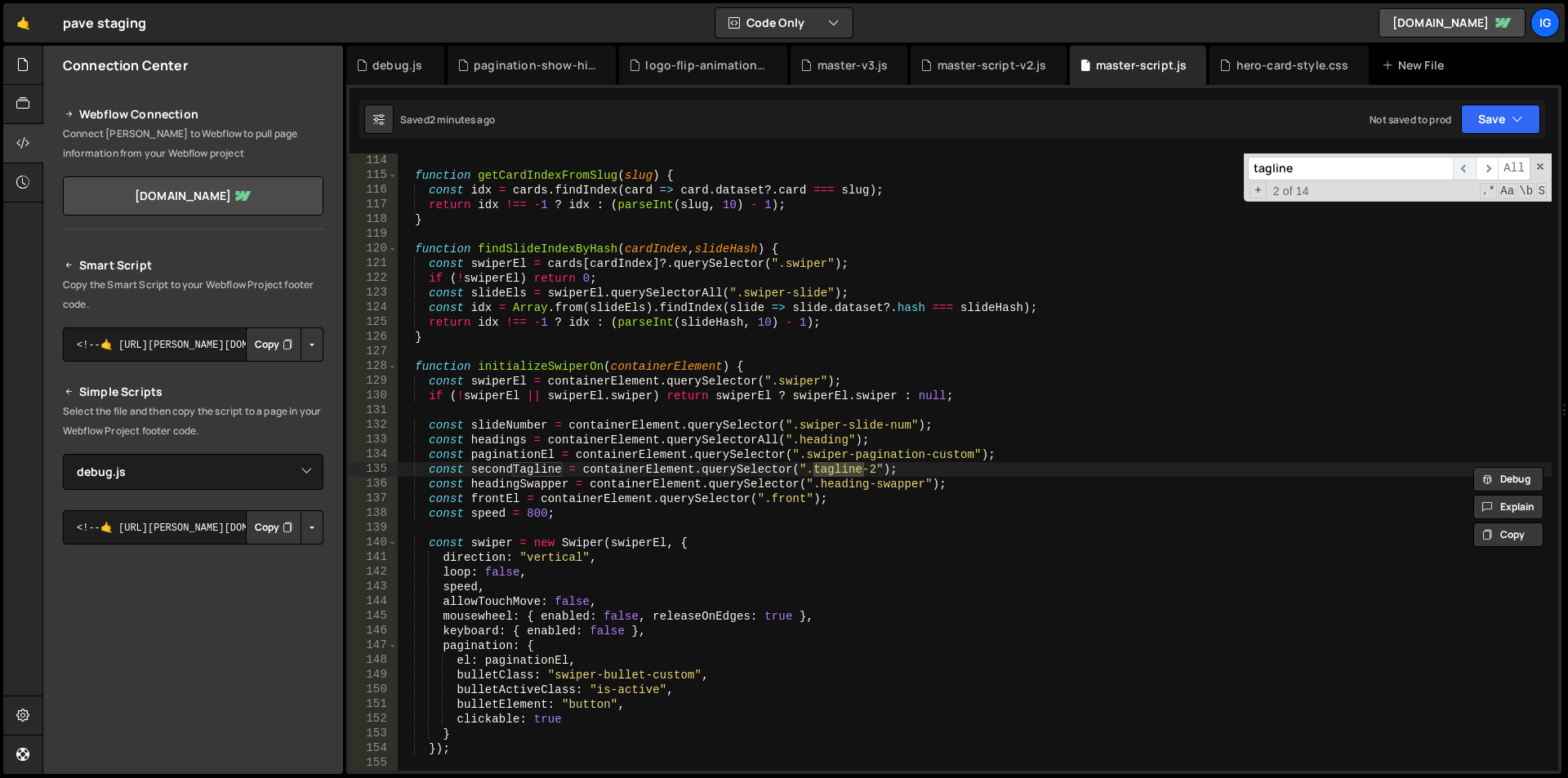
type input "tagline"
click at [1464, 166] on span "​" at bounding box center [1464, 168] width 23 height 24
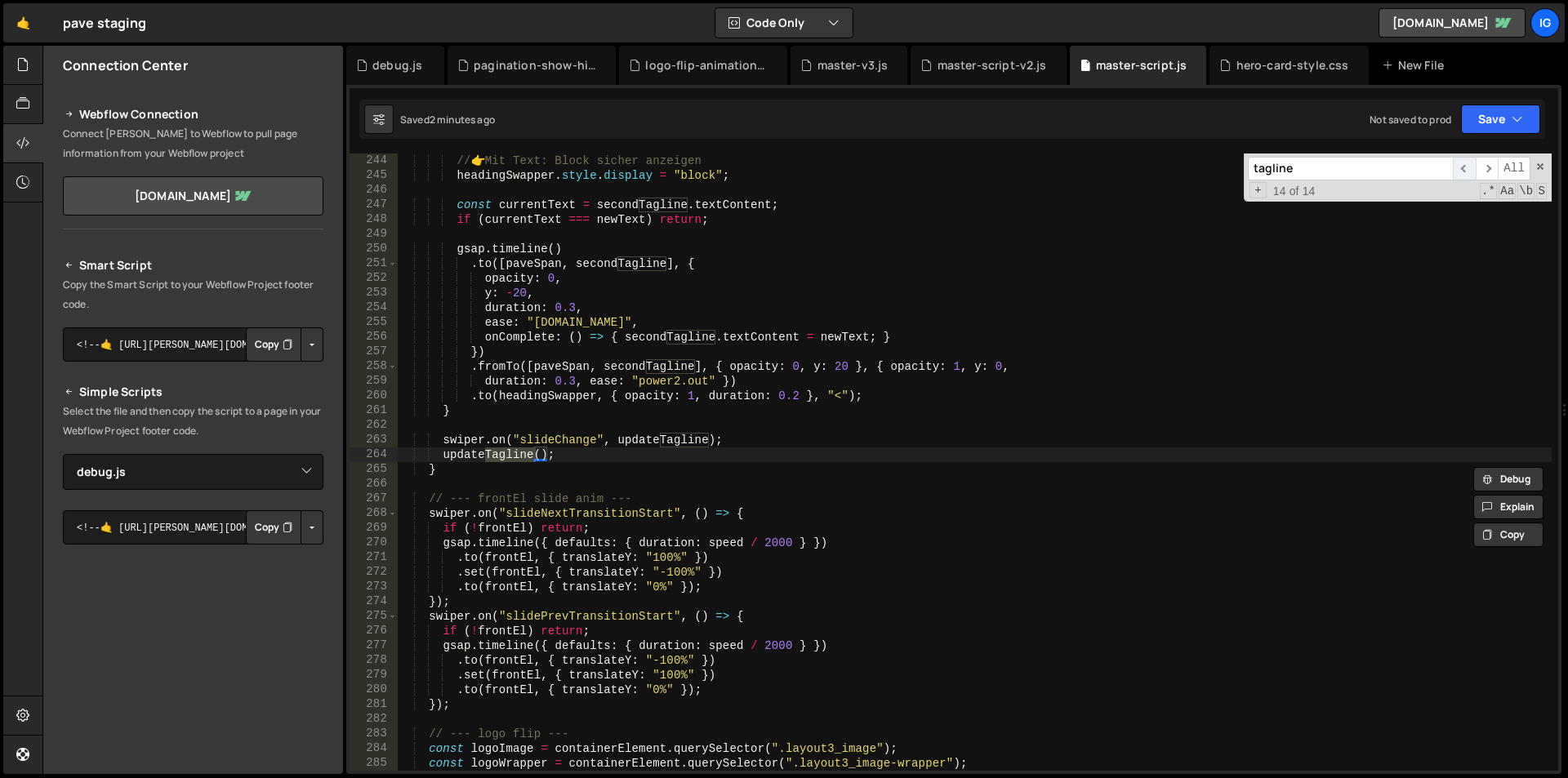
scroll to position [3571, 0]
click at [1464, 166] on span "​" at bounding box center [1464, 168] width 23 height 24
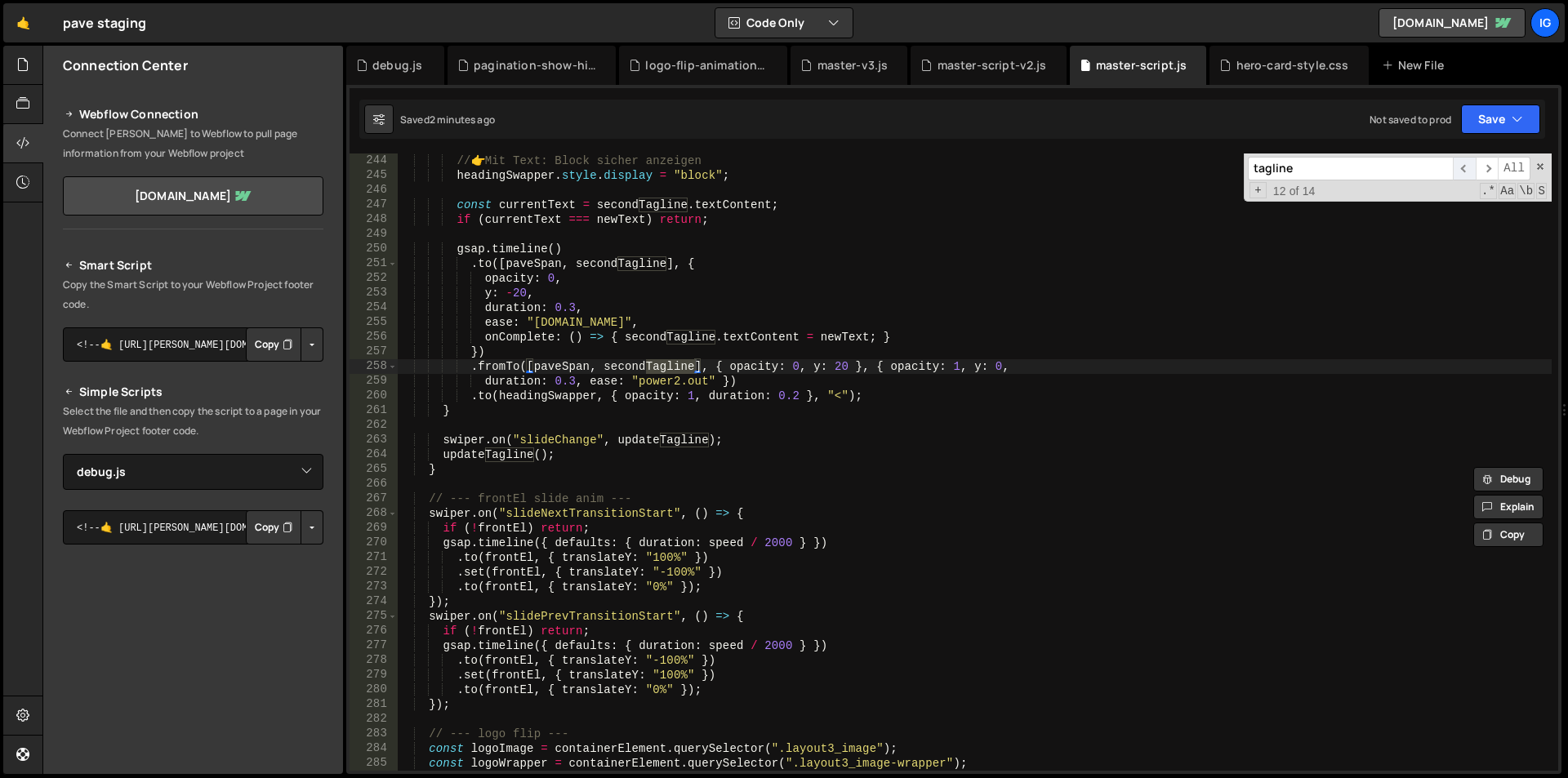
click at [1464, 166] on span "​" at bounding box center [1464, 168] width 23 height 24
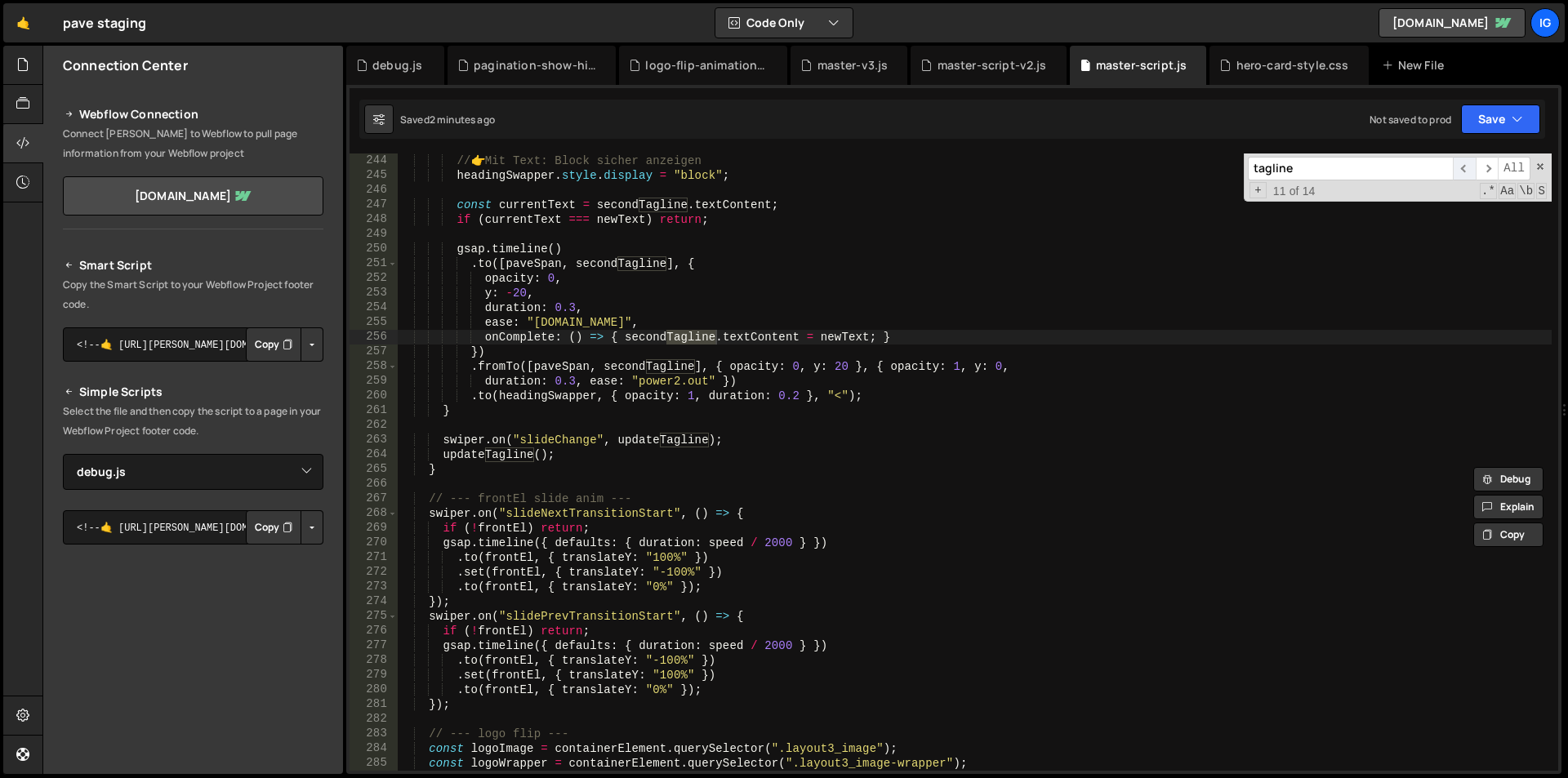
click at [1464, 166] on span "​" at bounding box center [1464, 168] width 23 height 24
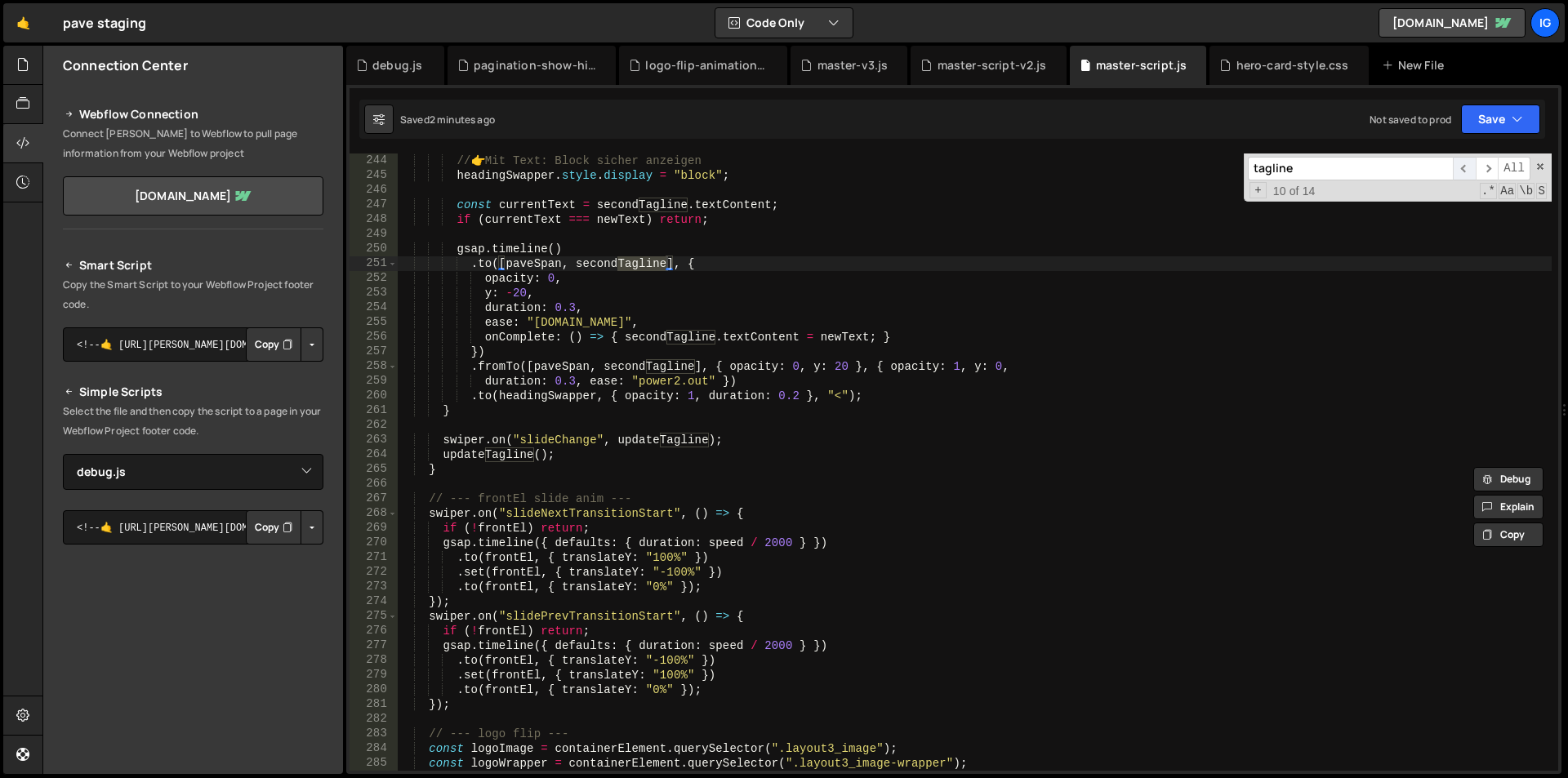
click at [1464, 166] on span "​" at bounding box center [1464, 168] width 23 height 24
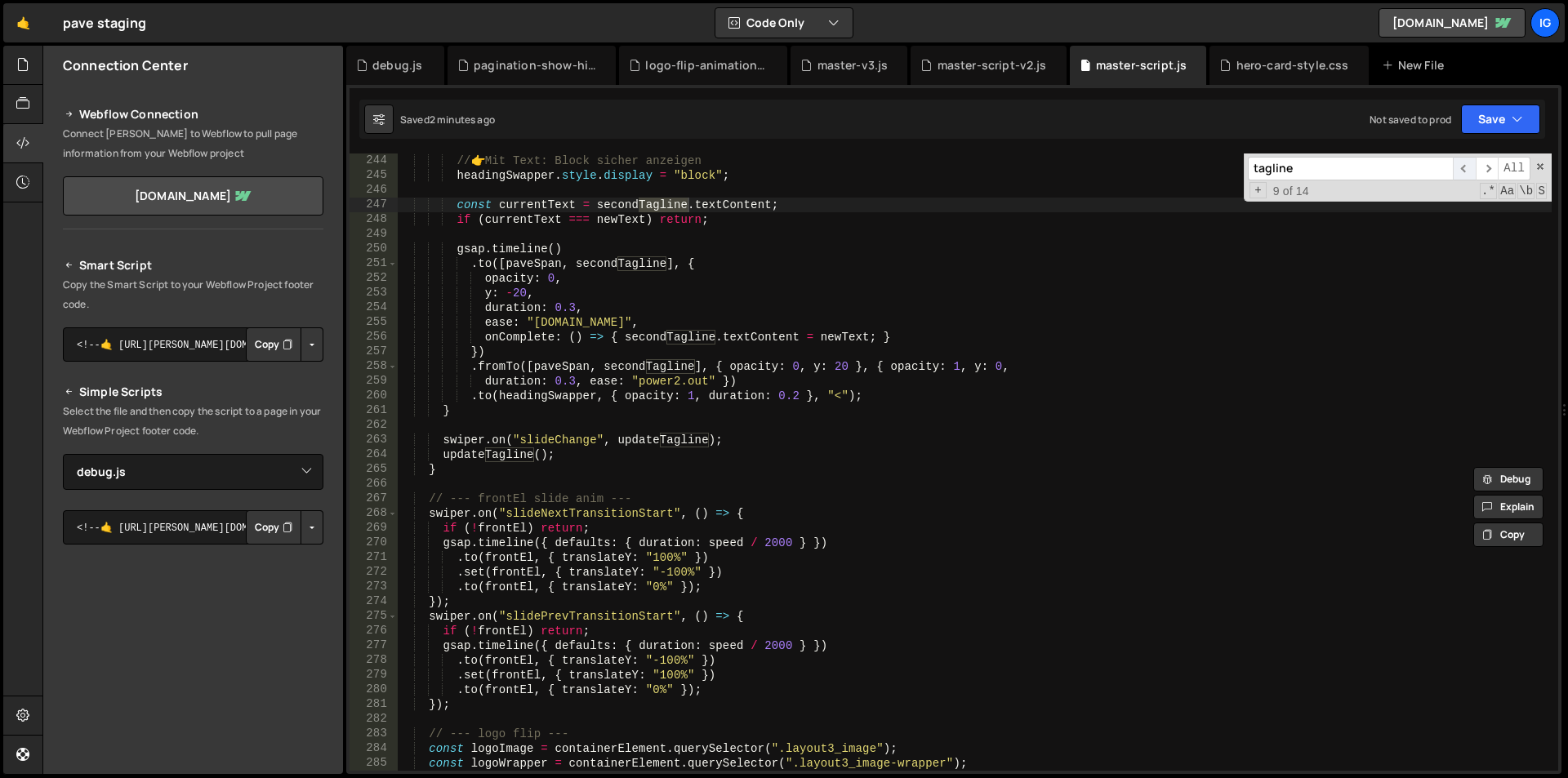
click at [1464, 166] on span "​" at bounding box center [1464, 168] width 23 height 24
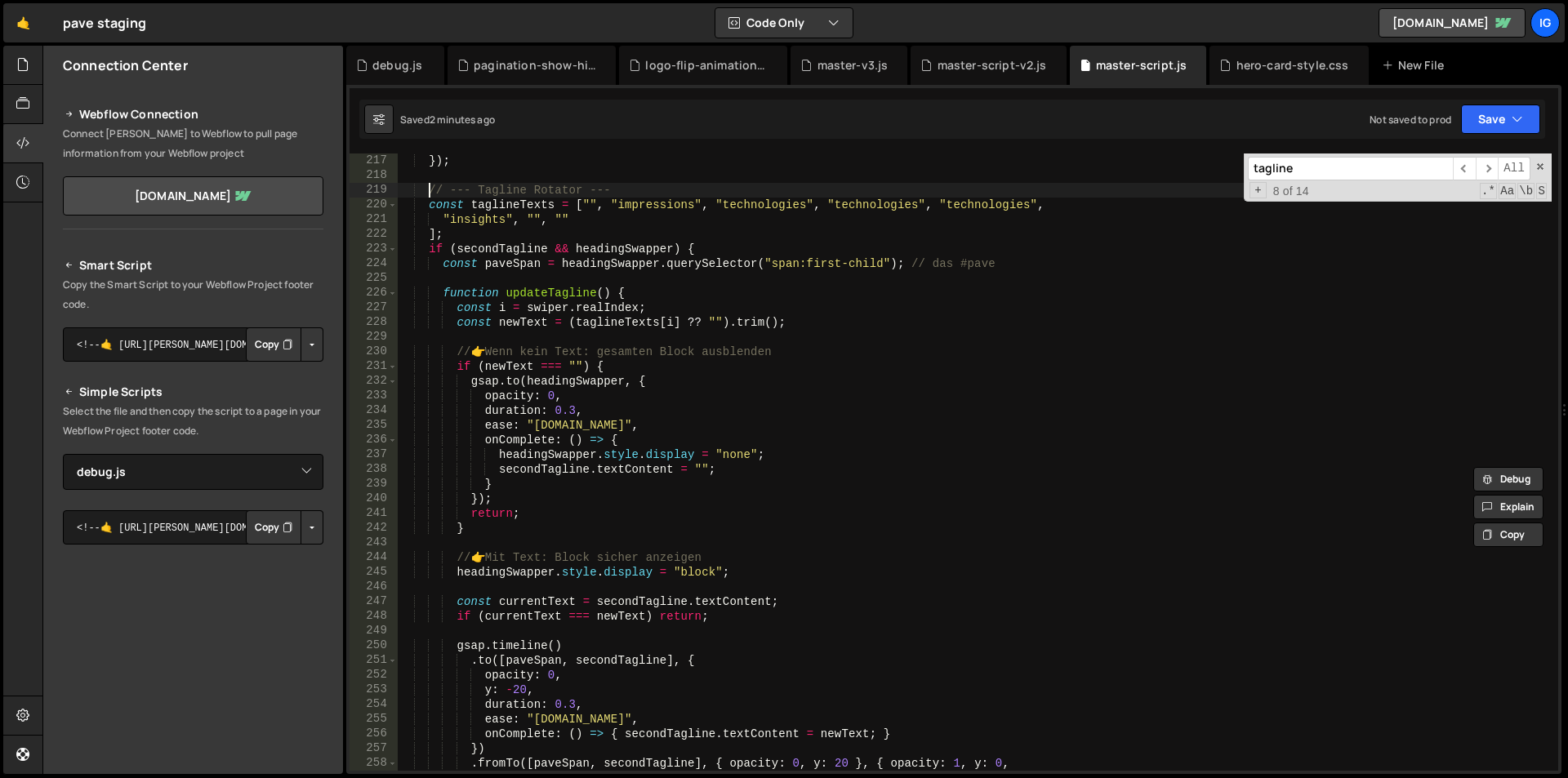
click at [430, 188] on div "}) ; // --- Tagline Rotator --- const taglineTexts = [ "" , "impressions" , "te…" at bounding box center [975, 476] width 1154 height 647
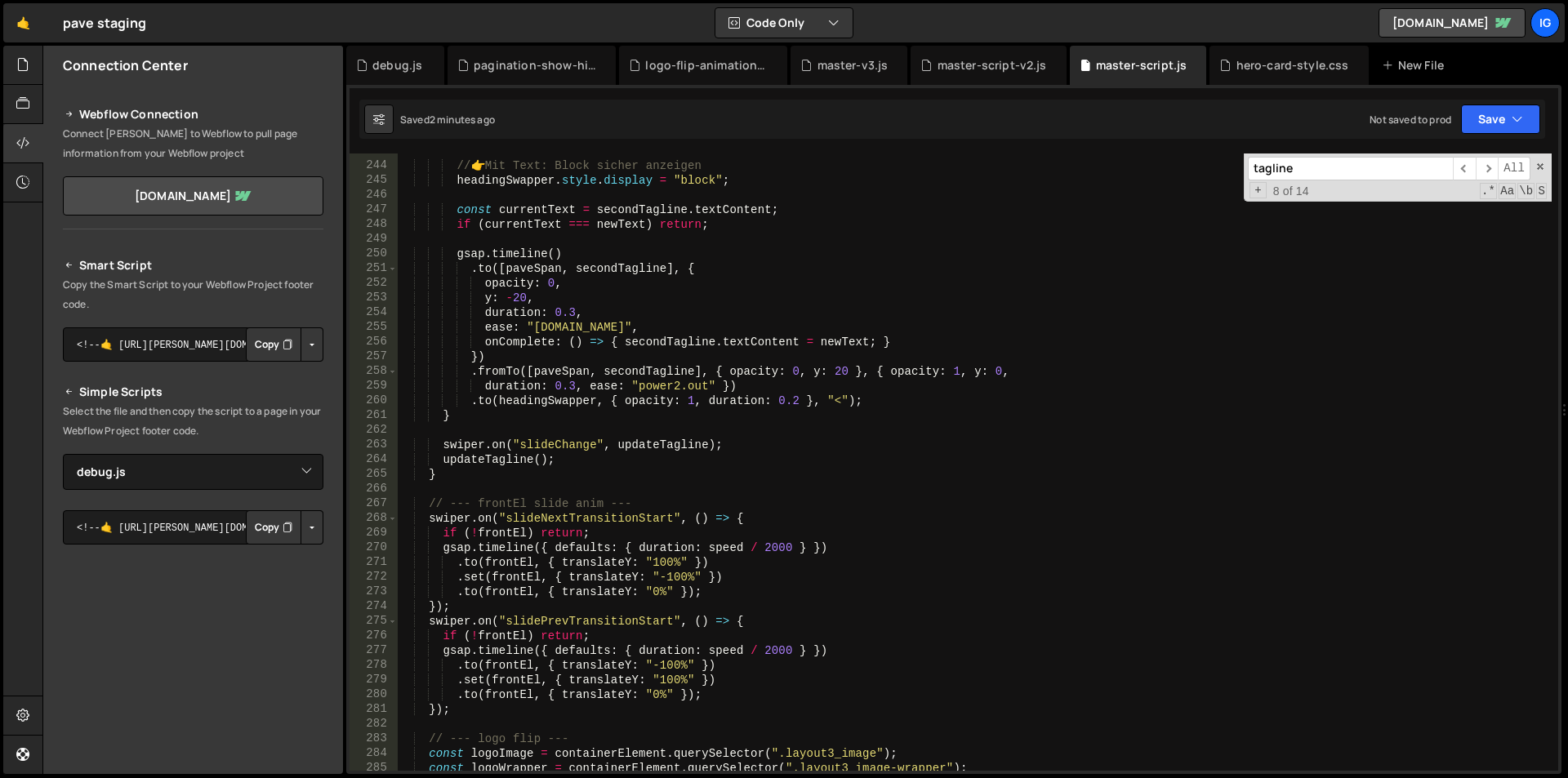
scroll to position [3566, 0]
click at [436, 475] on div "// 👉 Mit Text: Block sicher anzeigen headingSwapper . style . display = "block"…" at bounding box center [975, 466] width 1154 height 647
type textarea "updateTagline(); }"
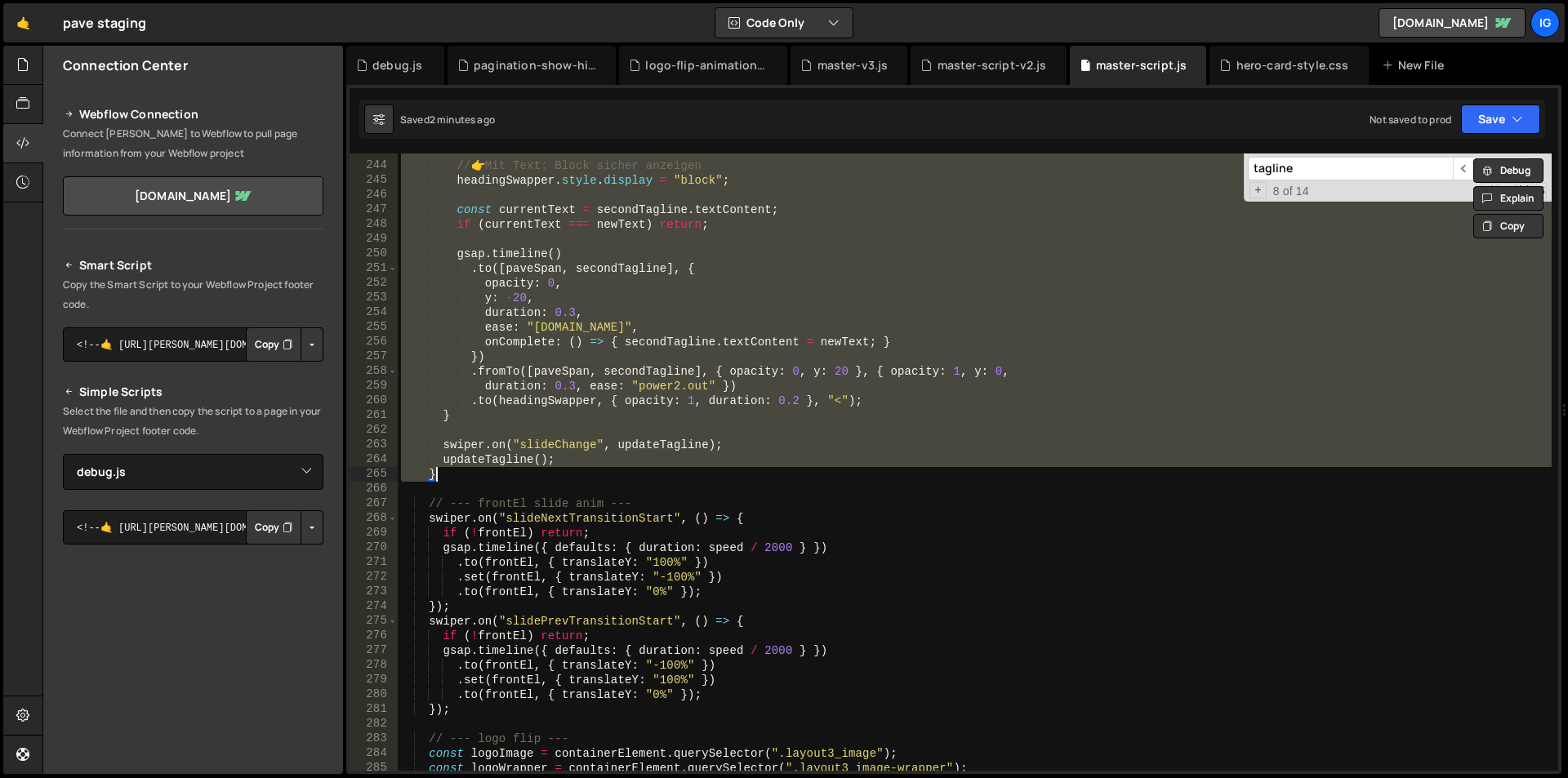
paste textarea
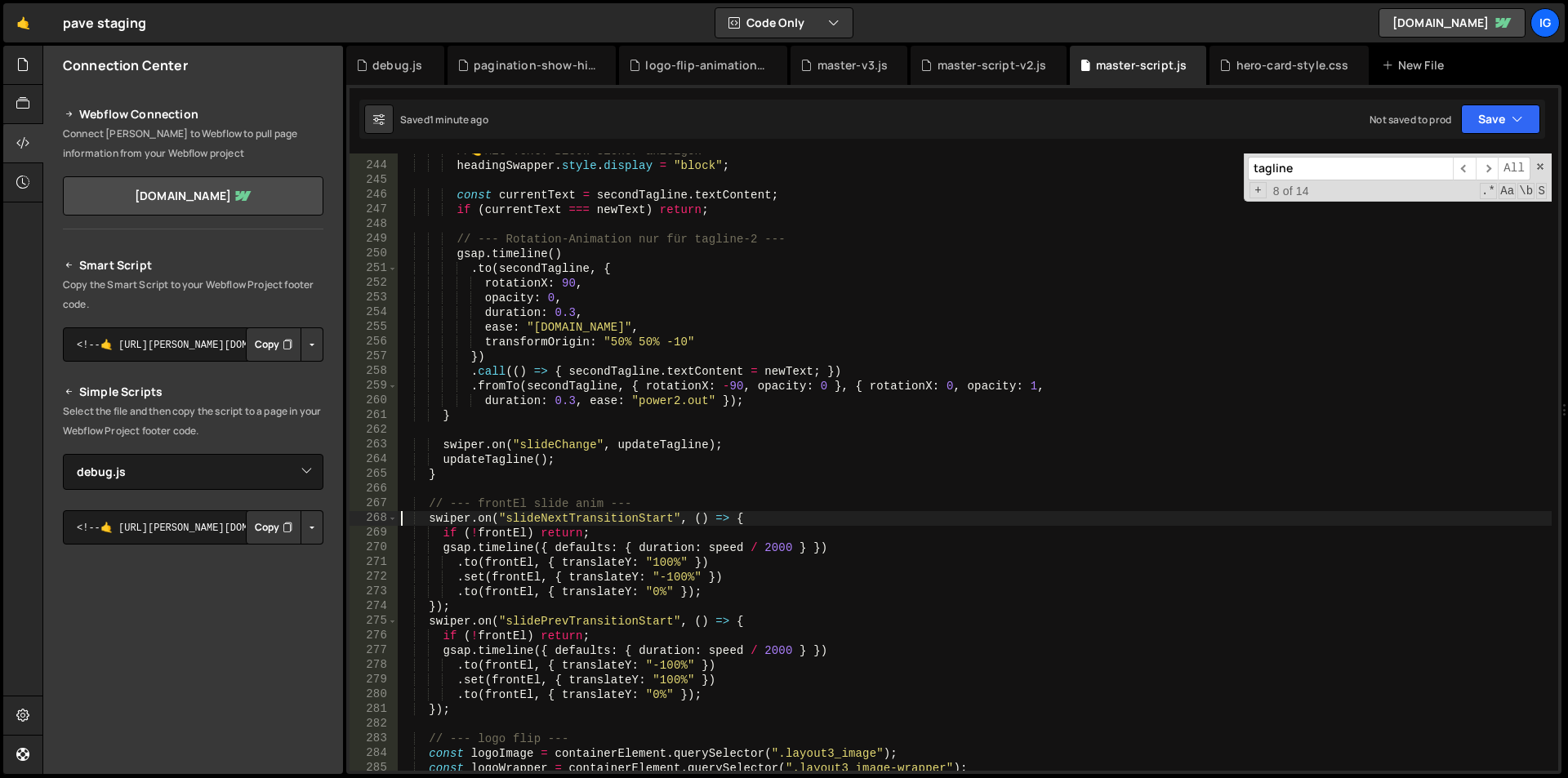
click at [427, 505] on div "// 👉 Mit Text: Block sicher anzeigen headingSwapper . style . display = "block"…" at bounding box center [975, 466] width 1154 height 647
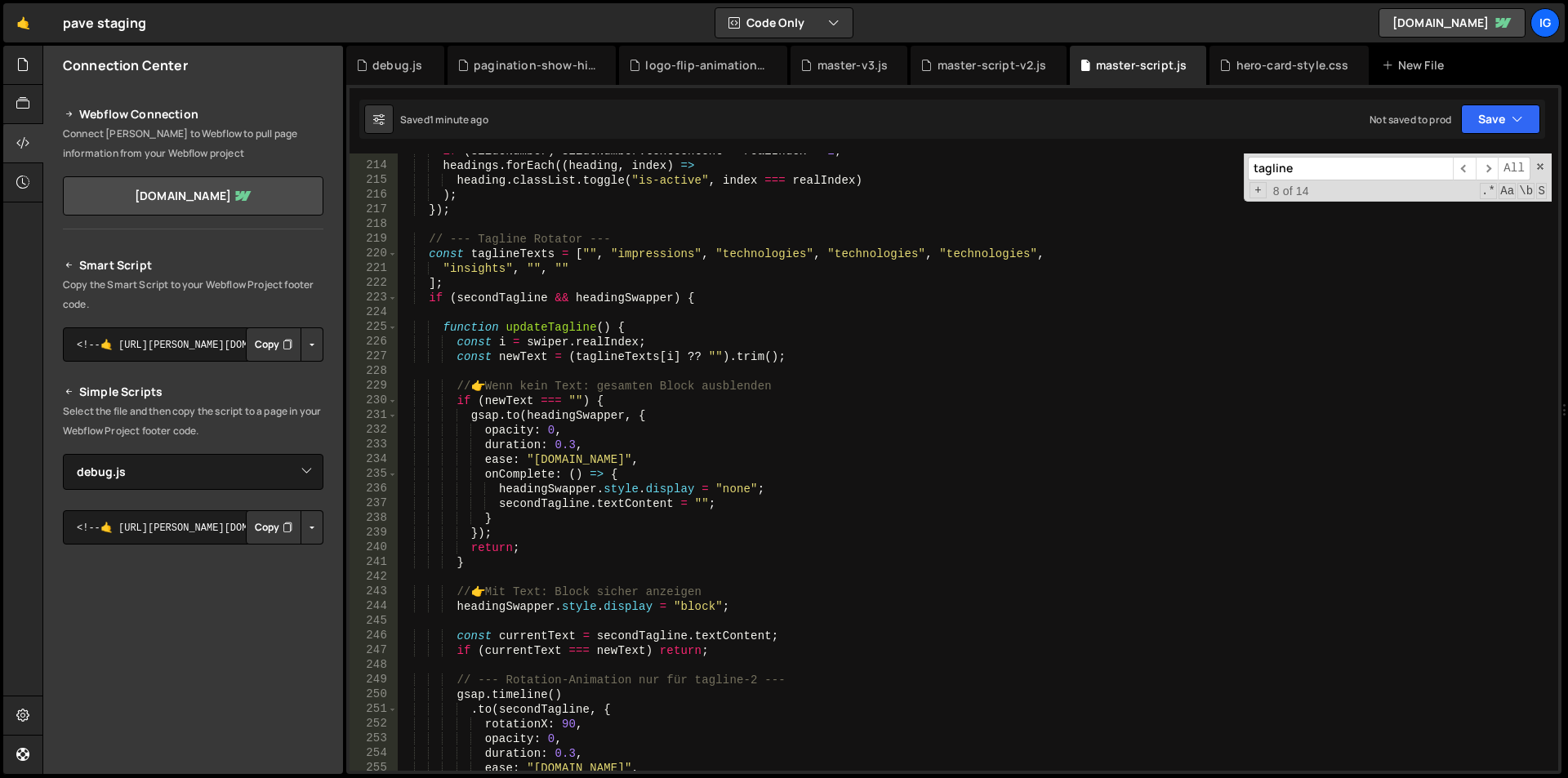
scroll to position [3028, 0]
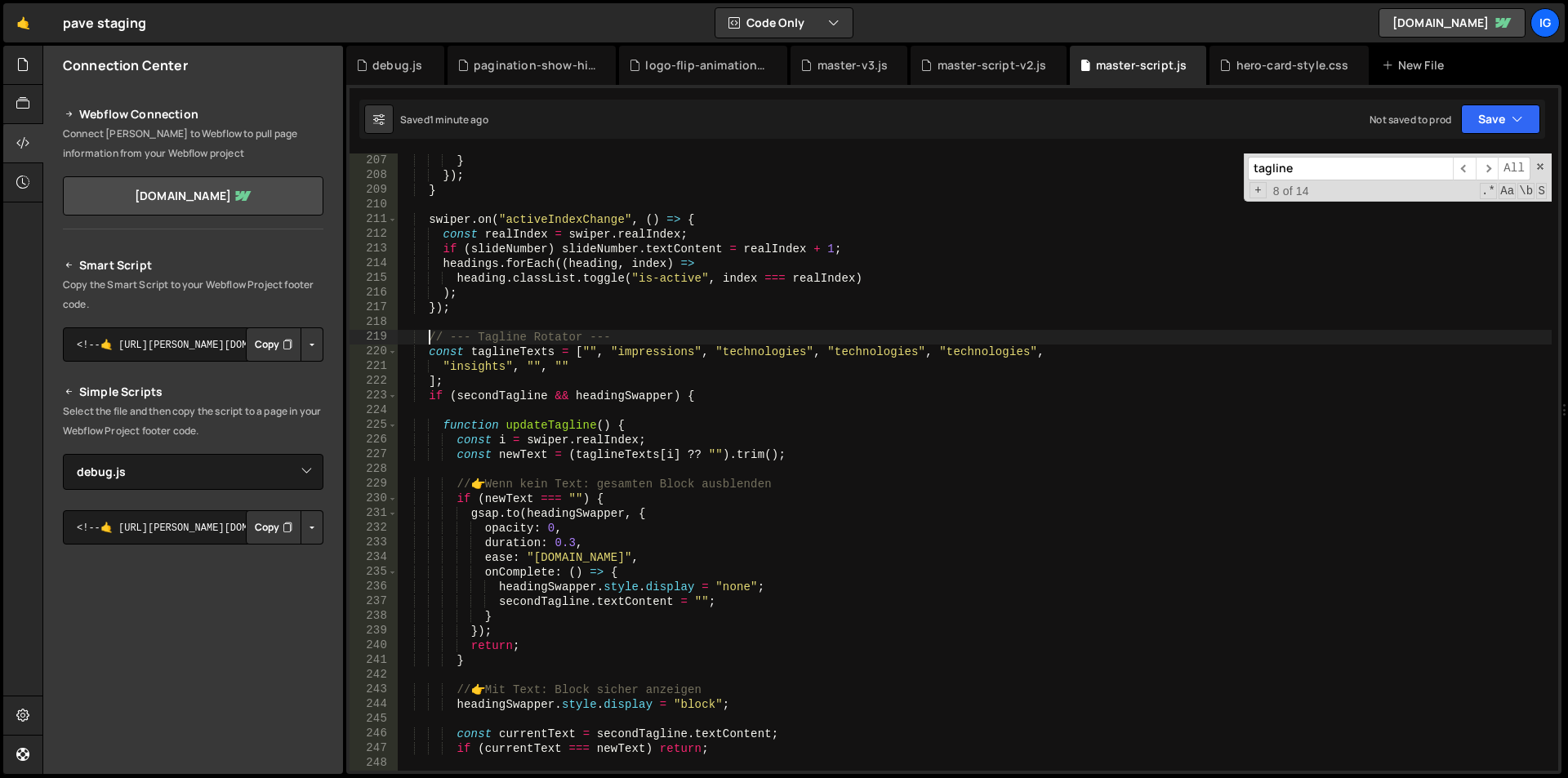
click at [425, 341] on div "} }) ; } swiper . on ( "activeIndexChange" , ( ) => { const realIndex = swiper …" at bounding box center [975, 476] width 1154 height 647
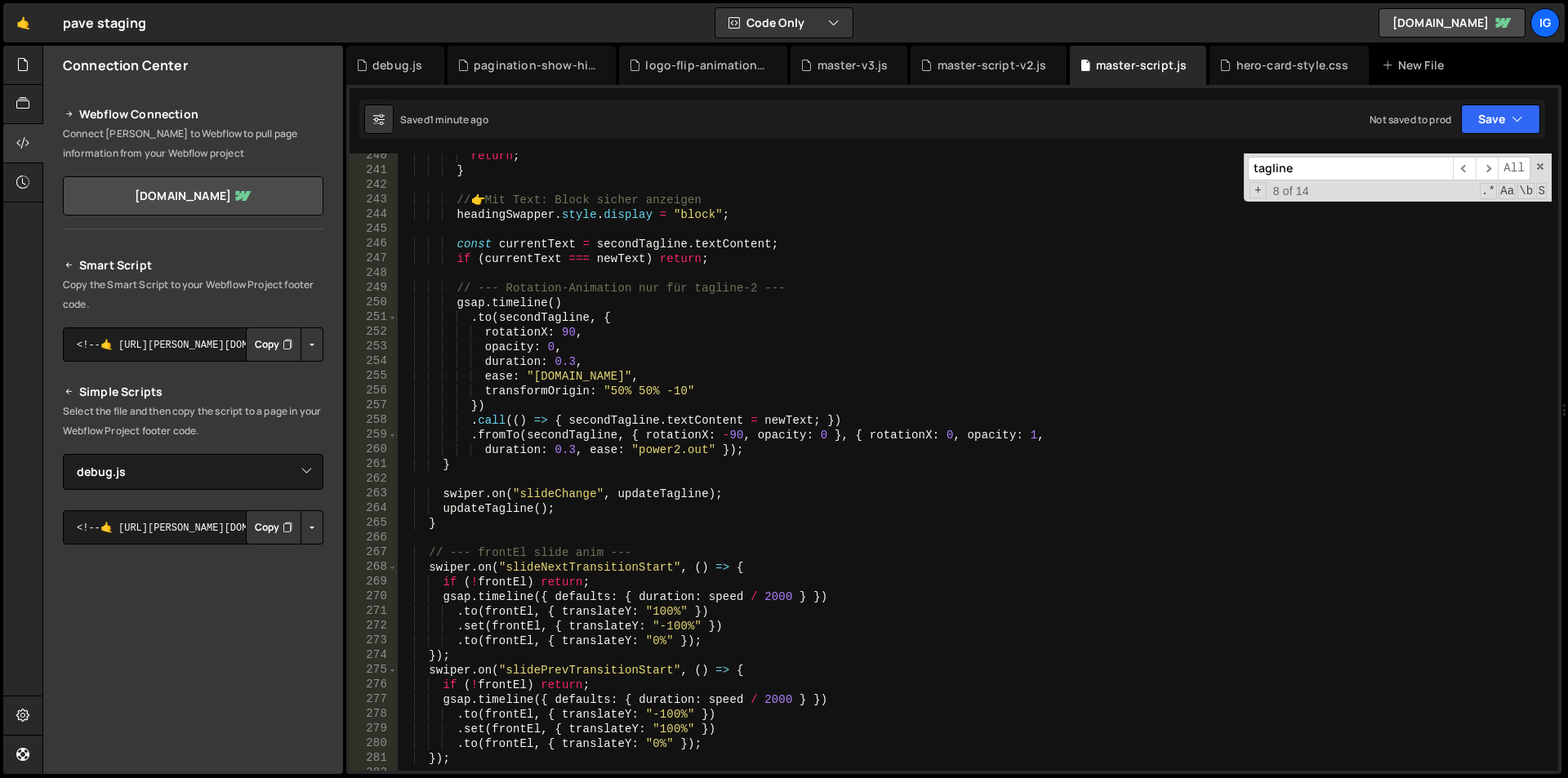
scroll to position [3566, 0]
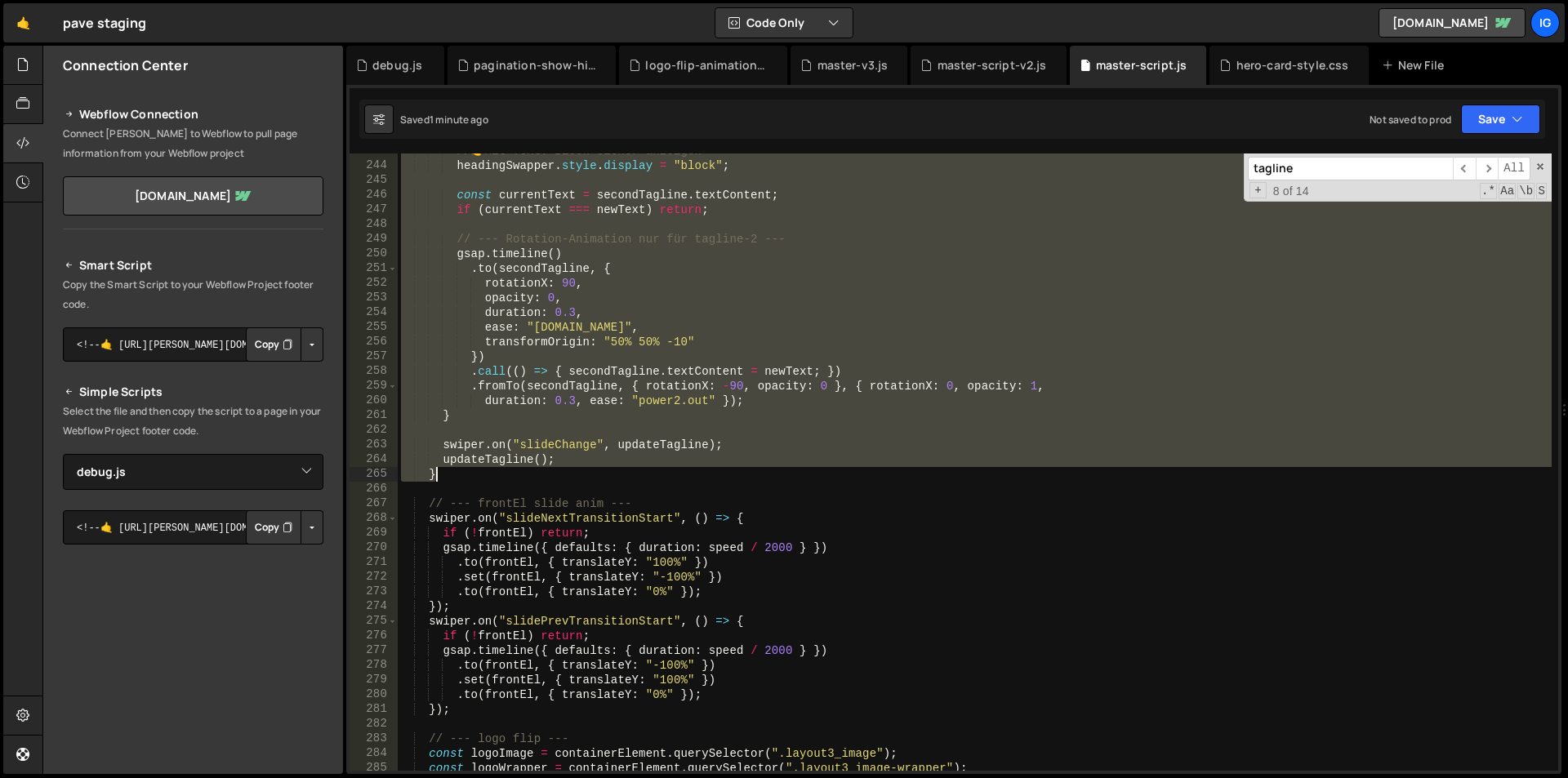
click at [435, 473] on div "// 👉 Mit Text: Block sicher anzeigen headingSwapper . style . display = "block"…" at bounding box center [975, 466] width 1154 height 647
type textarea "updateTagline(); }"
paste textarea
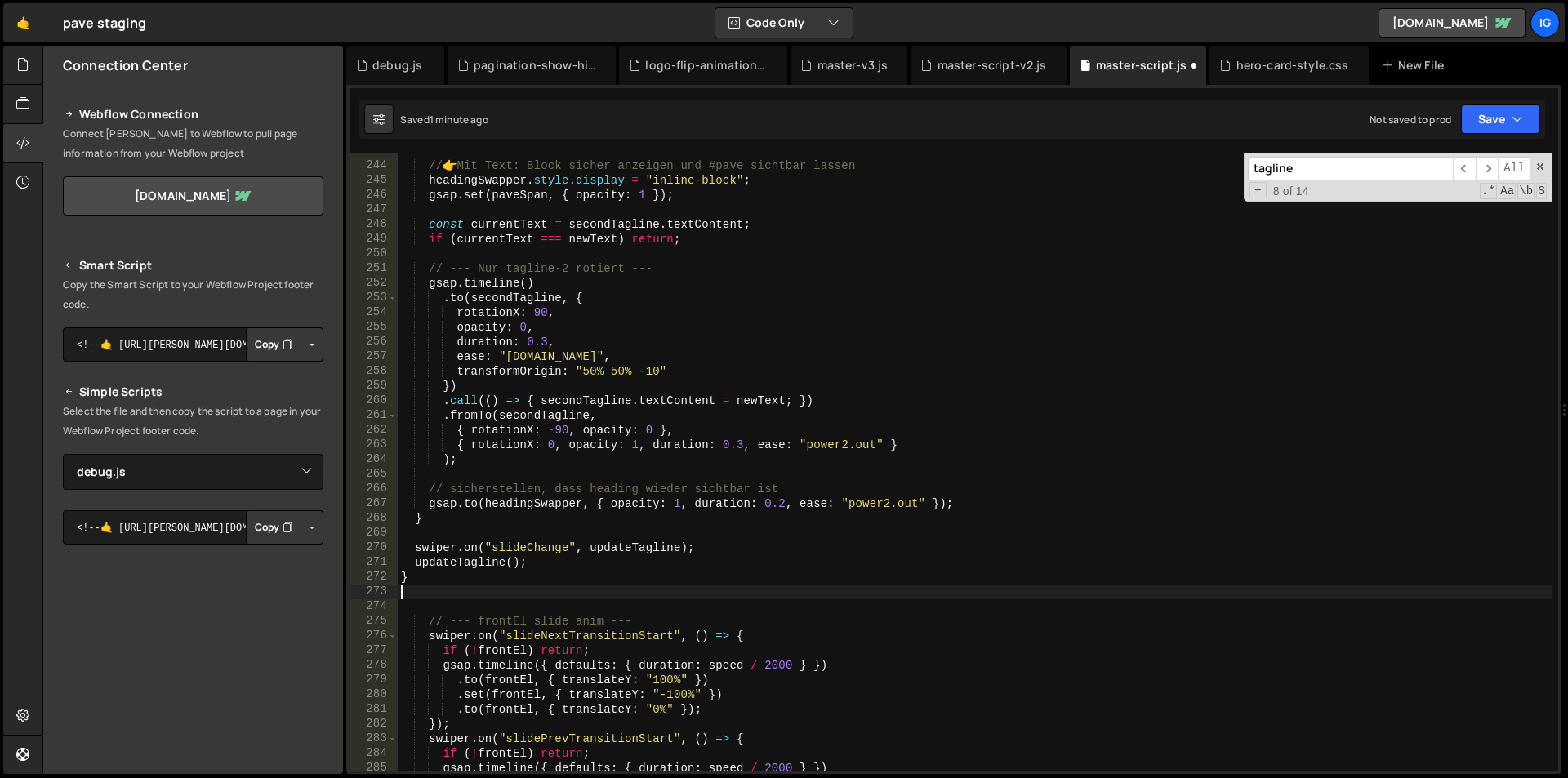
type textarea "swiper.on("slideNextTransitionStart", () => {"
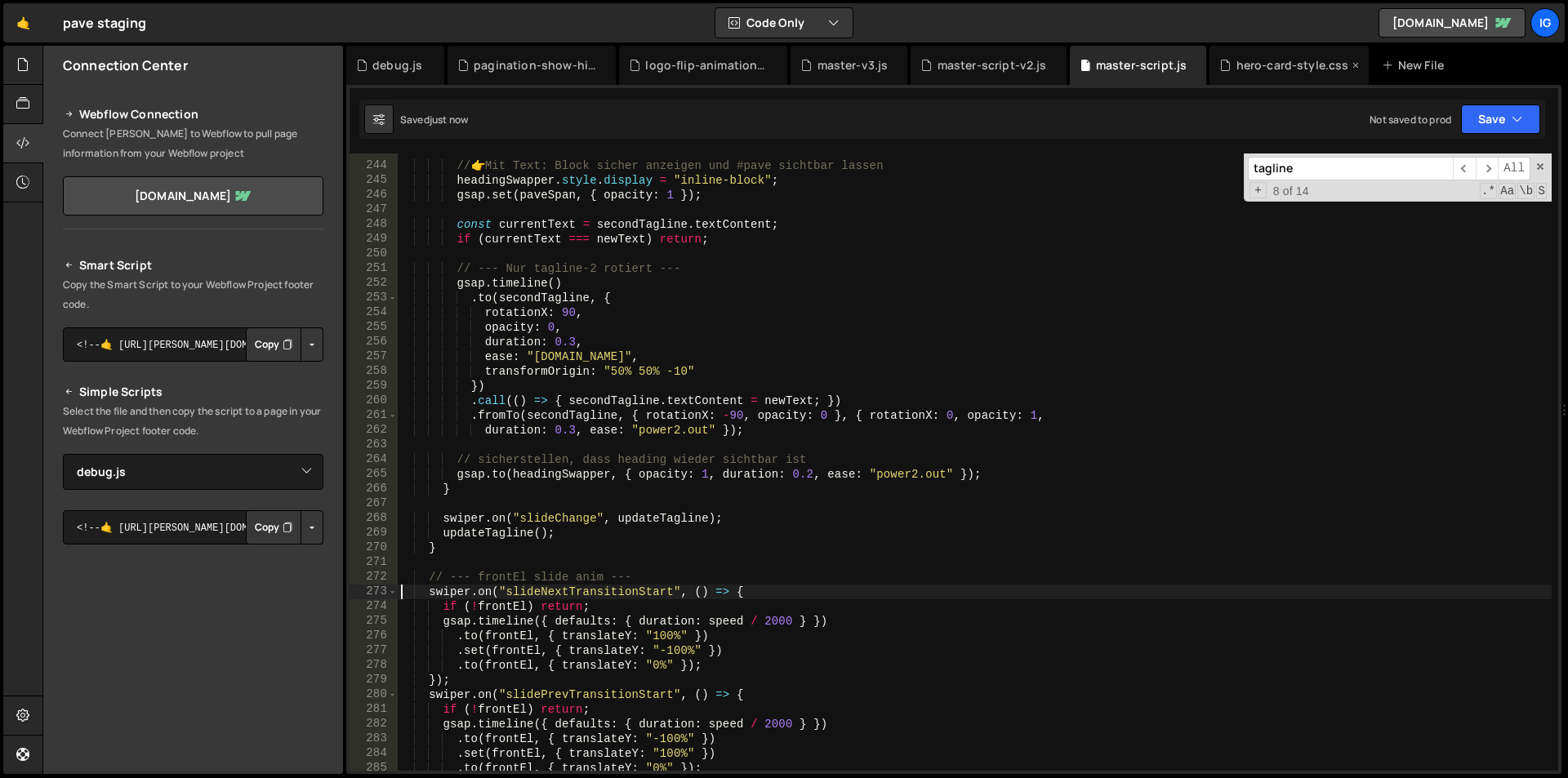
click at [1255, 60] on div "hero-card-style.css" at bounding box center [1293, 65] width 113 height 17
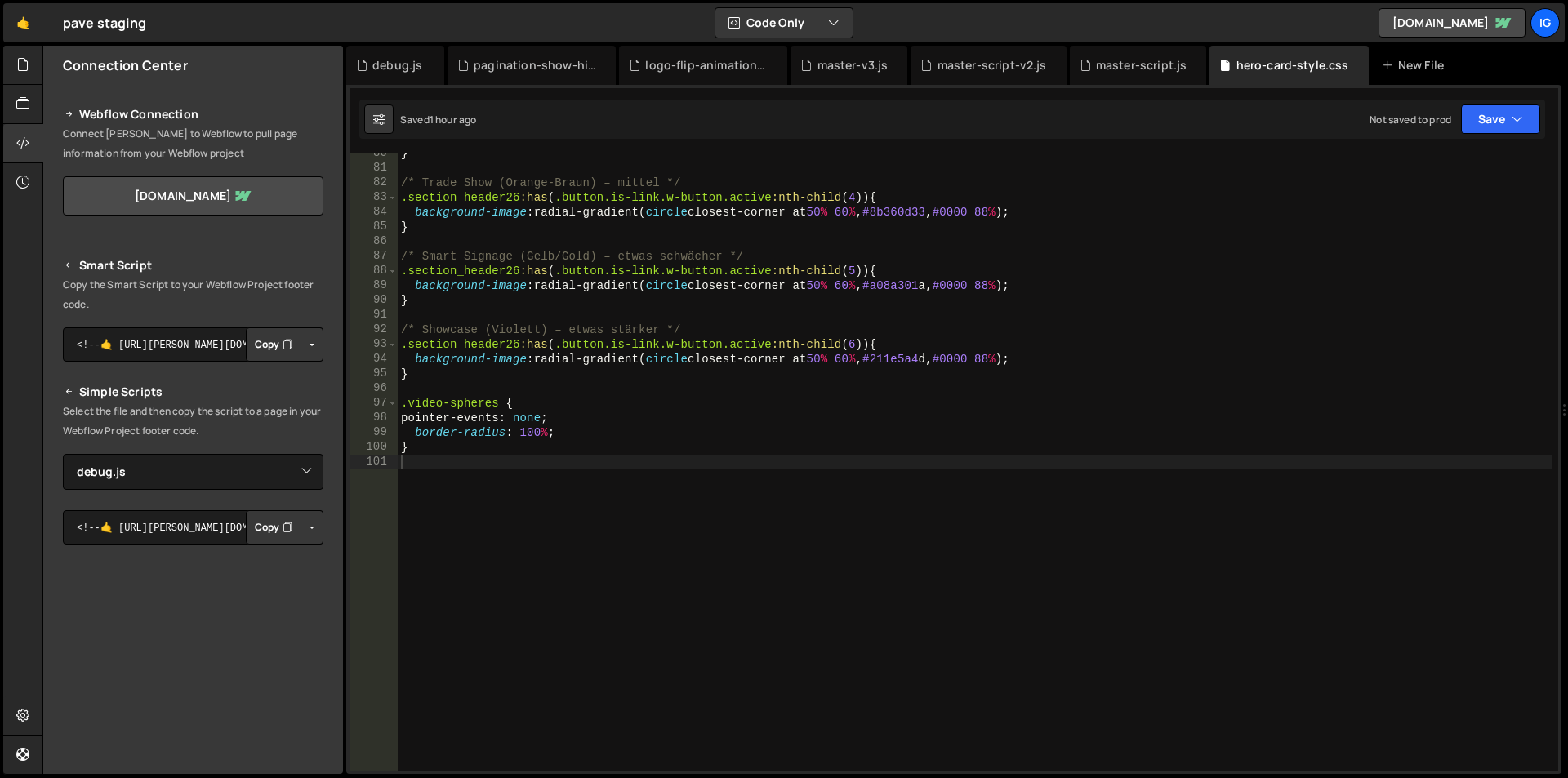
click at [511, 488] on div "} /* Trade Show (Orange-[PERSON_NAME]) – [PERSON_NAME] */ .section_header26 :ha…" at bounding box center [975, 469] width 1154 height 647
paste textarea "transform-style: preserve-3d;"
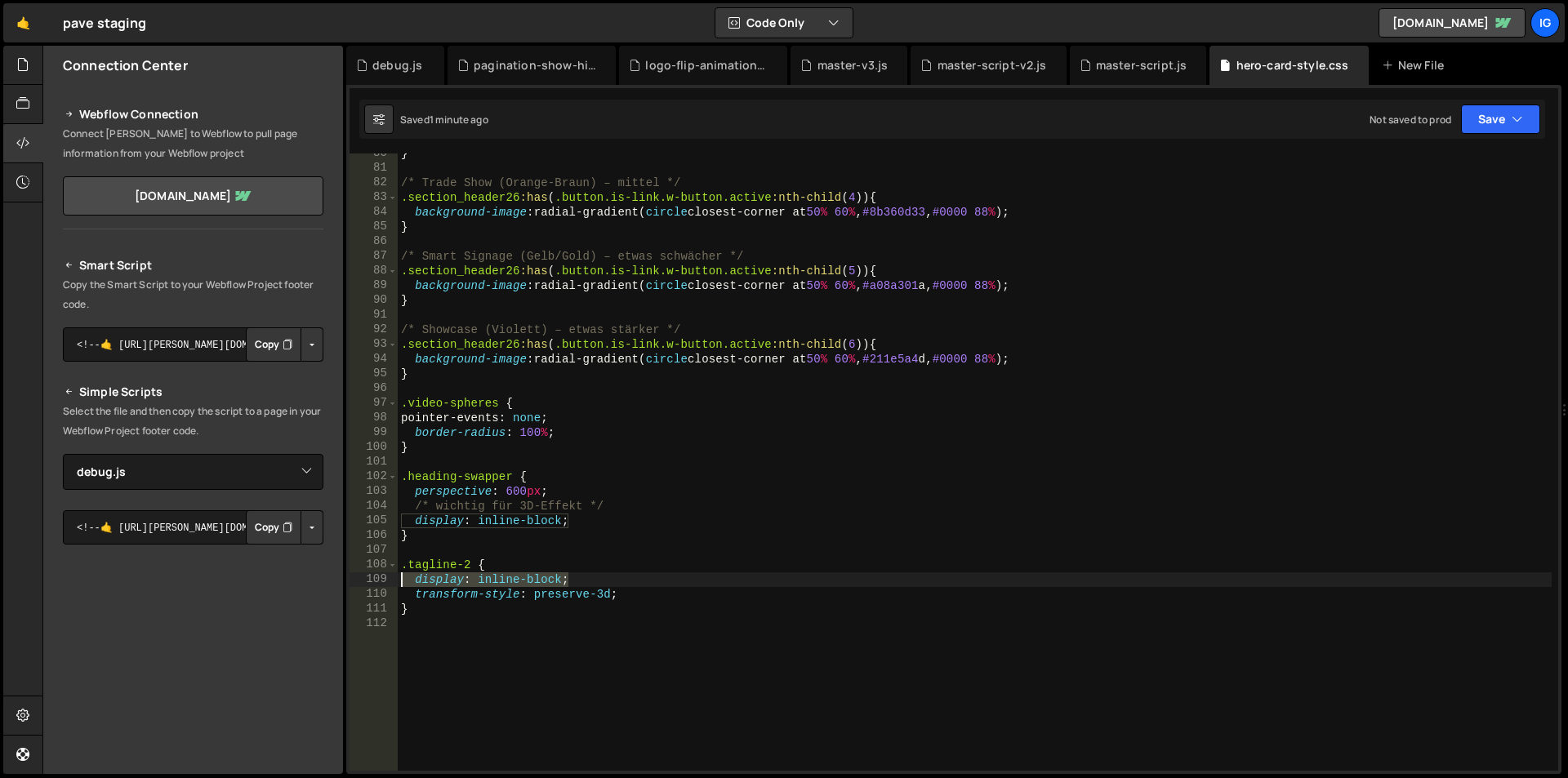
drag, startPoint x: 571, startPoint y: 579, endPoint x: 385, endPoint y: 586, distance: 186.1
click at [385, 586] on div "transform-style: preserve-3d; 80 81 82 83 84 85 86 87 88 89 90 91 92 93 94 95 9…" at bounding box center [953, 461] width 1209 height 617
type textarea "display: inline-block;"
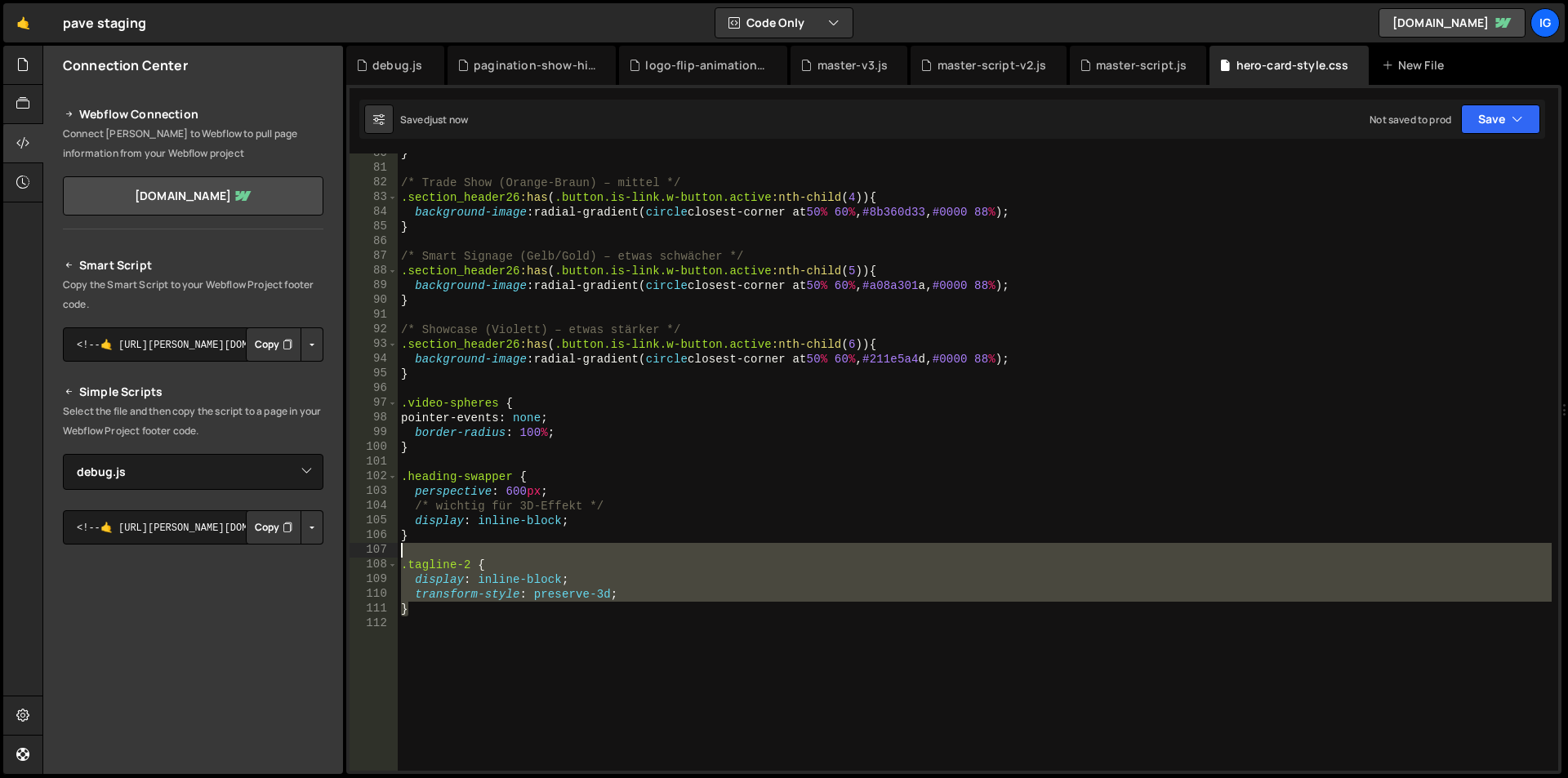
drag, startPoint x: 430, startPoint y: 594, endPoint x: 394, endPoint y: 554, distance: 53.8
click at [394, 554] on div "display: inline-block; 80 81 82 83 84 85 86 87 88 89 90 91 92 93 94 95 96 97 98…" at bounding box center [953, 461] width 1209 height 617
click at [516, 608] on div "} /* Trade Show (Orange-[PERSON_NAME]) – [PERSON_NAME] */ .section_header26 :ha…" at bounding box center [975, 469] width 1154 height 647
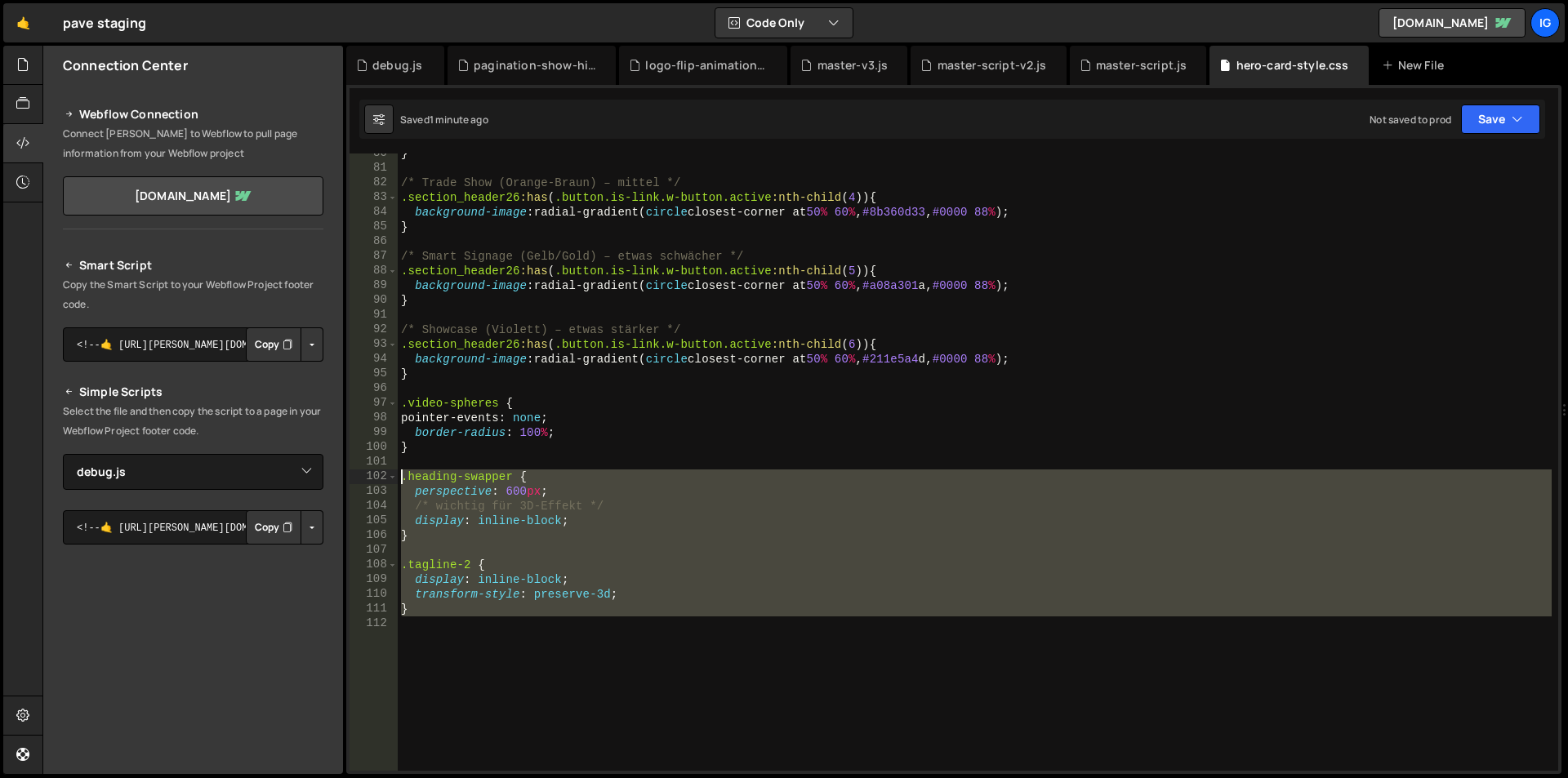
drag, startPoint x: 451, startPoint y: 618, endPoint x: 368, endPoint y: 475, distance: 165.3
click at [368, 475] on div "} 80 81 82 83 84 85 86 87 88 89 90 91 92 93 94 95 96 97 98 99 100 101 102 103 1…" at bounding box center [953, 461] width 1209 height 617
type textarea ".heading-swapper { perspective: 600px;"
paste textarea
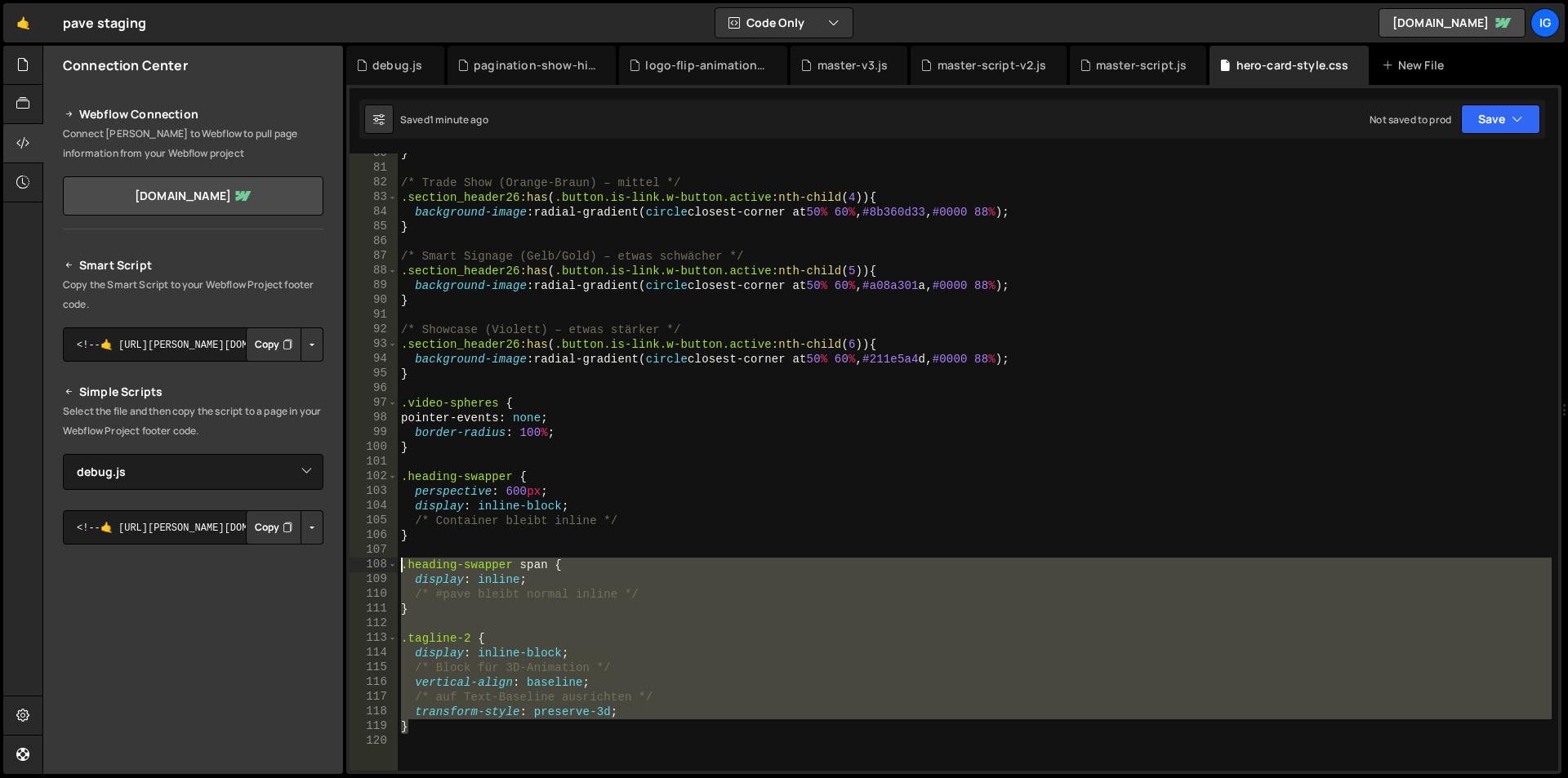
drag, startPoint x: 438, startPoint y: 712, endPoint x: 358, endPoint y: 563, distance: 169.1
click at [358, 563] on div "vertical-align: baseline; 80 81 82 83 84 85 86 87 88 89 90 91 92 93 94 95 96 97…" at bounding box center [953, 461] width 1209 height 617
click at [450, 561] on div "} /* Trade Show (Orange-[PERSON_NAME]) – [PERSON_NAME] */ .section_header26 :ha…" at bounding box center [975, 461] width 1154 height 617
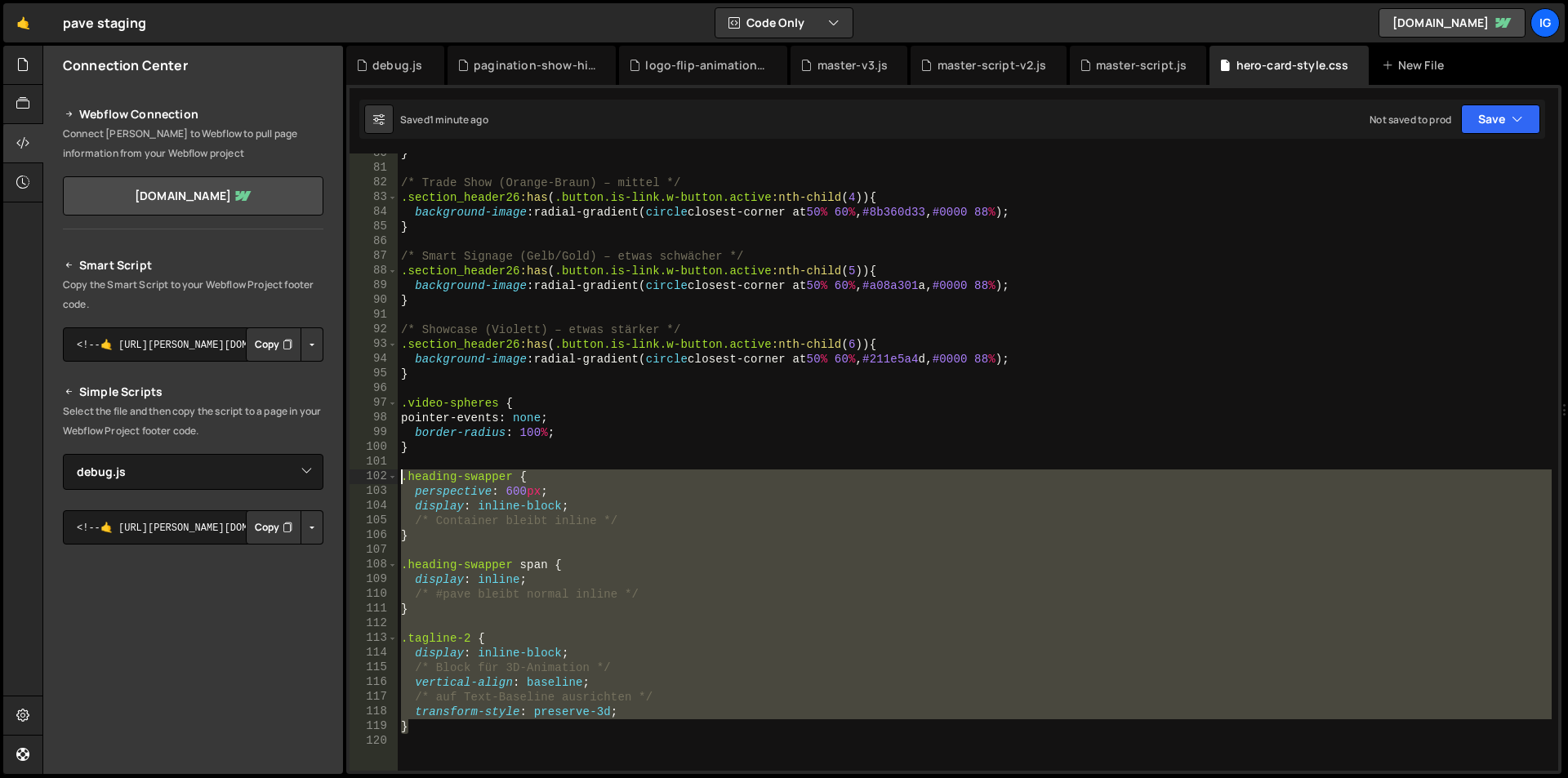
drag, startPoint x: 406, startPoint y: 700, endPoint x: 361, endPoint y: 477, distance: 227.5
click at [361, 477] on div ".heading-swapper span { 80 81 82 83 84 85 86 87 88 89 90 91 92 93 94 95 96 97 9…" at bounding box center [953, 461] width 1209 height 617
type textarea ".heading-swapper { perspective: 600px;"
paste textarea
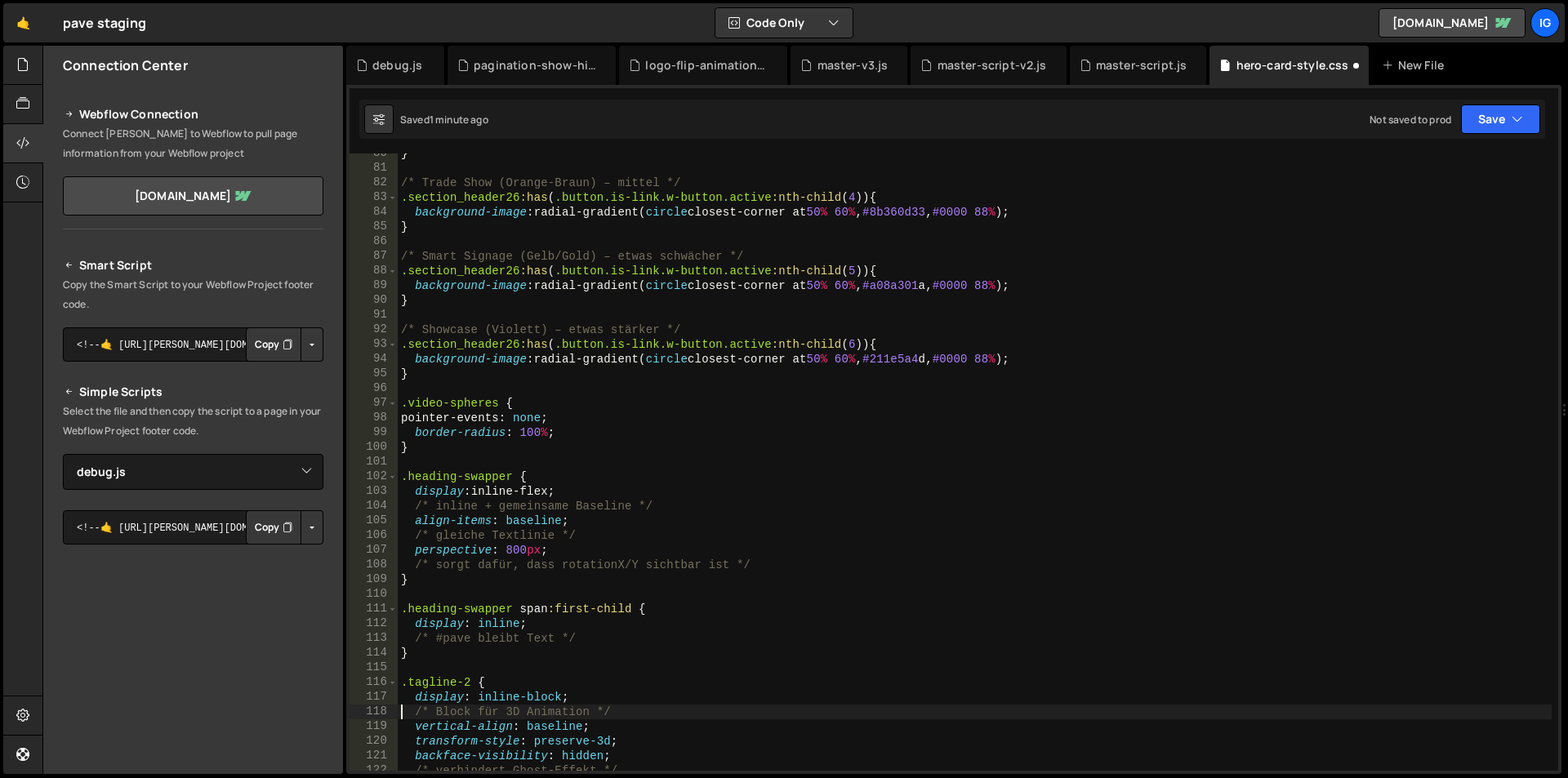
type textarea "/* Block für 3D Animation */"
click at [1126, 71] on div "master-script.js" at bounding box center [1142, 65] width 92 height 17
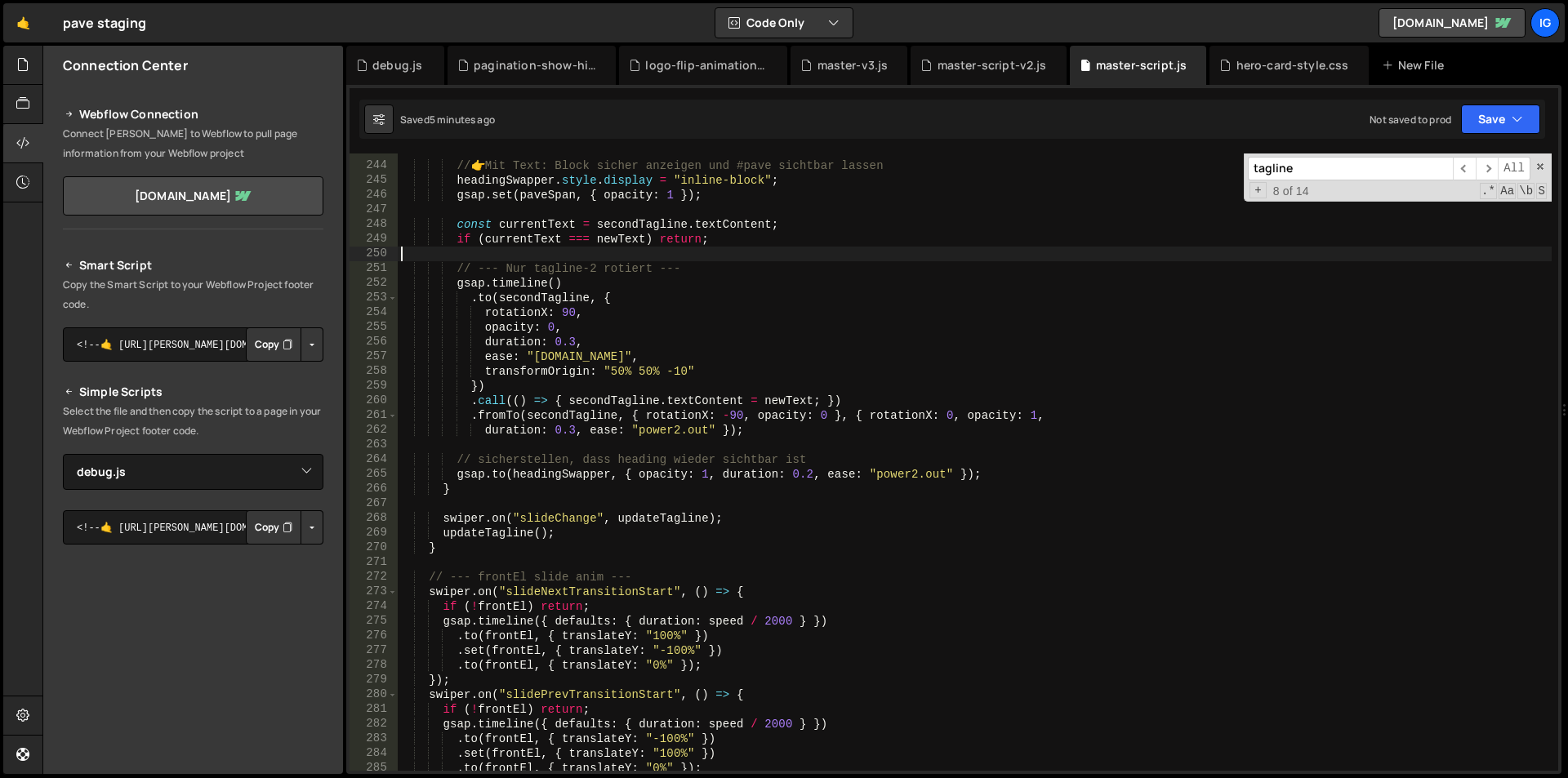
click at [819, 248] on div "// 👉 Mit Text: Block sicher anzeigen und #pave sichtbar lassen headingSwapper .…" at bounding box center [975, 466] width 1154 height 647
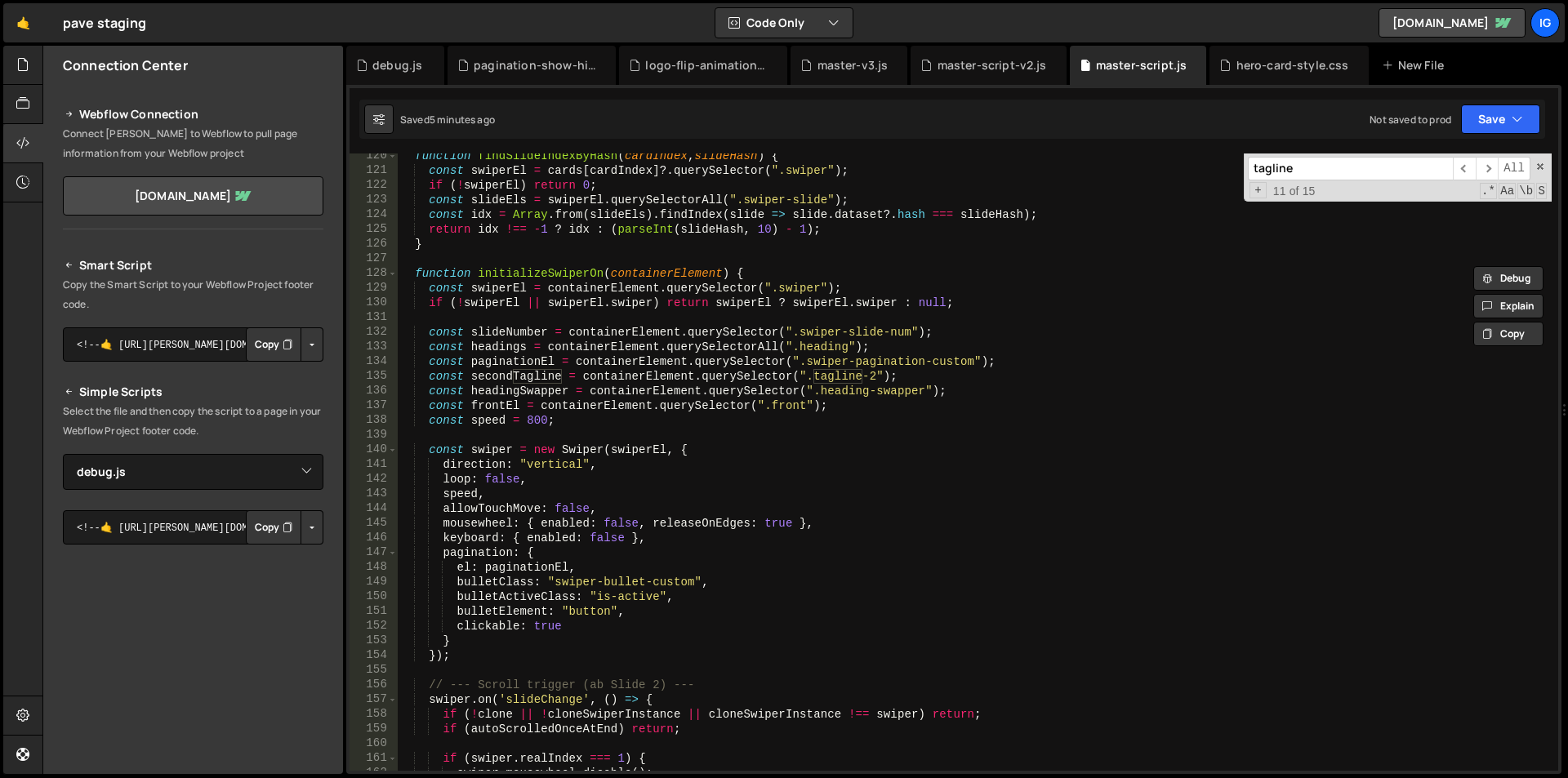
scroll to position [1655, 0]
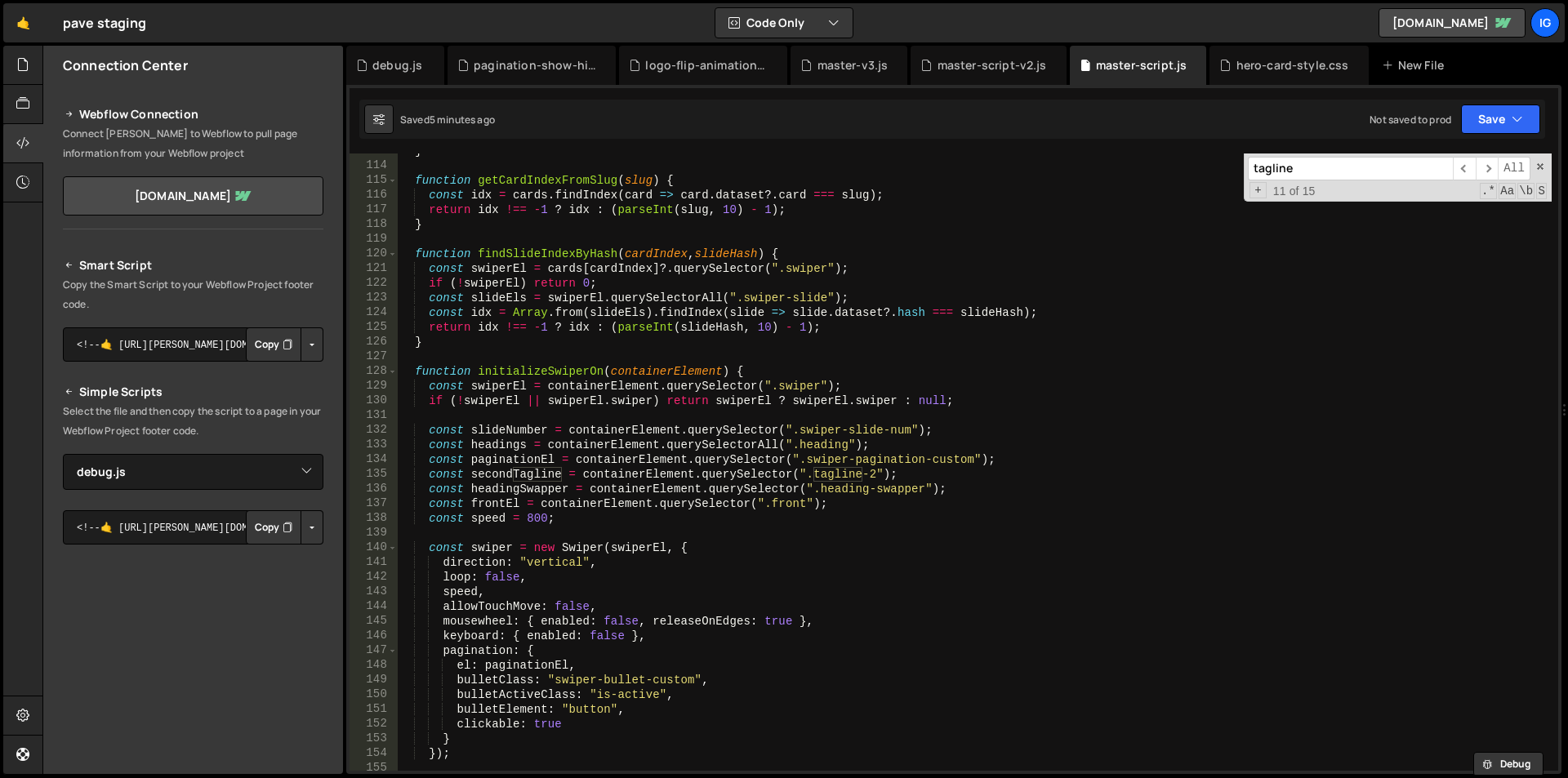
click at [1266, 165] on input "tagline" at bounding box center [1351, 168] width 205 height 24
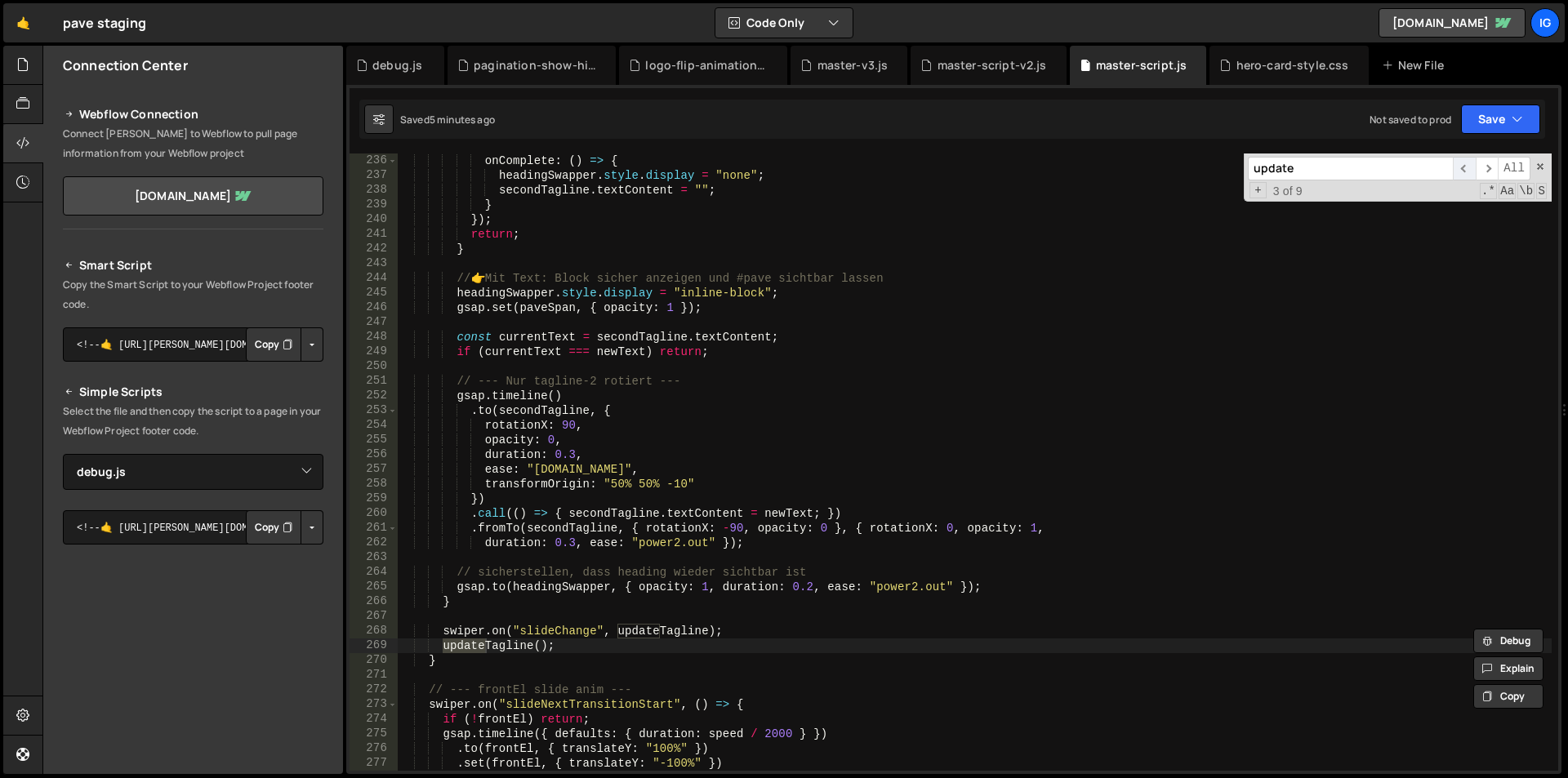
type input "update"
click at [1468, 168] on span "​" at bounding box center [1464, 168] width 23 height 24
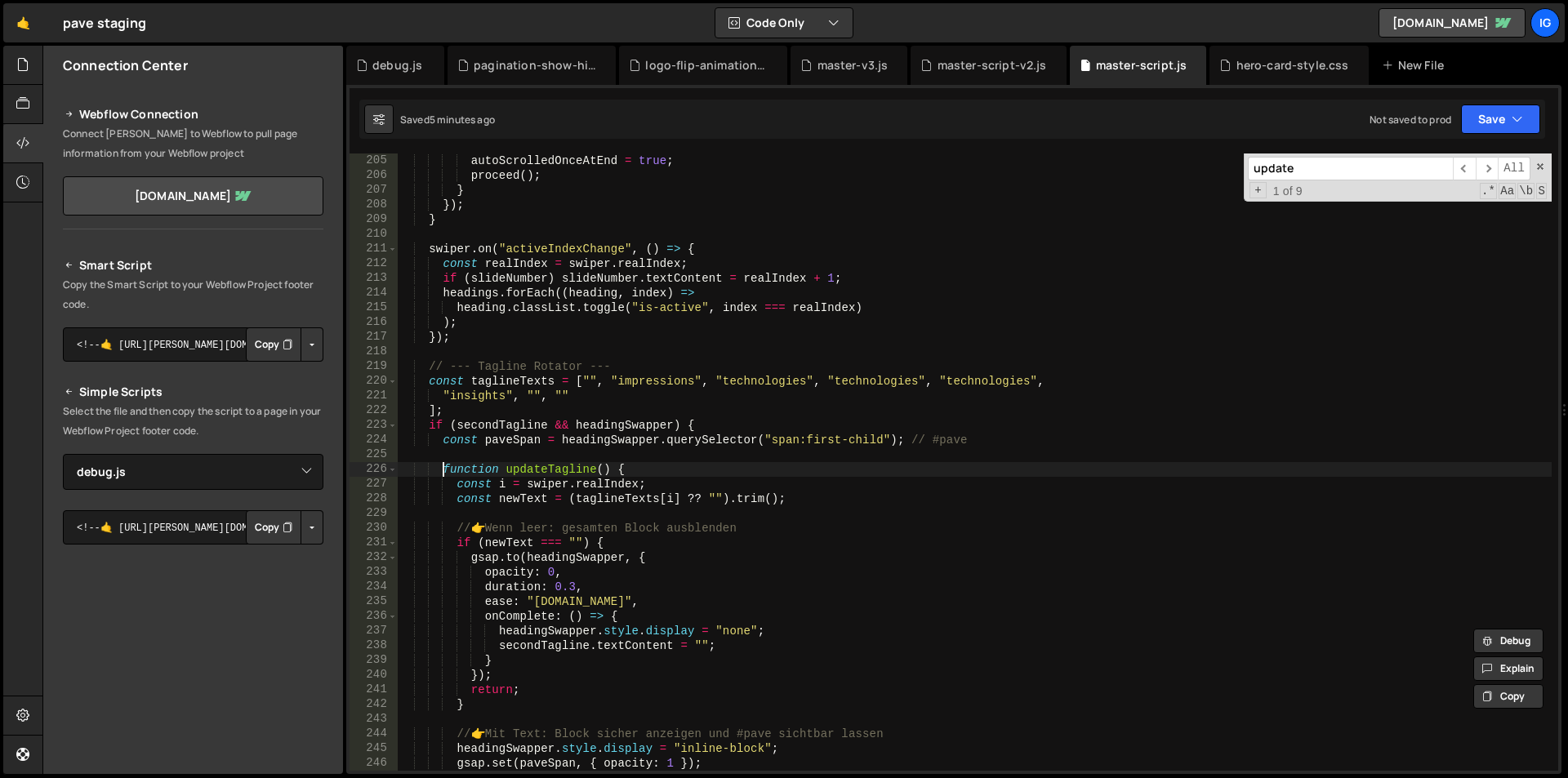
click at [446, 470] on div "autoScrolledOnceAtEnd = true ; proceed ( ) ; } }) ; } swiper . on ( "activeInde…" at bounding box center [975, 476] width 1154 height 647
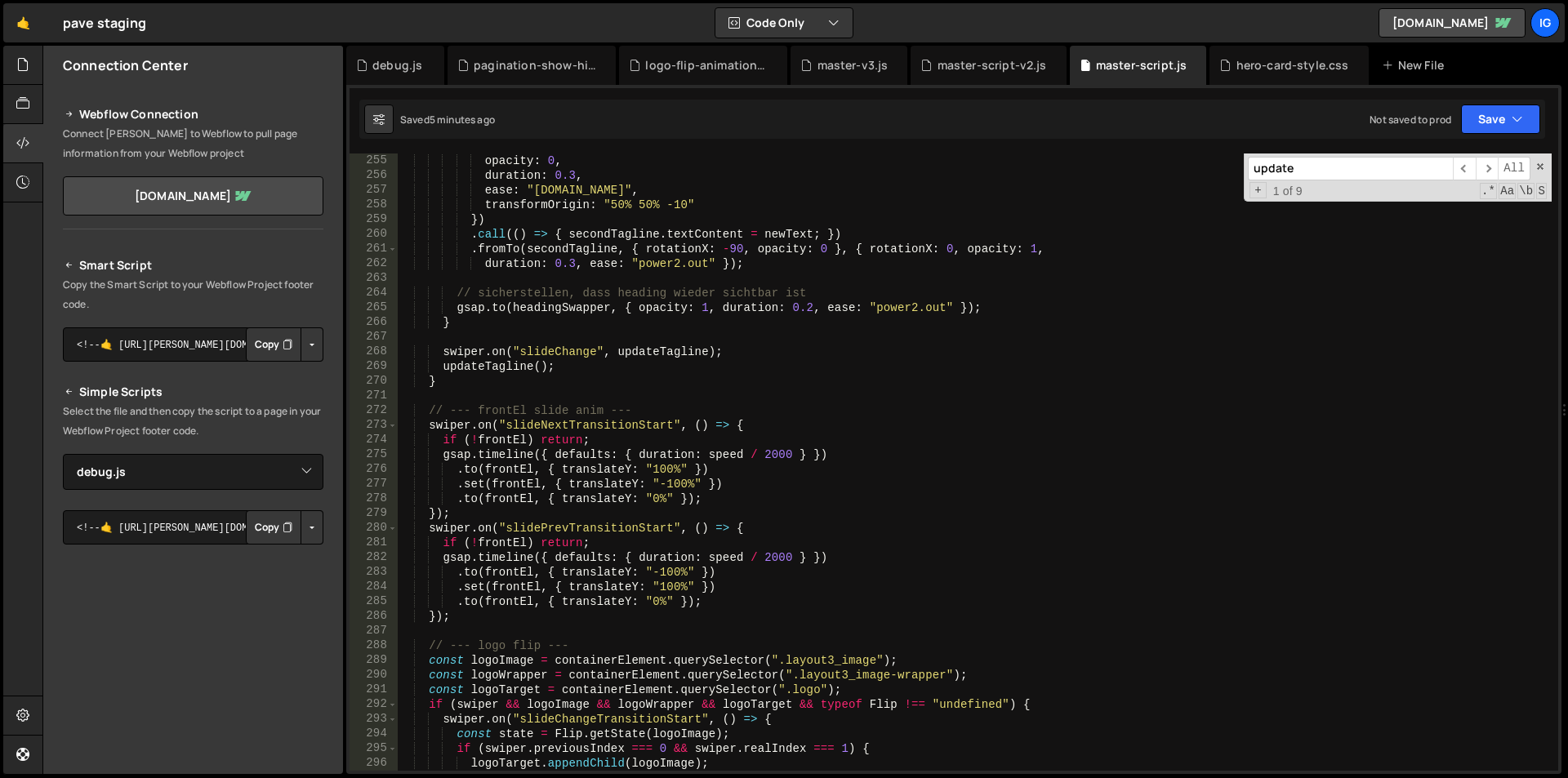
scroll to position [3684, 0]
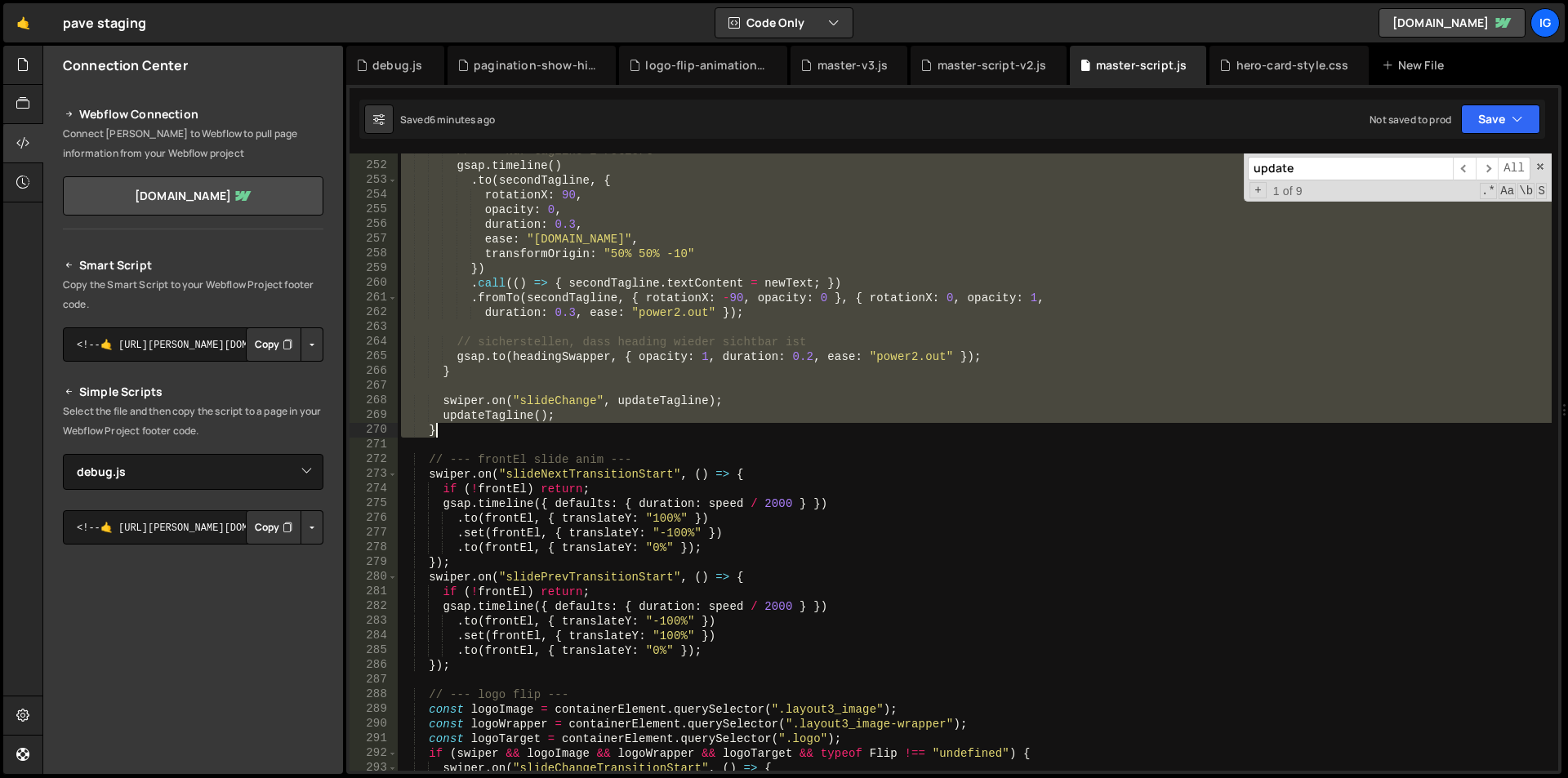
click at [440, 430] on div "// --- Nur tagline-2 rotiert --- gsap . timeline ( ) . to ( secondTagline , { r…" at bounding box center [975, 466] width 1154 height 647
type textarea "updateTagline(); }"
paste textarea
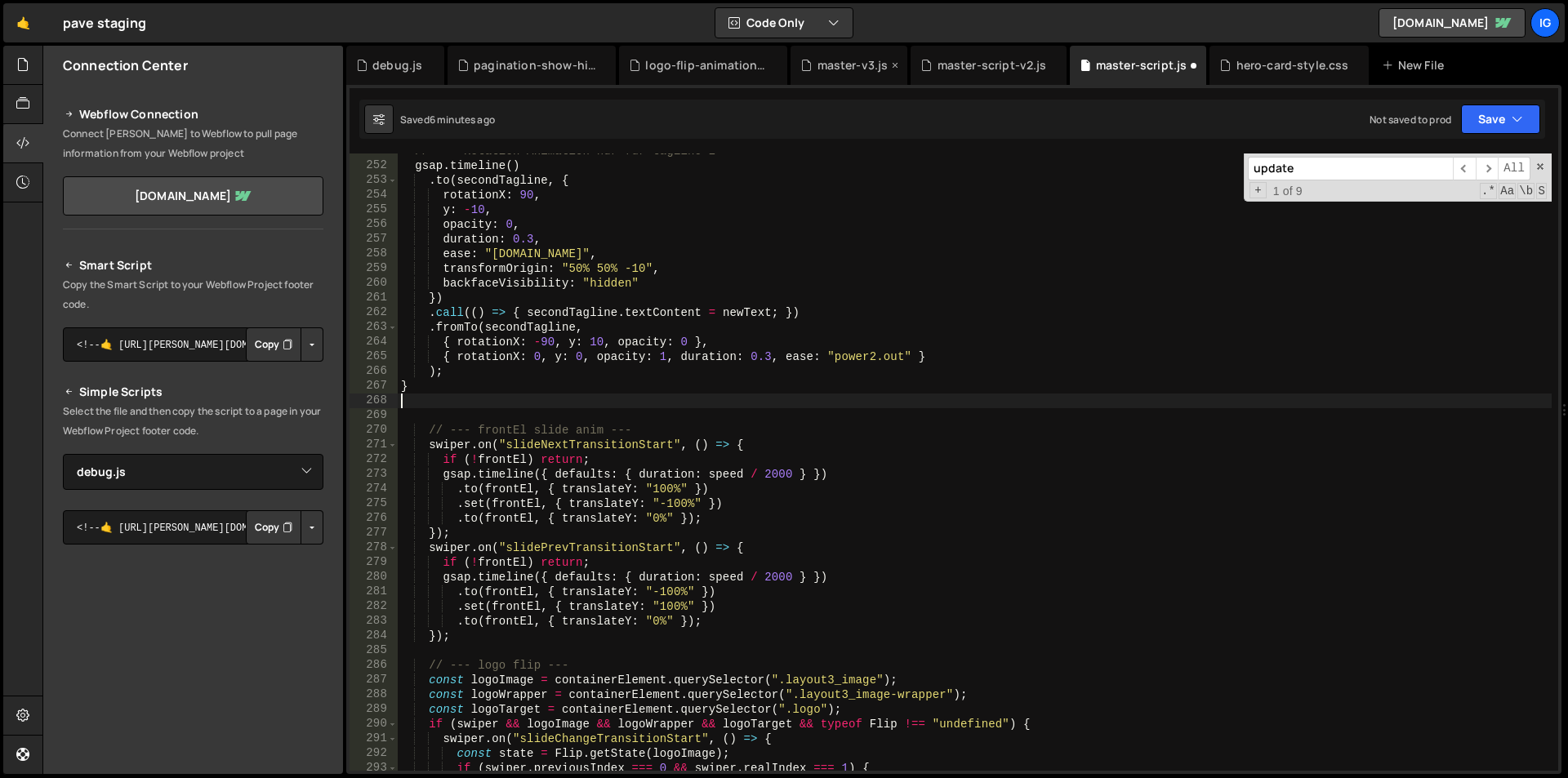
type textarea "updateTagline(); }"
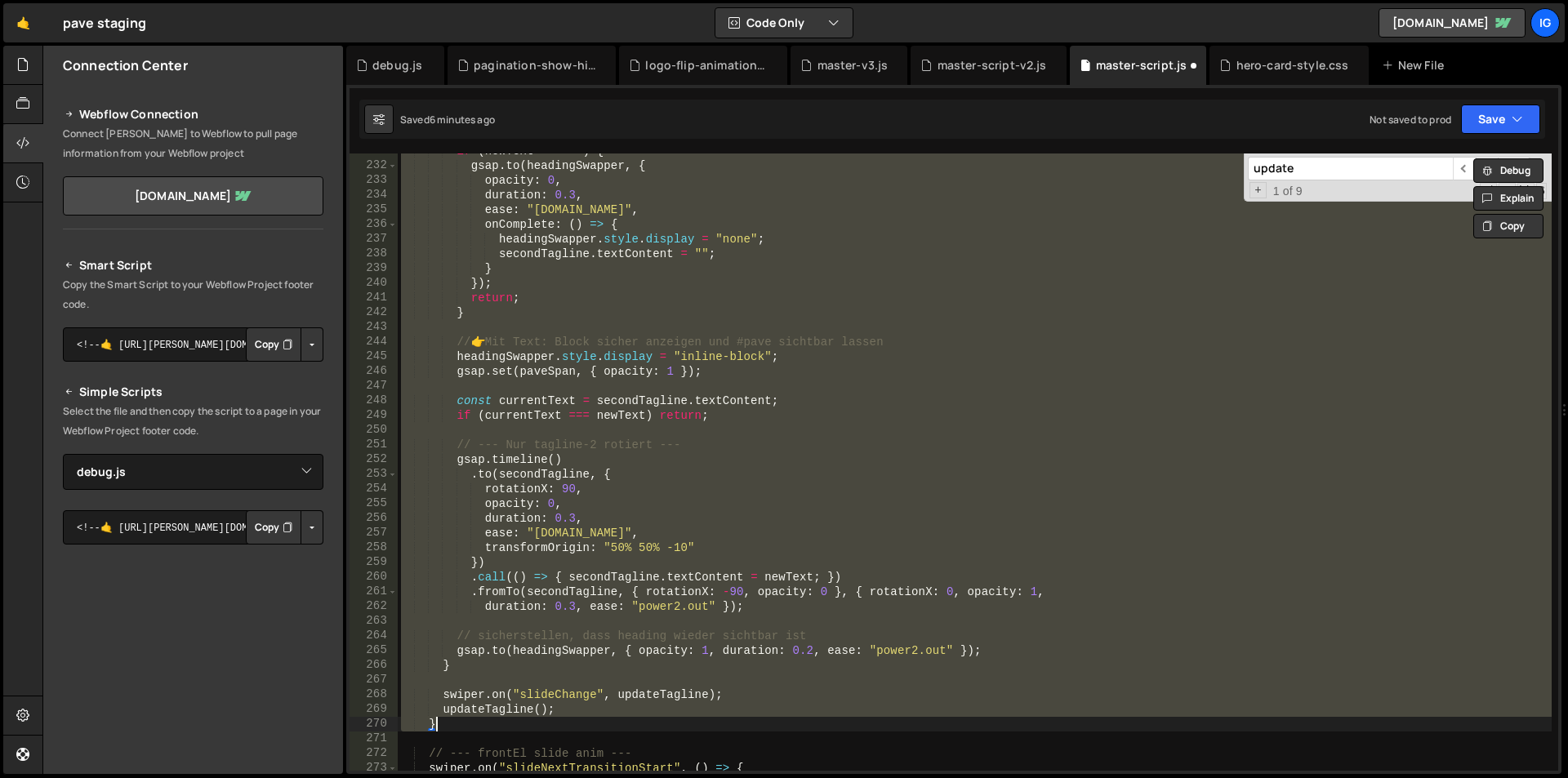
scroll to position [3390, 0]
paste textarea
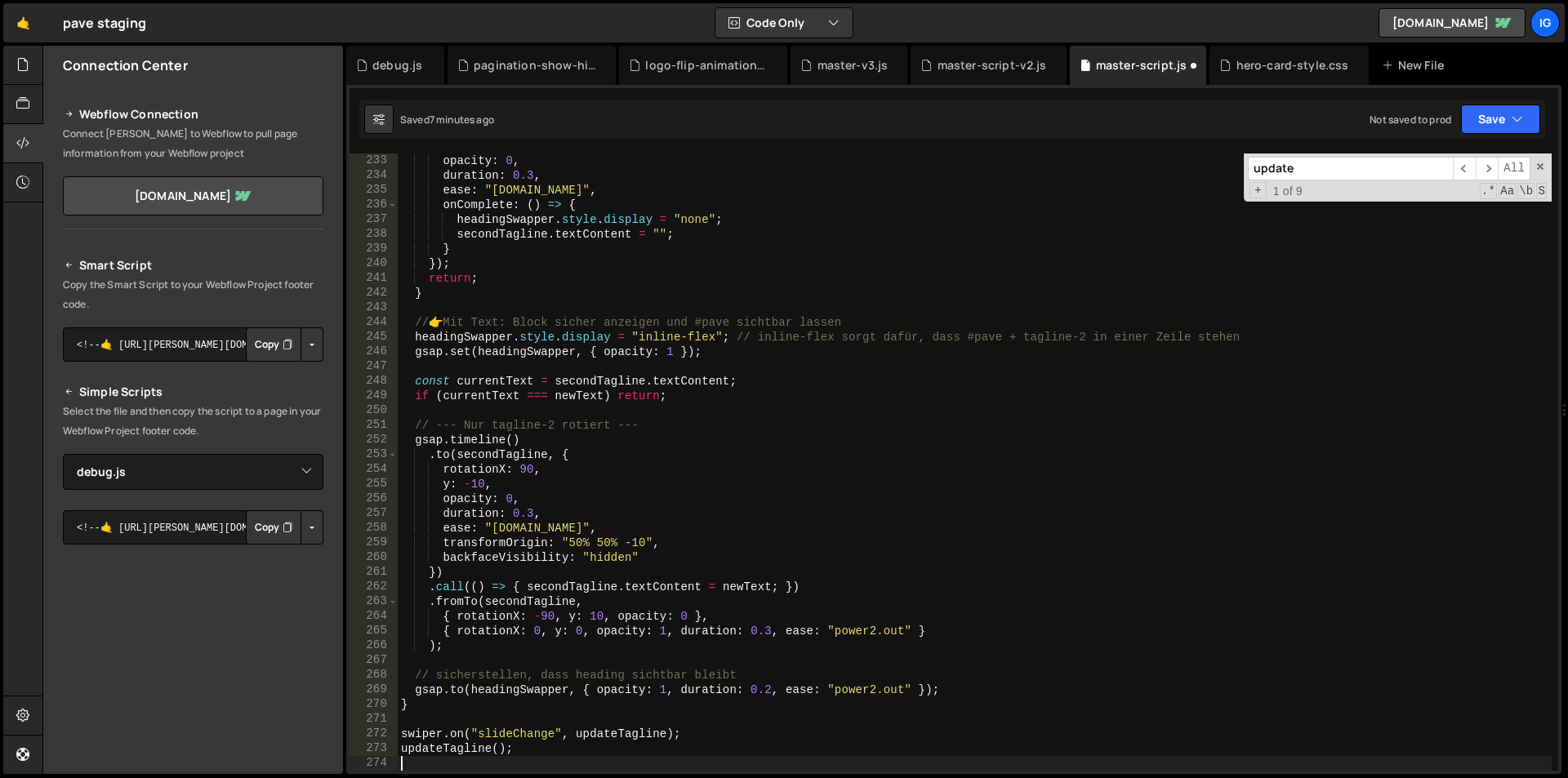
type textarea "// --- frontEl slide anim ---"
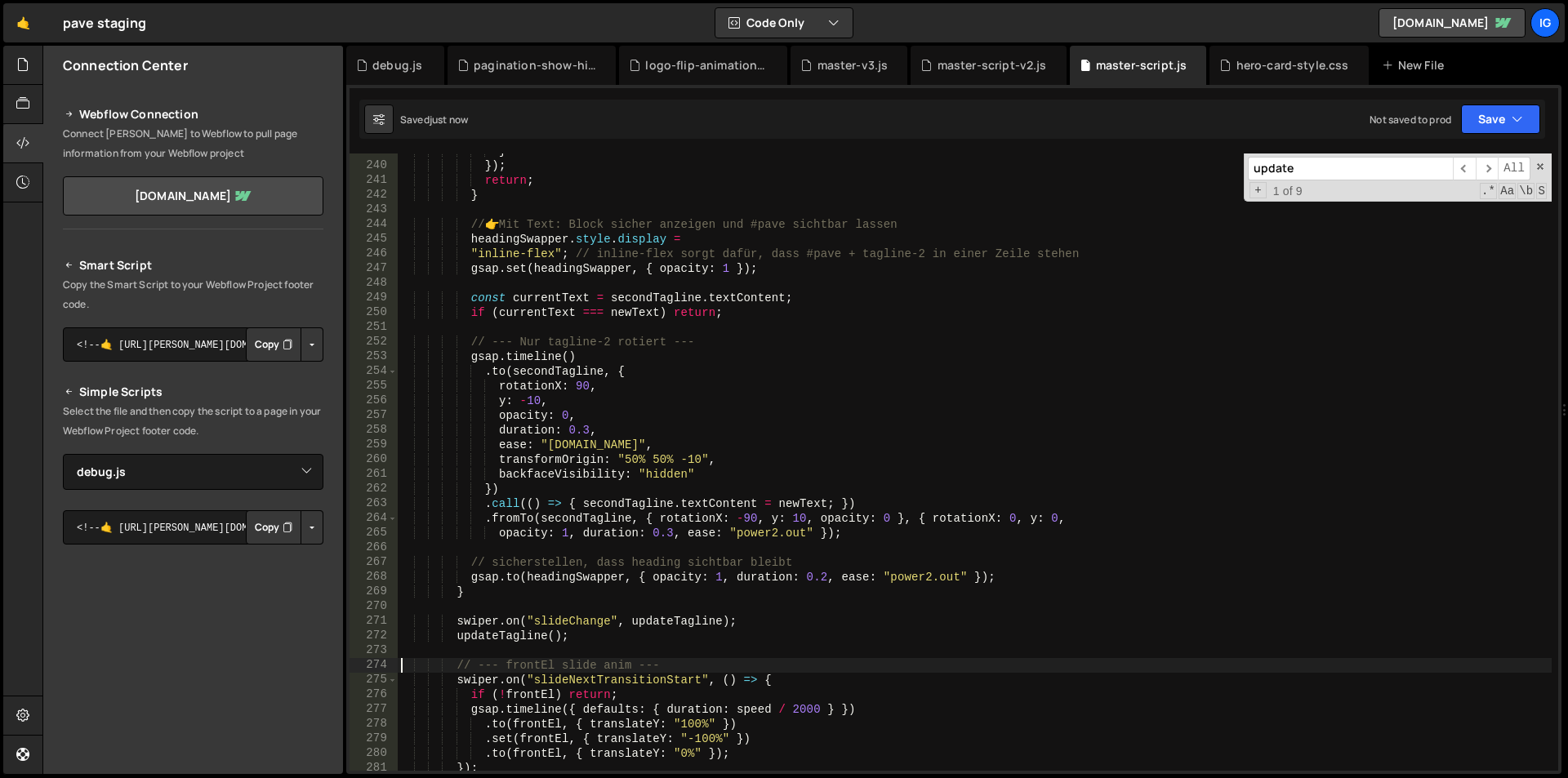
scroll to position [3507, 0]
click at [564, 650] on div "} }) ; return ; } // 👉 Mit Text: Block sicher anzeigen und #pave sichtbar lasse…" at bounding box center [975, 466] width 1154 height 647
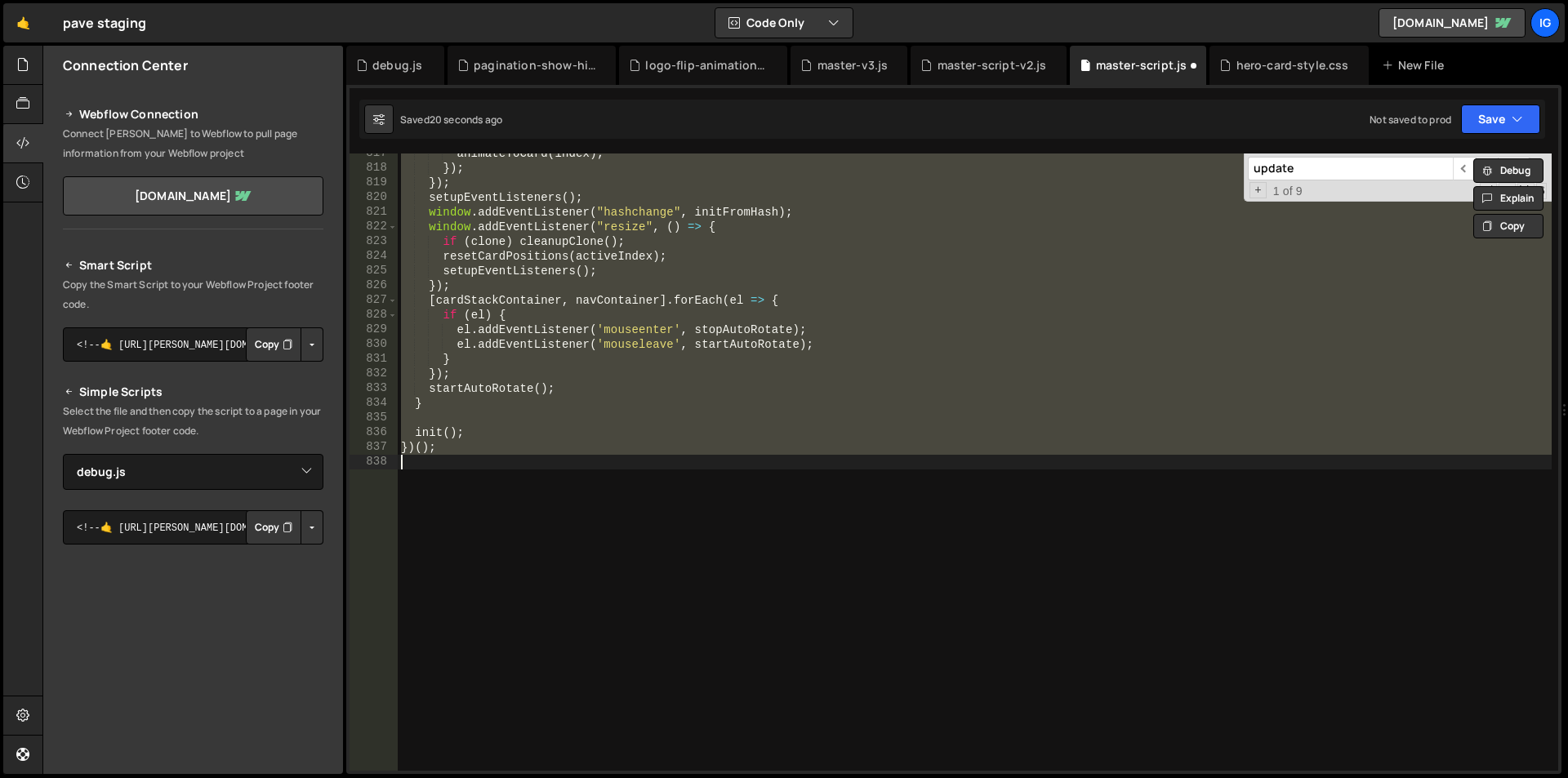
scroll to position [3644, 0]
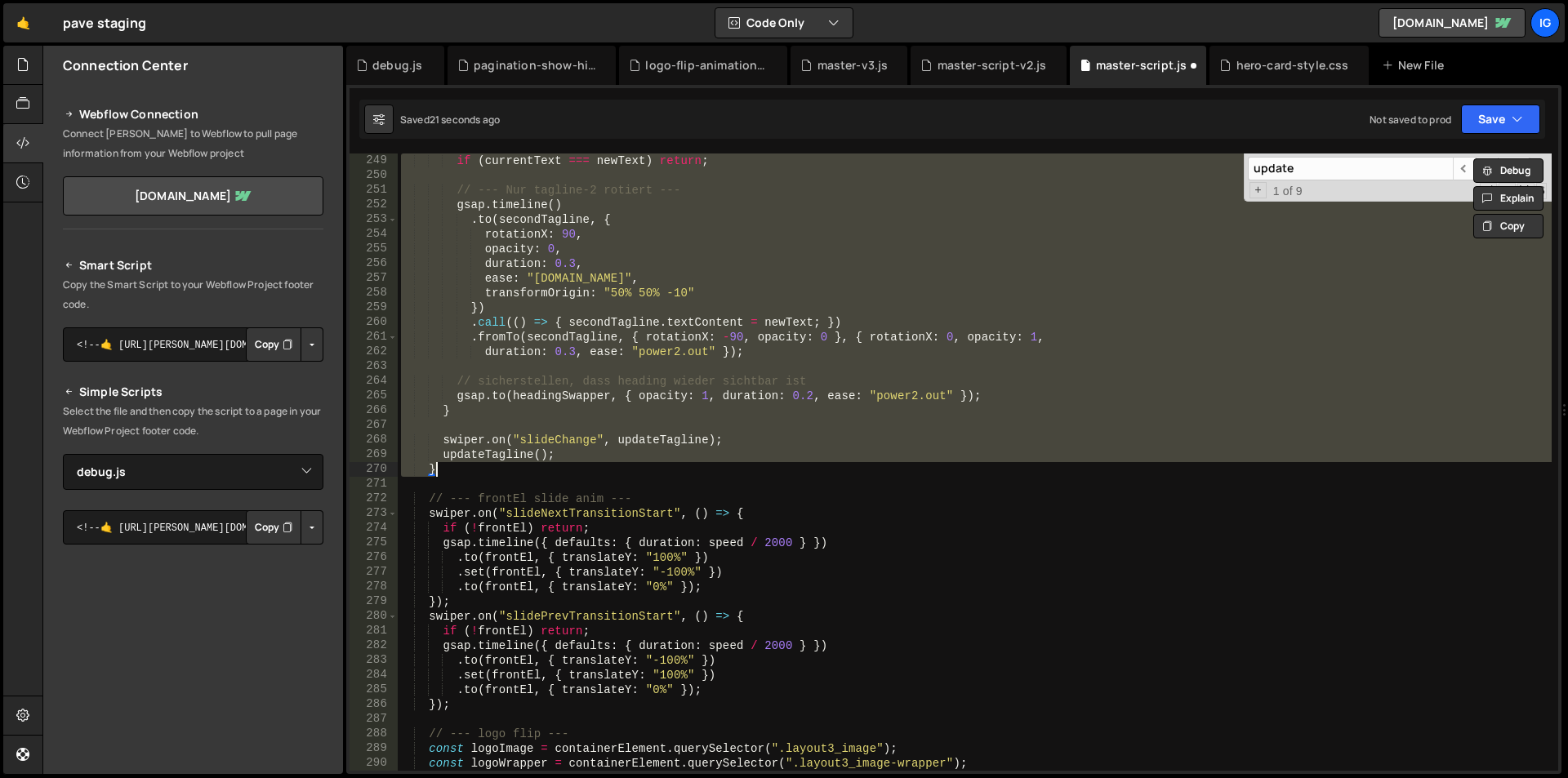
click at [495, 464] on div "if ( currentText === newText ) return ; // --- Nur tagline-2 rotiert --- gsap .…" at bounding box center [975, 461] width 1154 height 617
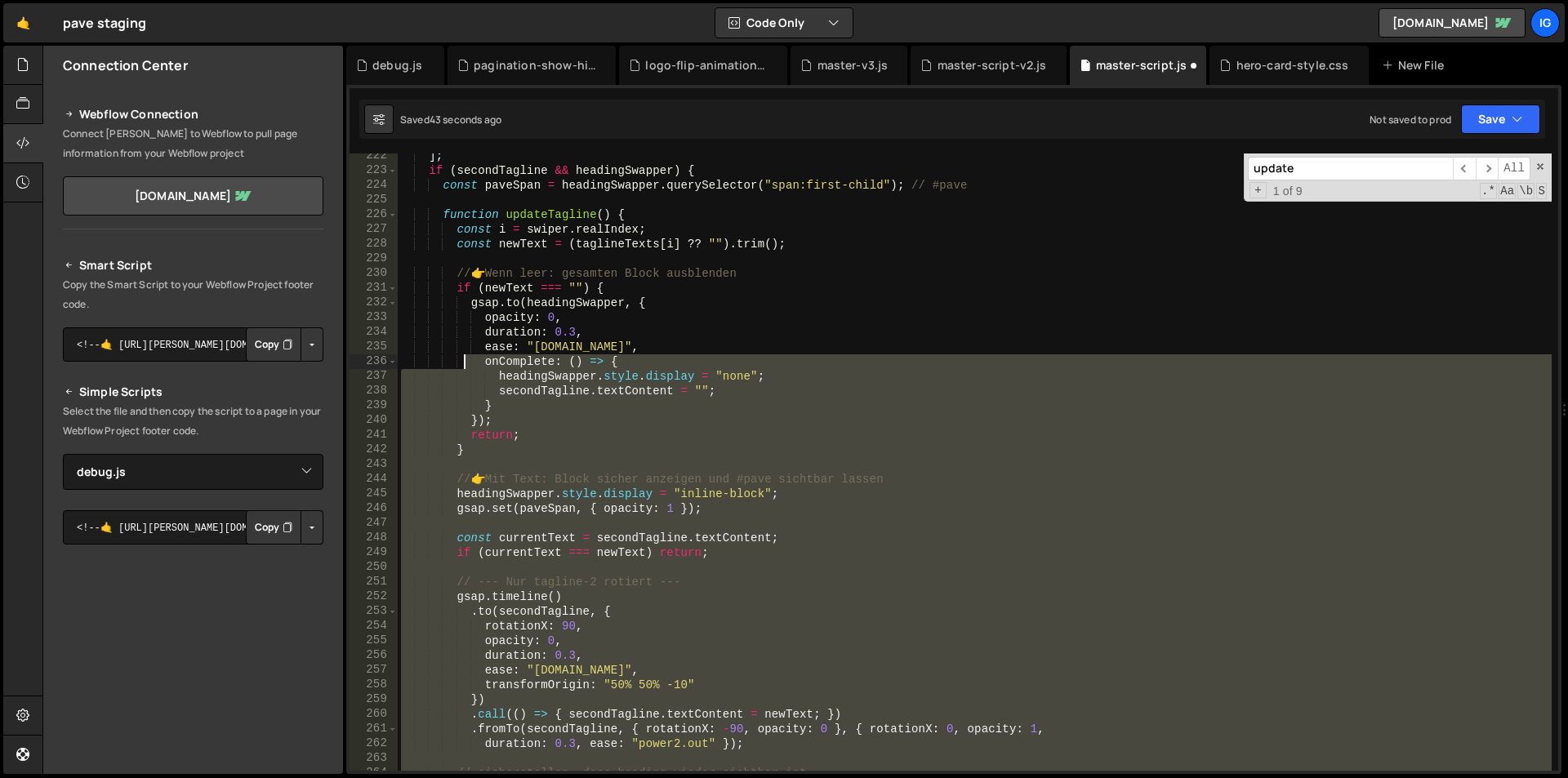
scroll to position [3155, 0]
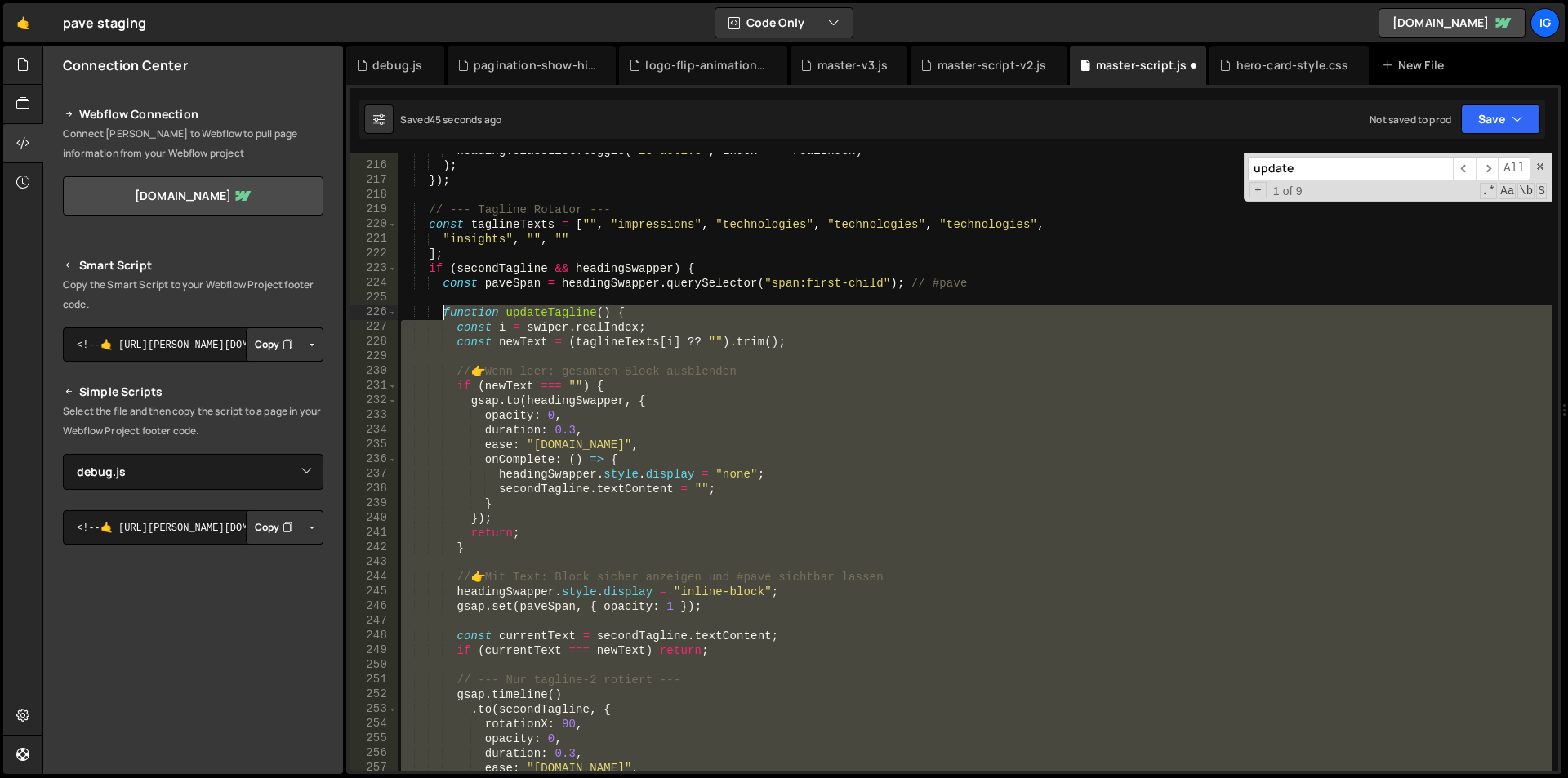
drag, startPoint x: 576, startPoint y: 457, endPoint x: 446, endPoint y: 312, distance: 194.7
click at [446, 312] on div "heading . classList . toggle ( "is-active" , index === realIndex ) ) ; }) ; // …" at bounding box center [975, 466] width 1154 height 647
type textarea "function updateTagline() { const i = swiper.realIndex;"
paste textarea
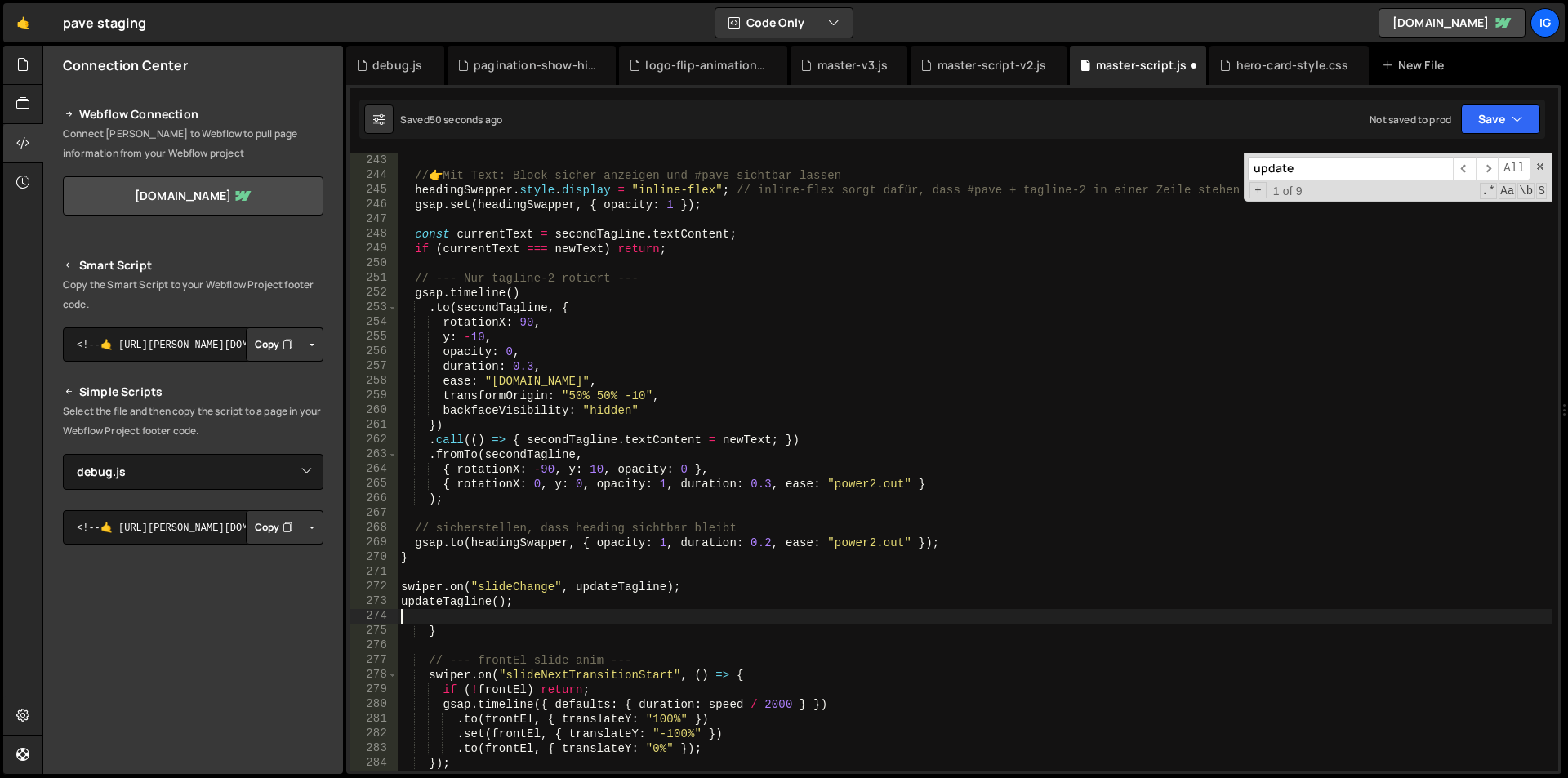
scroll to position [3606, 0]
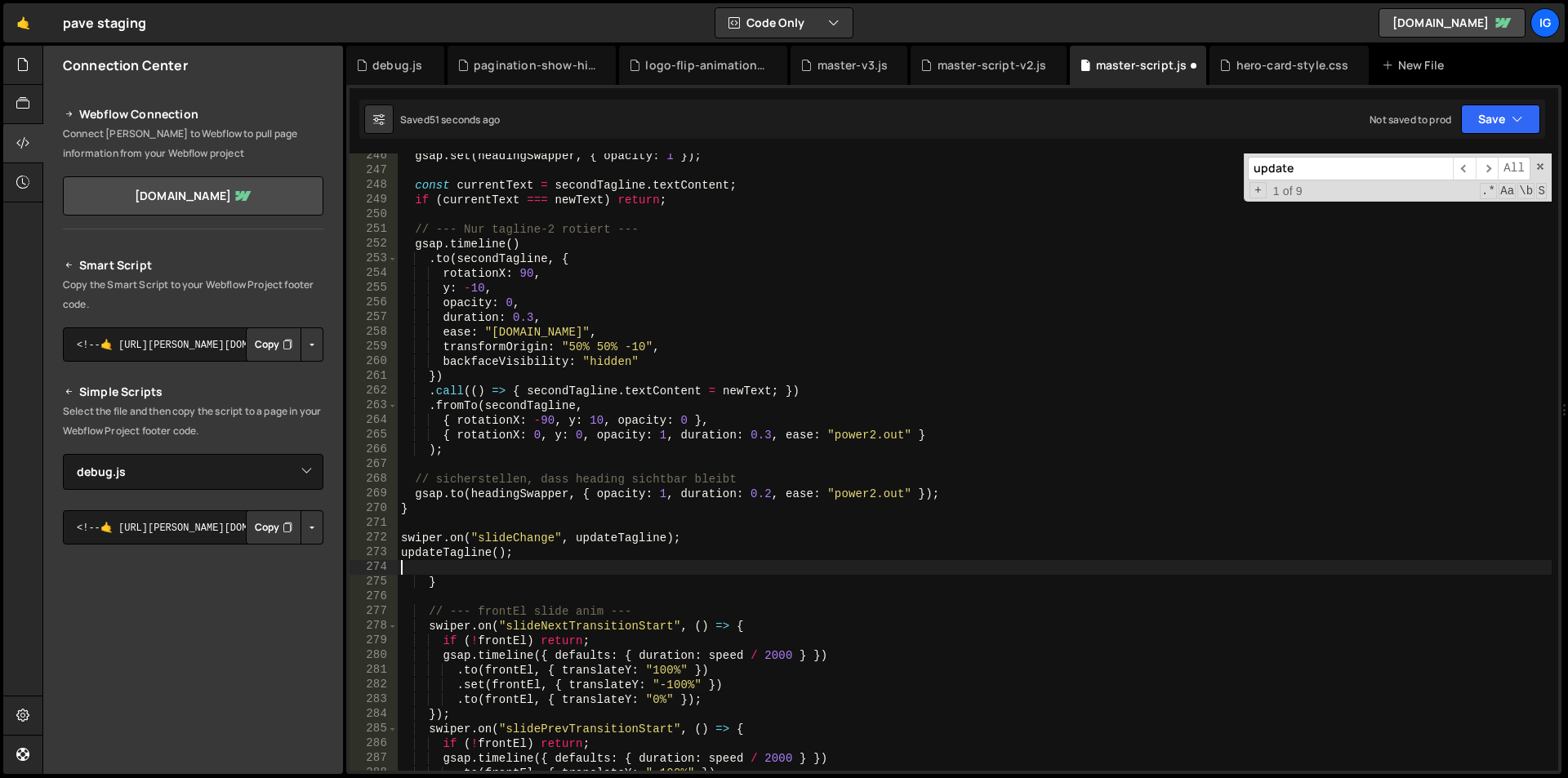
type textarea "}"
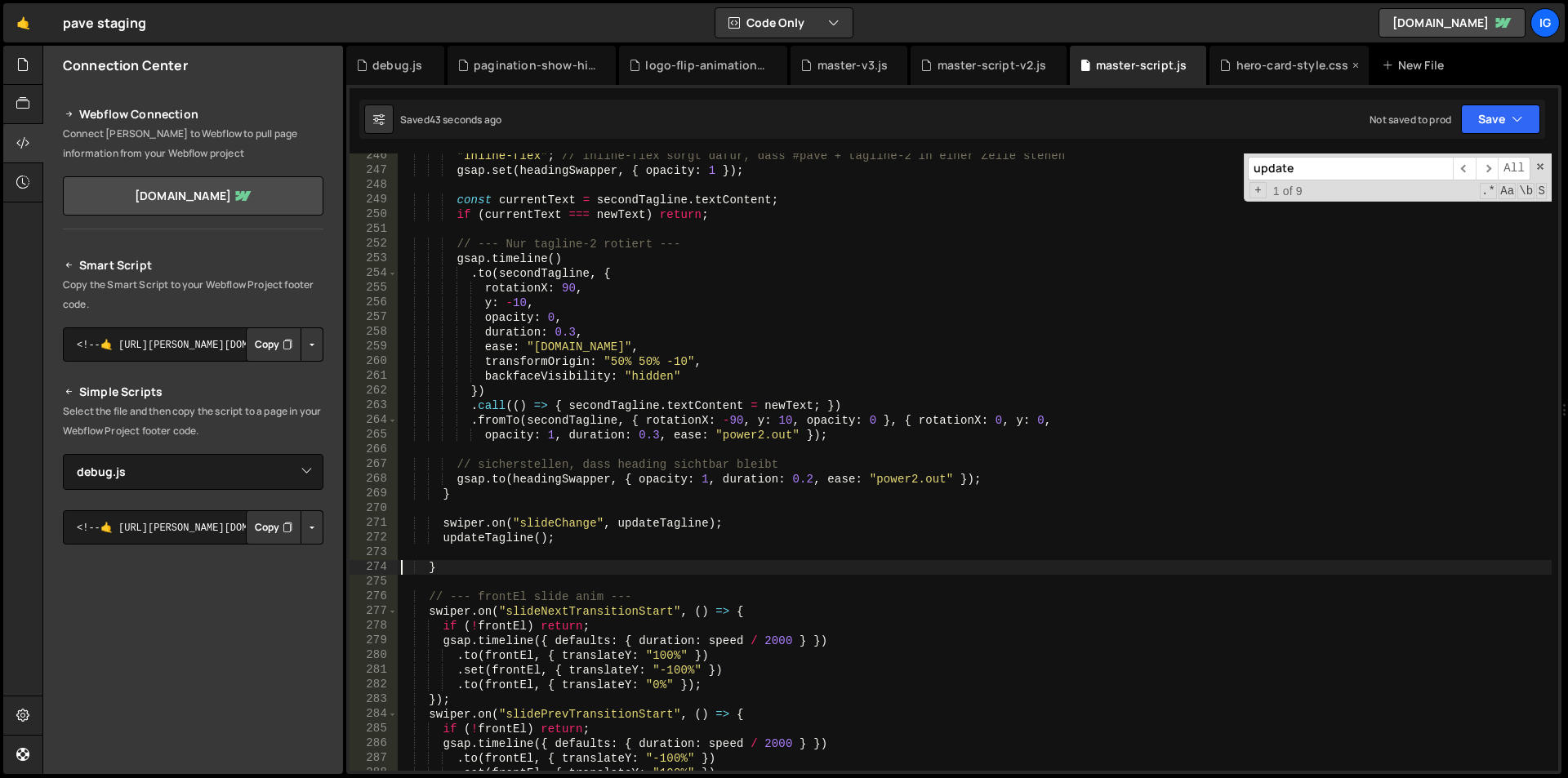
click at [1246, 69] on div "hero-card-style.css" at bounding box center [1293, 65] width 113 height 17
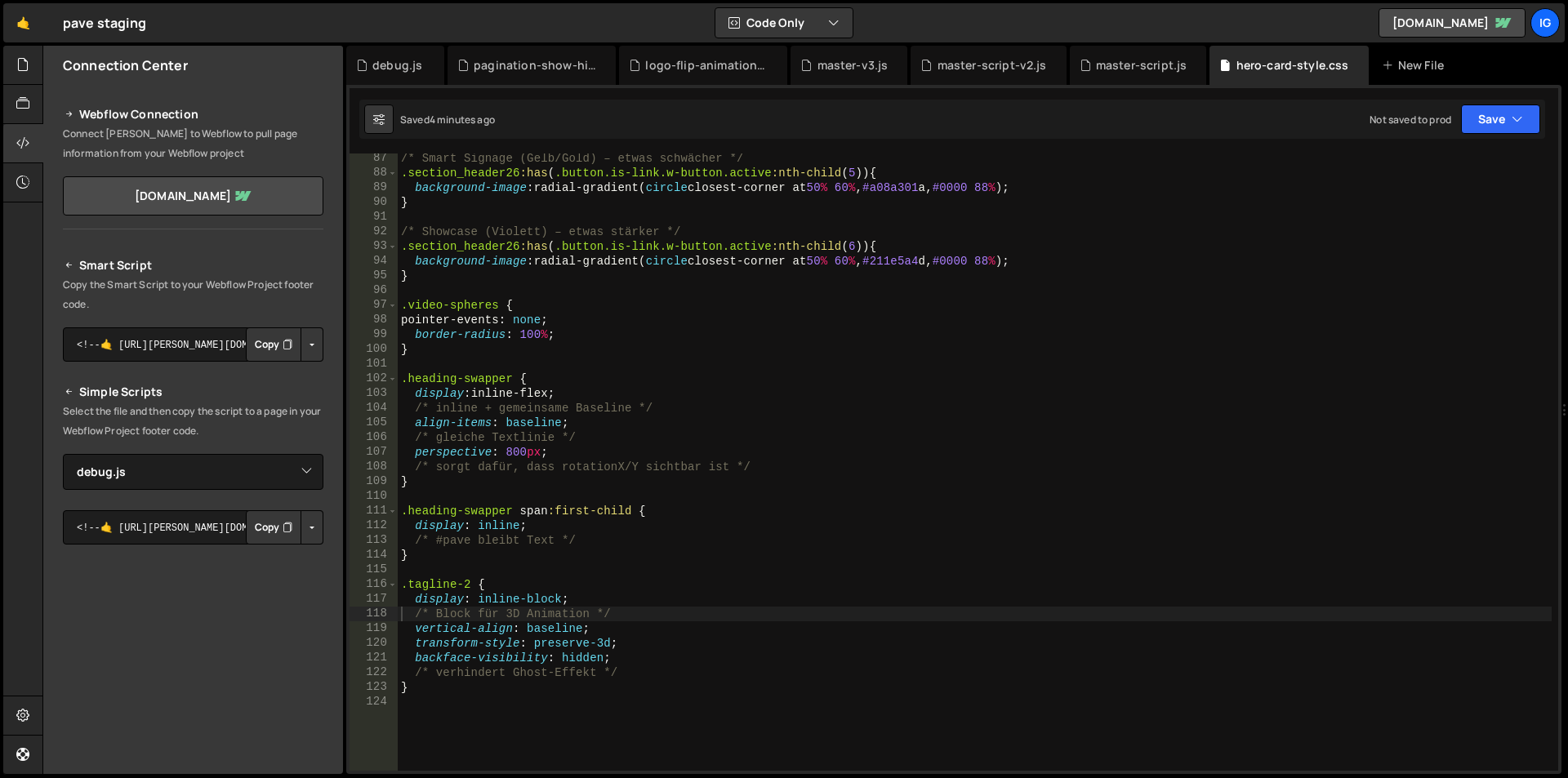
scroll to position [1316, 0]
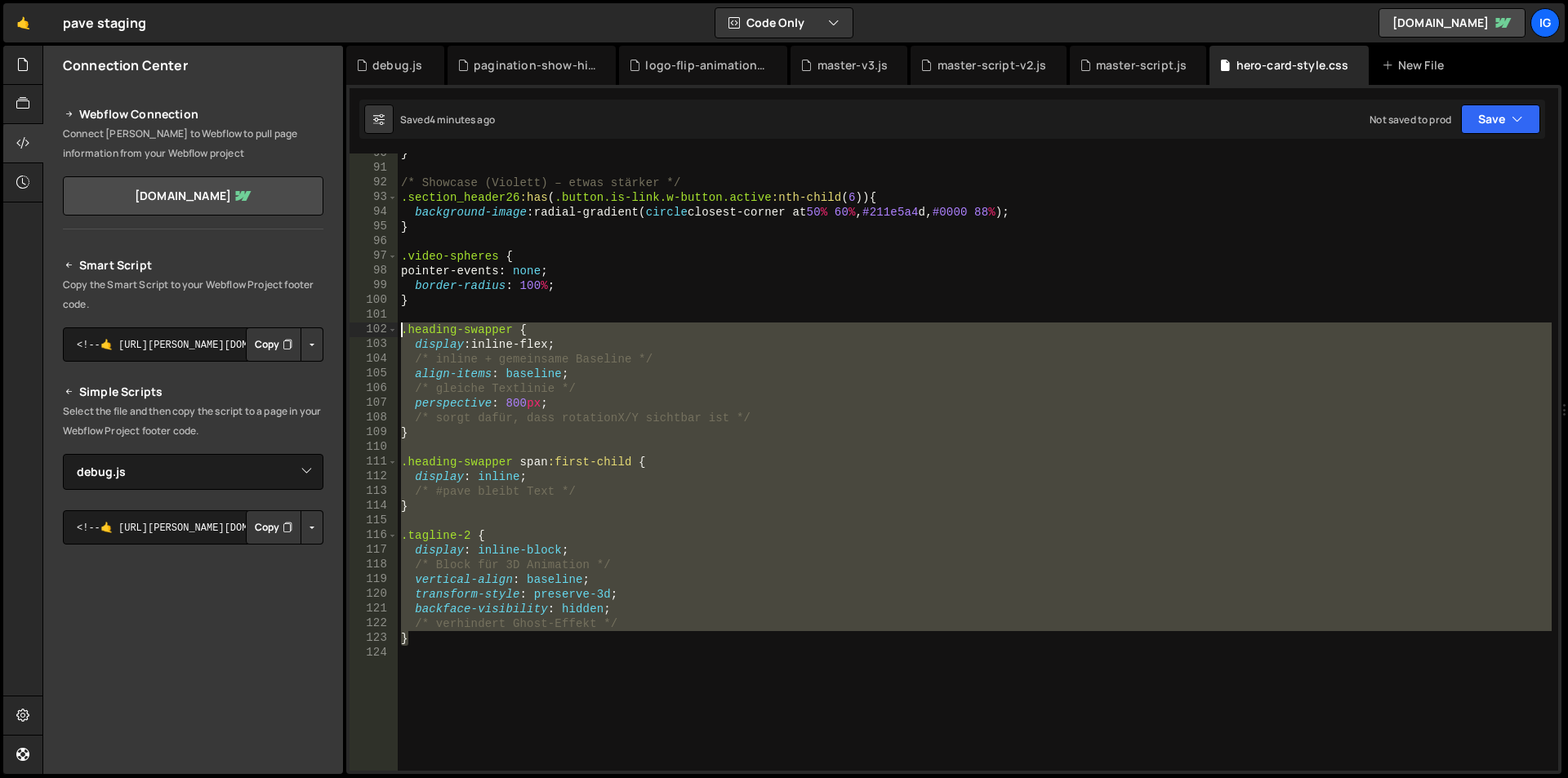
drag, startPoint x: 446, startPoint y: 641, endPoint x: 359, endPoint y: 334, distance: 319.1
click at [359, 334] on div "} 90 91 92 93 94 95 96 97 98 99 100 101 102 103 104 105 106 107 108 109 110 111…" at bounding box center [953, 461] width 1209 height 617
type textarea ".heading-swapper { display: inline-flex;"
paste textarea
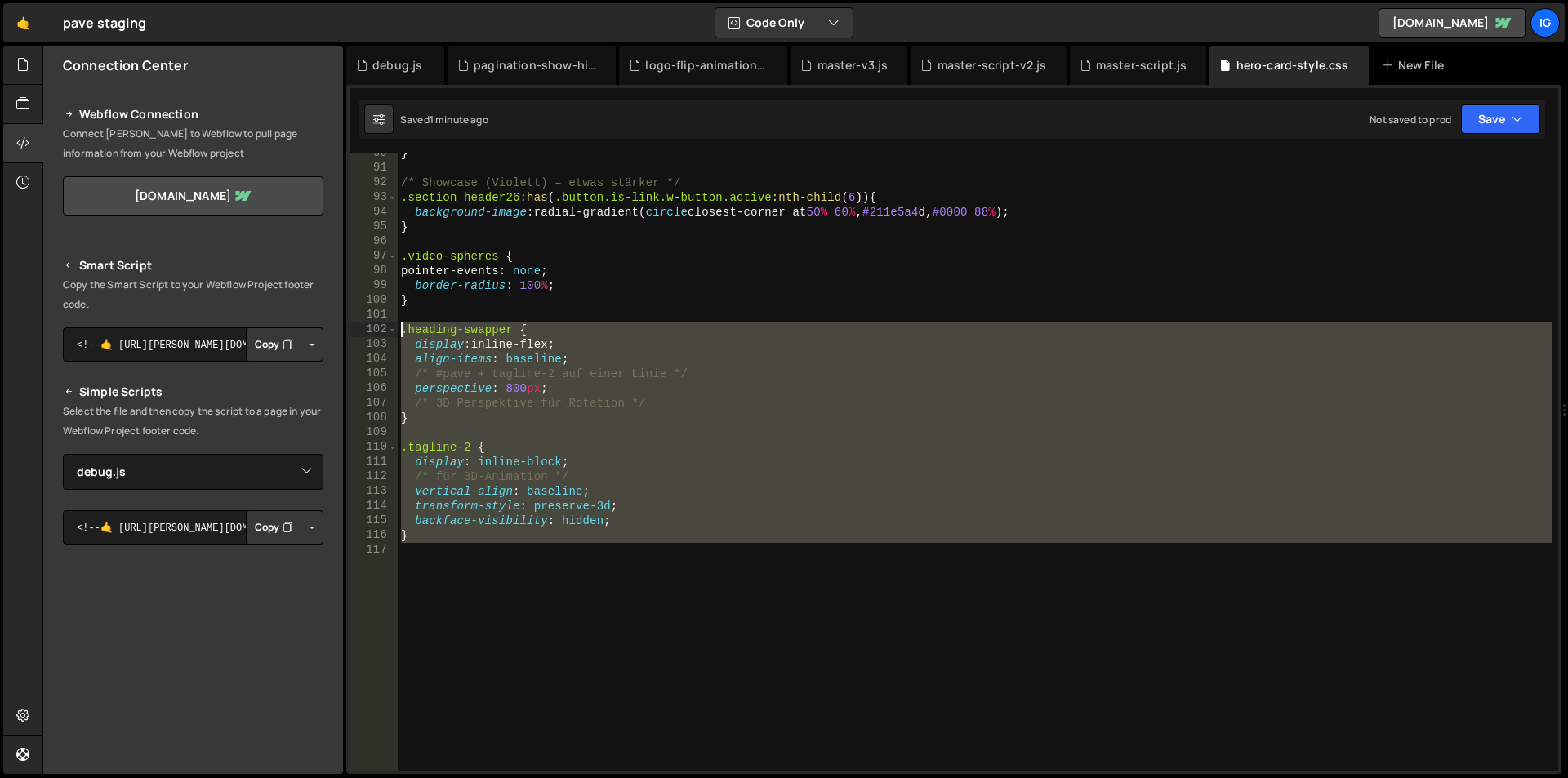
drag, startPoint x: 439, startPoint y: 535, endPoint x: 373, endPoint y: 330, distance: 215.4
click at [373, 330] on div "transform-style: preserve-3d; 90 91 92 93 94 95 96 97 98 99 100 101 102 103 104…" at bounding box center [953, 461] width 1209 height 617
type textarea ".heading-swapper { display: inline-flex;"
paste textarea
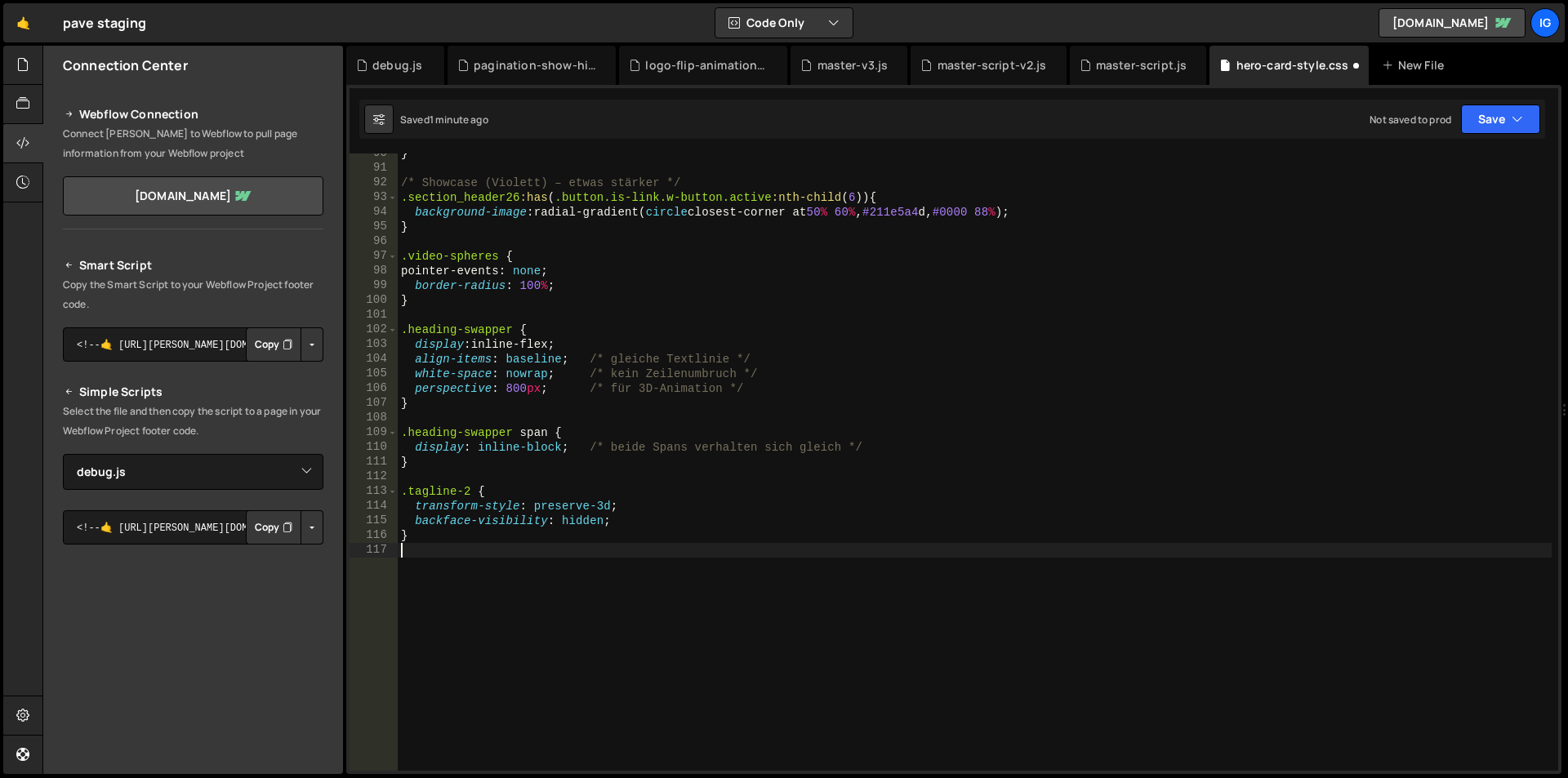
type textarea ".tagline-2 {"
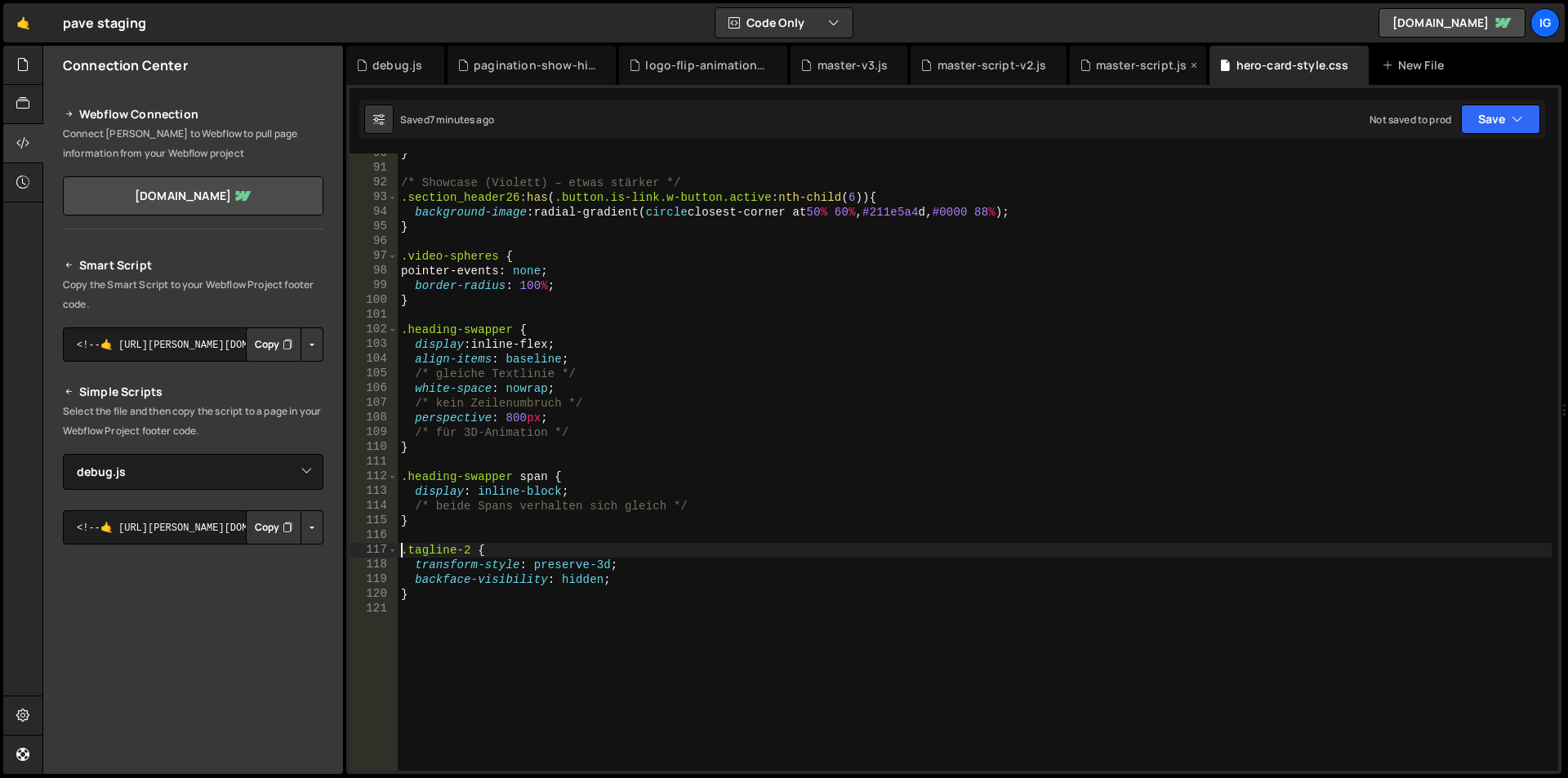
click at [1116, 75] on div "master-script.js" at bounding box center [1138, 65] width 137 height 40
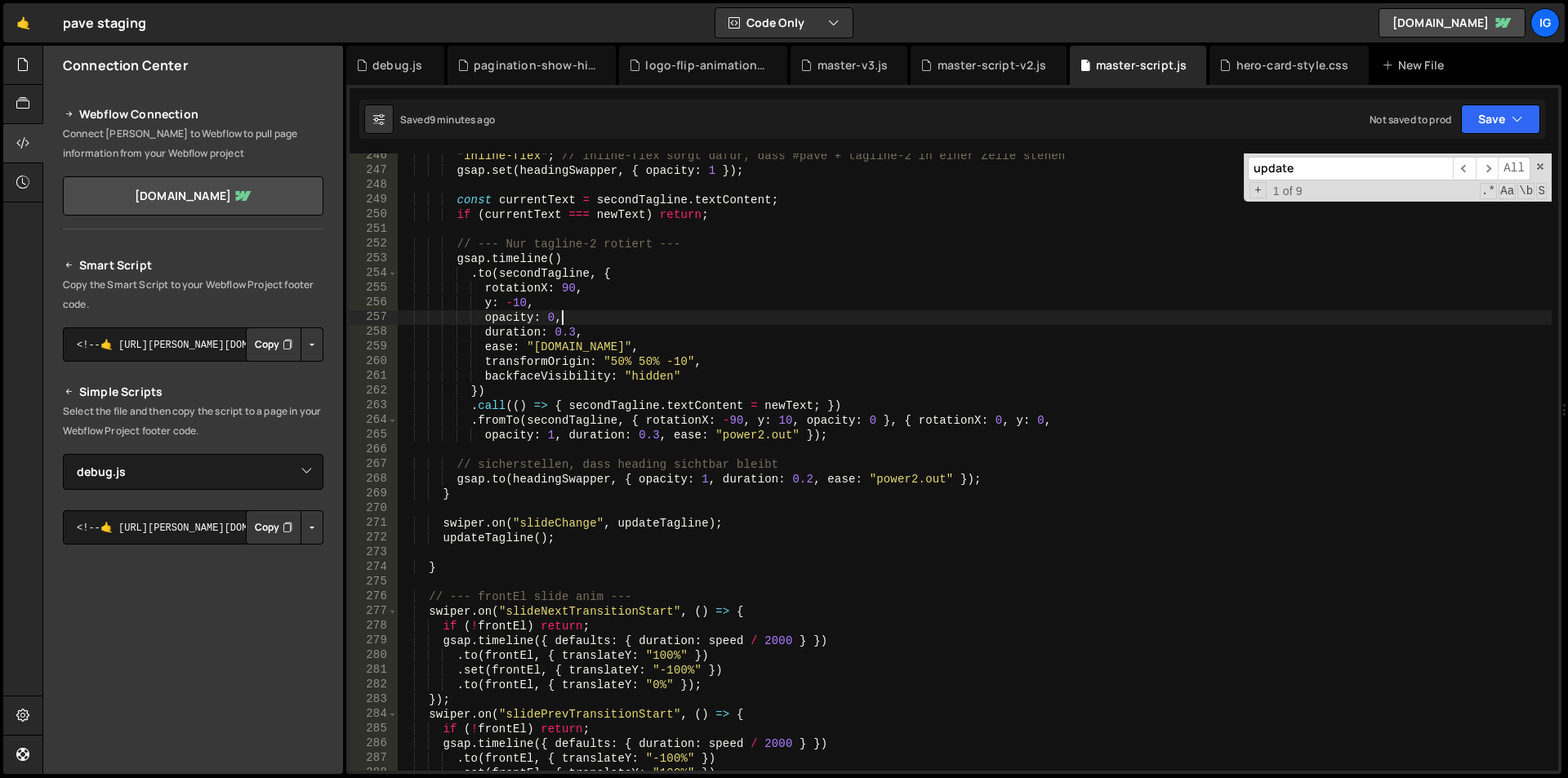
click at [902, 322] on div ""inline-flex" ; // inline-flex sorgt dafür, dass #pave + tagline-2 in einer Zei…" at bounding box center [975, 472] width 1154 height 647
type textarea "})();"
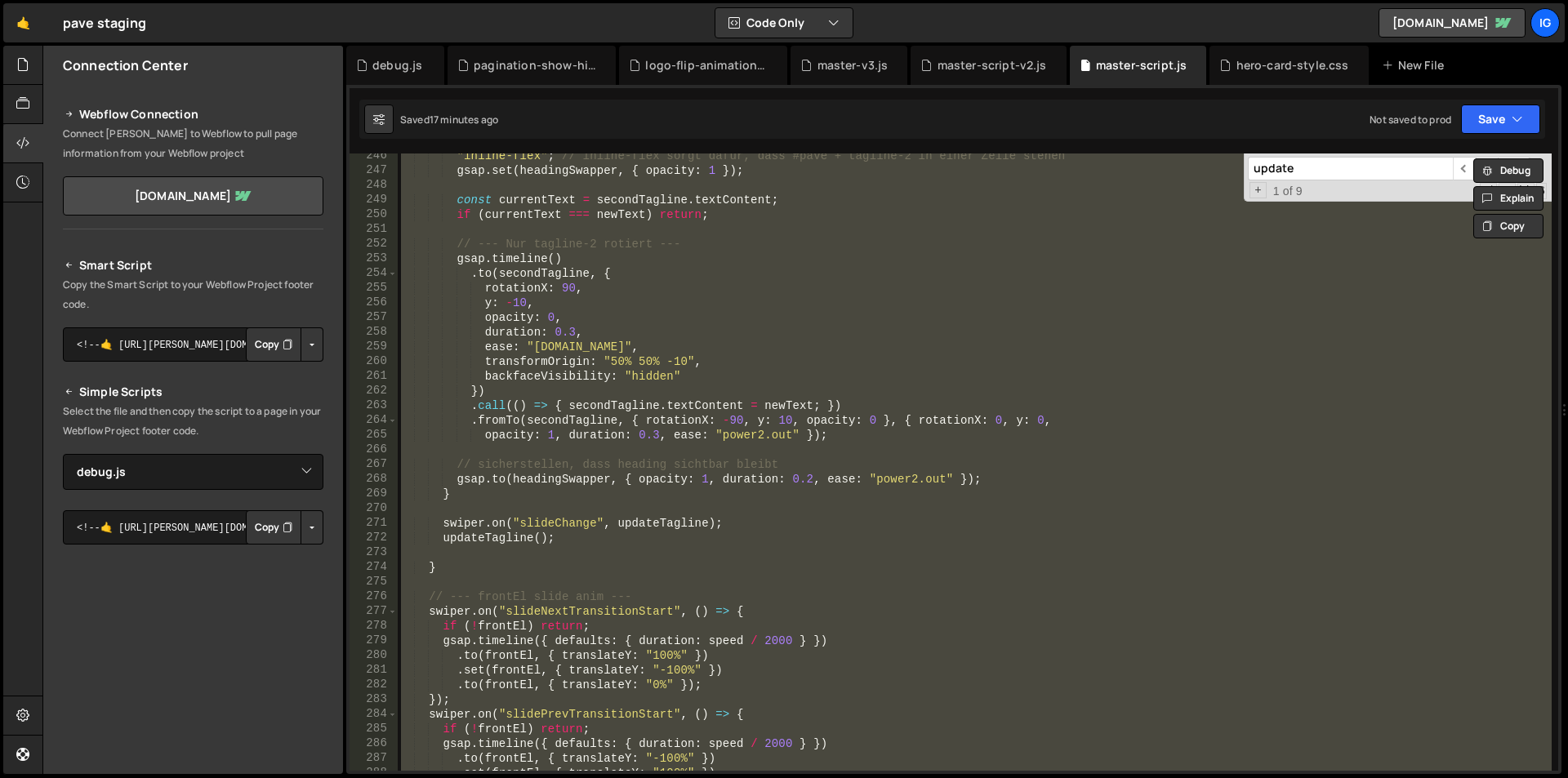
click at [856, 231] on div ""inline-flex" ; // inline-flex sorgt dafür, dass #pave + tagline-2 in einer Zei…" at bounding box center [975, 461] width 1154 height 617
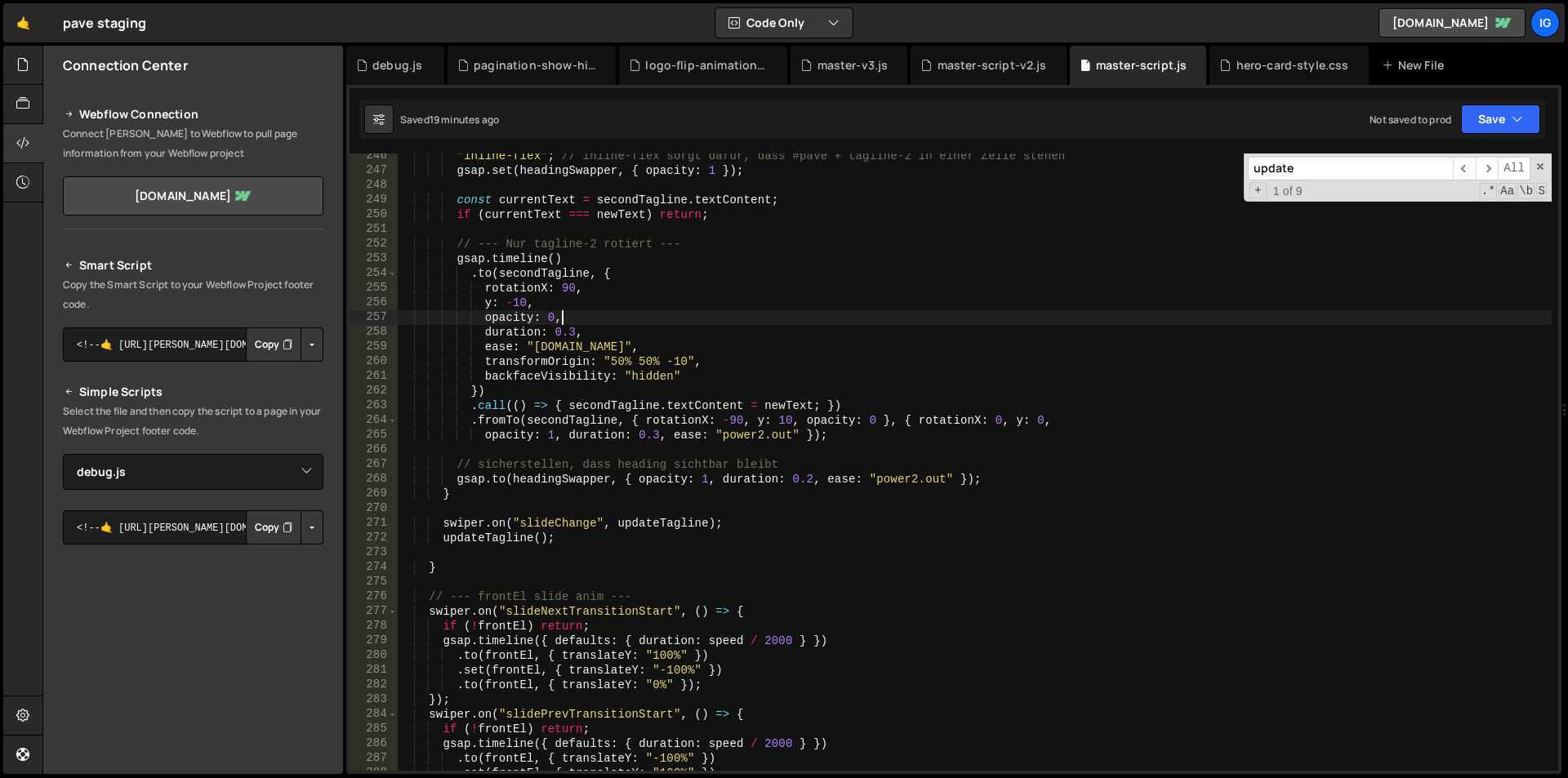
click at [743, 323] on div ""inline-flex" ; // inline-flex sorgt dafür, dass #pave + tagline-2 in einer Zei…" at bounding box center [975, 472] width 1154 height 647
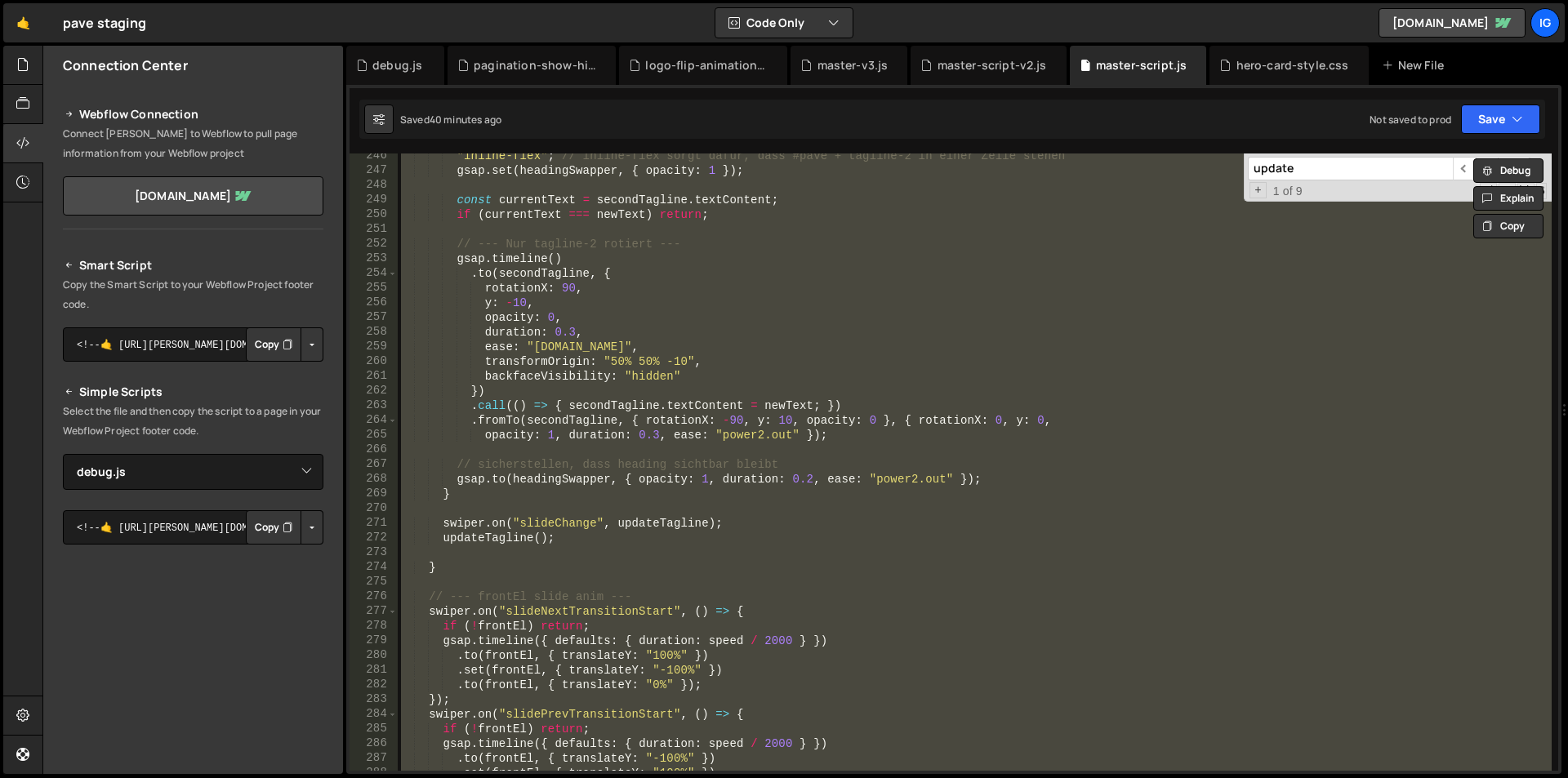
click at [908, 336] on div ""inline-flex" ; // inline-flex sorgt dafür, dass #pave + tagline-2 in einer Zei…" at bounding box center [975, 461] width 1154 height 617
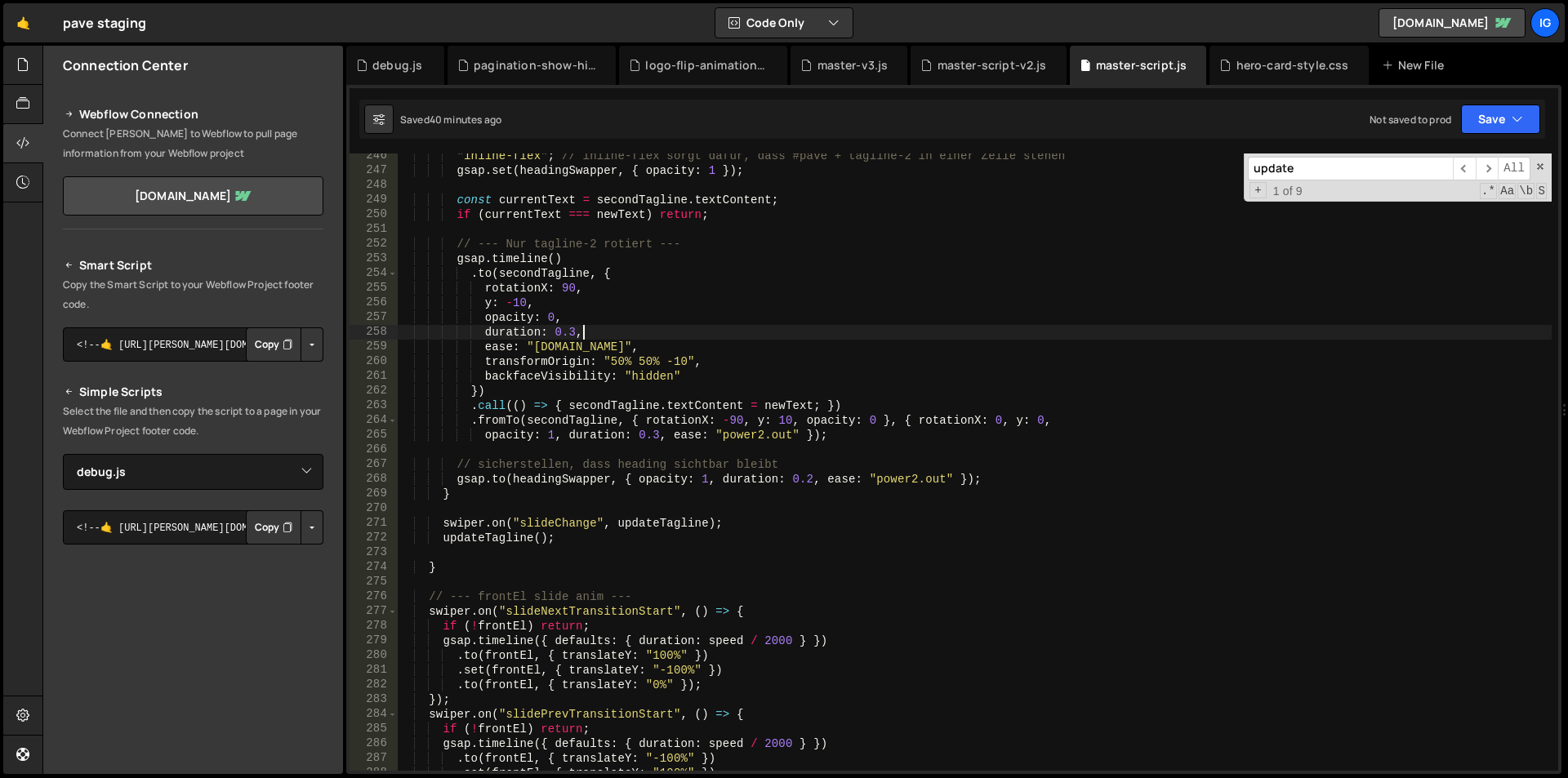
click at [641, 344] on div ""inline-flex" ; // inline-flex sorgt dafür, dass #pave + tagline-2 in einer Zei…" at bounding box center [975, 472] width 1154 height 647
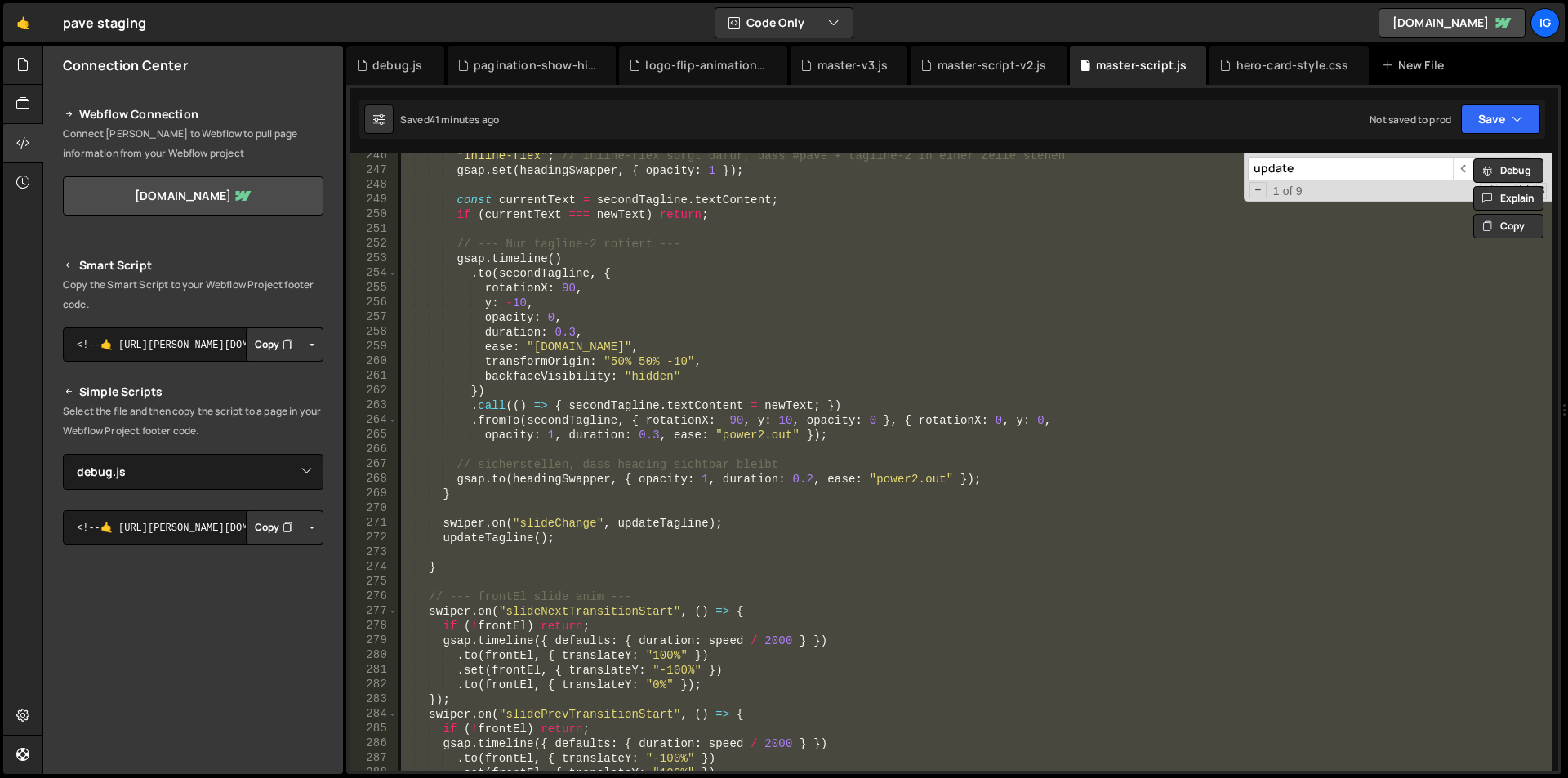
click at [1101, 167] on div ""inline-flex" ; // inline-flex sorgt dafür, dass #pave + tagline-2 in einer Zei…" at bounding box center [975, 461] width 1154 height 617
type textarea "gsap.set(headingSwapper, { opacity: 1 });"
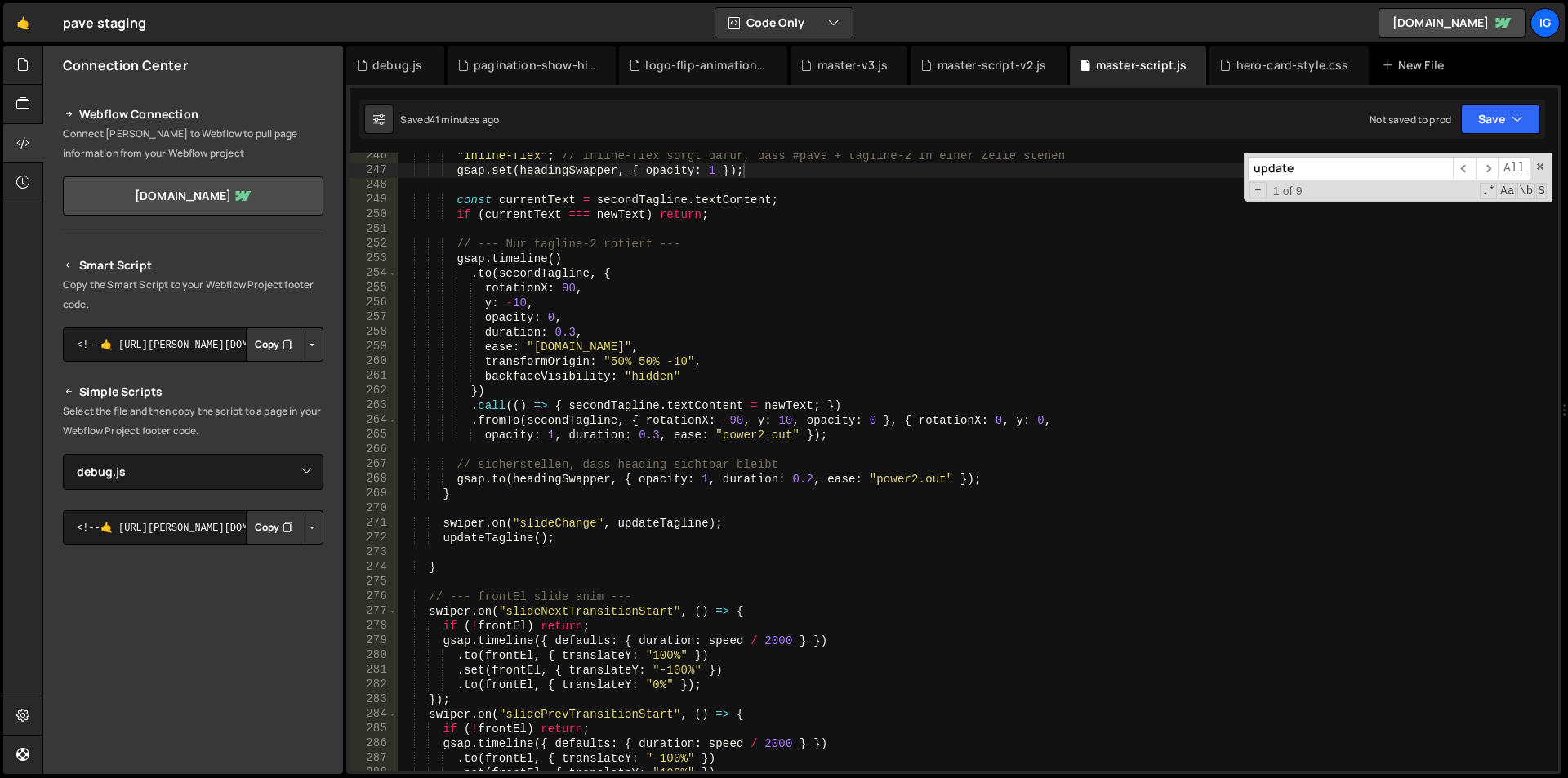
click at [1418, 143] on div ".tagline-2 { 90 91 92 93 94 95 96 97 98 99 100 101 102 103 104 105 106 107 108 …" at bounding box center [953, 429] width 1215 height 689
click at [1417, 158] on input "update" at bounding box center [1351, 168] width 205 height 24
paste input "initializeSwiperOn"
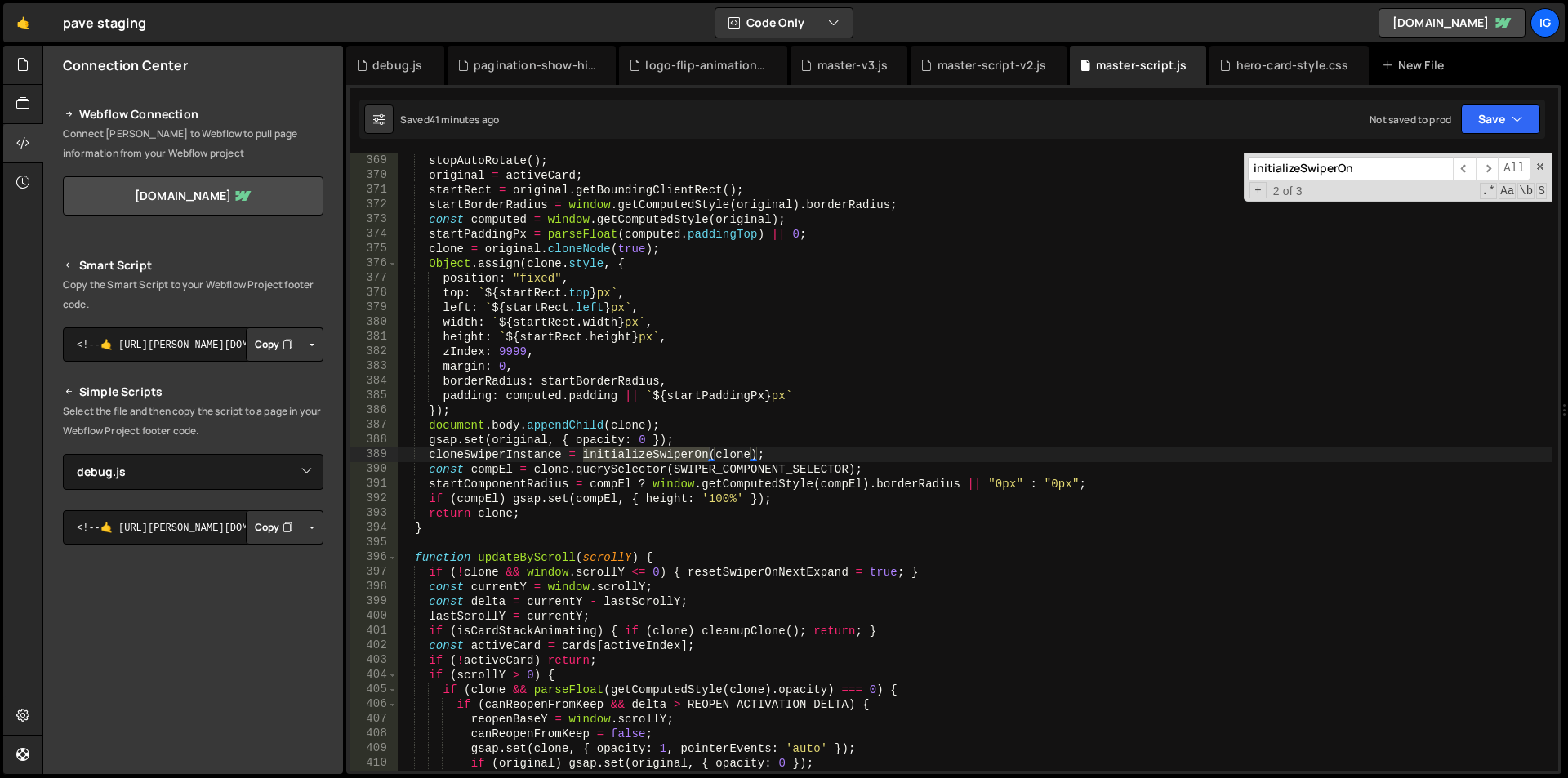
scroll to position [11625, 0]
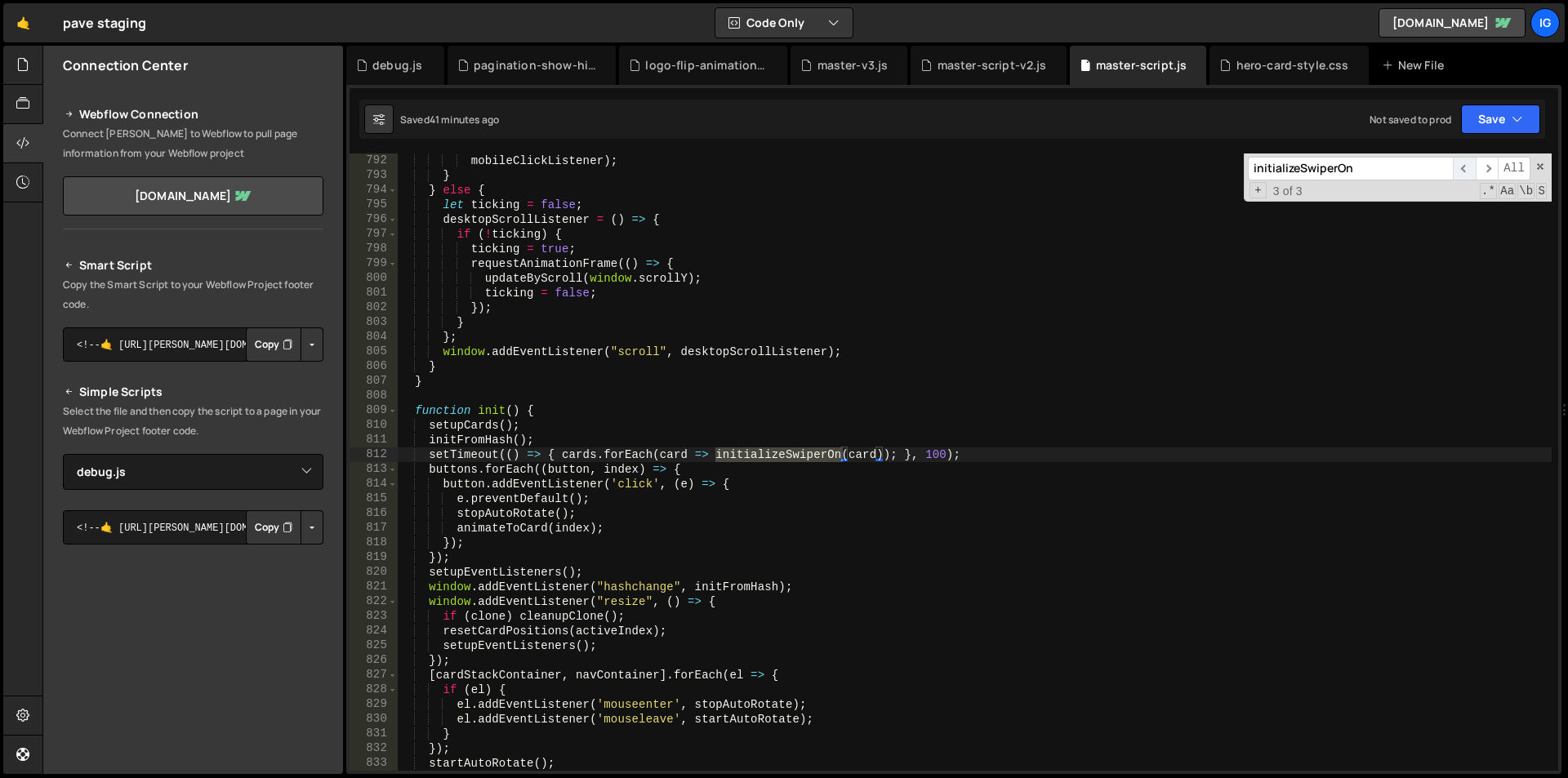
type input "initializeSwiperOn"
click at [1464, 168] on span "​" at bounding box center [1464, 168] width 23 height 24
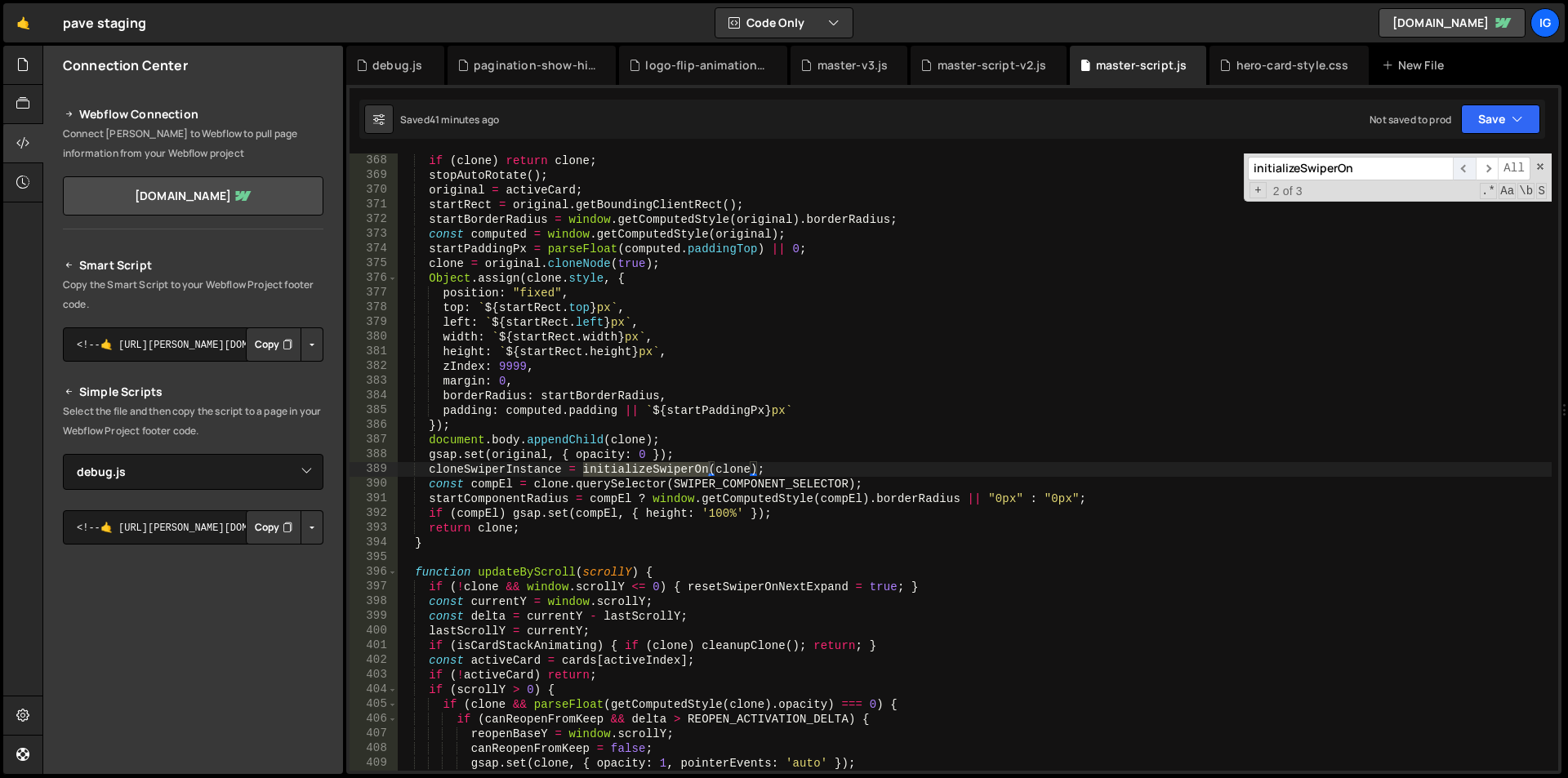
click at [1464, 168] on span "​" at bounding box center [1464, 168] width 23 height 24
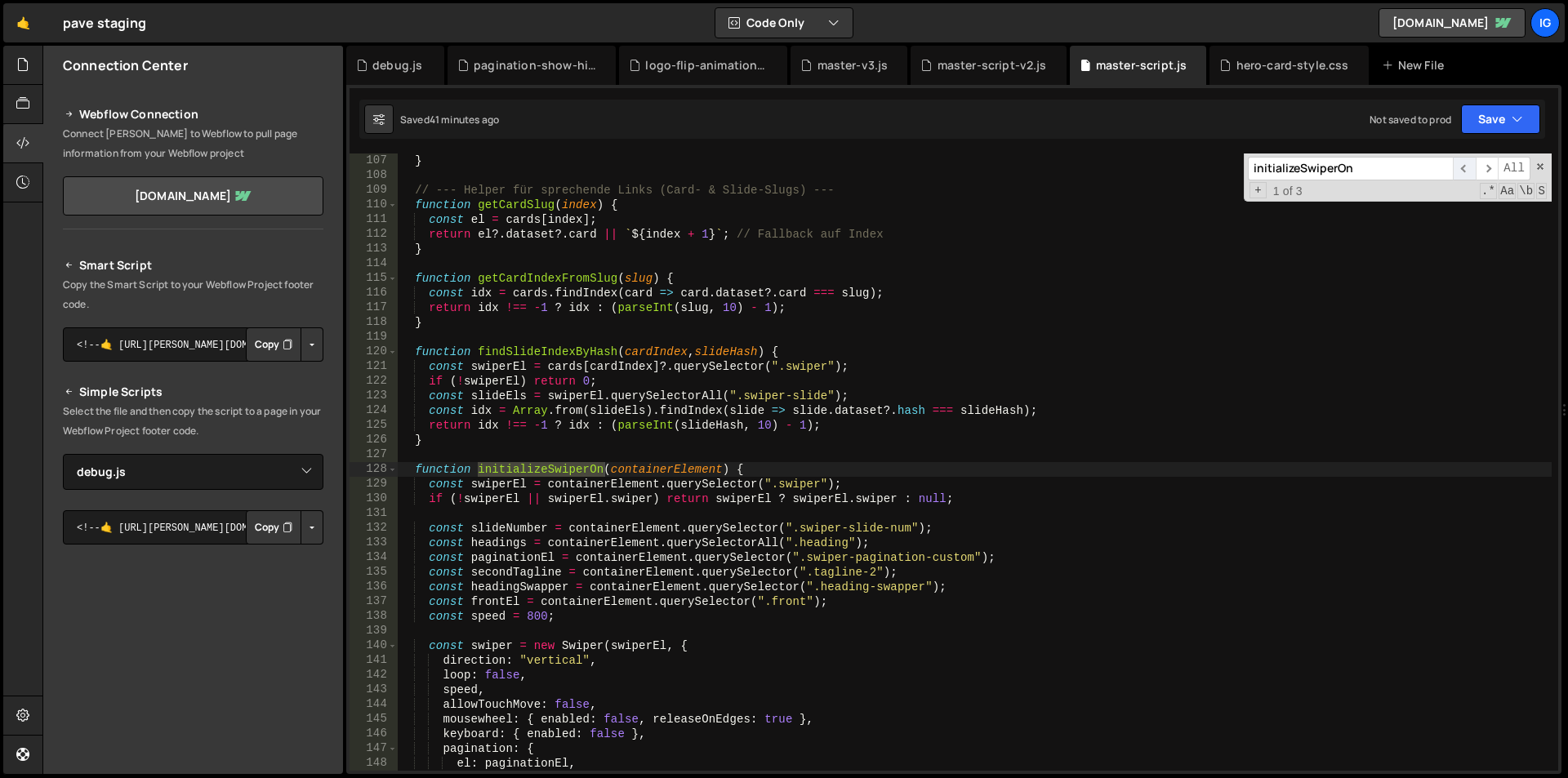
scroll to position [1558, 0]
click at [417, 469] on div "} // --- Helper für sprechende Links (Card- & Slide-Slugs) --- function getCard…" at bounding box center [975, 476] width 1154 height 647
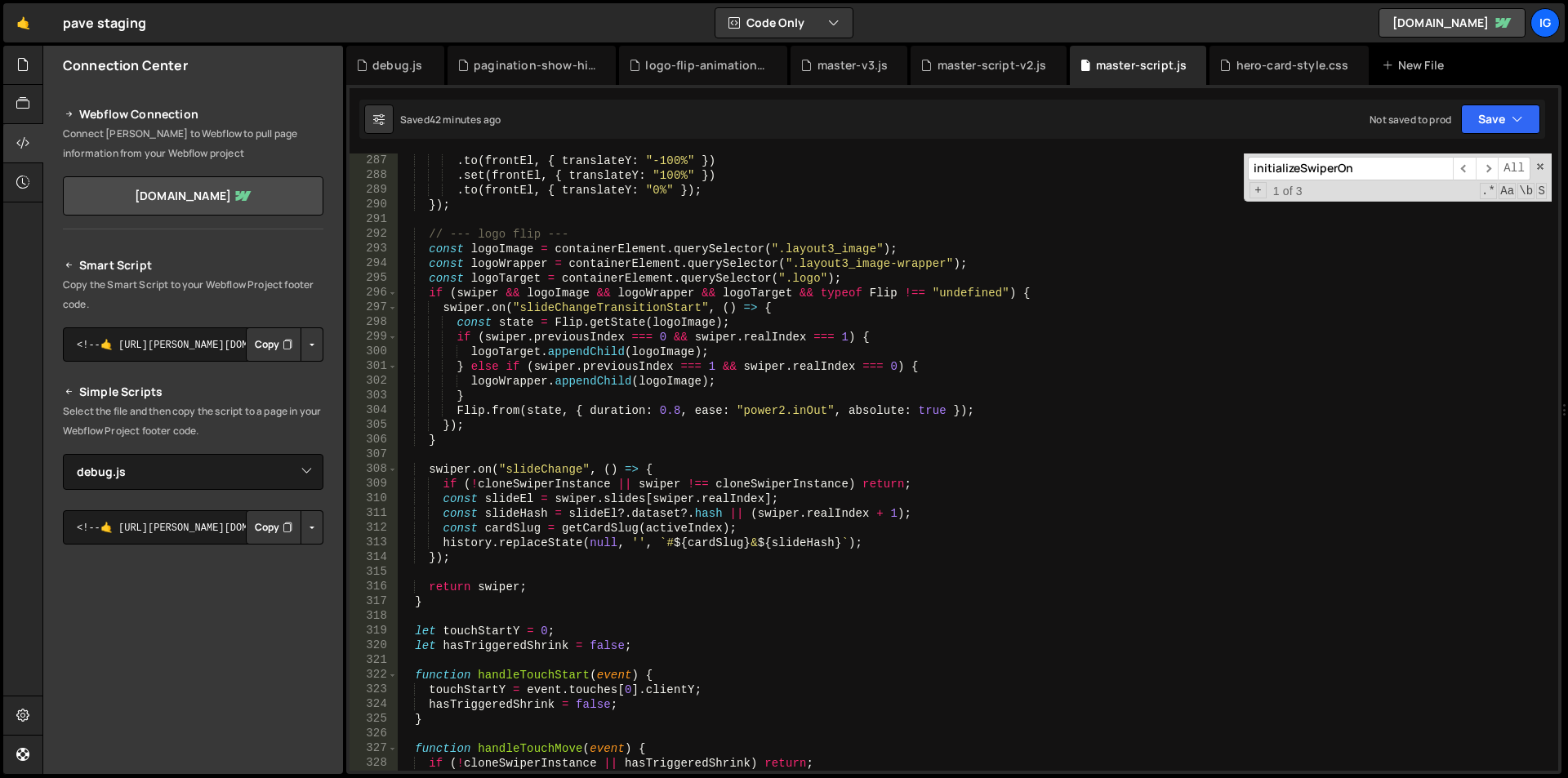
scroll to position [4301, 0]
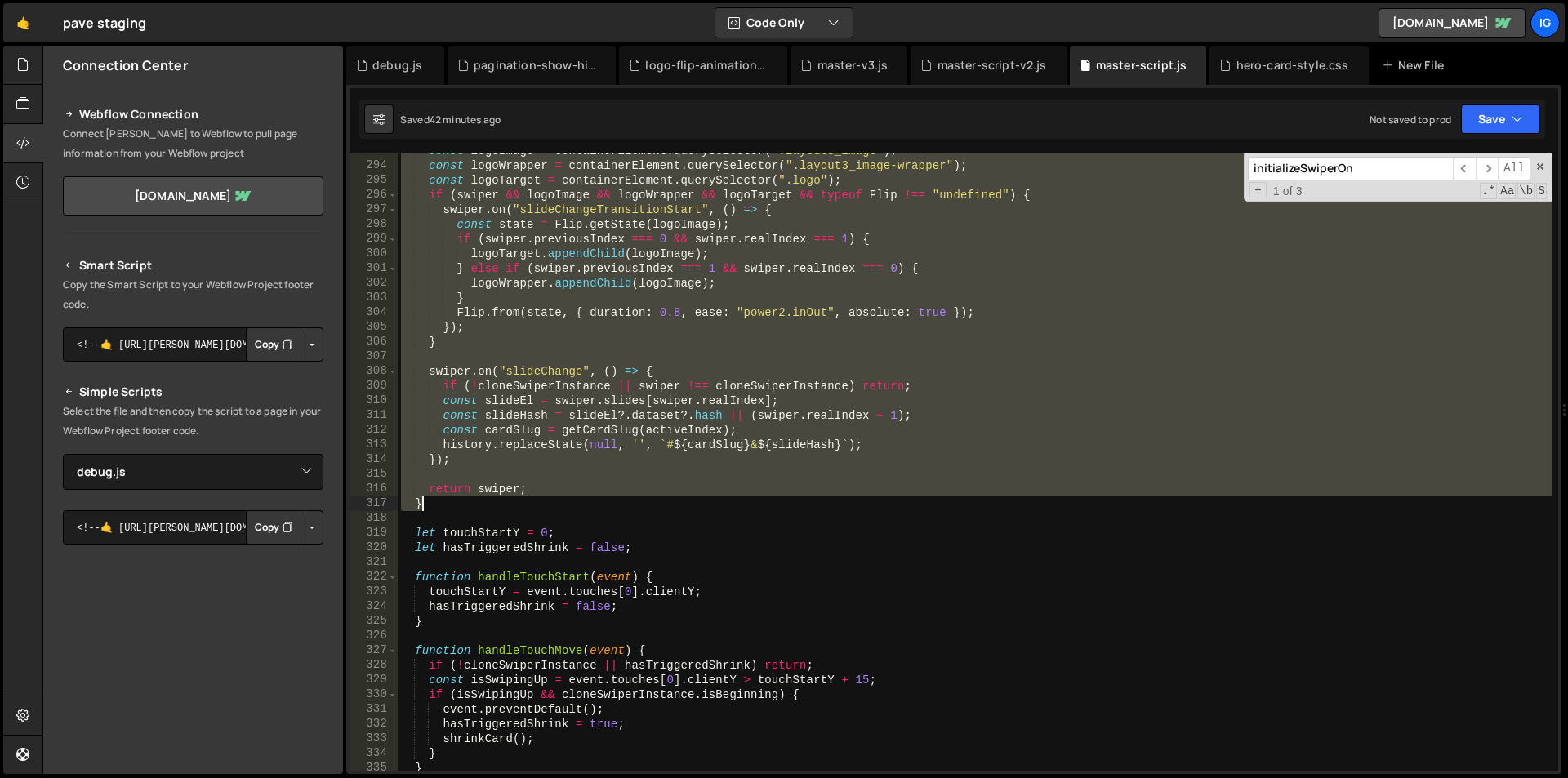
click at [438, 503] on div "const logoImage = containerElement . querySelector ( ".layout3_image" ) ; const…" at bounding box center [975, 466] width 1154 height 647
type textarea "return swiper; }"
paste textarea
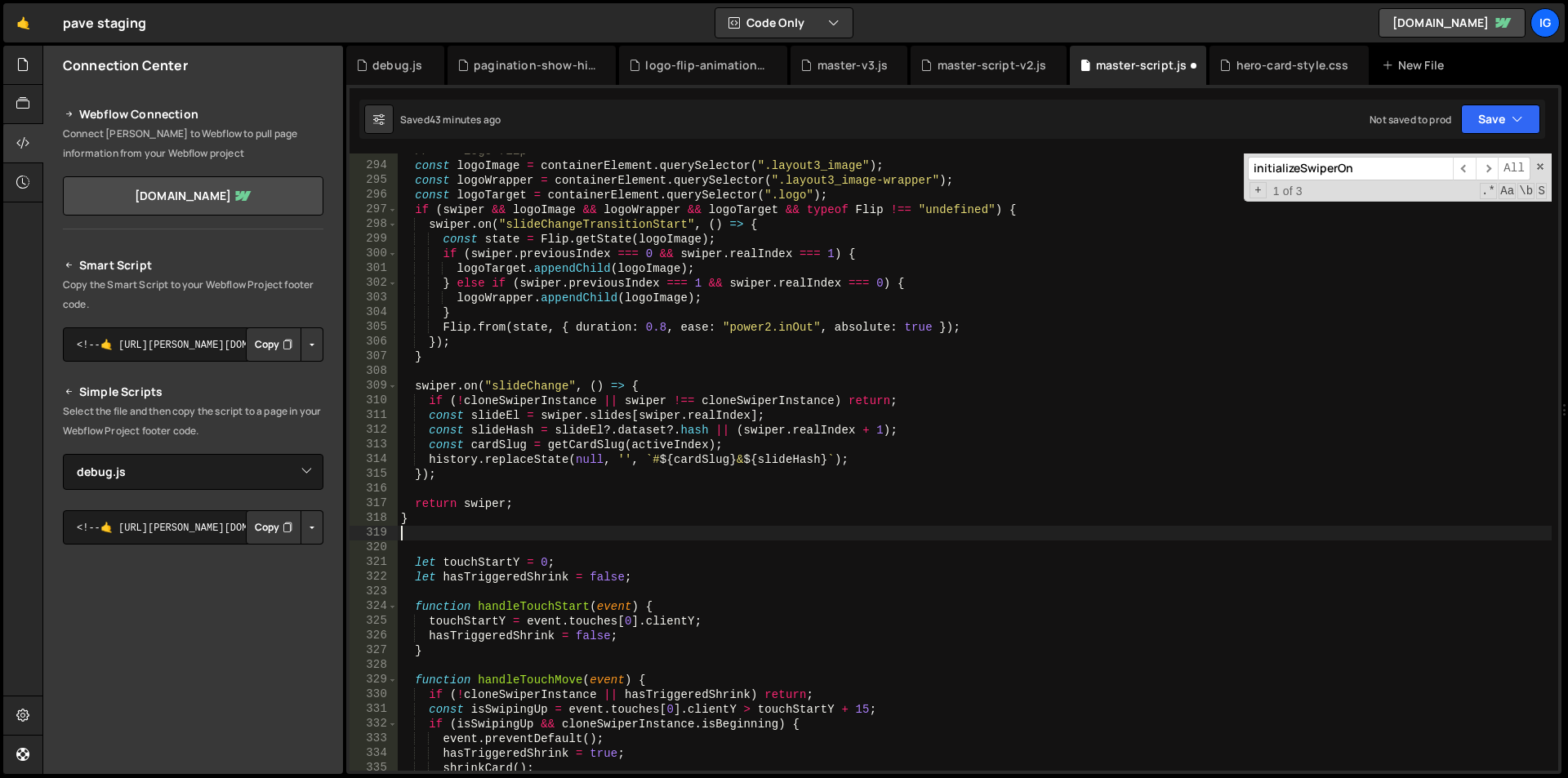
type textarea "let hasTriggeredShrink = false;"
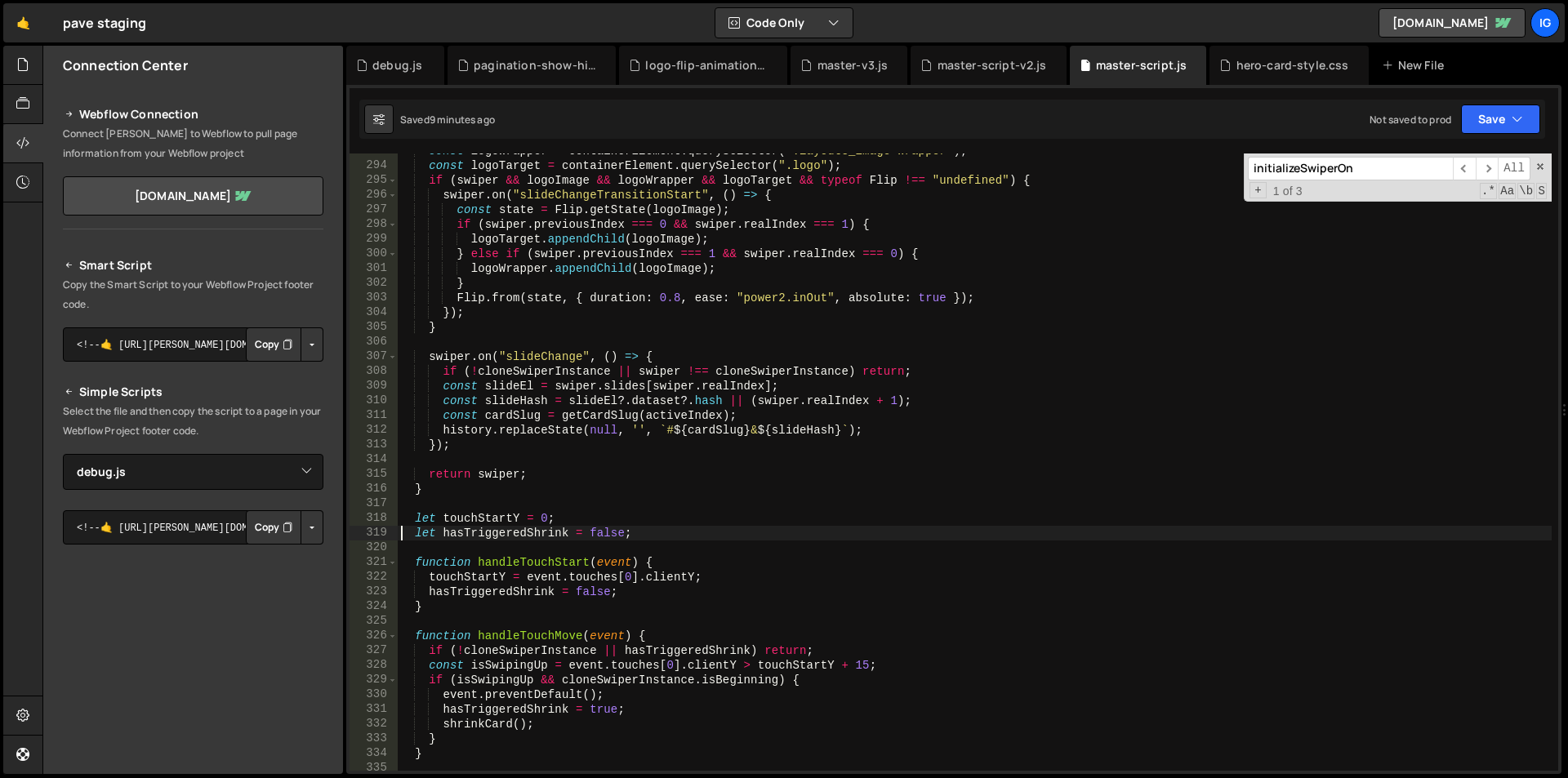
click at [738, 336] on div "const logoWrapper = containerElement . querySelector ( ".layout3_image-wrapper"…" at bounding box center [975, 466] width 1154 height 647
click at [1372, 164] on input "initializeSwiperOn" at bounding box center [1351, 168] width 205 height 24
paste input "let taglineTexts"
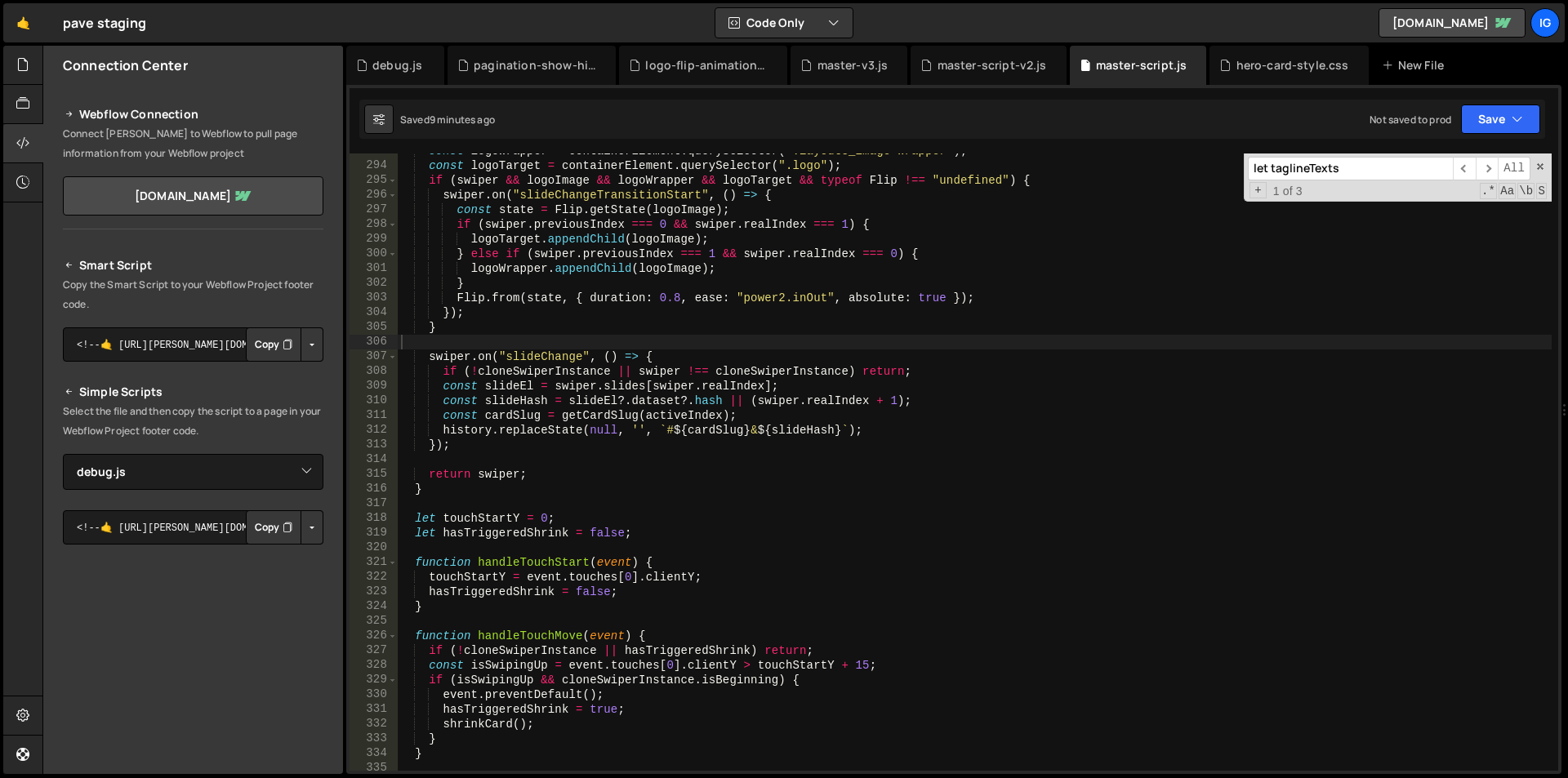
scroll to position [1749, 0]
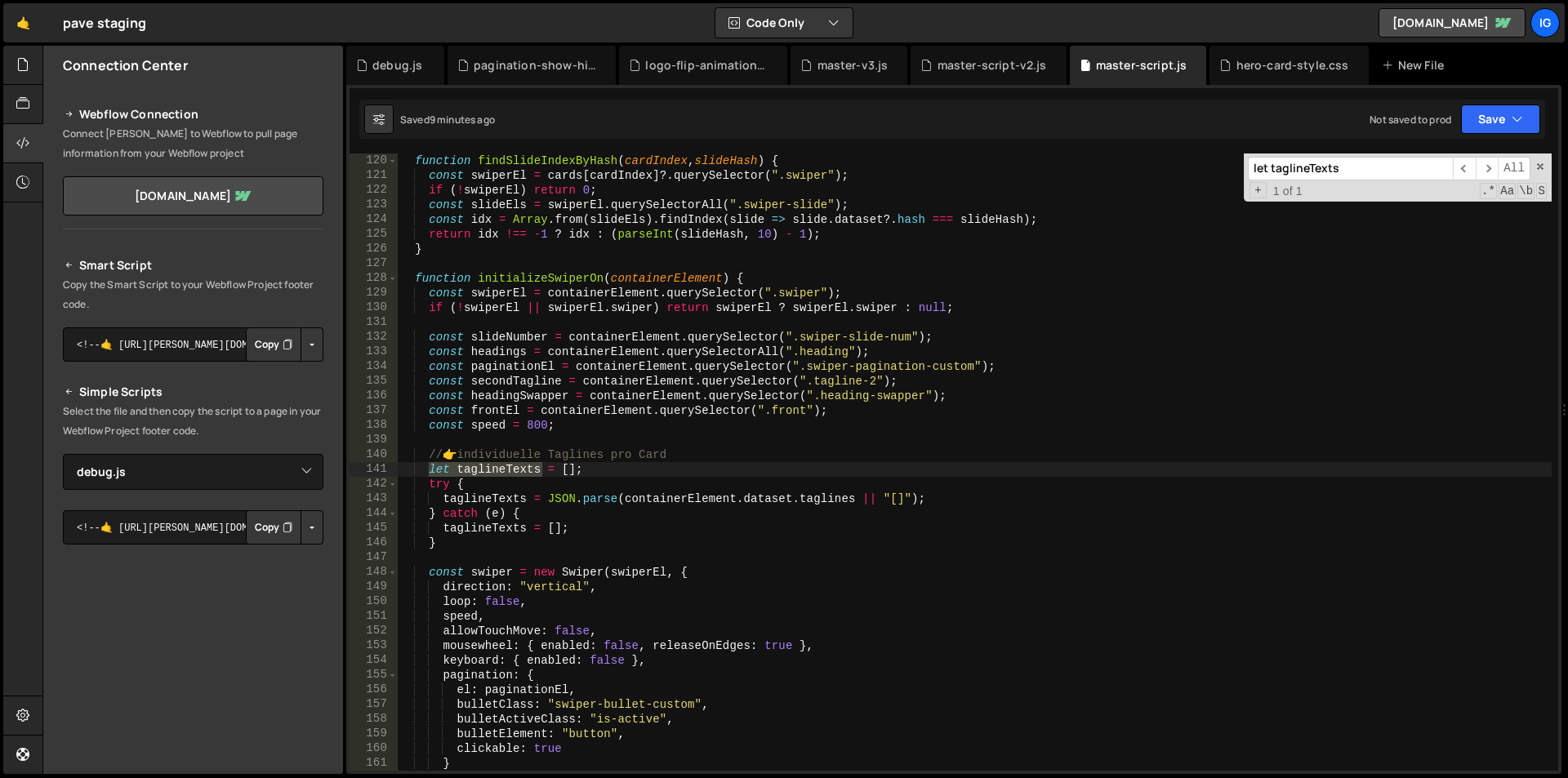
type input "let taglineTexts"
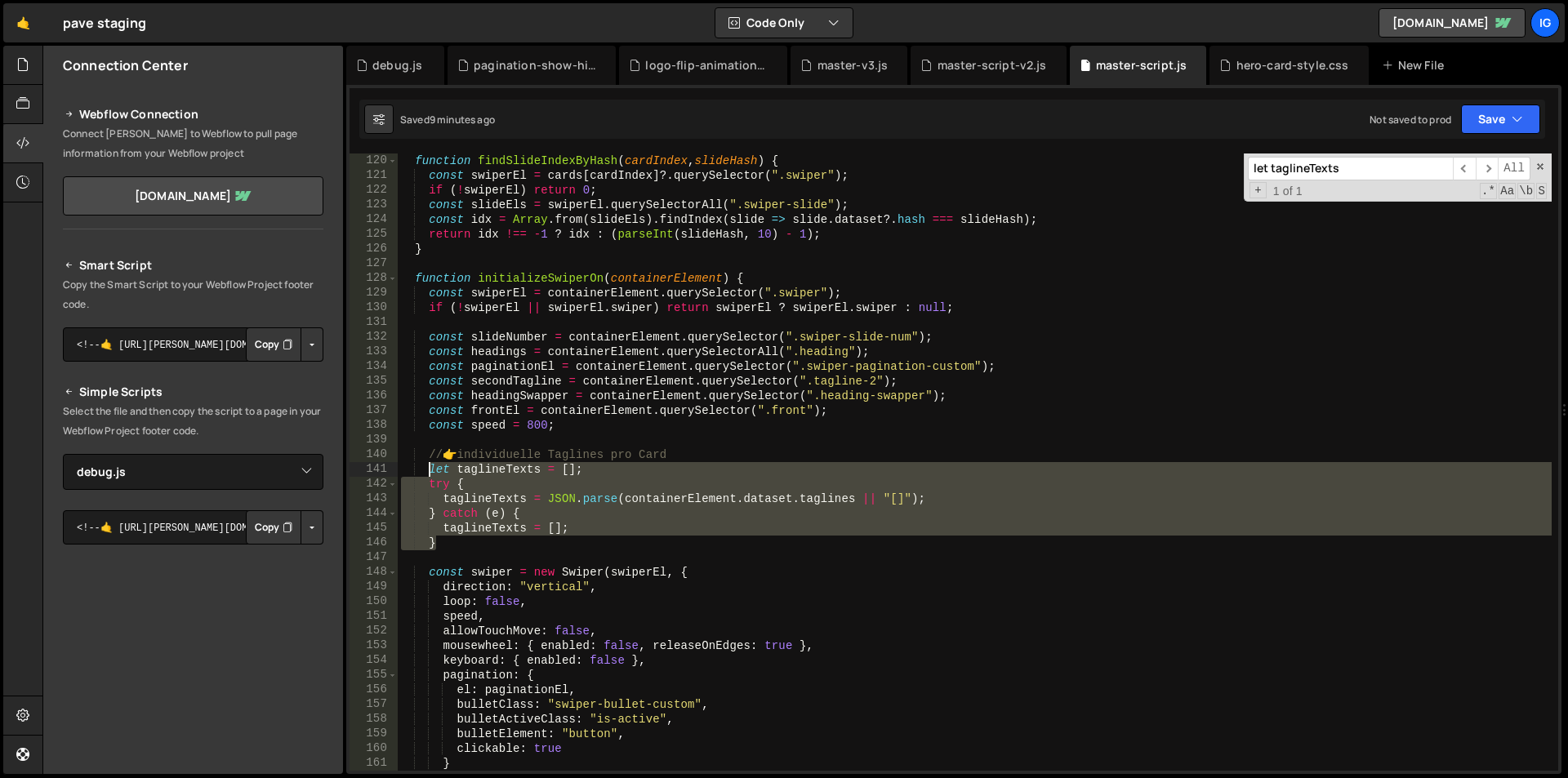
drag, startPoint x: 437, startPoint y: 547, endPoint x: 429, endPoint y: 468, distance: 79.4
click at [429, 468] on div "function findSlideIndexByHash ( cardIndex , slideHash ) { const swiperEl = card…" at bounding box center [975, 476] width 1154 height 647
type textarea "let taglineTexts = []; try {"
paste textarea
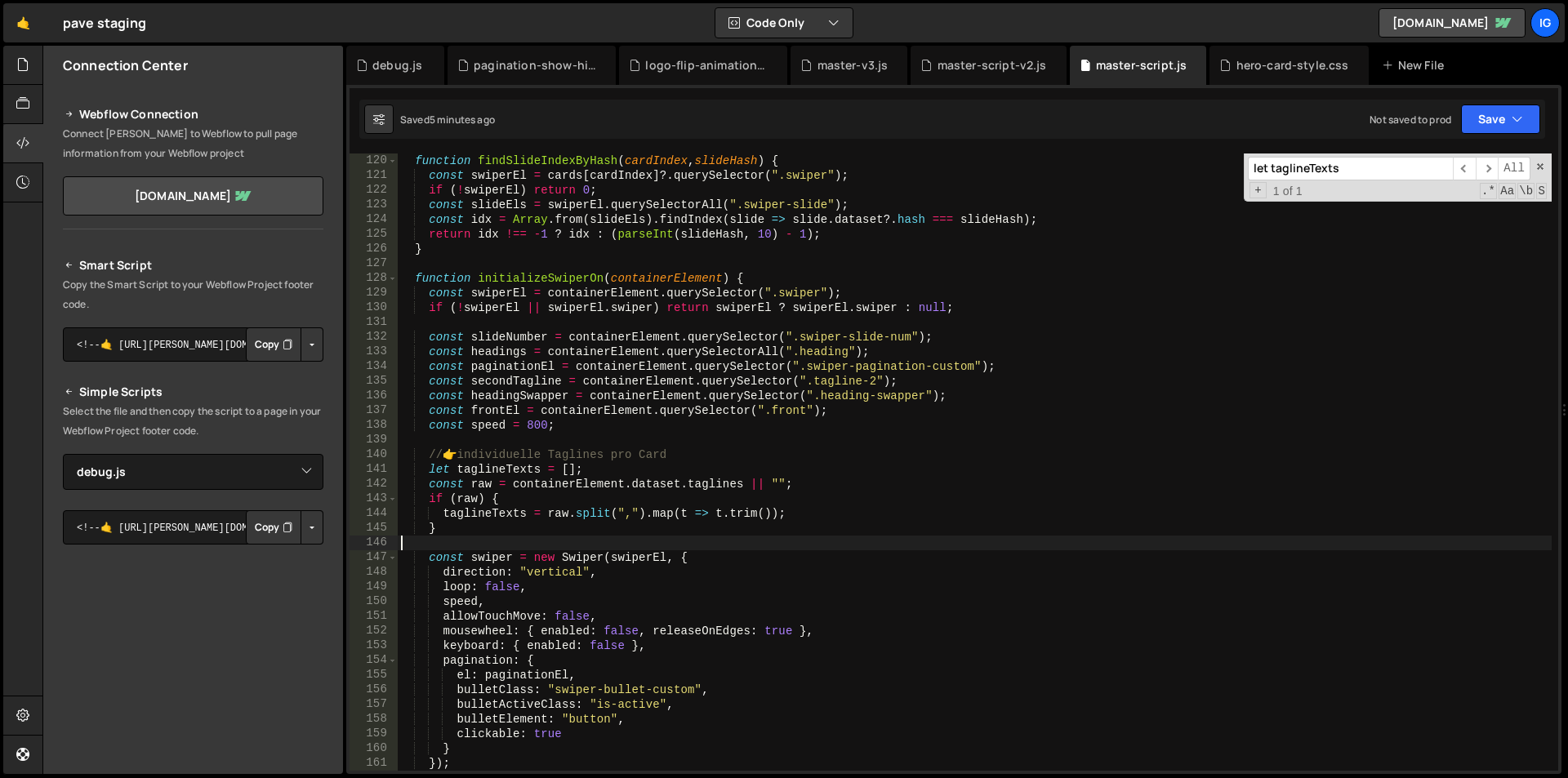
click at [416, 278] on div "function findSlideIndexByHash ( cardIndex , slideHash ) { const swiperEl = card…" at bounding box center [975, 476] width 1154 height 647
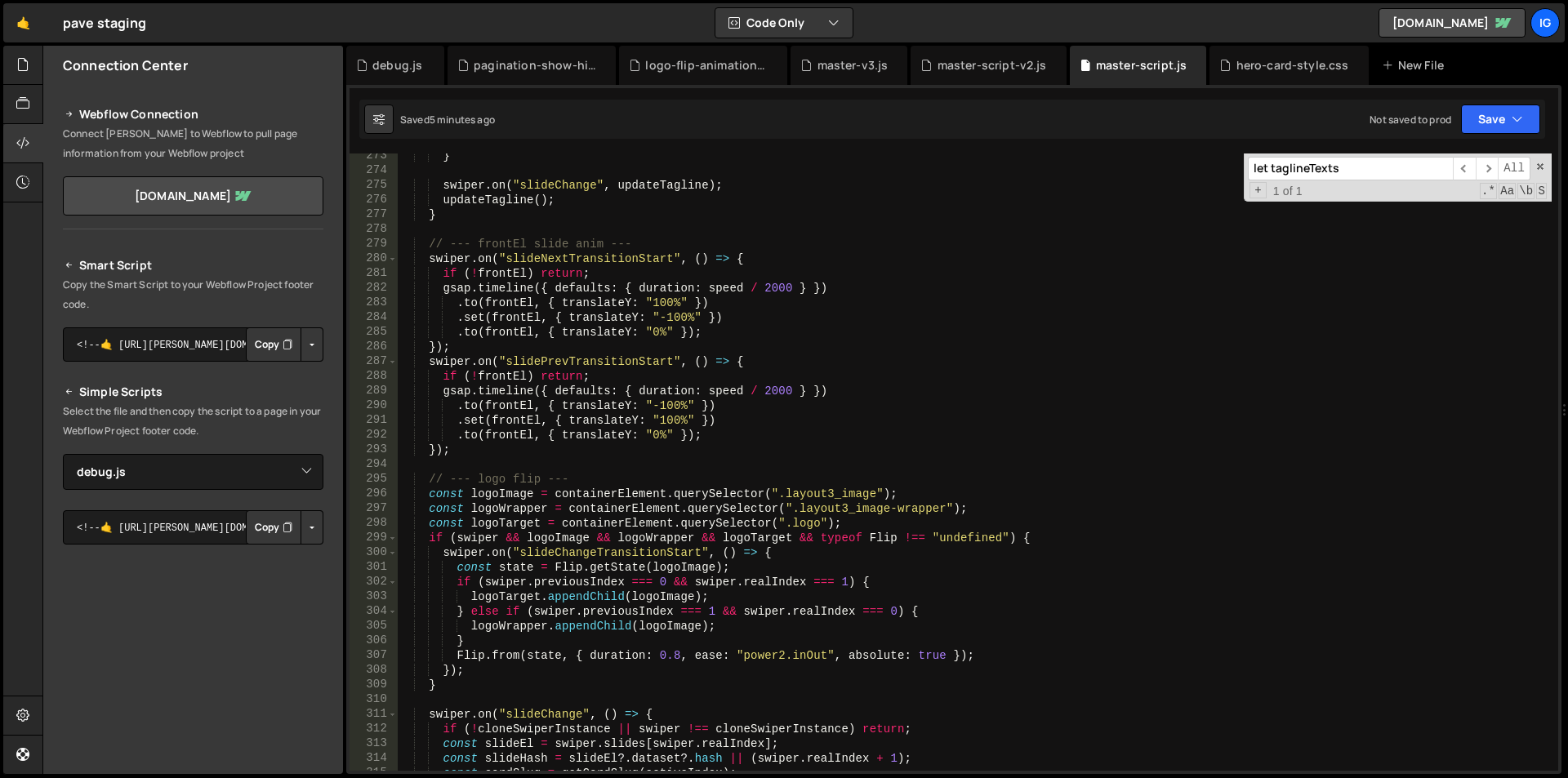
scroll to position [4345, 0]
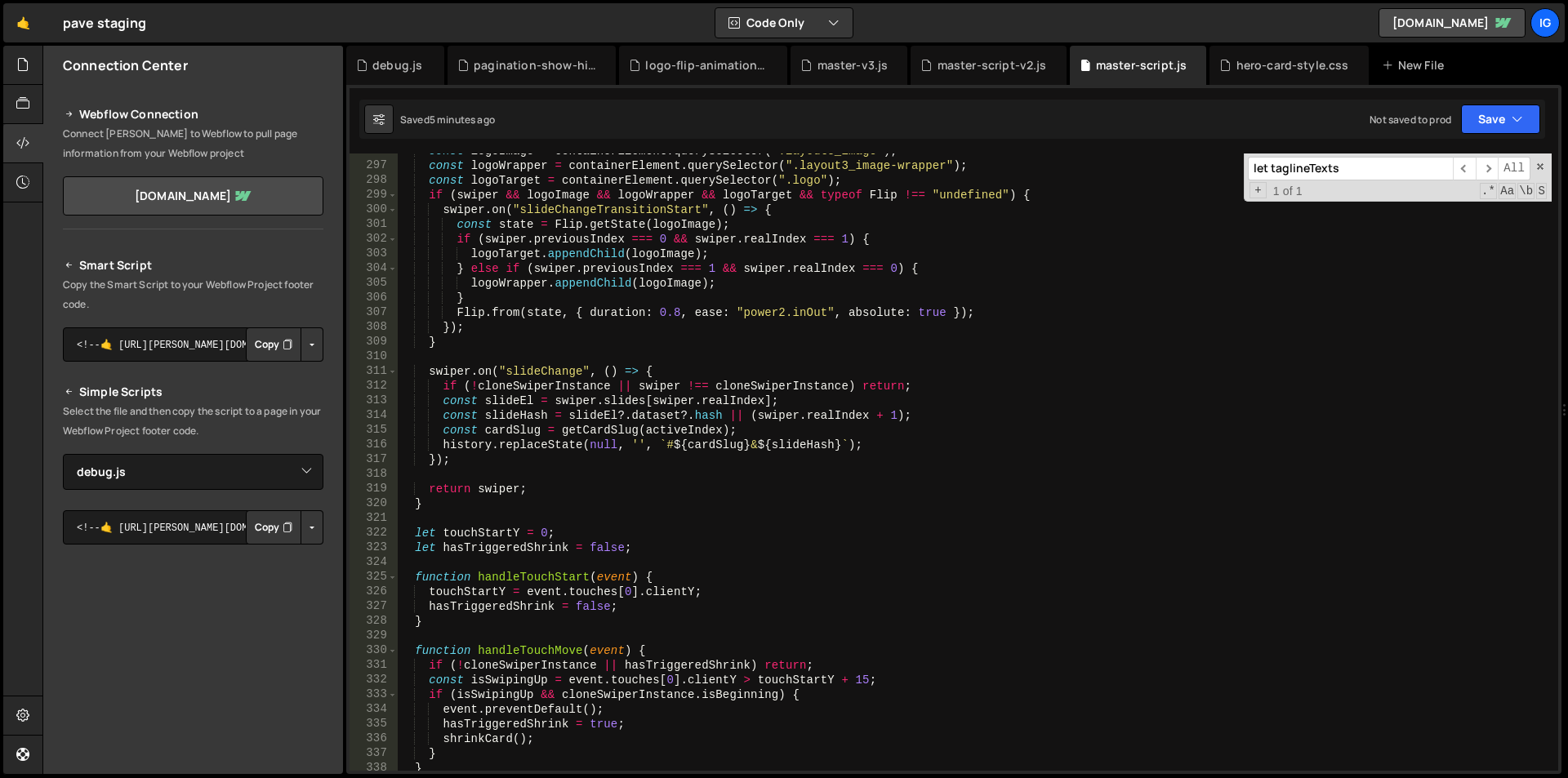
click at [427, 497] on div "const logoImage = containerElement . querySelector ( ".layout3_image" ) ; const…" at bounding box center [975, 466] width 1154 height 647
type textarea "return swiper; }"
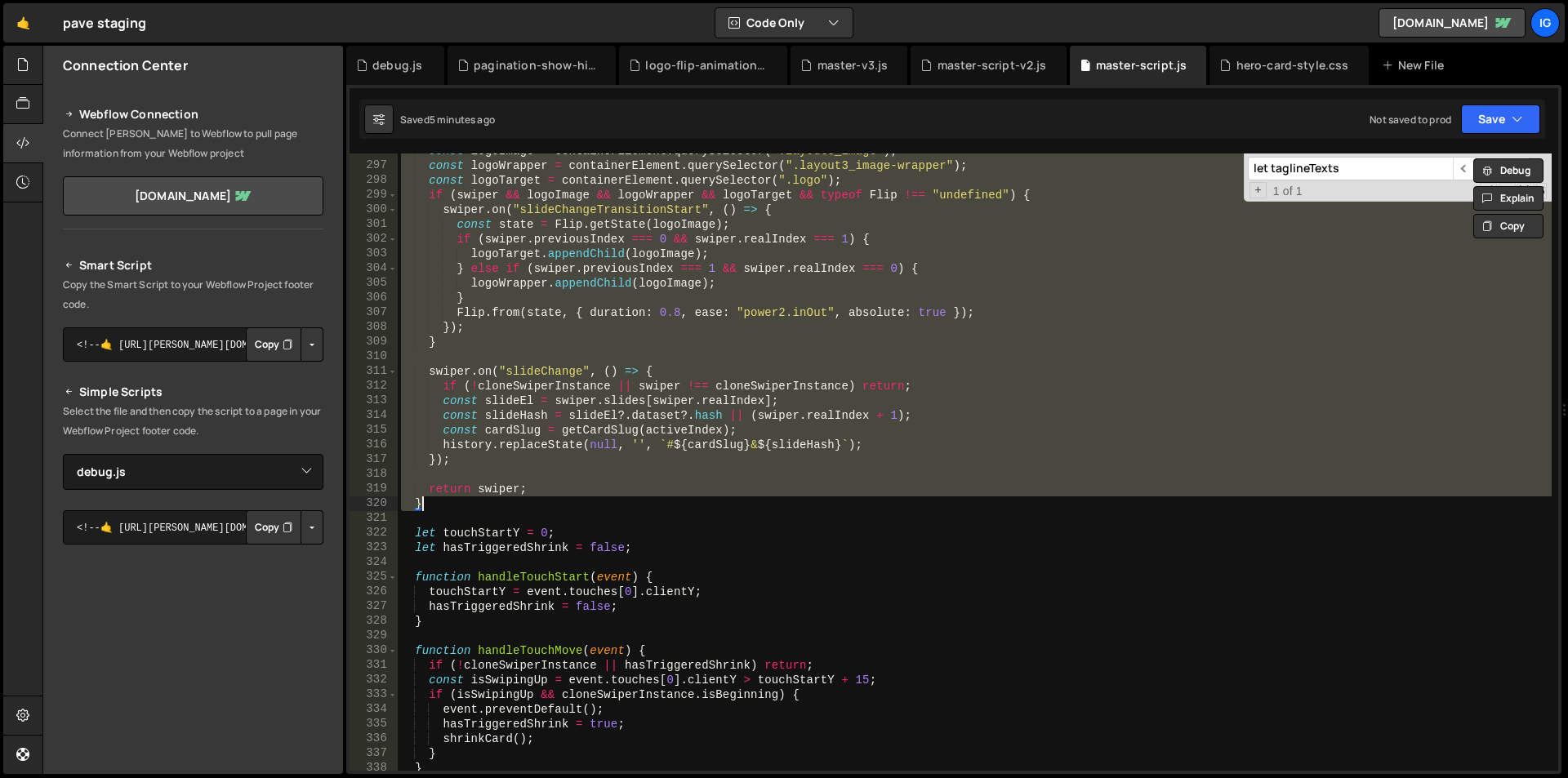
paste textarea
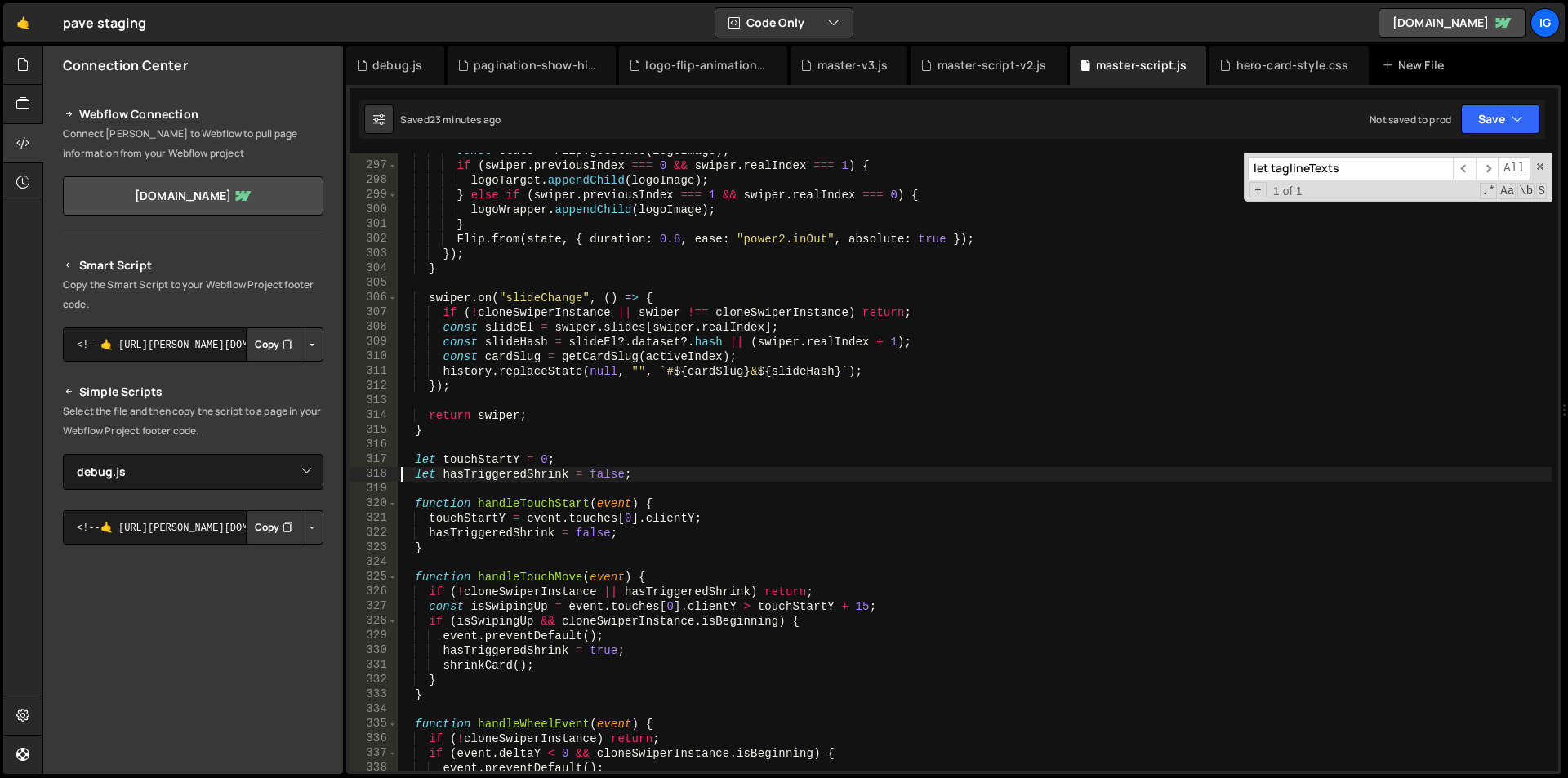
click at [666, 297] on div "const state = Flip . getState ( logoImage ) ; if ( swiper . previousIndex === 0…" at bounding box center [975, 466] width 1154 height 647
type textarea "swiper.on("slideChange", () => {"
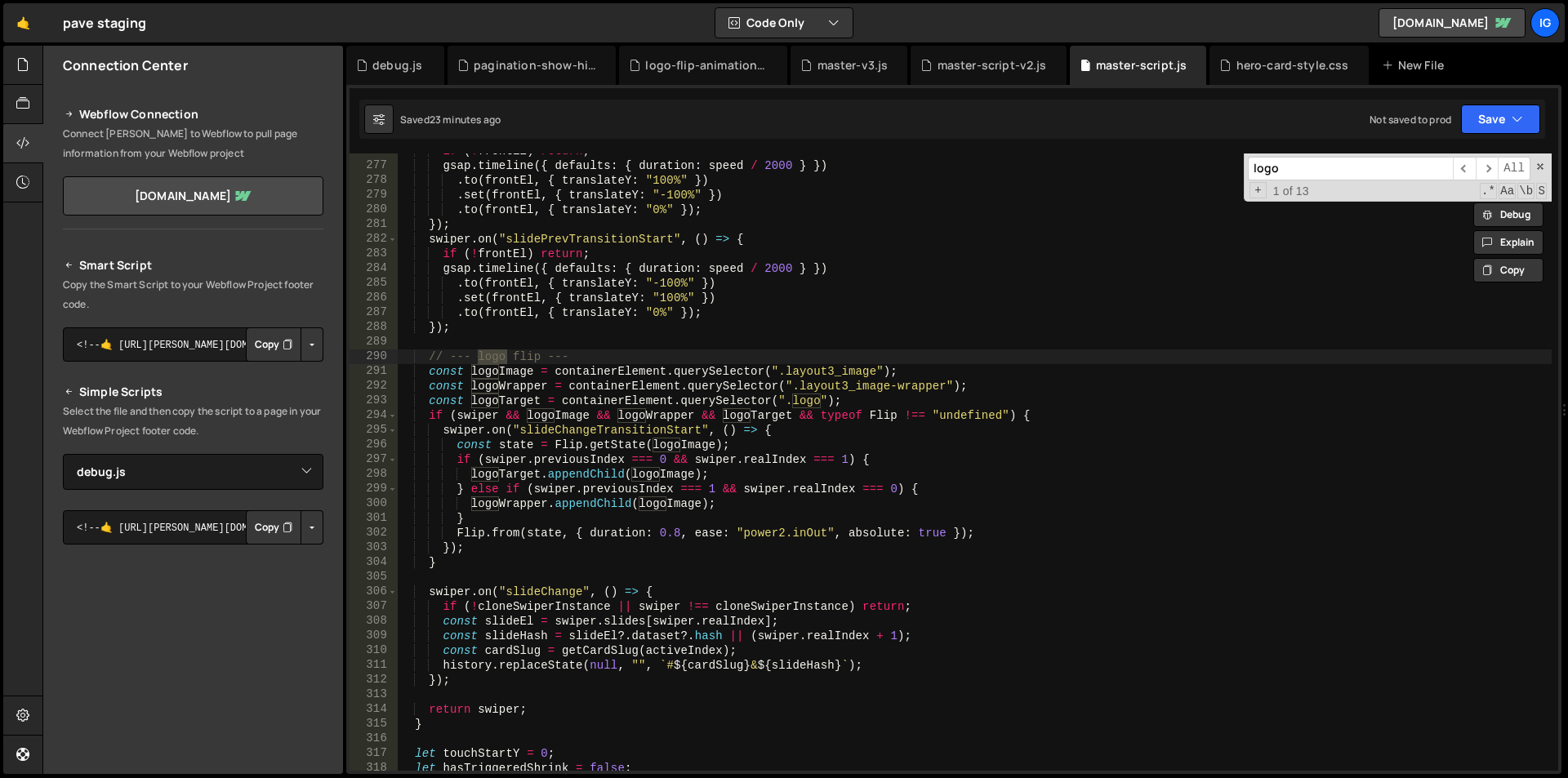
scroll to position [4051, 0]
type input "logo"
click at [426, 359] on div "if ( ! frontEl ) return ; gsap . timeline ({ defaults : { duration : speed / 20…" at bounding box center [975, 466] width 1154 height 647
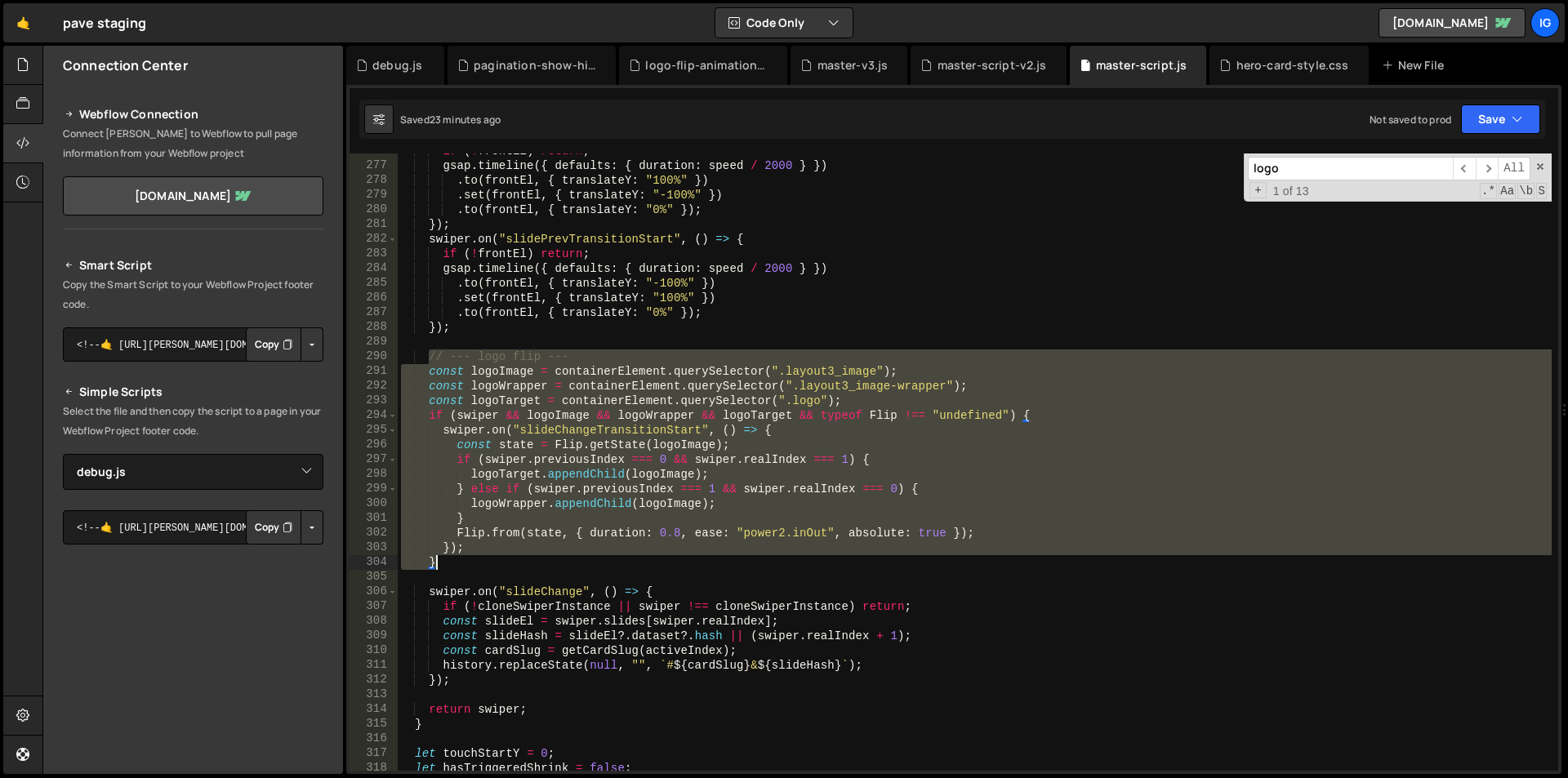
drag, startPoint x: 426, startPoint y: 359, endPoint x: 446, endPoint y: 566, distance: 208.0
click at [446, 566] on div "if ( ! frontEl ) return ; gsap . timeline ({ defaults : { duration : speed / 20…" at bounding box center [975, 466] width 1154 height 647
type textarea "}); }"
paste textarea
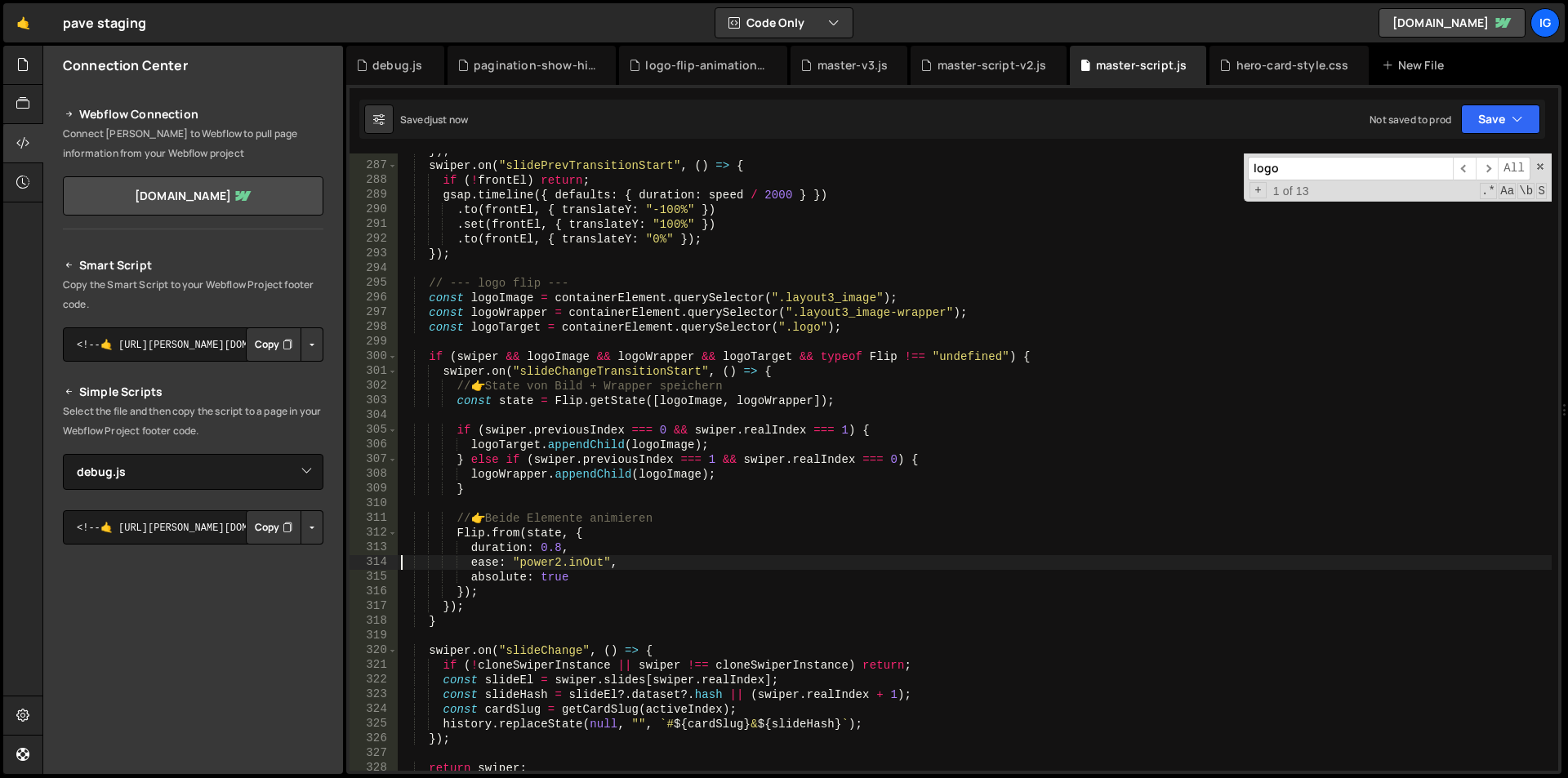
scroll to position [4247, 0]
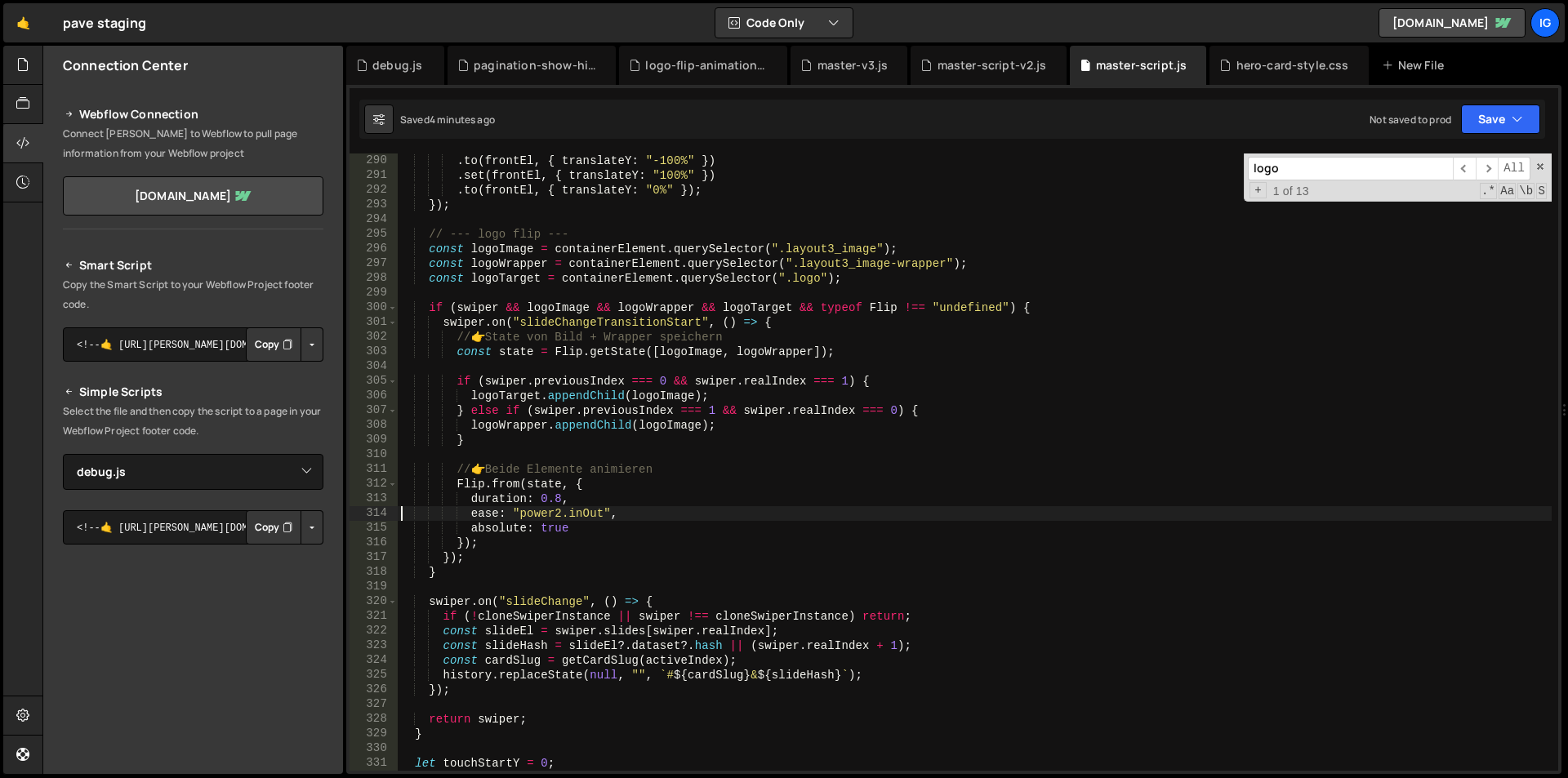
click at [614, 315] on div ". to ( frontEl , { translateY : "-100%" }) . set ( frontEl , { translateY : "10…" at bounding box center [975, 476] width 1154 height 647
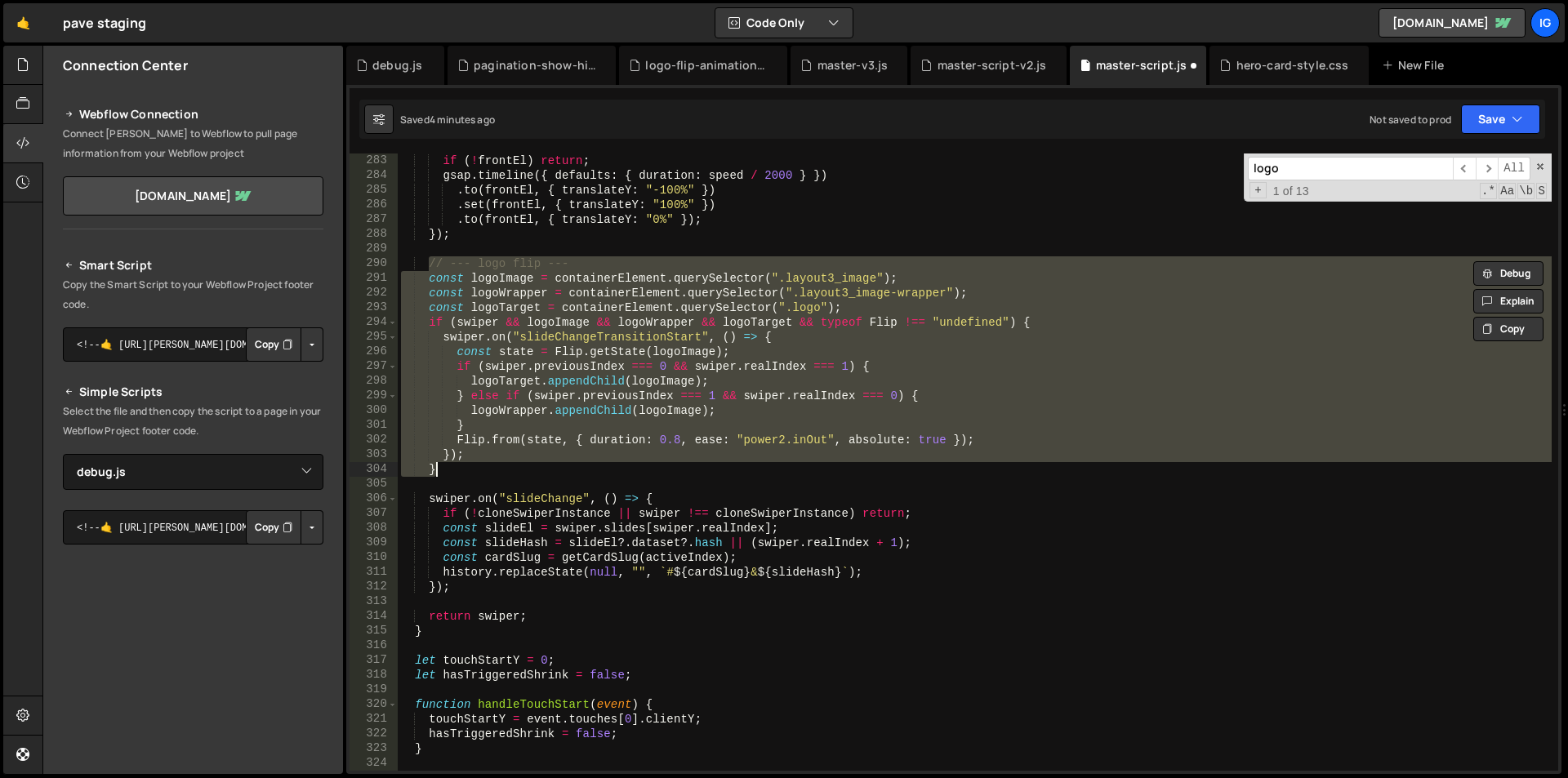
scroll to position [4144, 0]
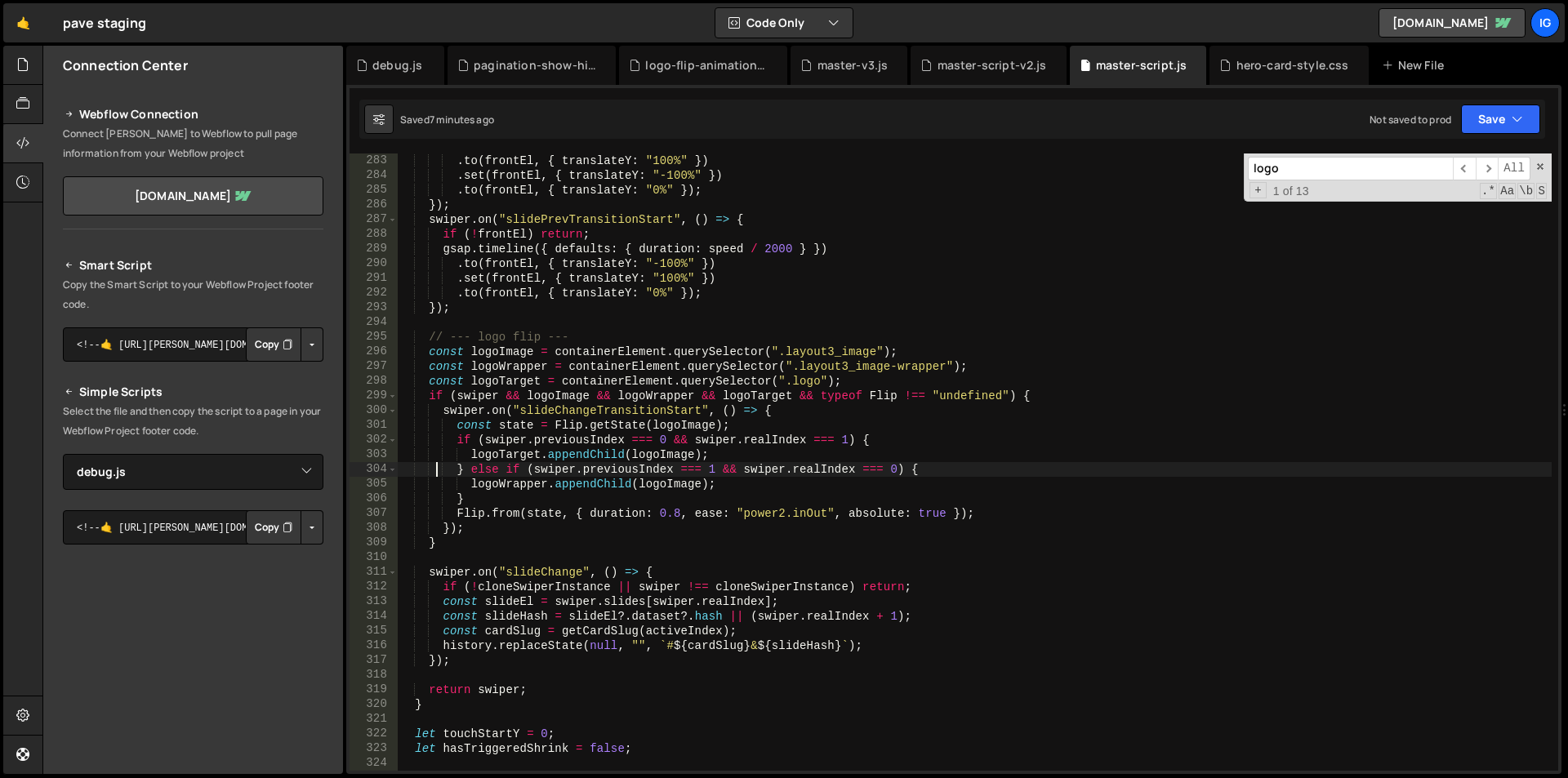
click at [655, 333] on div ". to ( frontEl , { translateY : "100%" }) . set ( frontEl , { translateY : "-10…" at bounding box center [975, 476] width 1154 height 647
type textarea "// --- logo flip ---"
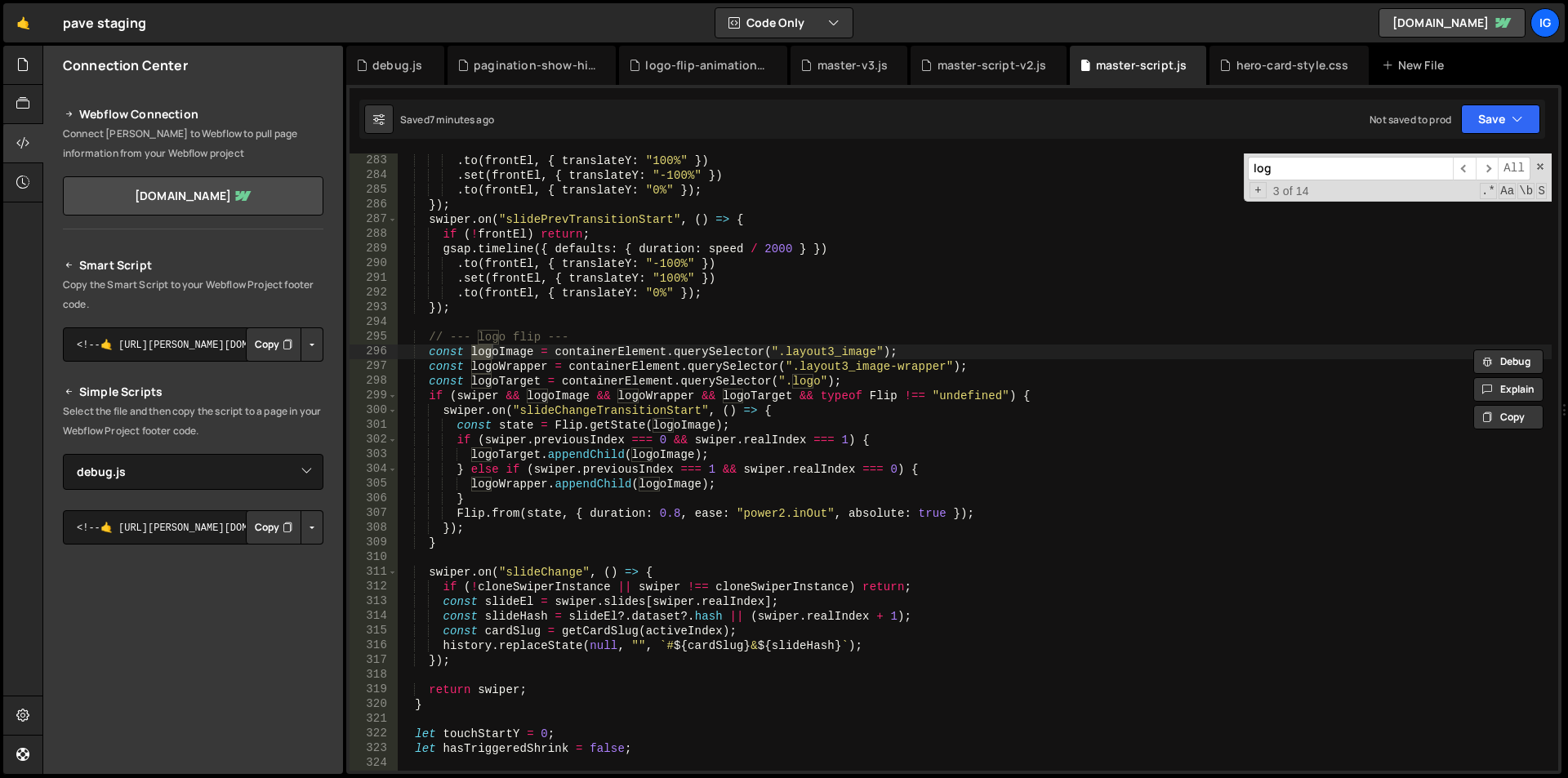
type input "logo"
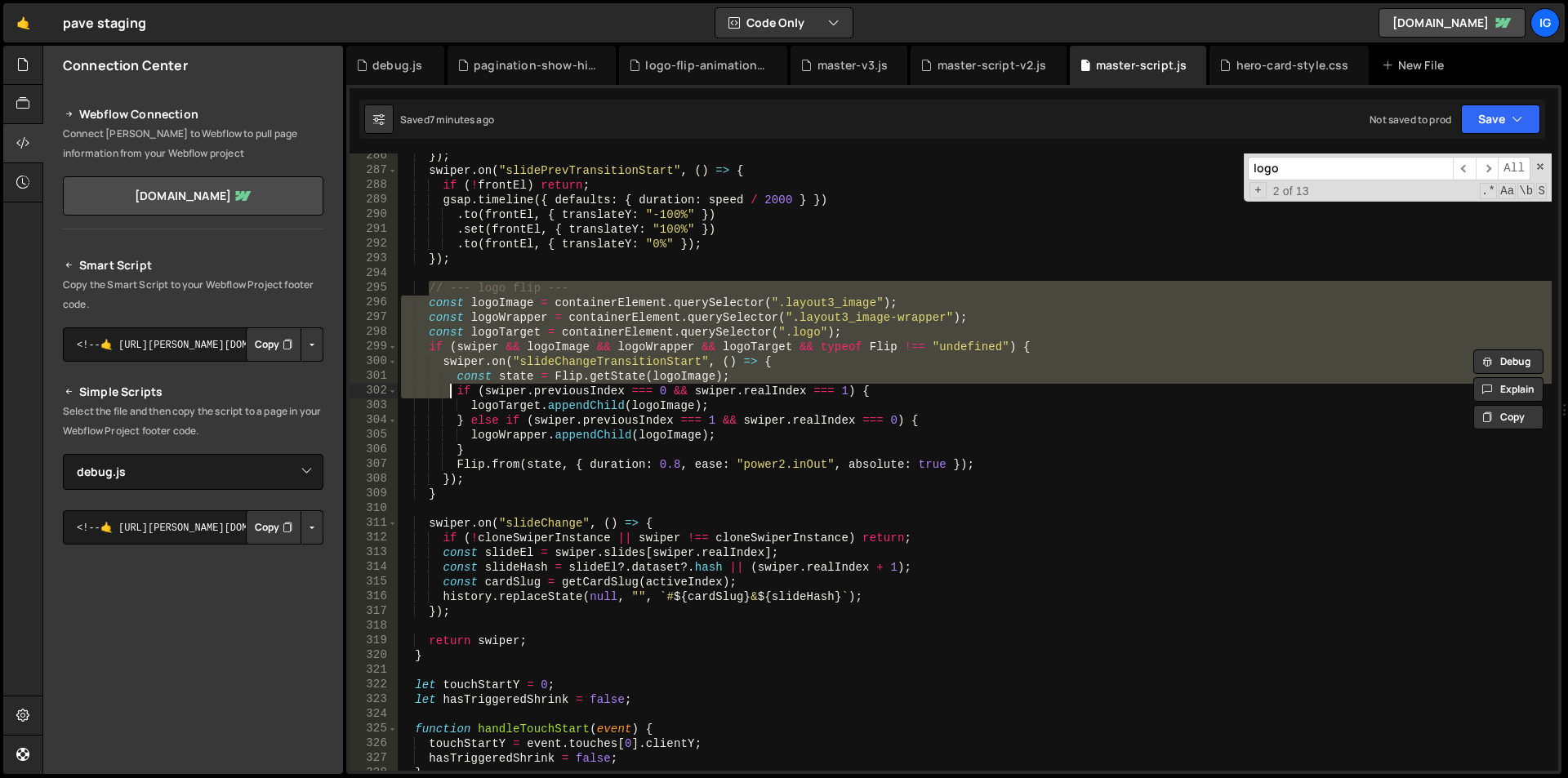
scroll to position [4194, 0]
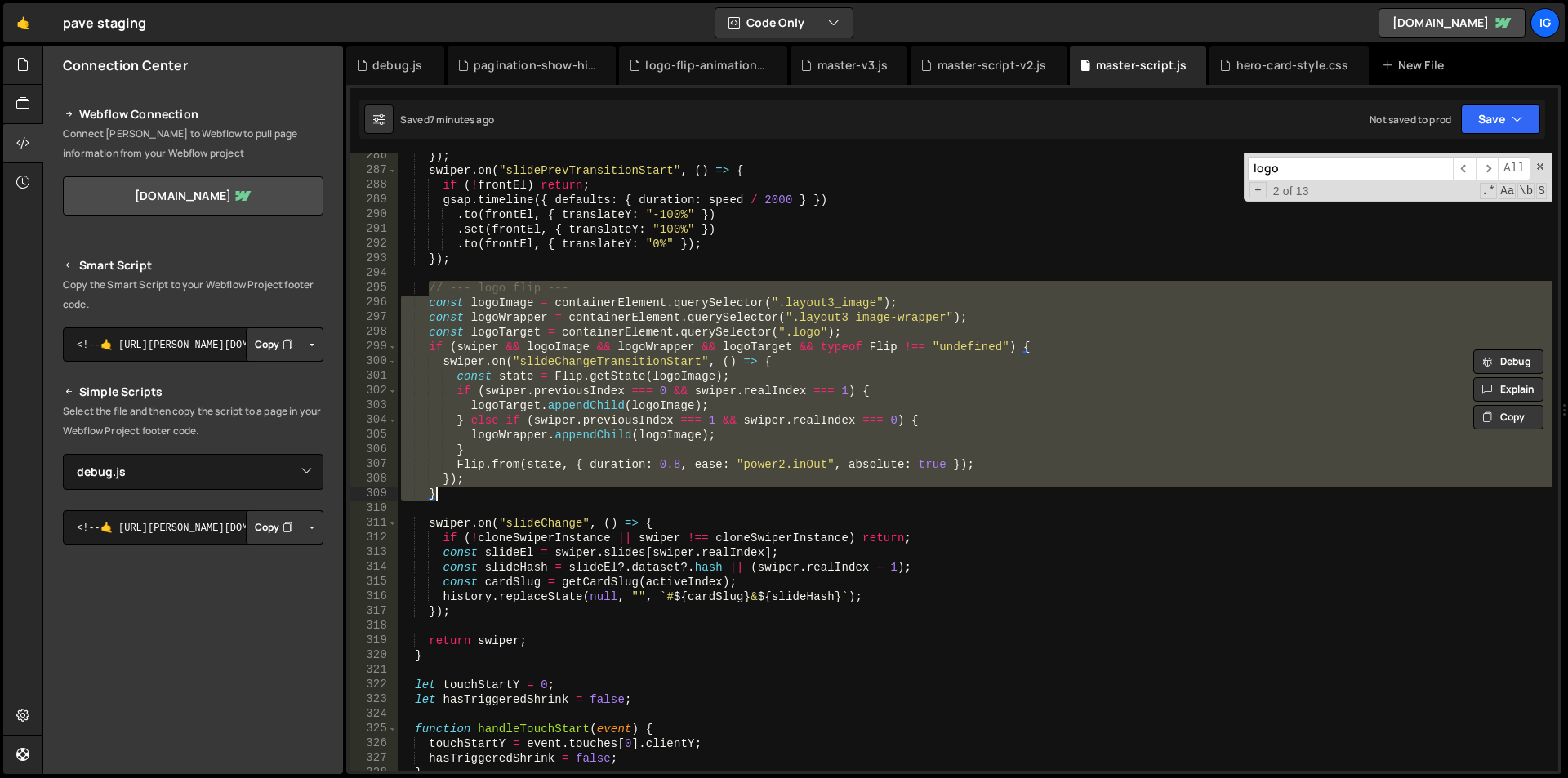
drag, startPoint x: 430, startPoint y: 340, endPoint x: 440, endPoint y: 493, distance: 153.3
click at [440, 493] on div "}) ; swiper . on ( "slidePrevTransitionStart" , ( ) => { if ( ! frontEl ) retur…" at bounding box center [975, 472] width 1154 height 647
type textarea "}); }"
paste textarea
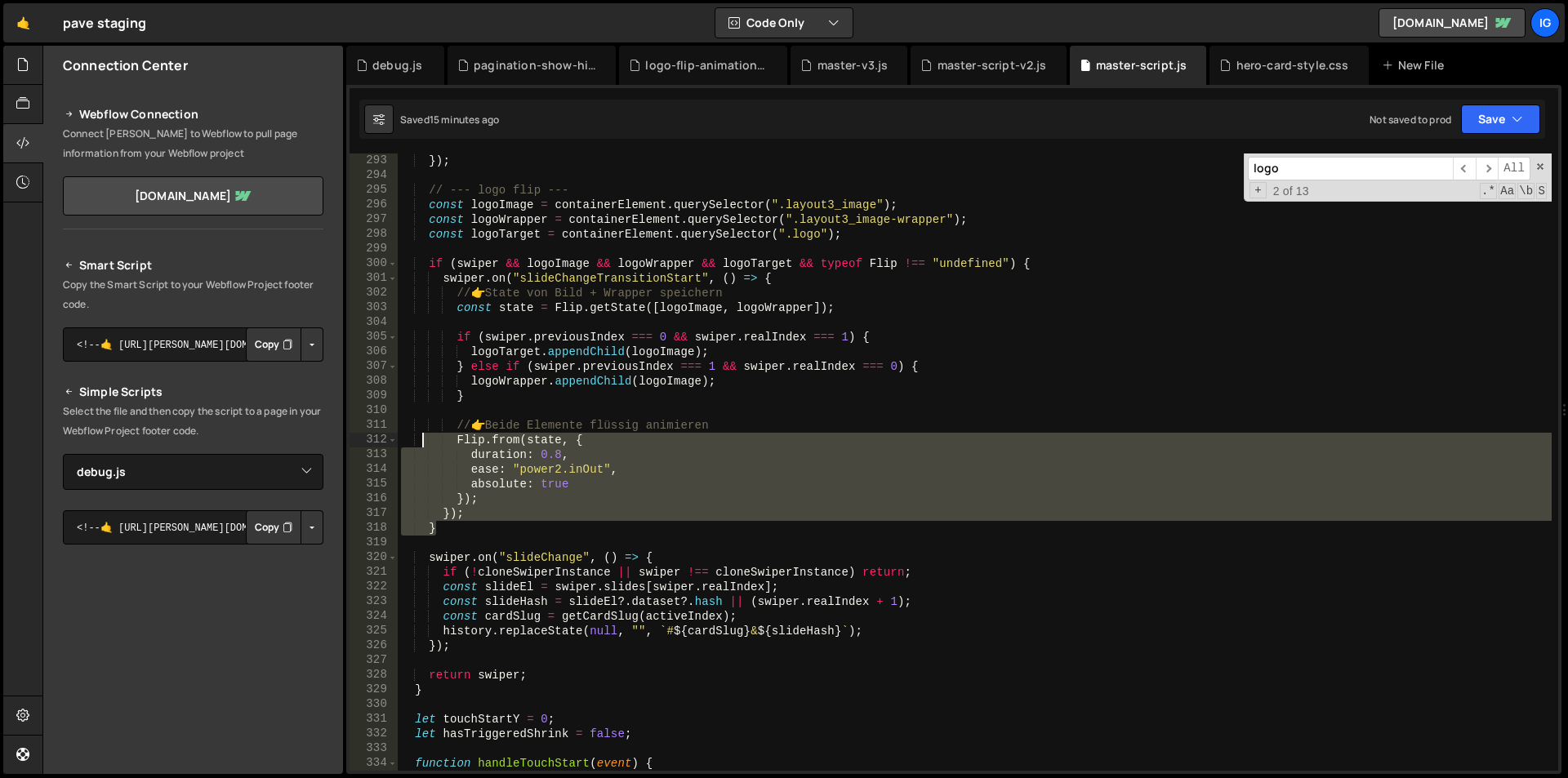
scroll to position [4242, 0]
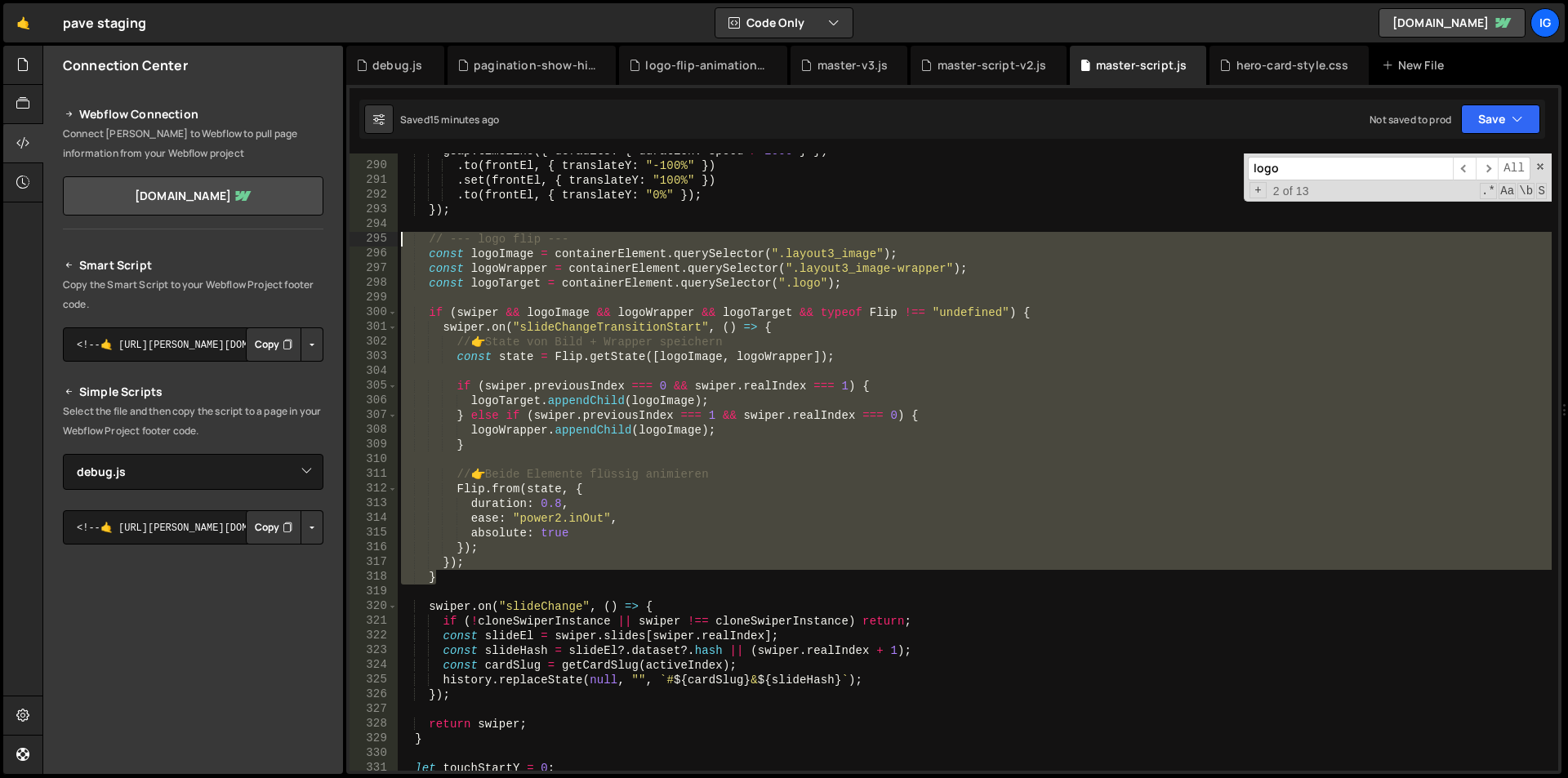
drag, startPoint x: 447, startPoint y: 628, endPoint x: 404, endPoint y: 243, distance: 387.4
click at [404, 243] on div "gsap . timeline ({ defaults : { duration : speed / 2000 } }) . to ( frontEl , {…" at bounding box center [975, 466] width 1154 height 647
type textarea "// --- logo flip --- const logoImage = containerElement.querySelector(".layout3…"
paste textarea
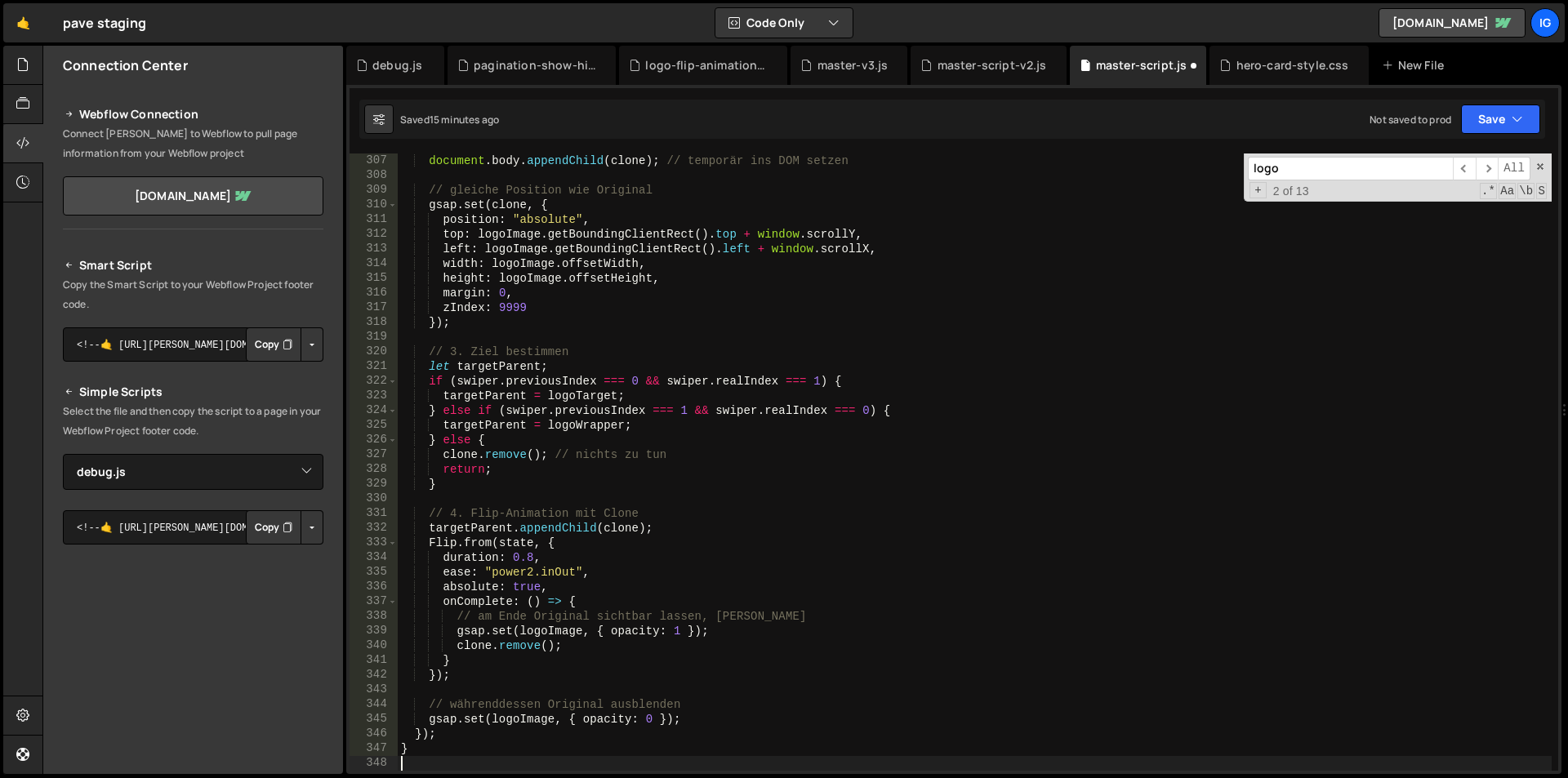
scroll to position [4497, 0]
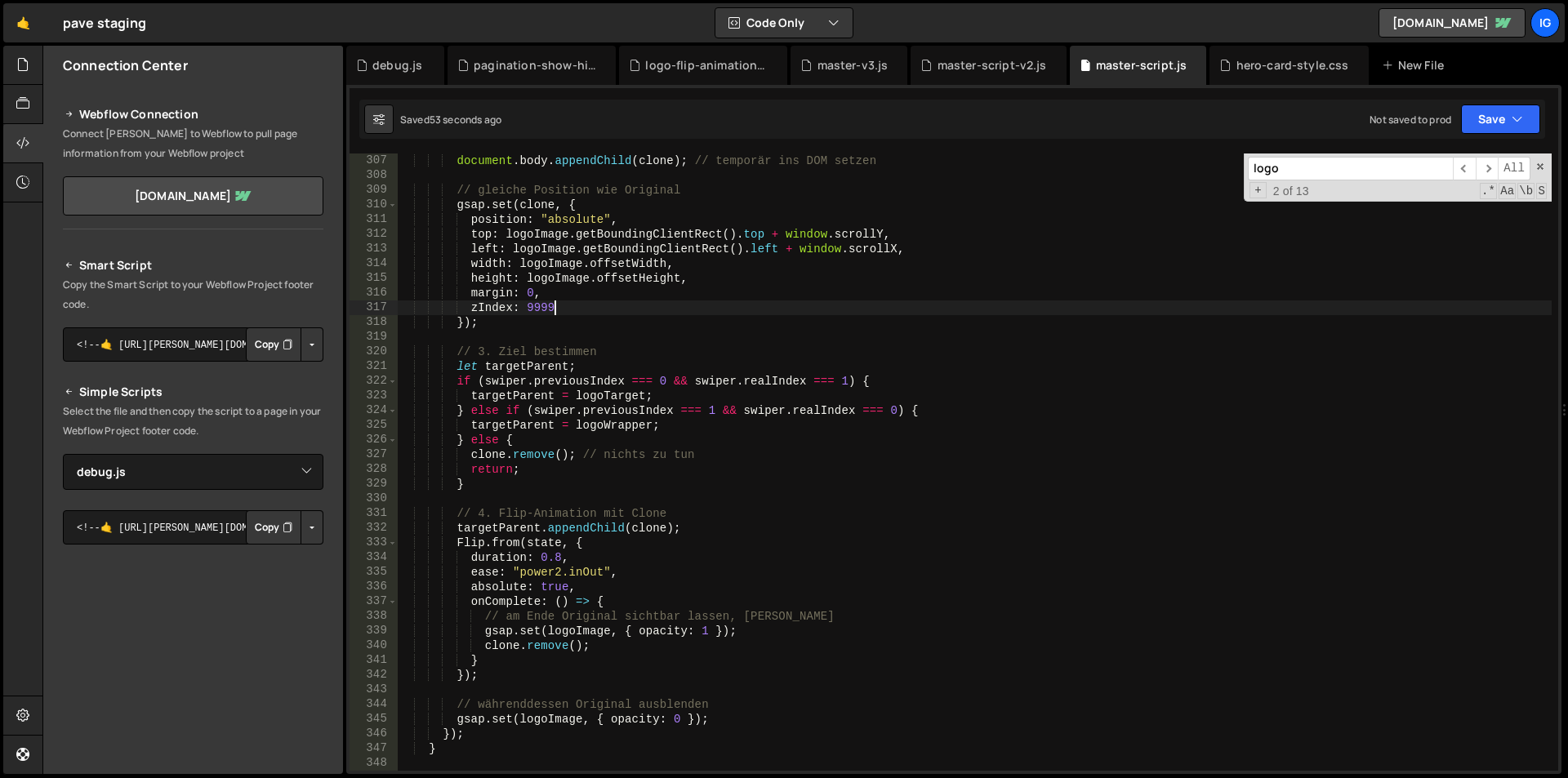
click at [628, 305] on div "document . body . appendChild ( clone ) ; // temporär ins DOM setzen // gleiche…" at bounding box center [975, 476] width 1154 height 647
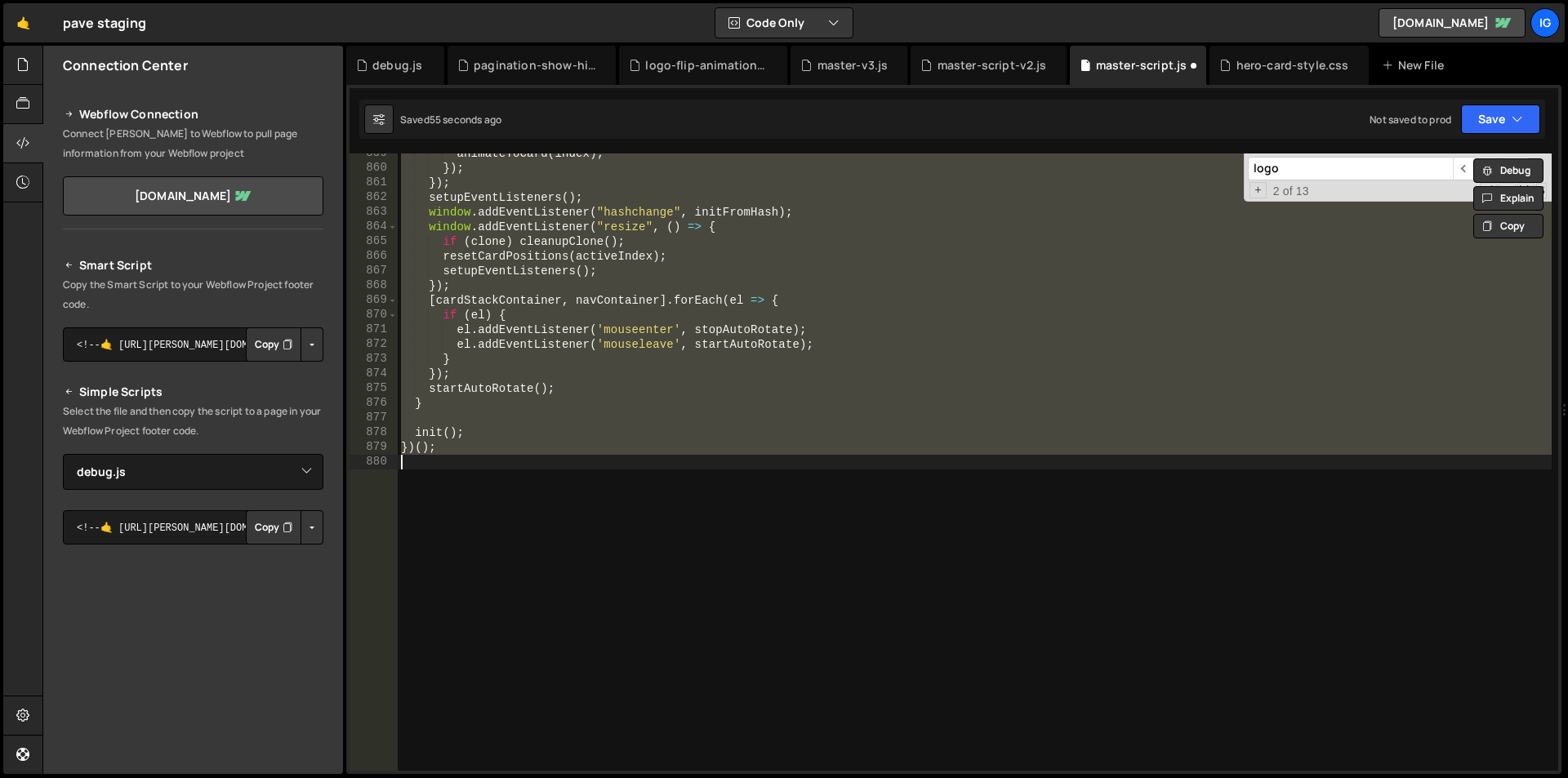
scroll to position [4350, 0]
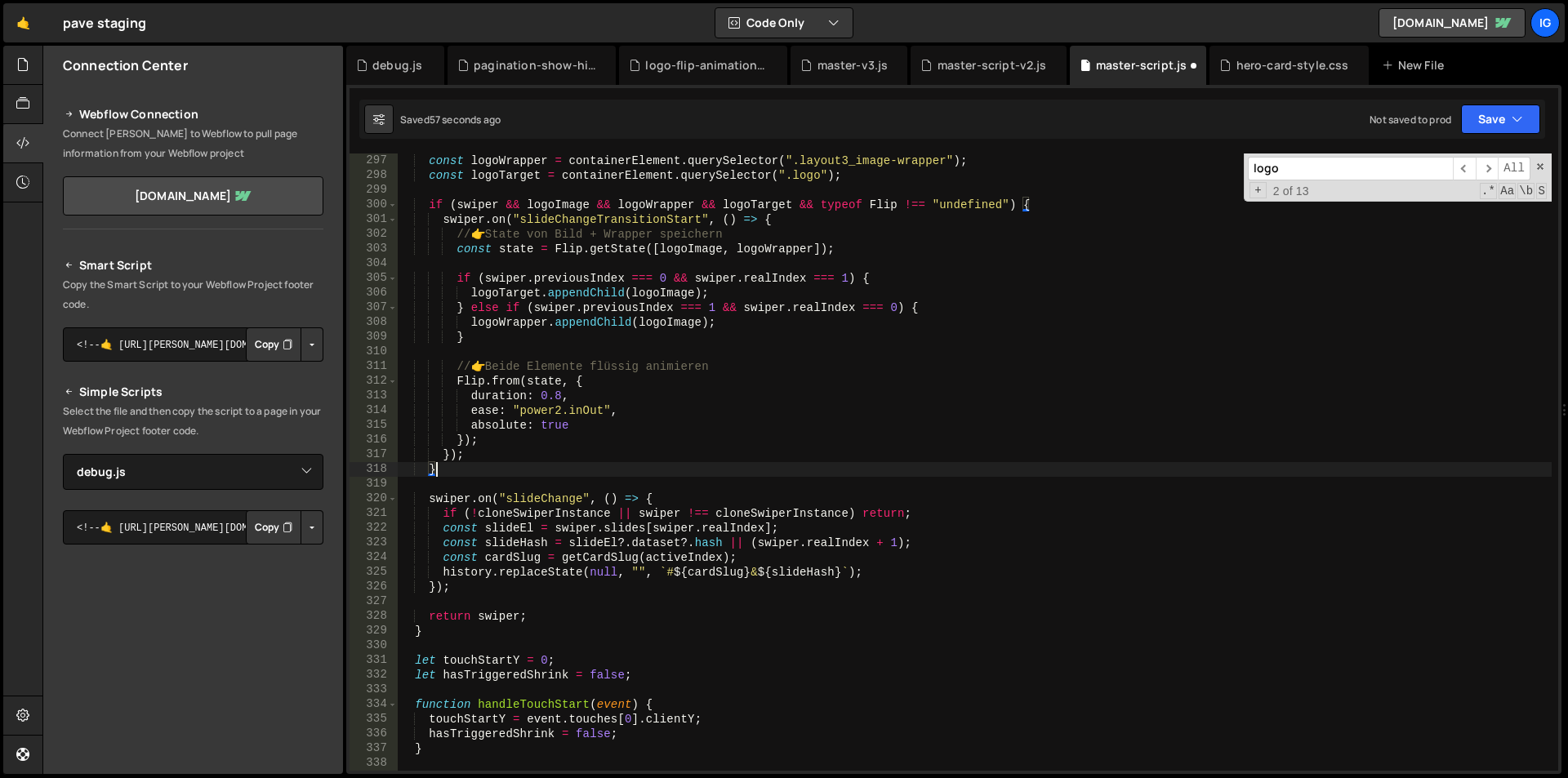
type textarea "}"
